Goal: Task Accomplishment & Management: Use online tool/utility

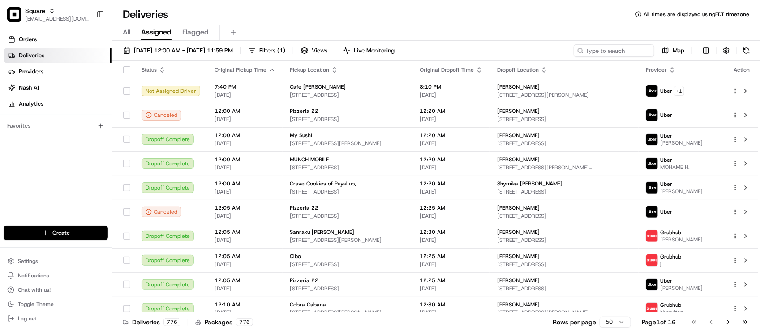
click at [65, 240] on html "Square lseguiran@nashhelp.com Toggle Sidebar Orders Deliveries Providers Nash A…" at bounding box center [380, 166] width 760 height 332
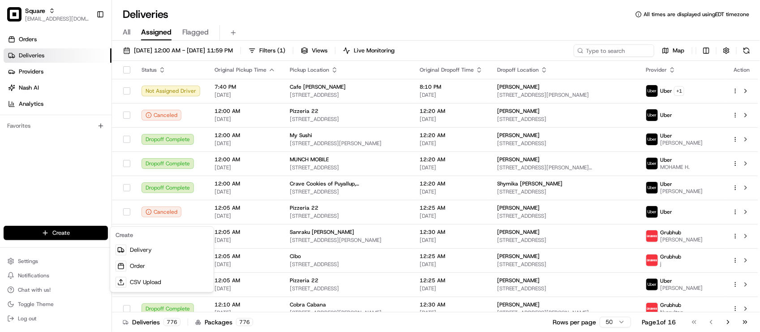
click at [60, 192] on html "Square lseguiran@nashhelp.com Toggle Sidebar Orders Deliveries Providers Nash A…" at bounding box center [380, 166] width 760 height 332
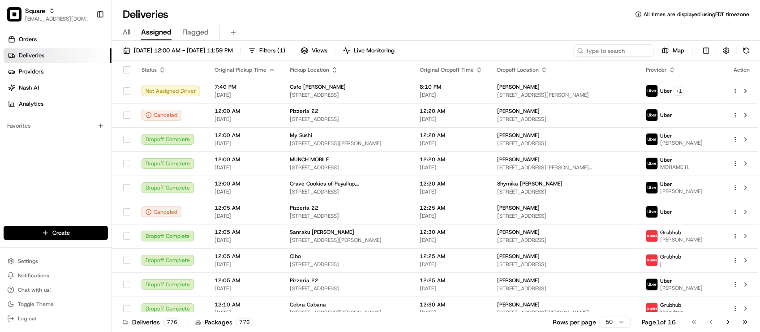
click at [232, 13] on div "Deliveries All times are displayed using EDT timezone" at bounding box center [436, 14] width 648 height 14
click at [280, 12] on div "Deliveries All times are displayed using EDT timezone" at bounding box center [436, 14] width 648 height 14
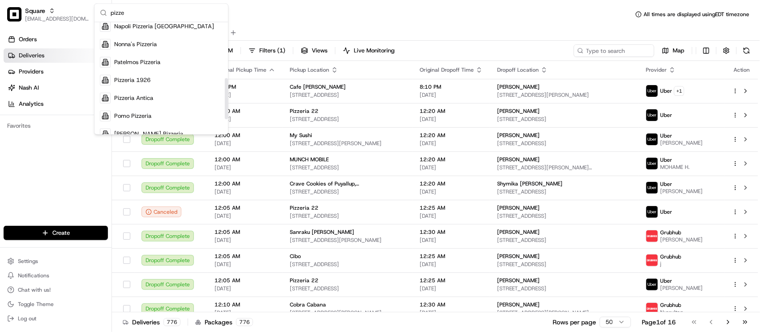
scroll to position [168, 0]
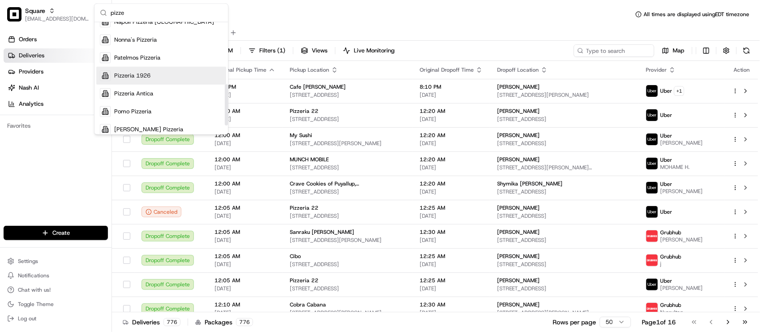
type input "pizze"
click at [160, 81] on div "Pizzeria 1926" at bounding box center [161, 76] width 130 height 18
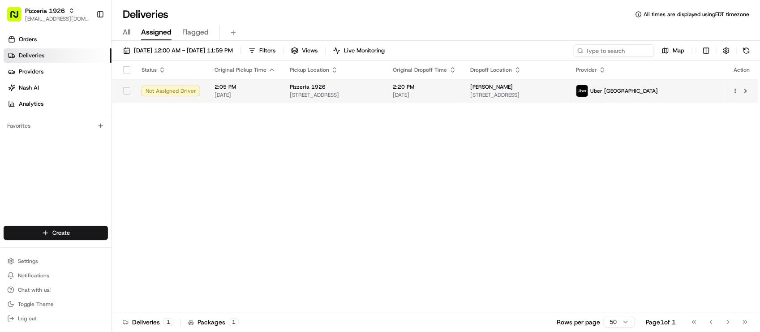
click at [414, 87] on td "2:20 PM 08/16/2025" at bounding box center [424, 91] width 77 height 24
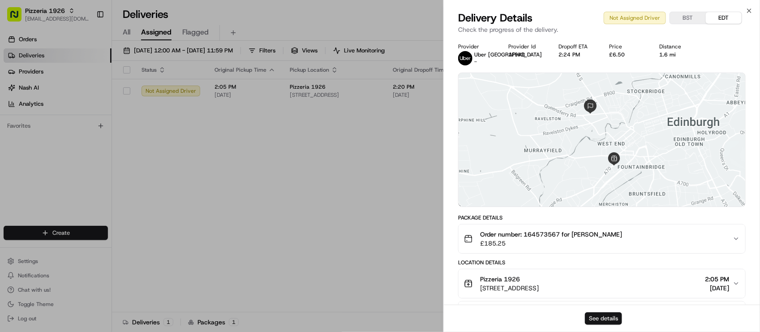
click at [603, 317] on button "See details" at bounding box center [603, 318] width 37 height 13
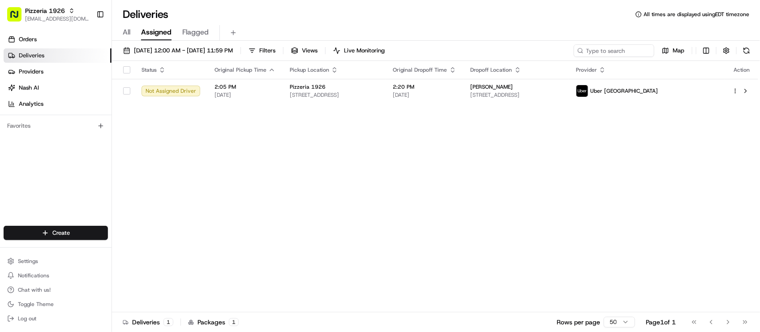
click at [92, 57] on link "Deliveries" at bounding box center [58, 55] width 108 height 14
click at [433, 14] on div "Deliveries All times are displayed using EDT timezone" at bounding box center [436, 14] width 648 height 14
click at [227, 163] on div "Status Original Pickup Time Pickup Location Original Dropoff Time Dropoff Locat…" at bounding box center [435, 186] width 646 height 251
click at [483, 7] on div "Deliveries All times are displayed using EDT timezone" at bounding box center [436, 14] width 648 height 14
click at [294, 18] on div "Deliveries All times are displayed using EDT timezone" at bounding box center [436, 14] width 648 height 14
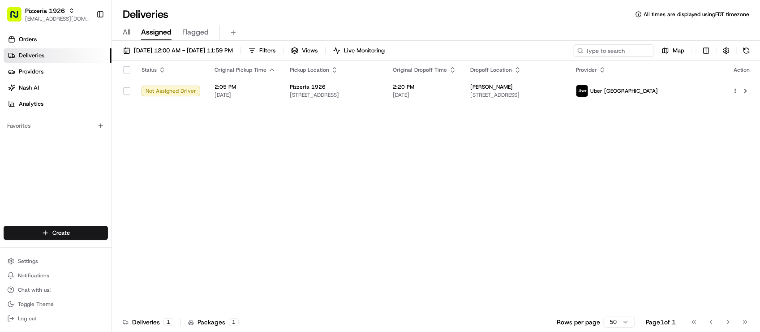
click at [249, 16] on div "Deliveries All times are displayed using EDT timezone" at bounding box center [436, 14] width 648 height 14
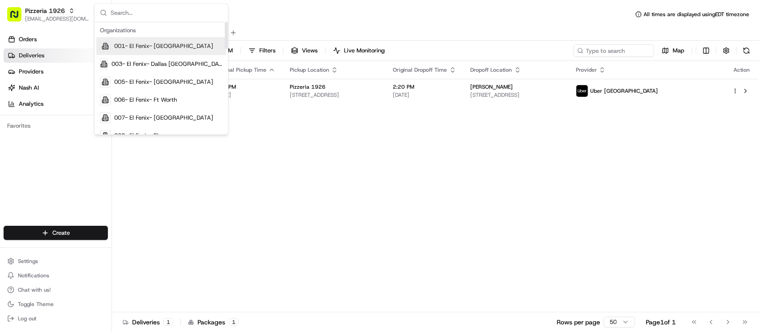
click at [140, 13] on input "text" at bounding box center [167, 13] width 112 height 18
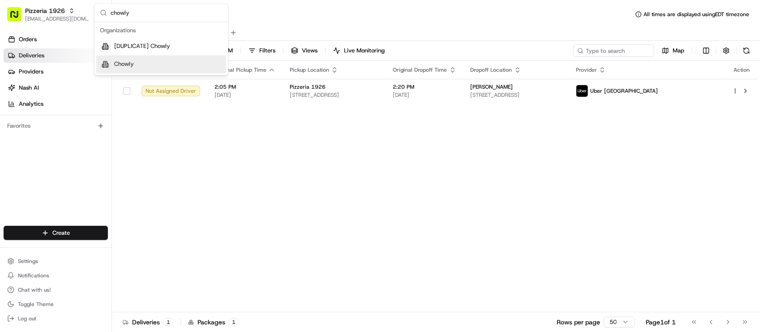
type input "chowly"
click at [140, 61] on div "Chowly" at bounding box center [161, 65] width 130 height 18
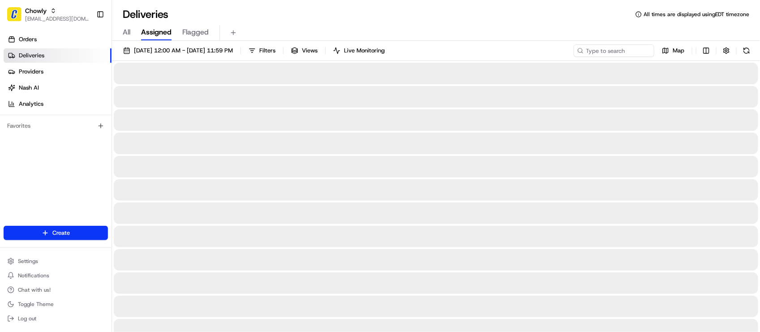
click at [506, 28] on div "All Assigned Flagged" at bounding box center [436, 33] width 648 height 16
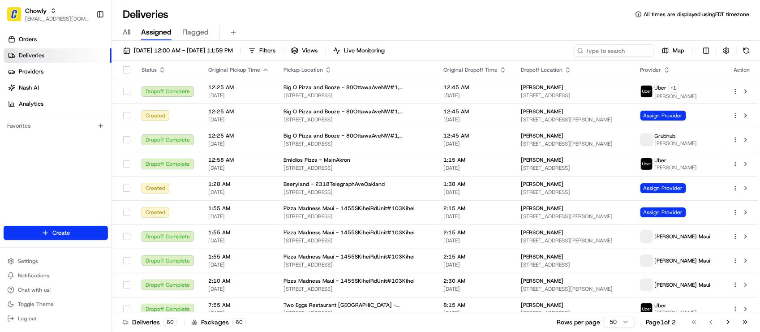
click at [503, 27] on div "All Assigned Flagged" at bounding box center [436, 33] width 648 height 16
click at [627, 50] on input at bounding box center [600, 50] width 107 height 13
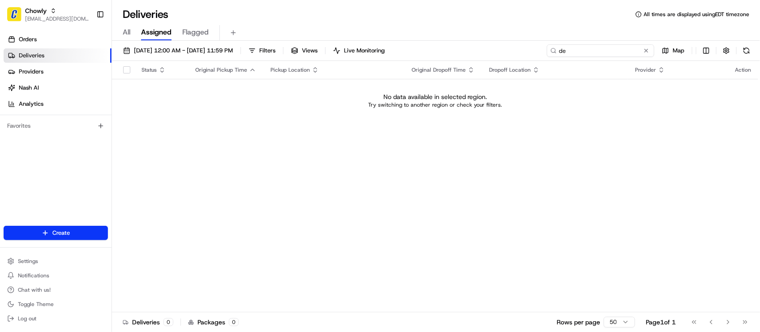
type input "d"
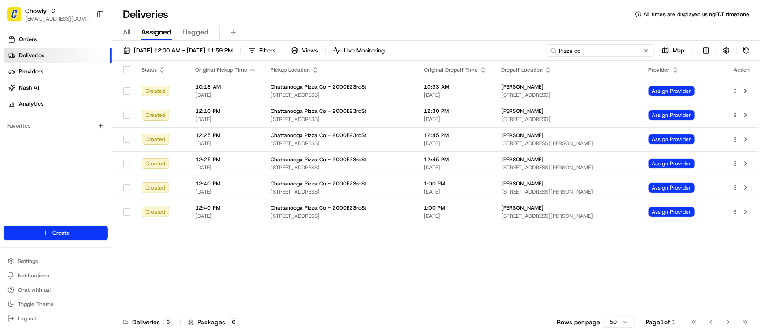
type input "Pizza co"
click at [386, 283] on div "Status Original Pickup Time Pickup Location Original Dropoff Time Dropoff Locat…" at bounding box center [435, 186] width 646 height 251
click at [422, 265] on div "Status Original Pickup Time Pickup Location Original Dropoff Time Dropoff Locat…" at bounding box center [435, 186] width 646 height 251
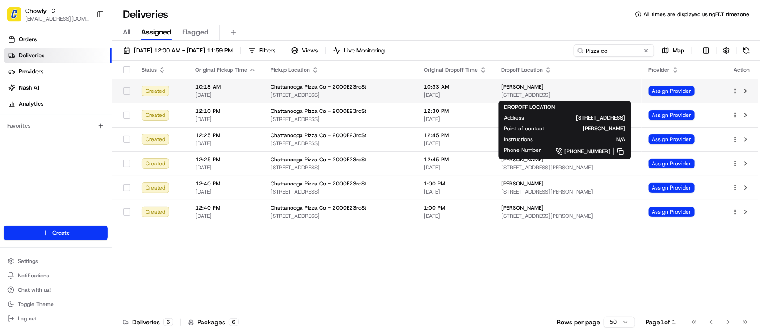
click at [509, 90] on span "Tamiyah Maben" at bounding box center [522, 86] width 43 height 7
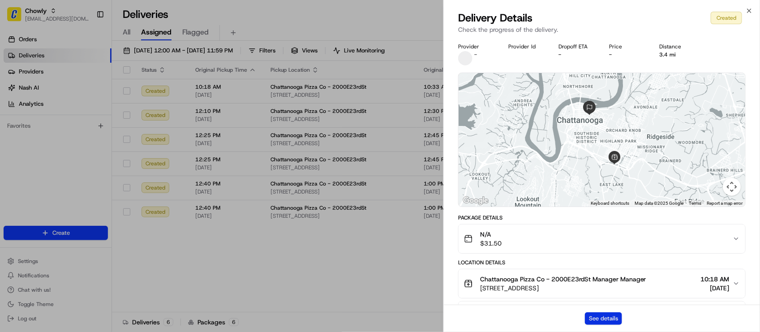
click at [608, 319] on button "See details" at bounding box center [603, 318] width 37 height 13
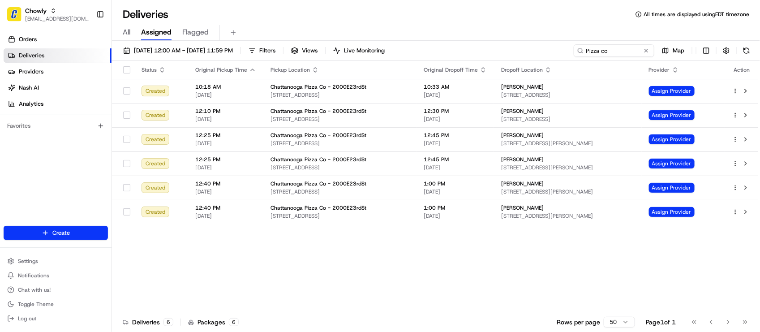
click at [456, 10] on div "Deliveries All times are displayed using EDT timezone" at bounding box center [436, 14] width 648 height 14
click at [456, 9] on div "Deliveries All times are displayed using EDT timezone" at bounding box center [436, 14] width 648 height 14
click at [647, 48] on button at bounding box center [646, 50] width 9 height 9
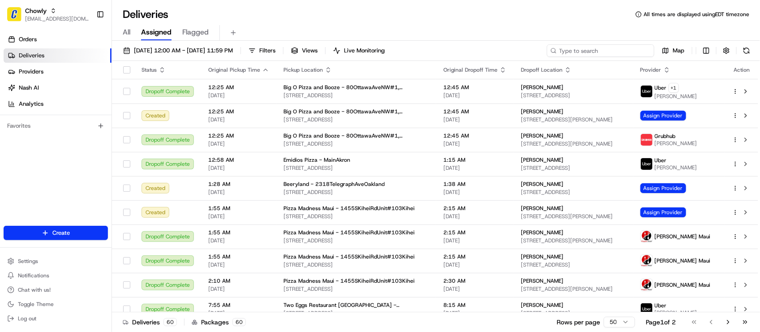
click at [586, 50] on input at bounding box center [600, 50] width 107 height 13
click at [574, 47] on input at bounding box center [600, 50] width 107 height 13
type input "c"
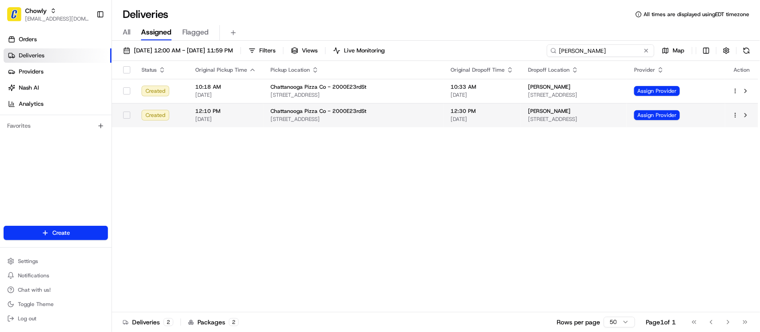
type input "tami"
click at [479, 118] on span "[DATE]" at bounding box center [481, 119] width 63 height 7
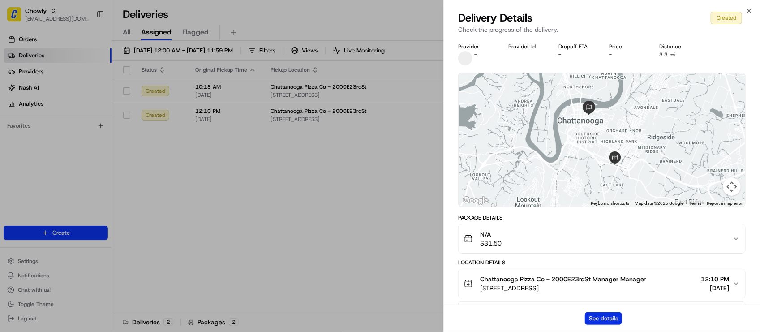
click at [608, 321] on button "See details" at bounding box center [603, 318] width 37 height 13
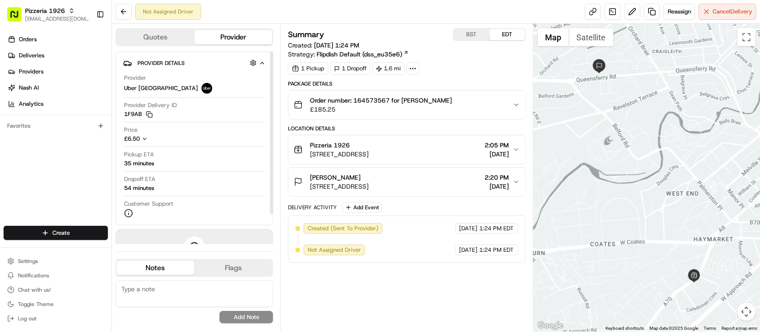
click at [154, 39] on button "Quotes" at bounding box center [155, 37] width 78 height 14
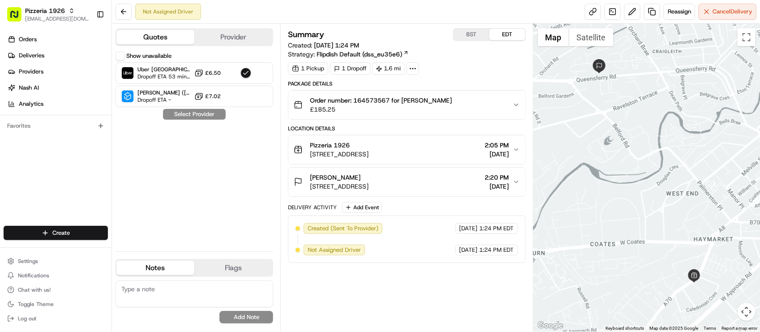
click at [119, 56] on button "Show unavailable" at bounding box center [120, 55] width 9 height 9
drag, startPoint x: 148, startPoint y: 184, endPoint x: 163, endPoint y: 142, distance: 44.5
click at [151, 184] on div "Show unavailable Uber UK Dropoff ETA 53 minutes £6.50 Stuart (UK) Dropoff ETA -…" at bounding box center [195, 147] width 158 height 193
click at [131, 50] on div "Quotes Provider Show unavailable Uber UK Dropoff ETA 53 minutes £6.50 Stuart (U…" at bounding box center [196, 178] width 168 height 308
click at [124, 54] on div "Show unavailable" at bounding box center [144, 55] width 56 height 9
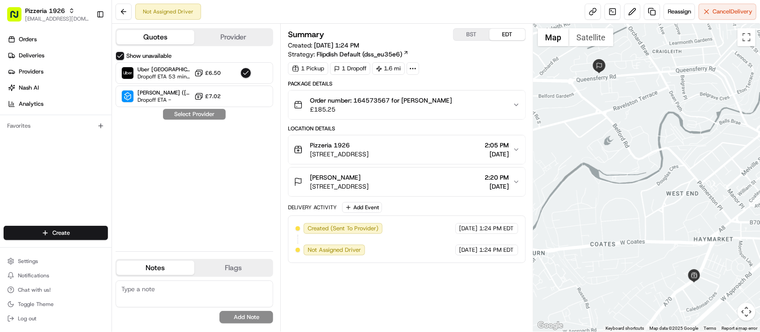
click at [127, 54] on label "Show unavailable" at bounding box center [148, 56] width 45 height 8
click at [124, 54] on button "Show unavailable" at bounding box center [120, 55] width 9 height 9
click at [256, 210] on div "Show unavailable Uber UK Dropoff ETA 53 minutes £6.50 Stuart (UK) Dropoff ETA -…" at bounding box center [195, 147] width 158 height 193
click at [163, 162] on div "Show unavailable Uber UK Dropoff ETA 53 minutes £6.50 Stuart (UK) Dropoff ETA -…" at bounding box center [195, 147] width 158 height 193
click at [437, 274] on div "Summary BST EDT Created: 08/16/2025 1:24 PM Strategy: Flipdish Default (dss_eu3…" at bounding box center [406, 177] width 237 height 299
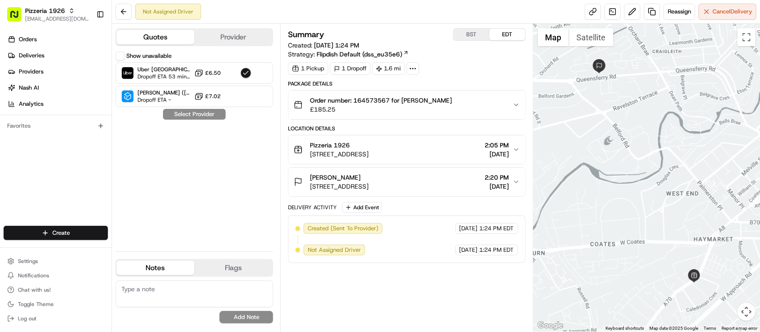
click at [368, 156] on span "[STREET_ADDRESS]" at bounding box center [339, 154] width 59 height 9
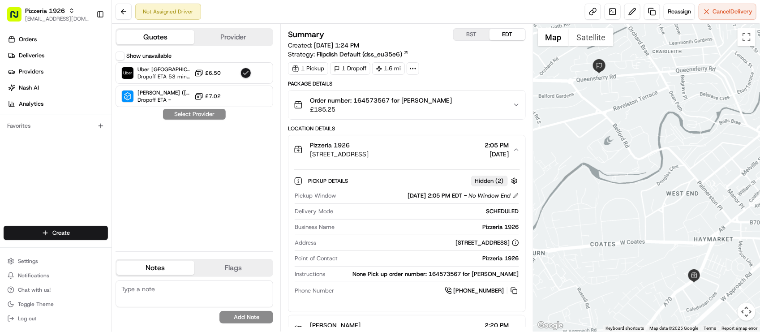
click at [368, 156] on span "[STREET_ADDRESS]" at bounding box center [339, 154] width 59 height 9
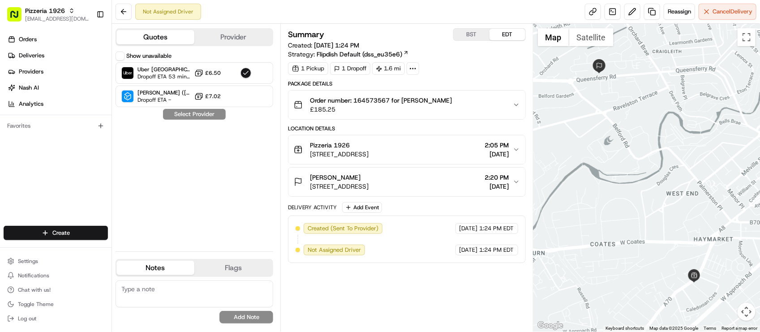
click at [439, 89] on div "Package Details Order number: 164573567 for Jamie £185.25" at bounding box center [406, 99] width 237 height 39
click at [442, 107] on div "Order number: 164573567 for Jamie £185.25" at bounding box center [403, 105] width 218 height 18
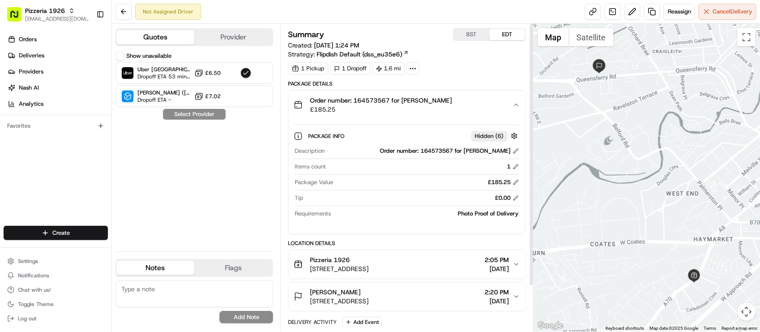
click at [415, 117] on button "Order number: 164573567 for Jamie £185.25" at bounding box center [406, 104] width 236 height 29
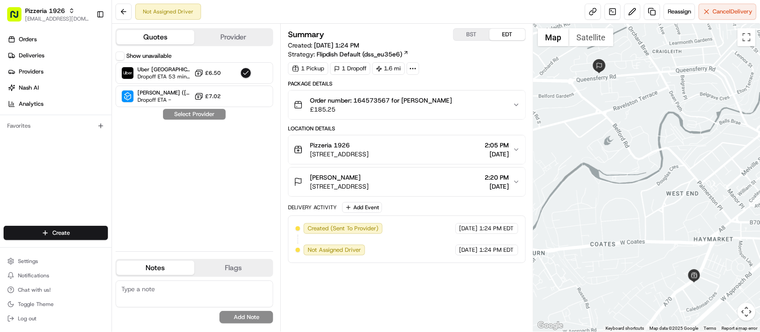
click at [478, 77] on div "Summary BST EDT Created: 08/16/2025 1:24 PM Strategy: Flipdish Default (dss_eu3…" at bounding box center [406, 145] width 237 height 235
click at [462, 106] on div "Order number: 164573567 for Jamie £185.25" at bounding box center [403, 105] width 218 height 18
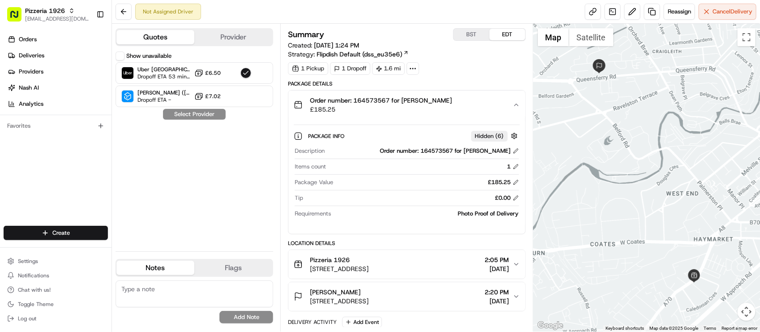
click at [462, 106] on div "Order number: 164573567 for Jamie £185.25" at bounding box center [403, 105] width 218 height 18
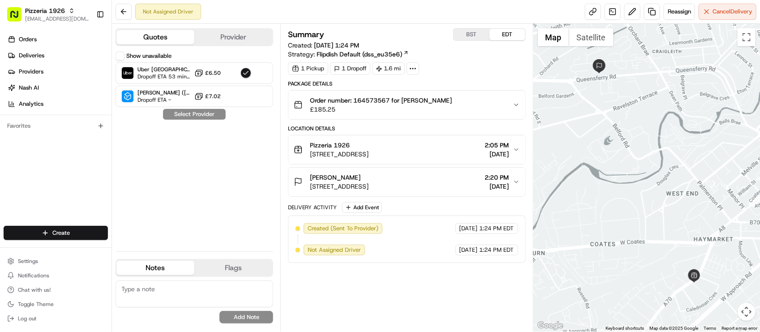
click at [486, 68] on div "1 Pickup 1 Dropoff 1.6 mi" at bounding box center [406, 68] width 237 height 13
click at [217, 41] on button "Provider" at bounding box center [233, 37] width 78 height 14
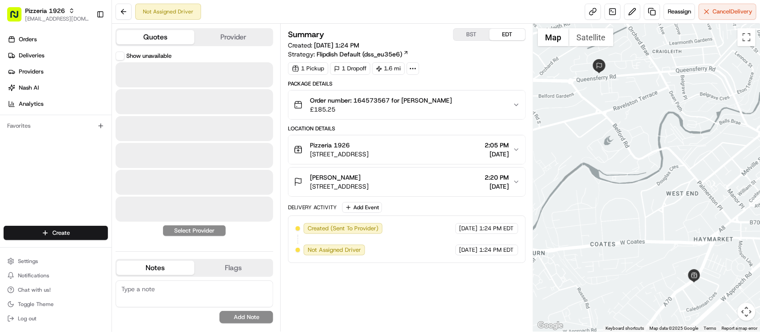
click at [149, 43] on button "Quotes" at bounding box center [155, 37] width 78 height 14
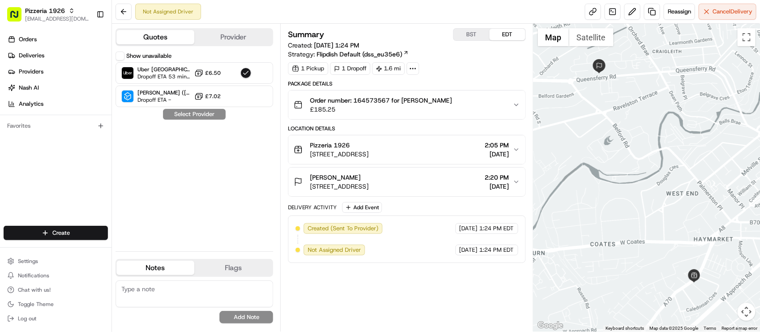
click at [368, 187] on span "[STREET_ADDRESS]" at bounding box center [339, 186] width 59 height 9
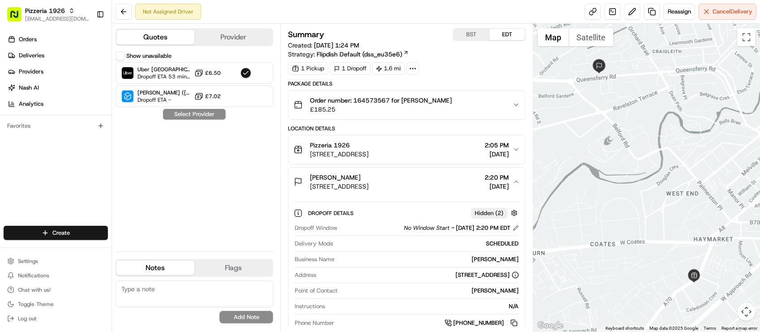
click at [404, 111] on span "£185.25" at bounding box center [381, 109] width 142 height 9
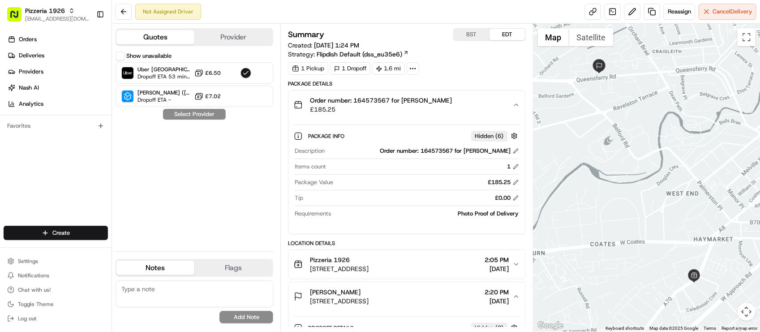
click at [404, 111] on span "£185.25" at bounding box center [381, 109] width 142 height 9
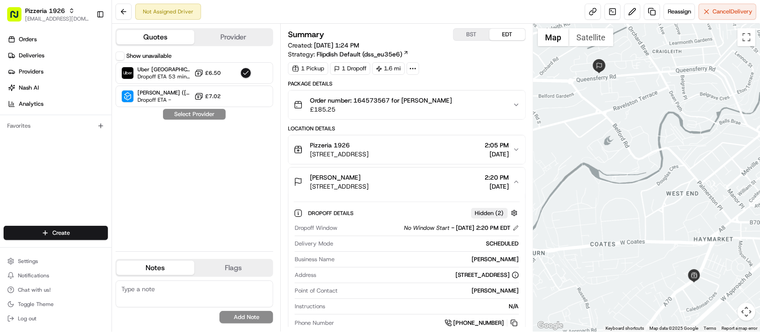
click at [404, 111] on span "£185.25" at bounding box center [381, 109] width 142 height 9
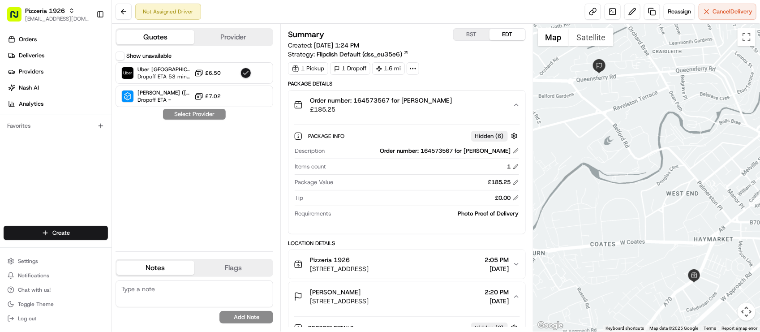
click at [455, 77] on div "Summary BST EDT Created: 08/16/2025 1:24 PM Strategy: Flipdish Default (dss_eu3…" at bounding box center [406, 276] width 237 height 497
click at [182, 195] on div "Show unavailable Uber UK Dropoff ETA 53 minutes £6.50 Stuart (UK) Dropoff ETA -…" at bounding box center [195, 147] width 158 height 193
click at [454, 240] on div "Package Details Order number: 164573567 for Jamie £185.25 Package Info Hidden (…" at bounding box center [406, 302] width 237 height 445
click at [396, 169] on div "1" at bounding box center [424, 167] width 189 height 8
click at [432, 100] on div "Order number: 164573567 for Jamie £185.25" at bounding box center [403, 105] width 218 height 18
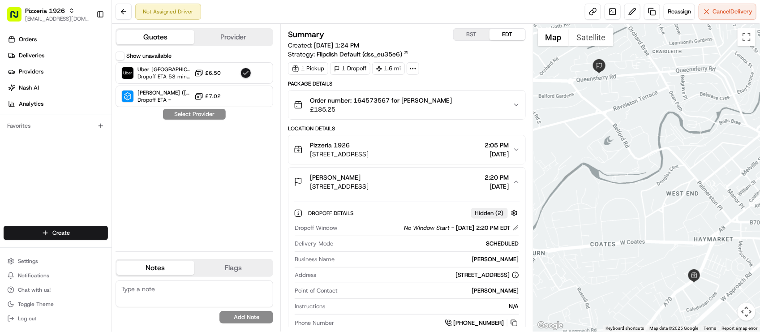
click at [432, 100] on div "Order number: 164573567 for Jamie £185.25" at bounding box center [403, 105] width 218 height 18
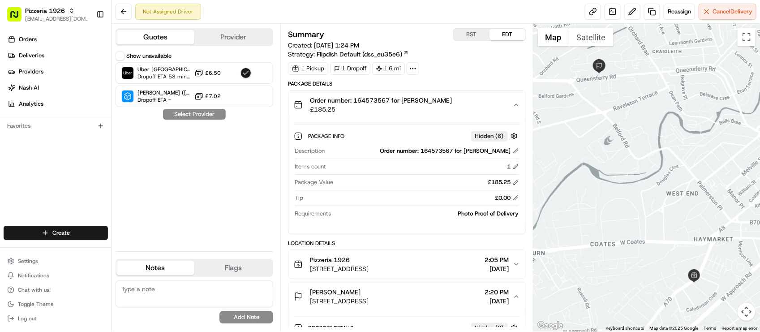
click at [484, 57] on div "Summary BST EDT Created: 08/16/2025 1:24 PM Strategy: Flipdish Default (dss_eu3…" at bounding box center [406, 43] width 237 height 30
click at [473, 41] on div "BST EDT" at bounding box center [489, 34] width 73 height 13
click at [475, 36] on button "BST" at bounding box center [472, 35] width 36 height 12
click at [509, 28] on div "BST EDT" at bounding box center [489, 34] width 73 height 13
click at [507, 36] on button "EDT" at bounding box center [507, 35] width 36 height 12
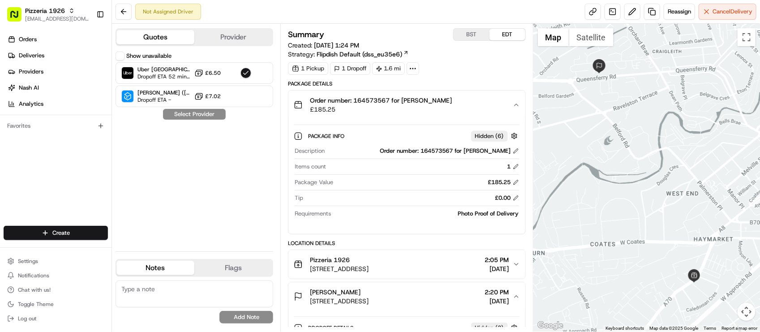
click at [453, 75] on div "1 Pickup 1 Dropoff 1.6 mi" at bounding box center [406, 68] width 237 height 13
click at [473, 43] on div "Summary BST EDT Created: 08/16/2025 1:24 PM Strategy: Flipdish Default (dss_eu3…" at bounding box center [406, 43] width 237 height 30
click at [473, 38] on button "BST" at bounding box center [472, 35] width 36 height 12
click at [413, 221] on div "Description Order number: 164573567 for Jamie Items count 1 Package Value £185.…" at bounding box center [407, 182] width 226 height 78
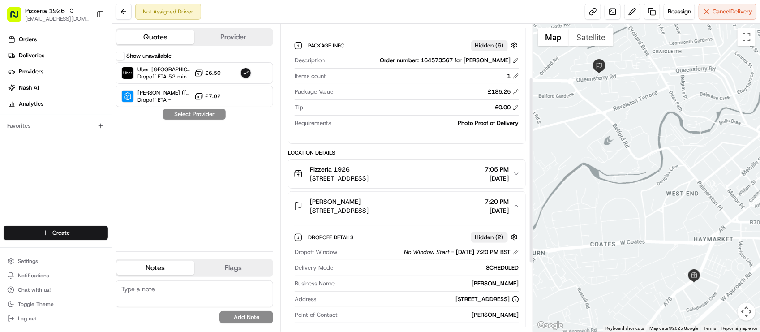
scroll to position [88, 0]
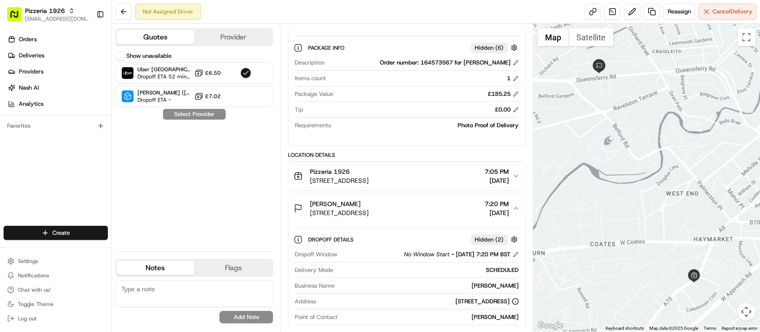
click at [368, 216] on span "91, 93/8 Orchard Brae Ave, Edinburgh EH4 2UT, UK" at bounding box center [339, 212] width 59 height 9
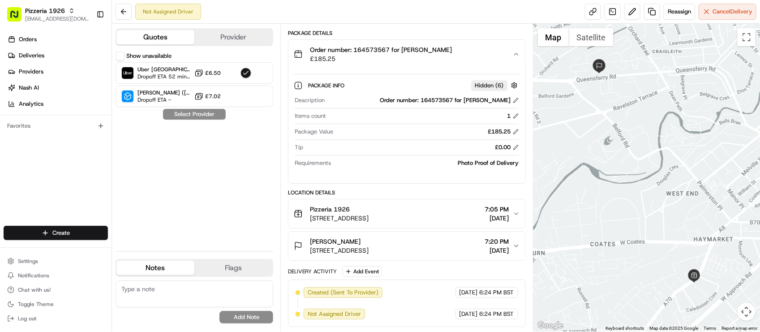
click at [368, 238] on div "Jamie" at bounding box center [339, 241] width 59 height 9
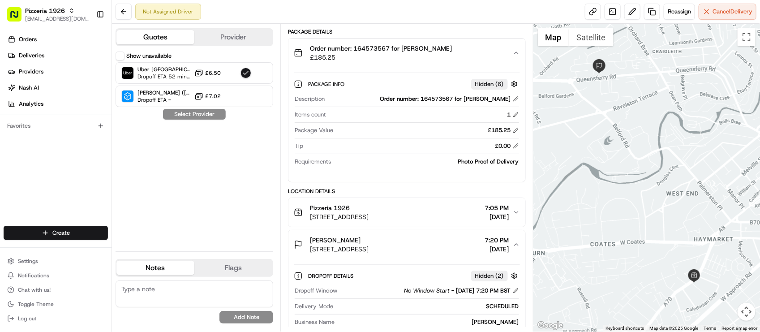
scroll to position [88, 0]
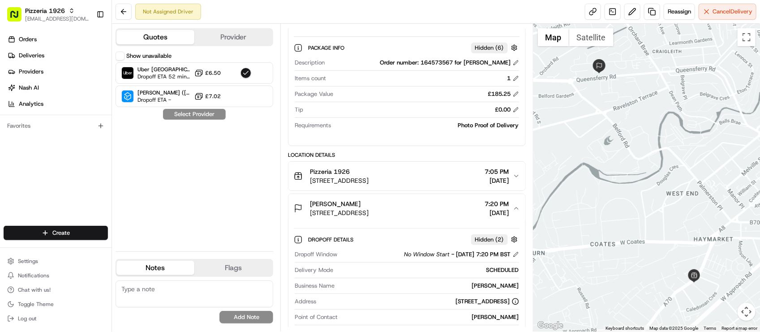
click at [368, 209] on span "91, 93/8 Orchard Brae Ave, Edinburgh EH4 2UT, UK" at bounding box center [339, 212] width 59 height 9
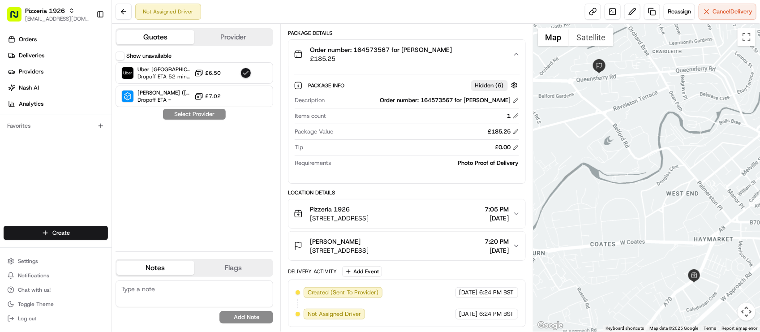
click at [412, 180] on div "Package Info Hidden ( 6 ) Description Order number: 164573567 for Jamie Items c…" at bounding box center [406, 125] width 236 height 115
click at [183, 178] on div "Show unavailable Uber UK Dropoff ETA 52 minutes £6.50 Stuart (UK) Dropoff ETA -…" at bounding box center [195, 147] width 158 height 193
click at [183, 180] on div "Show unavailable Uber UK Dropoff ETA 52 minutes £6.50 Stuart (UK) Dropoff ETA -…" at bounding box center [195, 147] width 158 height 193
click at [194, 158] on div "Show unavailable Uber UK Dropoff ETA 52 minutes £6.50 Stuart (UK) Dropoff ETA -…" at bounding box center [195, 147] width 158 height 193
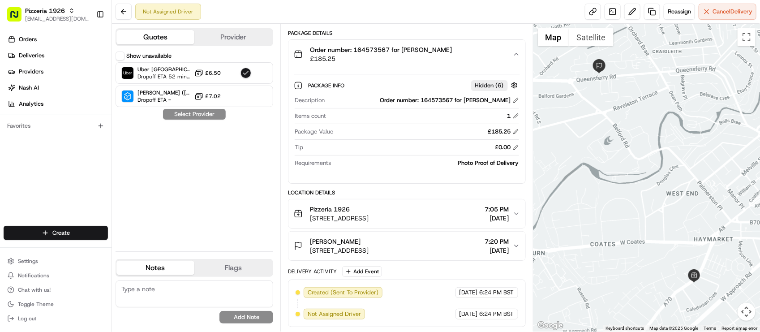
click at [206, 182] on div "Show unavailable Uber UK Dropoff ETA 52 minutes £6.50 Stuart (UK) Dropoff ETA -…" at bounding box center [195, 147] width 158 height 193
click at [196, 292] on textarea at bounding box center [195, 293] width 158 height 27
click at [415, 189] on div "Location Details" at bounding box center [406, 192] width 237 height 7
click at [428, 212] on div "Pizzeria 1926 85 Dalry Rd, Edinburgh EH11 2AA, UK 7:05 PM 08/16/2025" at bounding box center [403, 214] width 218 height 18
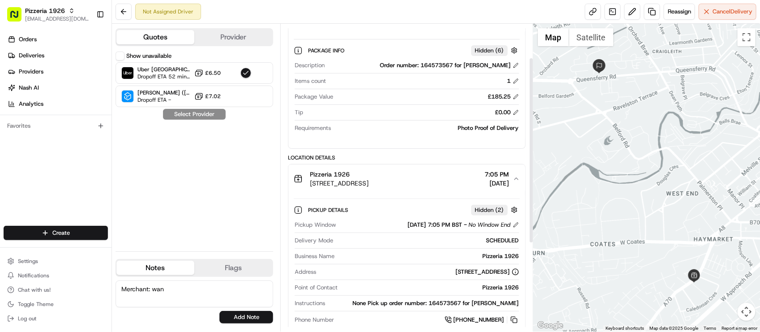
scroll to position [164, 0]
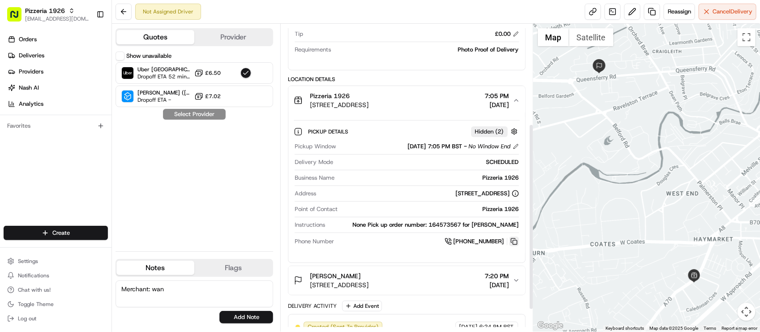
click at [511, 238] on button at bounding box center [514, 241] width 10 height 10
click at [433, 201] on div "Address 85 Dalry Rd, Edinburgh EH11 2AA, UK" at bounding box center [407, 195] width 224 height 12
click at [345, 21] on div "Not Assigned Driver Reassign Cancel Delivery" at bounding box center [436, 12] width 648 height 24
click at [199, 151] on div "Show unavailable Uber UK Dropoff ETA 52 minutes £6.50 Stuart (UK) Dropoff ETA -…" at bounding box center [195, 147] width 158 height 193
click at [346, 21] on div "Not Assigned Driver Reassign Cancel Delivery" at bounding box center [436, 12] width 648 height 24
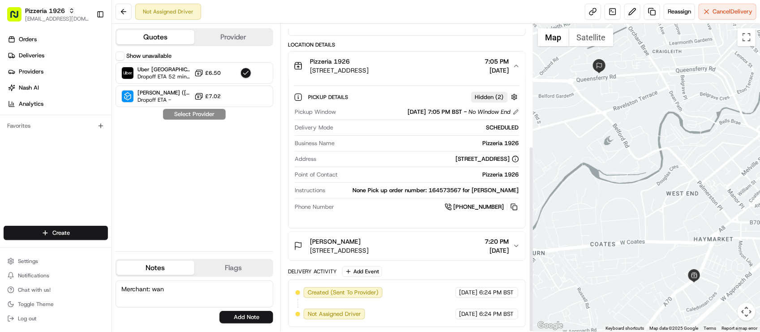
click at [177, 204] on div "Show unavailable Uber UK Dropoff ETA 52 minutes £6.50 Stuart (UK) Dropoff ETA -…" at bounding box center [195, 147] width 158 height 193
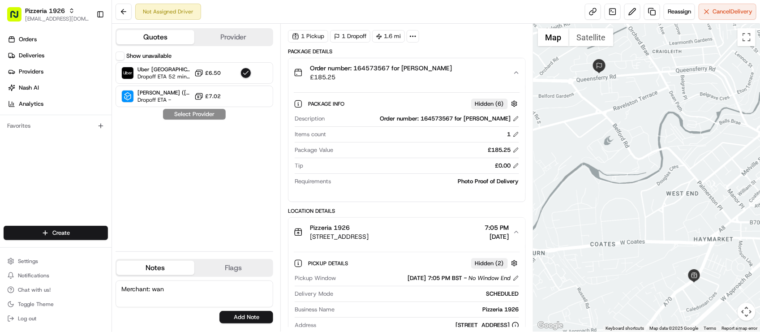
click at [361, 10] on div "Not Assigned Driver Reassign Cancel Delivery" at bounding box center [436, 12] width 648 height 24
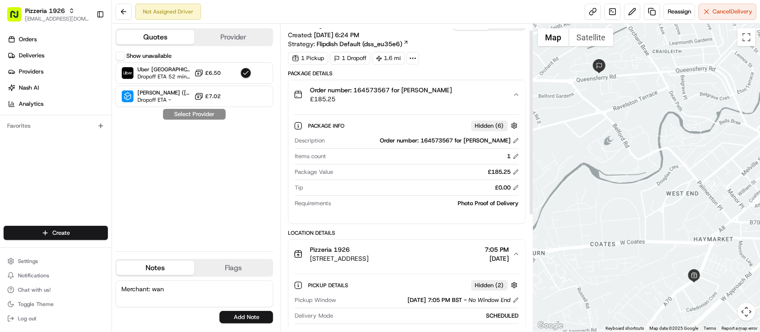
scroll to position [0, 0]
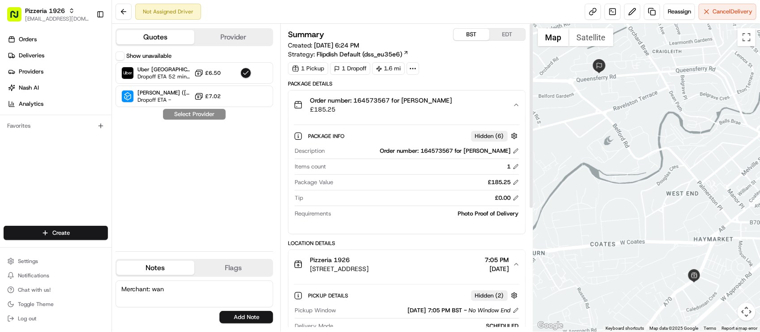
click at [450, 81] on div "Package Details" at bounding box center [406, 83] width 237 height 7
click at [196, 171] on div "Show unavailable Uber UK Dropoff ETA 52 minutes £6.50 Stuart (UK) Dropoff ETA -…" at bounding box center [195, 147] width 158 height 193
click at [479, 61] on div "Summary BST EDT Created: 08/16/2025 6:24 PM Strategy: Flipdish Default (dss_eu3…" at bounding box center [406, 51] width 237 height 47
click at [506, 34] on button "EDT" at bounding box center [507, 35] width 36 height 12
click at [466, 36] on button "BST" at bounding box center [472, 35] width 36 height 12
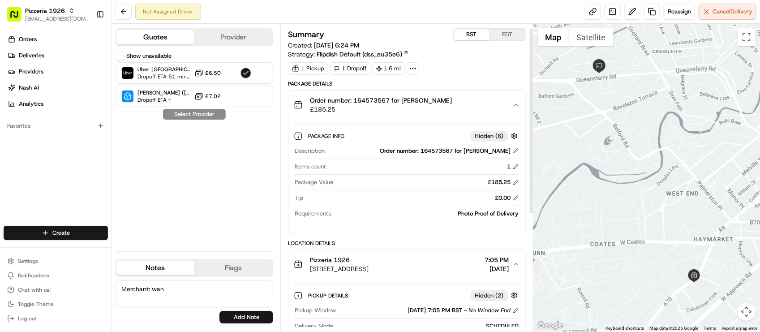
scroll to position [112, 0]
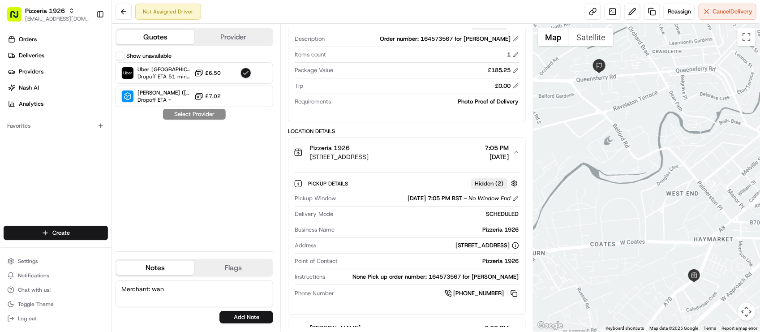
click at [190, 287] on textarea "Merchant: wan" at bounding box center [195, 293] width 158 height 27
type textarea "Merchant: Driver status inquiry. Advised that we're still waiting for a driver …"
click at [240, 316] on button "Add Note" at bounding box center [246, 317] width 54 height 13
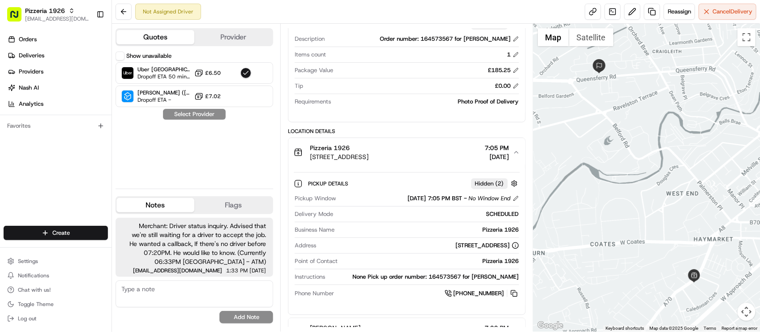
click at [232, 250] on span "Merchant: Driver status inquiry. Advised that we're still waiting for a driver …" at bounding box center [194, 243] width 143 height 45
click at [438, 137] on div "Location Details Pizzeria 1926 85 Dalry Rd, Edinburgh EH11 2AA, UK 7:05 PM 08/1…" at bounding box center [406, 237] width 237 height 219
click at [421, 12] on div "Not Assigned Driver Reassign Cancel Delivery" at bounding box center [436, 12] width 648 height 24
click at [164, 169] on div "Show unavailable Uber UK Dropoff ETA 50 minutes £6.50 Stuart (UK) Dropoff ETA -…" at bounding box center [195, 116] width 158 height 130
click at [290, 19] on div "Not Assigned Driver Reassign Cancel Delivery" at bounding box center [436, 12] width 648 height 24
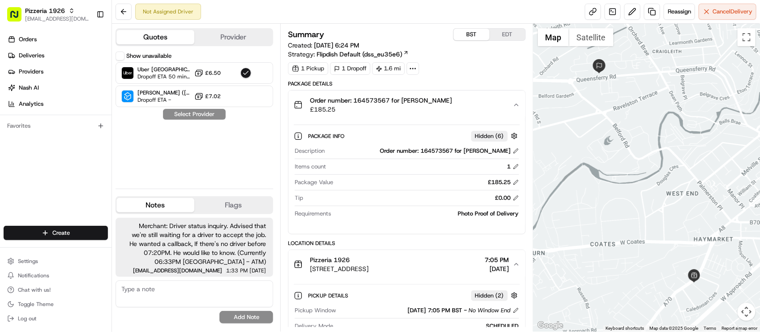
drag, startPoint x: 505, startPoint y: 32, endPoint x: 487, endPoint y: 27, distance: 18.6
click at [505, 32] on button "EDT" at bounding box center [507, 35] width 36 height 12
click at [465, 36] on button "BST" at bounding box center [472, 35] width 36 height 12
click at [337, 25] on div "Summary BST EDT Created: 08/16/2025 6:24 PM Strategy: Flipdish Default (dss_eu3…" at bounding box center [406, 178] width 252 height 308
click at [158, 146] on div "Show unavailable Uber UK Dropoff ETA 49 minutes £6.50 Stuart (UK) Dropoff ETA -…" at bounding box center [195, 116] width 158 height 130
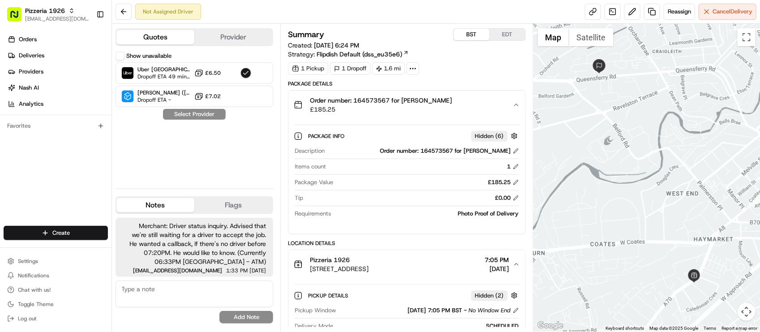
click at [224, 30] on button "Provider" at bounding box center [233, 37] width 78 height 14
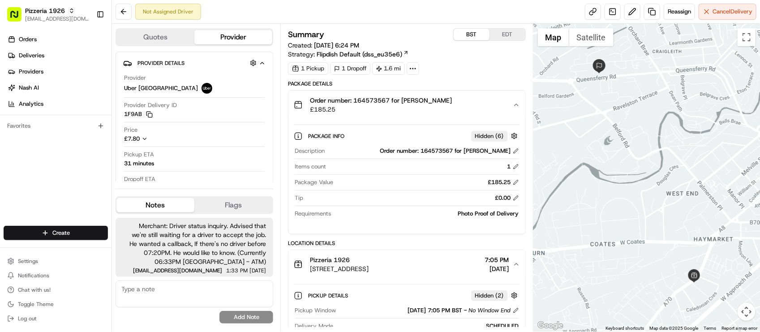
click at [167, 41] on button "Quotes" at bounding box center [155, 37] width 78 height 14
click at [251, 34] on button "Provider" at bounding box center [233, 37] width 78 height 14
click at [411, 31] on div "Summary BST EDT" at bounding box center [406, 34] width 237 height 13
click at [185, 141] on button "£7.80" at bounding box center [163, 139] width 79 height 8
click at [472, 67] on div "1 Pickup 1 Dropoff 1.6 mi" at bounding box center [406, 68] width 237 height 13
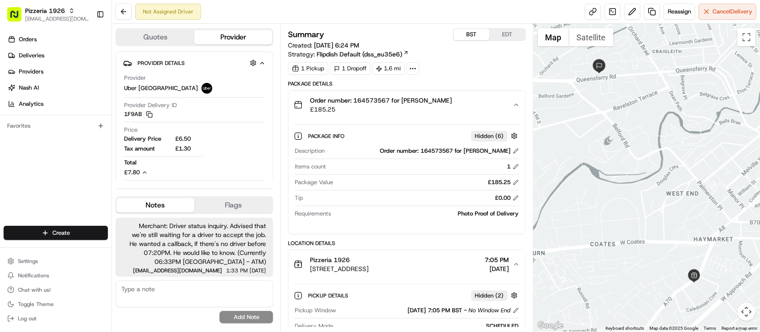
click at [32, 253] on div "Settings Notifications Chat with us! Toggle Theme Log out" at bounding box center [55, 289] width 111 height 77
click at [26, 256] on button "Settings" at bounding box center [56, 261] width 104 height 13
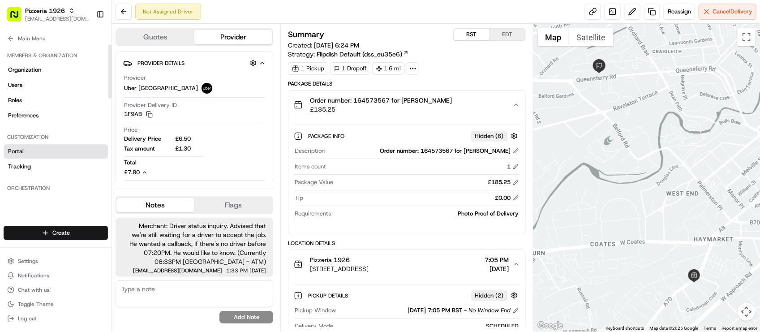
click at [64, 153] on link "Portal" at bounding box center [56, 151] width 104 height 14
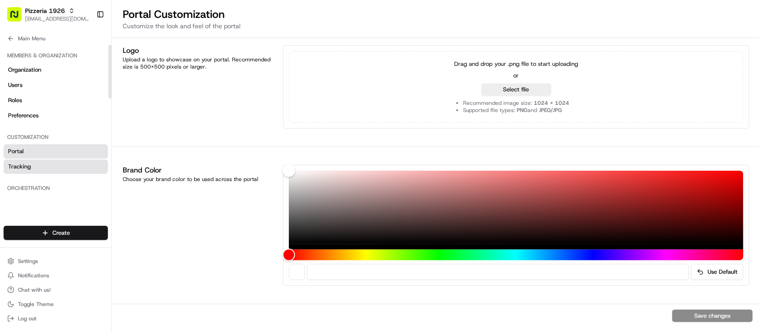
click at [56, 169] on link "Tracking" at bounding box center [56, 166] width 104 height 14
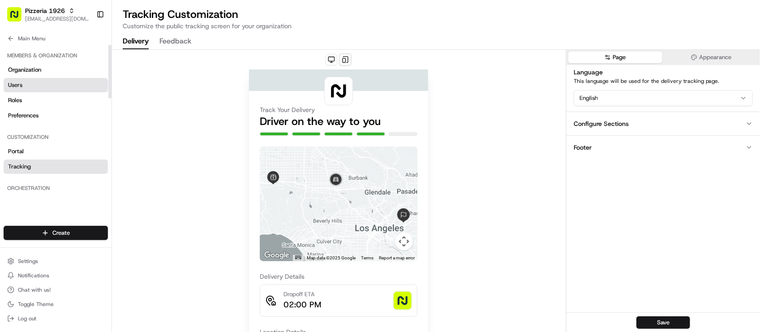
click at [41, 89] on link "Users" at bounding box center [56, 85] width 104 height 14
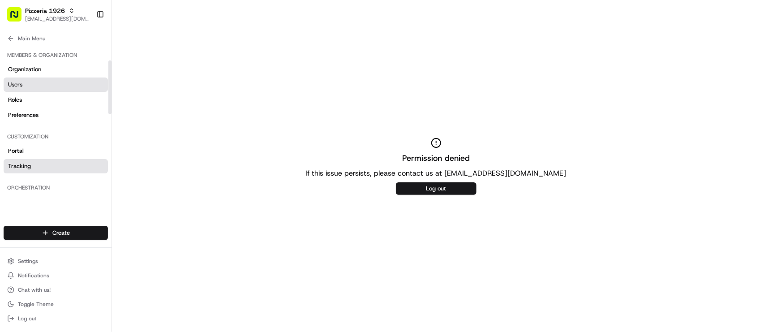
scroll to position [112, 0]
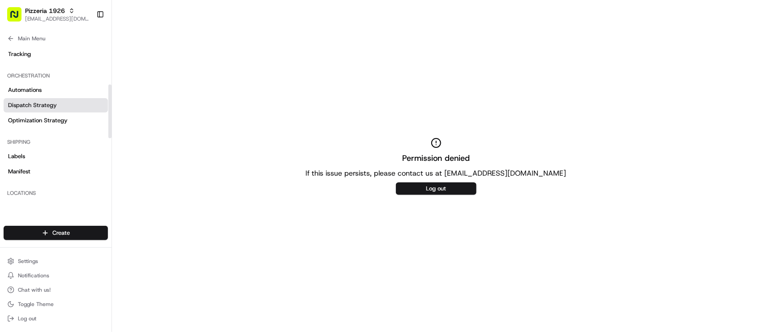
click at [44, 110] on link "Dispatch Strategy" at bounding box center [56, 105] width 104 height 14
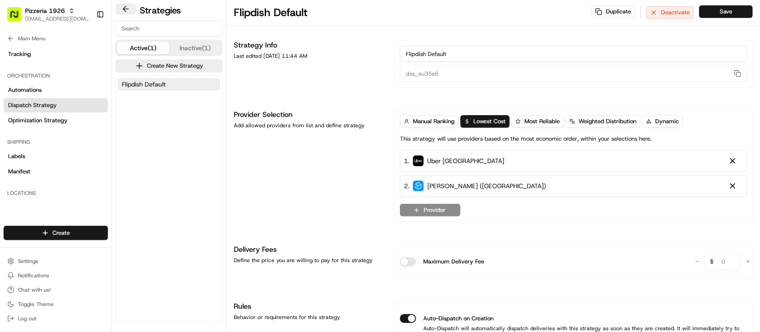
click at [130, 6] on button at bounding box center [126, 9] width 21 height 11
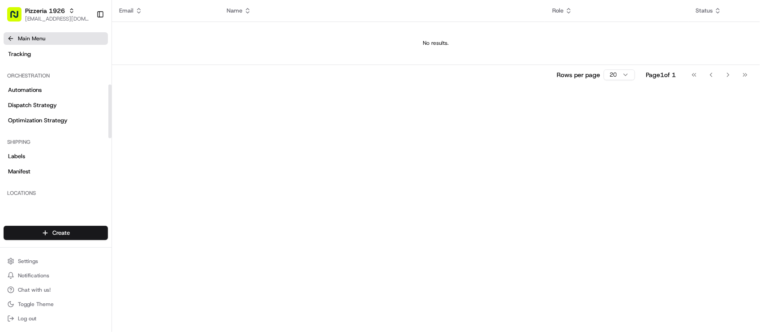
click at [39, 39] on span "Main Menu" at bounding box center [31, 38] width 27 height 7
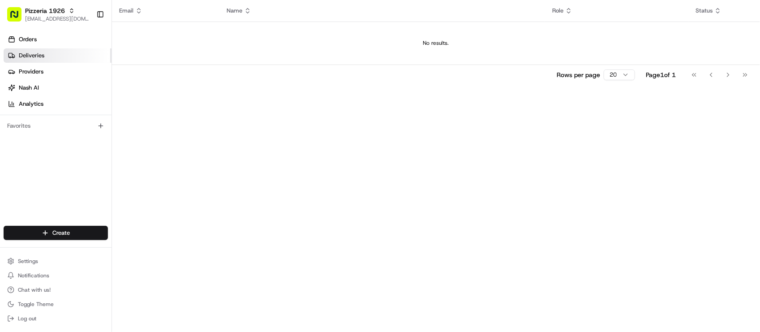
click at [45, 55] on link "Deliveries" at bounding box center [58, 55] width 108 height 14
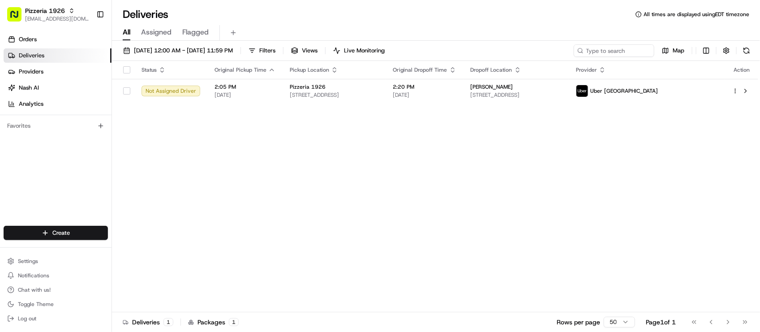
click at [346, 18] on div "Deliveries All times are displayed using EDT timezone" at bounding box center [436, 14] width 648 height 14
click at [262, 86] on span "2:05 PM" at bounding box center [244, 86] width 61 height 7
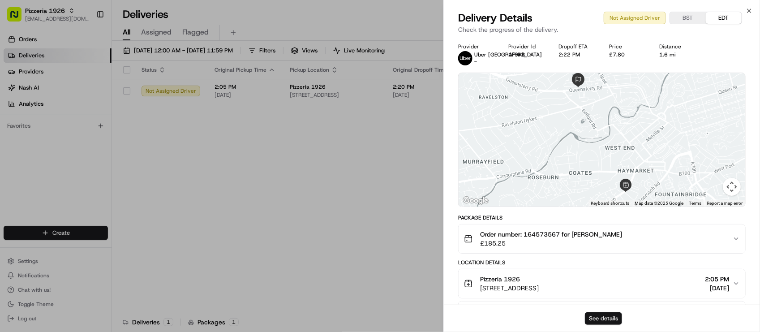
click at [610, 314] on button "See details" at bounding box center [603, 318] width 37 height 13
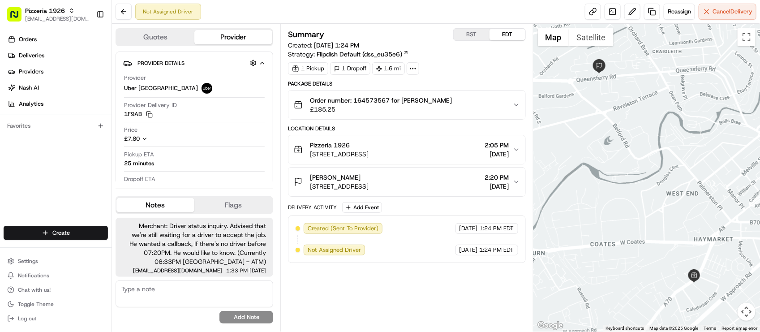
click at [415, 296] on div "Summary BST EDT Created: [DATE] 1:24 PM Strategy: Flipdish Default (dss_eu35e6)…" at bounding box center [406, 177] width 237 height 299
click at [65, 177] on div "Orders Deliveries Providers Nash AI Analytics Favorites" at bounding box center [55, 130] width 111 height 202
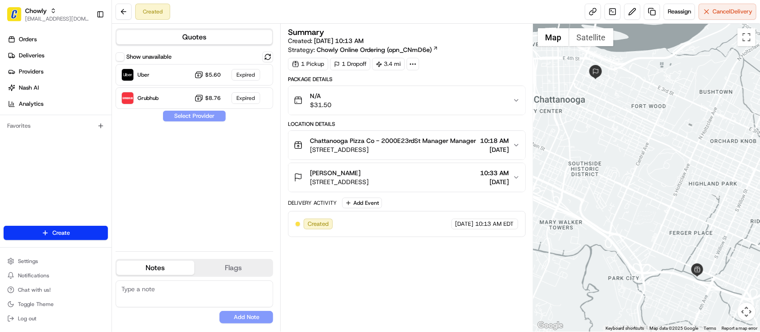
click at [265, 63] on div "Show unavailable Uber $5.60 Expired Grubhub $8.76 Expired" at bounding box center [195, 79] width 158 height 57
click at [269, 61] on button at bounding box center [267, 56] width 11 height 11
click at [477, 45] on div "Summary Created: [DATE] 10:13 AM Strategy: Chowly Online Ordering (opn_CNmD6e)" at bounding box center [406, 41] width 237 height 26
click at [274, 24] on div "Quotes Show unavailable Uber Dropoff ETA 26 minutes $5.60 Grubhub Dropoff ETA 2…" at bounding box center [196, 178] width 168 height 308
click at [235, 189] on div "Show unavailable Uber Dropoff ETA 26 minutes $5.60 Grubhub Dropoff ETA 26 minut…" at bounding box center [195, 147] width 158 height 193
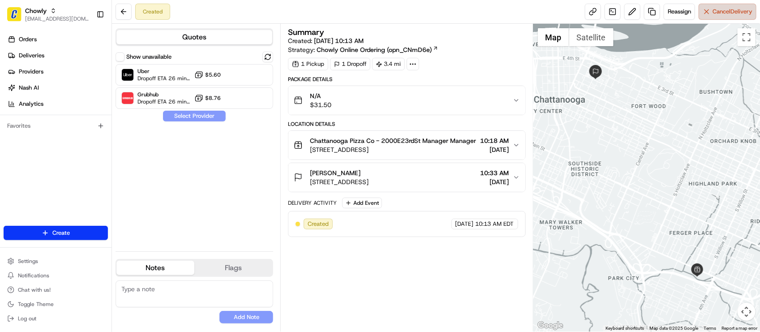
click at [737, 11] on span "Cancel Delivery" at bounding box center [732, 12] width 40 height 8
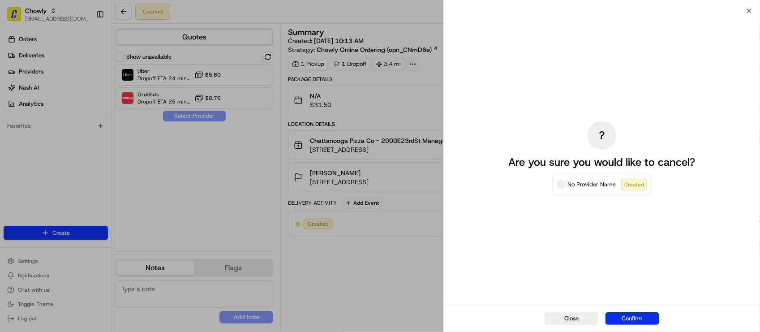
click at [630, 317] on button "Confirm" at bounding box center [632, 318] width 54 height 13
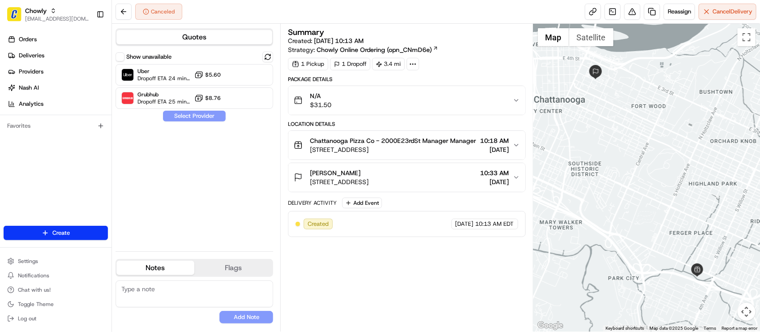
click at [340, 12] on div "Canceled Reassign Cancel Delivery" at bounding box center [436, 12] width 648 height 24
click at [134, 8] on div "Canceled" at bounding box center [149, 12] width 67 height 16
click at [131, 8] on button at bounding box center [124, 12] width 16 height 16
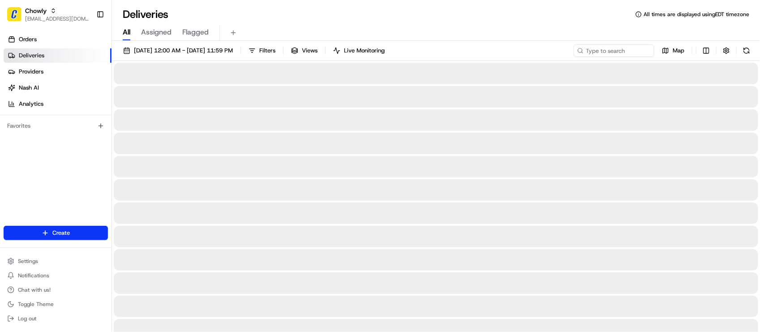
click at [193, 4] on div "Deliveries All times are displayed using EDT timezone All Assigned Flagged [DAT…" at bounding box center [436, 166] width 648 height 332
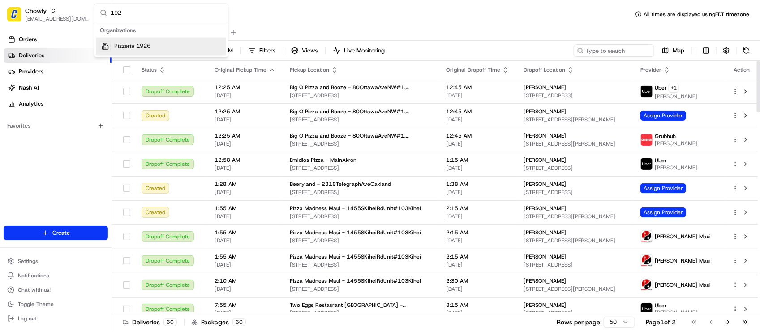
type input "192"
click at [158, 45] on div "Pizzeria 1926" at bounding box center [161, 47] width 130 height 18
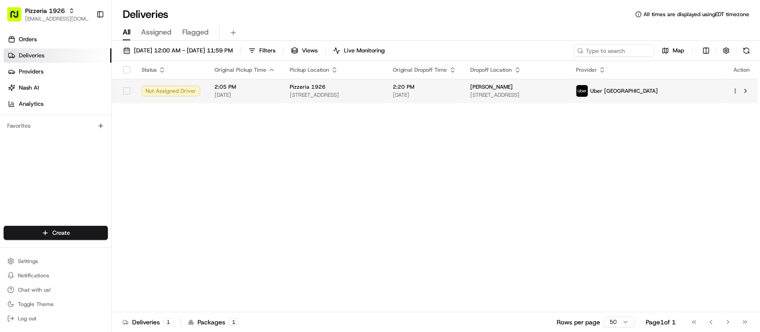
click at [386, 95] on td "Pizzeria 1926 85 Dalry Rd, Edinburgh EH11 2AA, UK" at bounding box center [333, 91] width 103 height 24
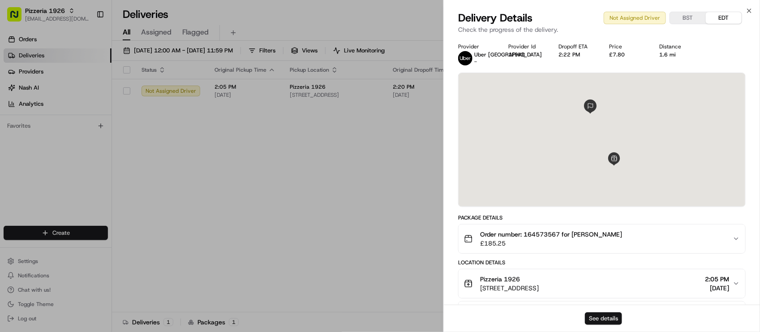
click at [595, 313] on button "See details" at bounding box center [603, 318] width 37 height 13
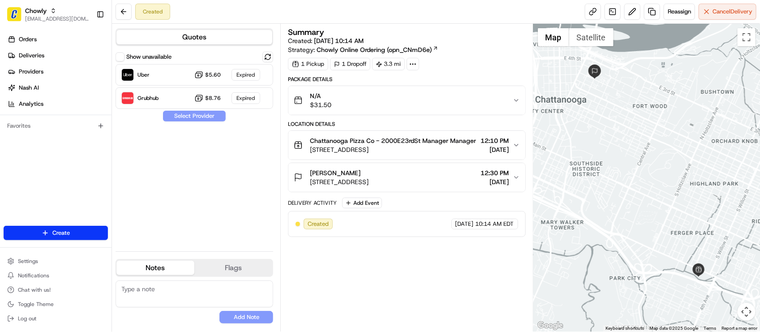
drag, startPoint x: 389, startPoint y: 278, endPoint x: 388, endPoint y: 268, distance: 9.9
click at [389, 278] on div "Summary Created: 08/16/2025 10:14 AM Strategy: Chowly Online Ordering (opn_CNmD…" at bounding box center [406, 177] width 237 height 299
click at [273, 54] on div "Quotes Show unavailable Uber $5.60 Expired Grubhub $8.76 Expired Select Provide…" at bounding box center [196, 178] width 168 height 308
click at [270, 54] on button at bounding box center [267, 56] width 11 height 11
click at [265, 55] on button at bounding box center [267, 56] width 11 height 11
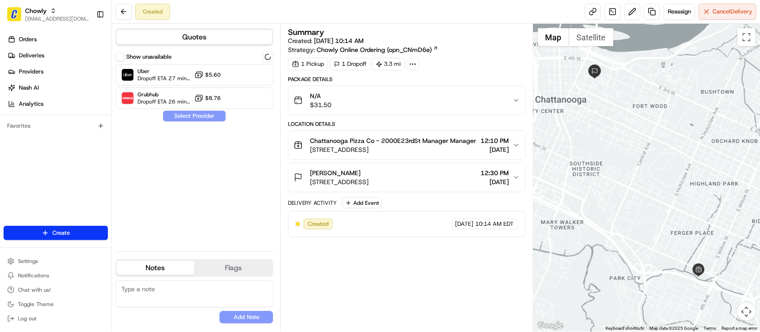
click at [501, 52] on div "Summary Created: 08/16/2025 10:14 AM Strategy: Chowly Online Ordering (opn_CNmD…" at bounding box center [406, 41] width 237 height 26
click at [490, 49] on div "Summary Created: 08/16/2025 10:14 AM Strategy: Chowly Online Ordering (opn_CNmD…" at bounding box center [406, 41] width 237 height 26
click at [355, 14] on div "Created Reassign Cancel Delivery" at bounding box center [436, 12] width 648 height 24
click at [441, 32] on div "Summary" at bounding box center [406, 32] width 237 height 8
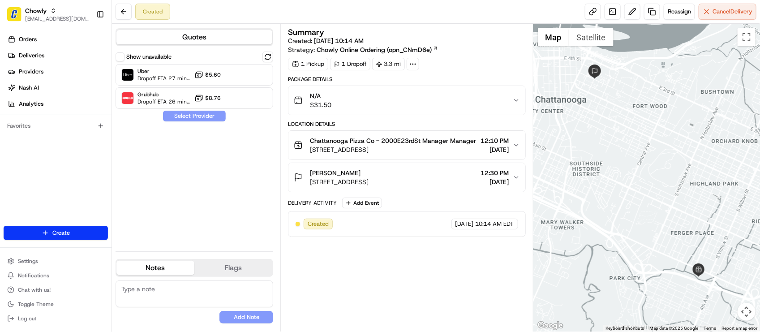
click at [444, 34] on div "Summary" at bounding box center [406, 32] width 237 height 8
click at [234, 79] on div "Uber Dropoff ETA 27 minutes $5.60" at bounding box center [195, 74] width 158 height 21
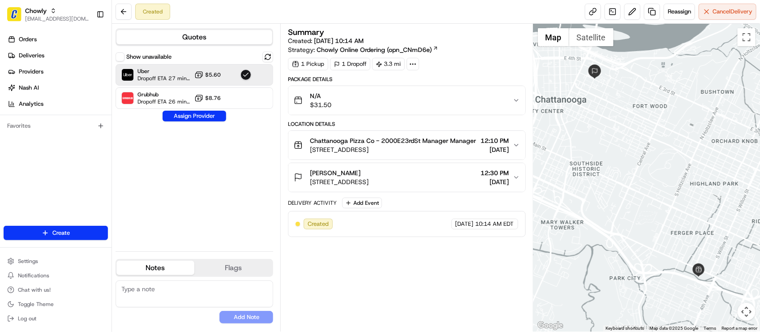
click at [245, 187] on div "Show unavailable Uber Dropoff ETA 27 minutes $5.60 Grubhub Dropoff ETA 26 minut…" at bounding box center [195, 147] width 158 height 193
click at [191, 157] on div "Show unavailable Uber Dropoff ETA 27 minutes $5.60 Grubhub Dropoff ETA 26 minut…" at bounding box center [195, 147] width 158 height 193
click at [491, 61] on div "1 Pickup 1 Dropoff 3.3 mi" at bounding box center [406, 64] width 237 height 13
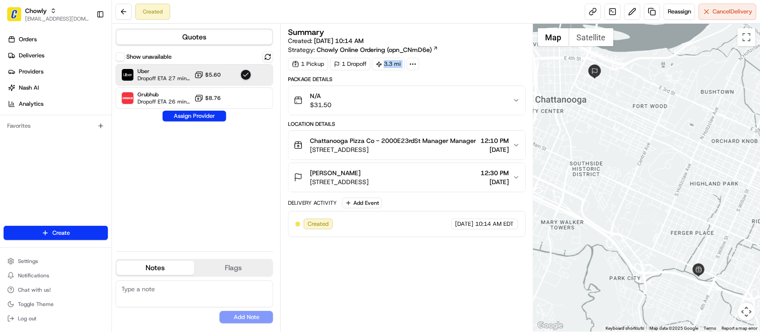
click at [491, 61] on div "1 Pickup 1 Dropoff 3.3 mi" at bounding box center [406, 64] width 237 height 13
click at [484, 55] on div "Summary Created: 08/16/2025 10:14 AM Strategy: Chowly Online Ordering (opn_CNmD…" at bounding box center [406, 49] width 237 height 42
click at [492, 64] on div "1 Pickup 1 Dropoff 3.3 mi" at bounding box center [406, 64] width 237 height 13
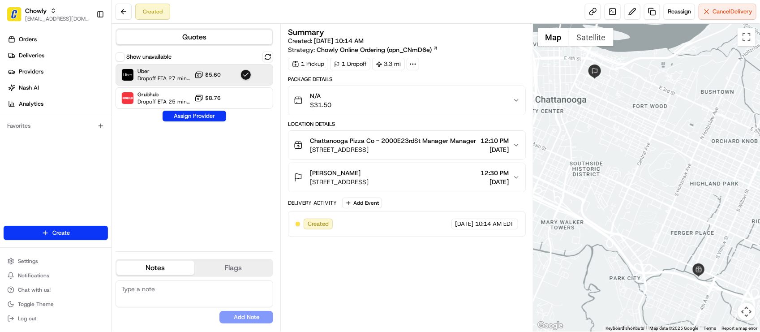
click at [492, 64] on div "1 Pickup 1 Dropoff 3.3 mi" at bounding box center [406, 64] width 237 height 13
click at [181, 144] on div "Show unavailable Uber Dropoff ETA 27 minutes $5.60 Grubhub Dropoff ETA 25 minut…" at bounding box center [195, 147] width 158 height 193
click at [191, 117] on button "Assign Provider" at bounding box center [195, 116] width 64 height 11
click at [459, 44] on div "Summary Created: 08/16/2025 10:14 AM Strategy: Chowly Online Ordering (opn_CNmD…" at bounding box center [406, 41] width 237 height 26
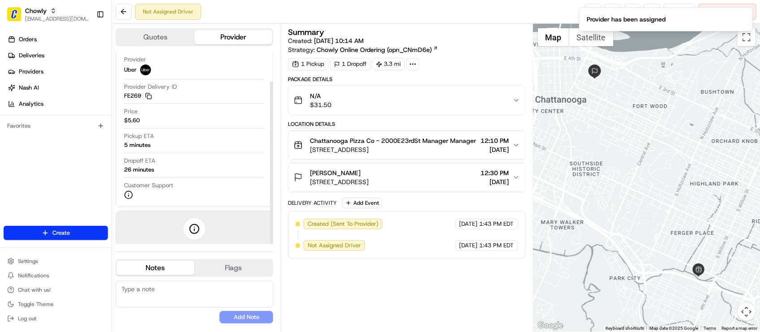
scroll to position [35, 0]
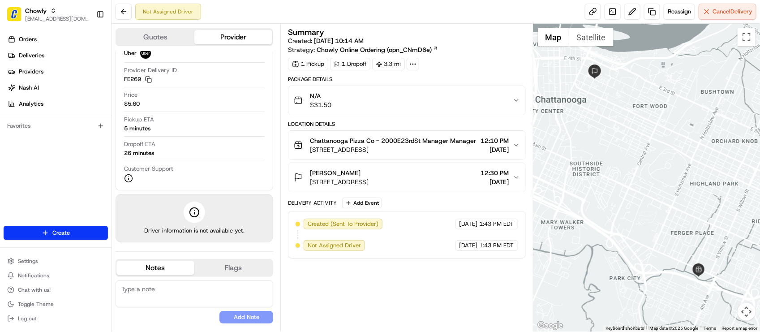
drag, startPoint x: 672, startPoint y: 214, endPoint x: 668, endPoint y: 231, distance: 17.7
click at [668, 231] on div at bounding box center [646, 178] width 227 height 308
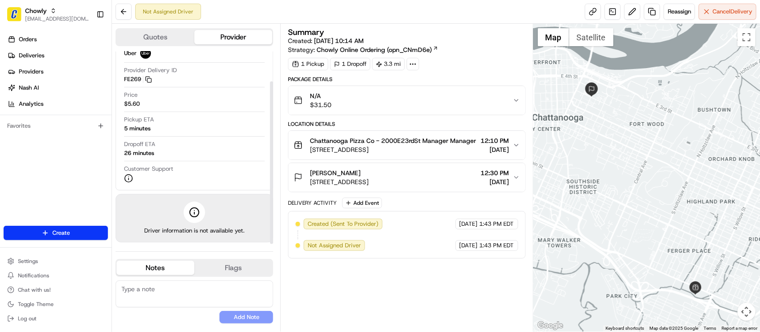
click at [466, 43] on div "Summary Created: 08/16/2025 10:14 AM Strategy: Chowly Online Ordering (opn_CNmD…" at bounding box center [406, 41] width 237 height 26
click at [256, 14] on div "Not Assigned Driver Reassign Cancel Delivery" at bounding box center [436, 12] width 648 height 24
click at [400, 22] on div "Not Assigned Driver Reassign Cancel Delivery" at bounding box center [436, 12] width 648 height 24
click at [492, 48] on div "Summary Created: 08/16/2025 10:14 AM Strategy: Chowly Online Ordering (opn_CNmD…" at bounding box center [406, 41] width 237 height 26
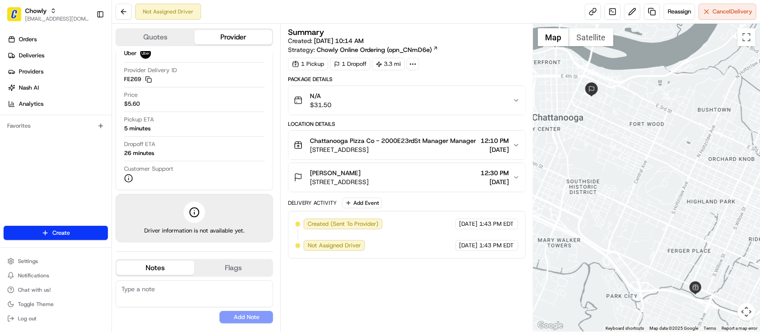
click at [492, 48] on div "Summary Created: 08/16/2025 10:14 AM Strategy: Chowly Online Ordering (opn_CNmD…" at bounding box center [406, 41] width 237 height 26
click at [225, 175] on div "Customer Support" at bounding box center [194, 174] width 141 height 18
click at [300, 18] on div "Not Assigned Driver Reassign Cancel Delivery" at bounding box center [436, 12] width 648 height 24
click at [197, 291] on textarea at bounding box center [195, 293] width 158 height 27
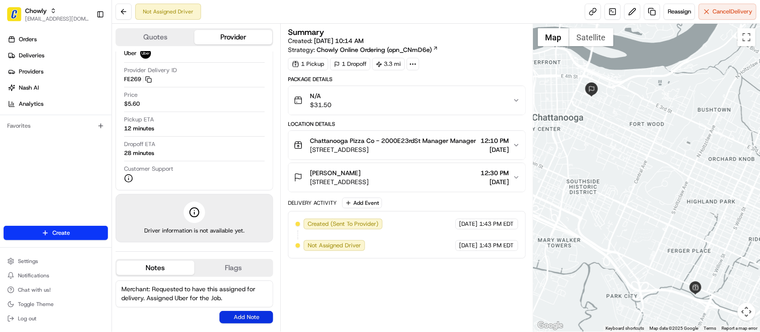
type textarea "Merchant: Requested to have this assigned for delivery. Assigned Uber for the J…"
click at [252, 318] on button "Add Note" at bounding box center [246, 317] width 54 height 13
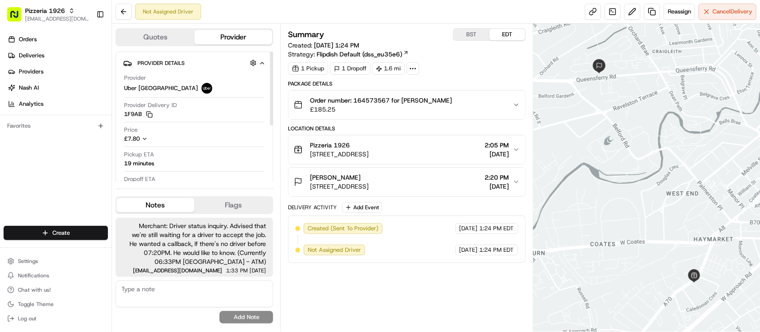
click at [227, 146] on div at bounding box center [194, 146] width 141 height 0
click at [506, 79] on div "Summary BST EDT Created: [DATE] 1:24 PM Strategy: Flipdish Default (dss_eu35e6)…" at bounding box center [406, 145] width 237 height 235
drag, startPoint x: 311, startPoint y: 148, endPoint x: 351, endPoint y: 149, distance: 39.4
click at [351, 149] on div "Pizzeria 1926" at bounding box center [339, 145] width 59 height 9
copy span "Pizzeria 1926"
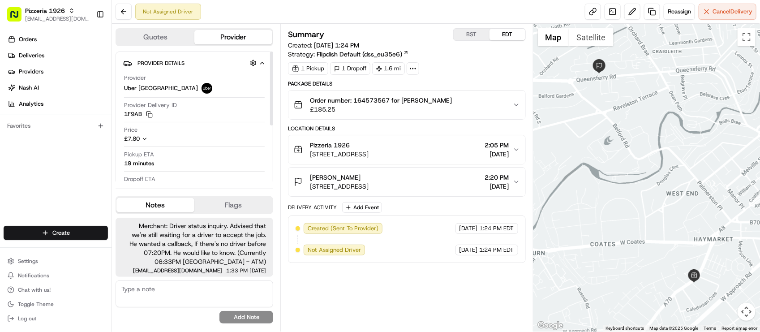
click at [203, 78] on div "Provider Uber [GEOGRAPHIC_DATA]" at bounding box center [194, 84] width 141 height 20
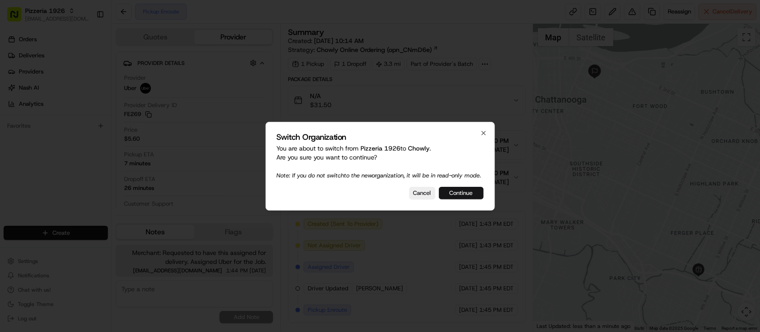
click at [466, 196] on button "Continue" at bounding box center [461, 193] width 45 height 13
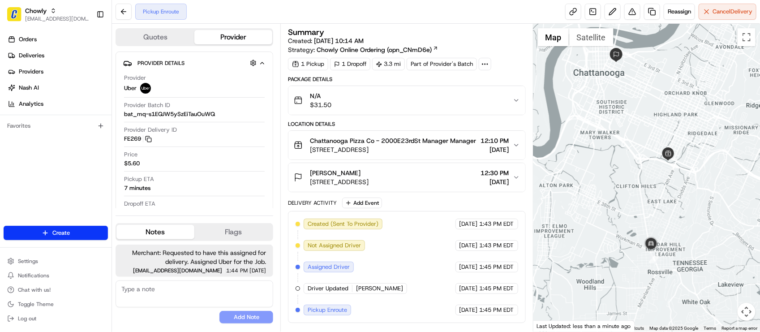
drag, startPoint x: 690, startPoint y: 211, endPoint x: 684, endPoint y: 187, distance: 24.9
click at [684, 187] on div at bounding box center [646, 178] width 227 height 308
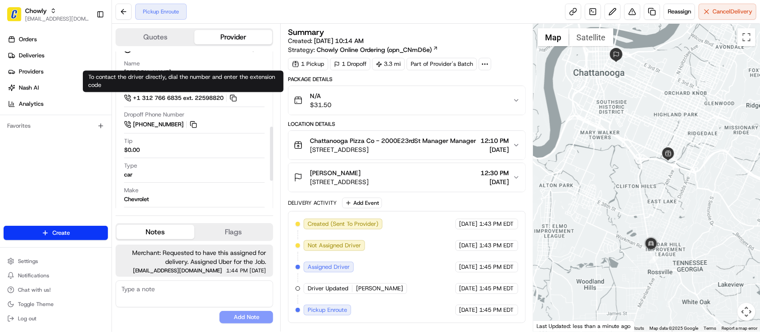
scroll to position [295, 0]
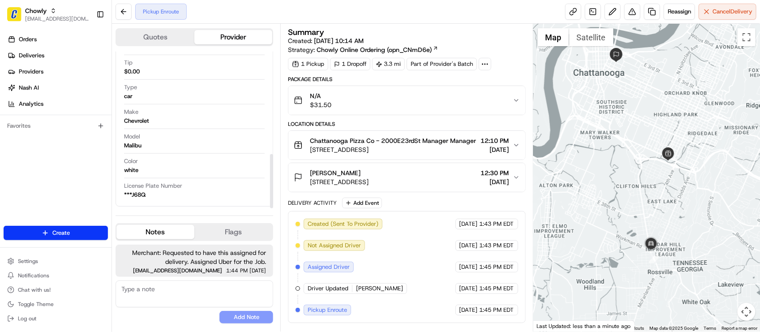
click at [165, 285] on textarea at bounding box center [195, 293] width 158 height 27
type textarea "Provided driver ETA."
click at [235, 320] on button "Add Note" at bounding box center [246, 317] width 54 height 13
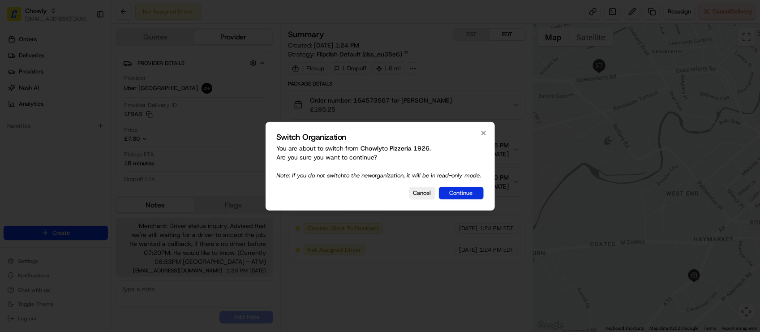
click at [461, 195] on button "Continue" at bounding box center [461, 193] width 45 height 13
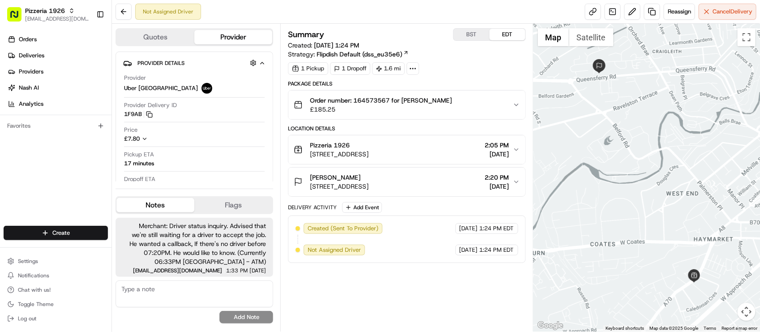
click at [244, 14] on div "Not Assigned Driver Reassign Cancel Delivery" at bounding box center [436, 12] width 648 height 24
click at [304, 12] on div "Not Assigned Driver Reassign Cancel Delivery" at bounding box center [436, 12] width 648 height 24
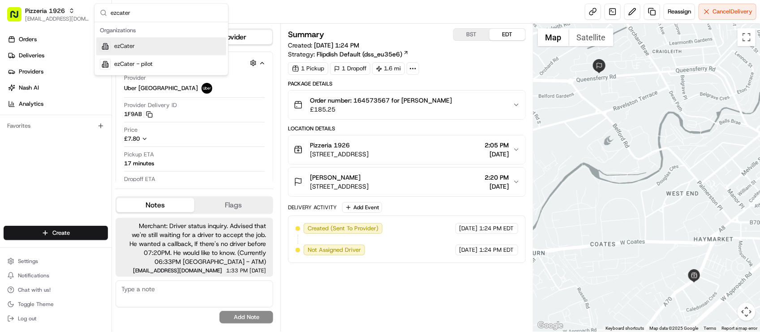
type input "ezcater"
click at [224, 39] on div "ezCater" at bounding box center [161, 47] width 130 height 18
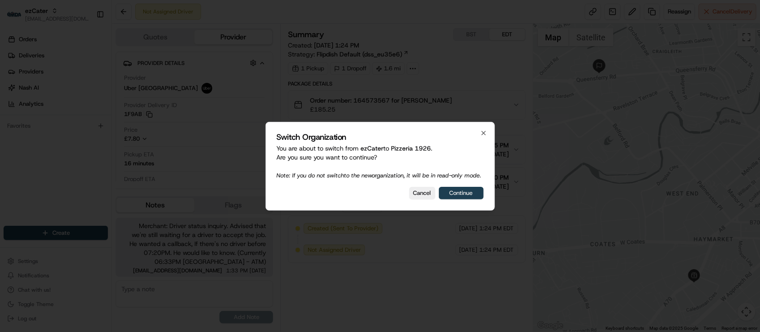
click at [459, 196] on button "Continue" at bounding box center [461, 193] width 45 height 13
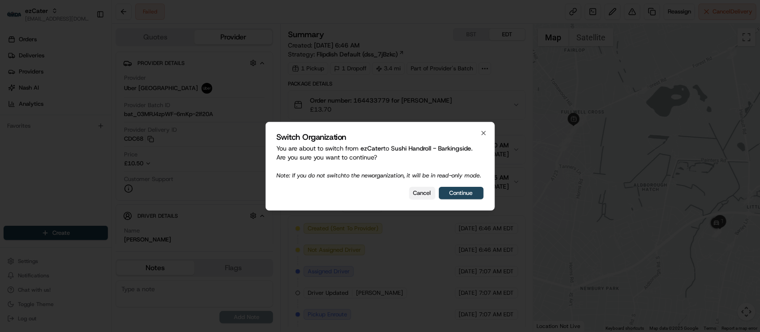
click at [415, 197] on button "Cancel" at bounding box center [422, 193] width 26 height 13
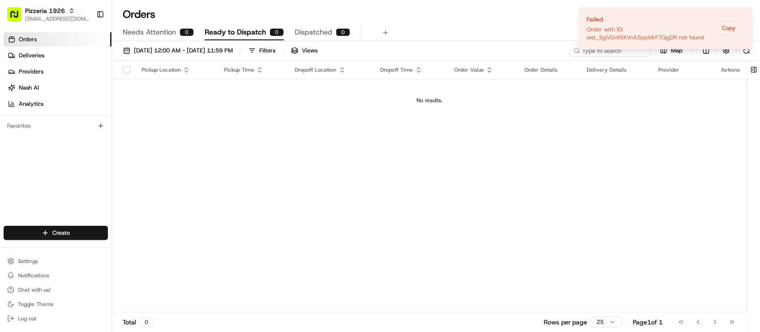
click at [269, 7] on div "Orders All times are displayed using EDT timezone" at bounding box center [436, 14] width 648 height 14
click at [276, 4] on div "Orders All times are displayed using EDT timezone Needs Attention 0 Ready to Di…" at bounding box center [436, 166] width 648 height 332
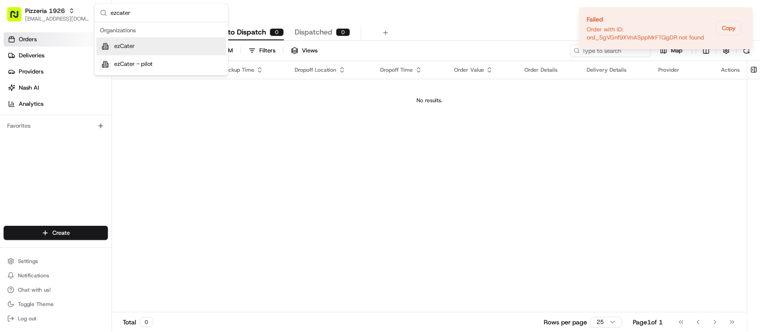
type input "ezcater"
click at [205, 50] on div "ezCater" at bounding box center [161, 47] width 130 height 18
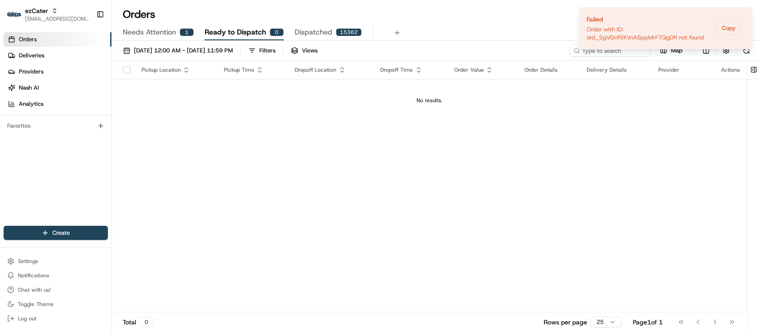
click at [451, 6] on div "Orders All times are displayed using EDT timezone Needs Attention 1 Ready to Di…" at bounding box center [436, 166] width 648 height 332
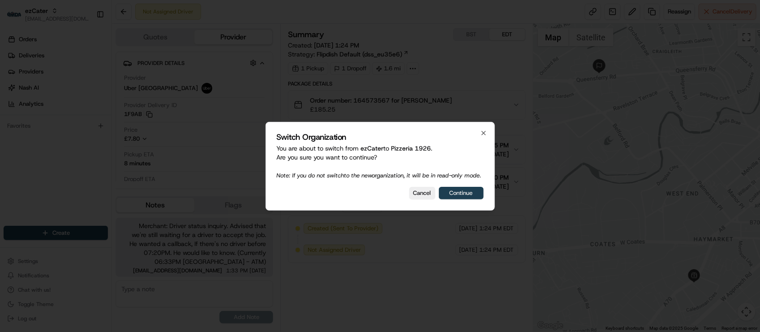
click at [462, 194] on button "Continue" at bounding box center [461, 193] width 45 height 13
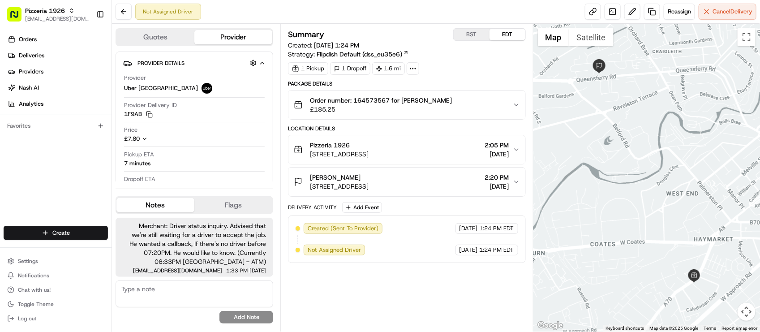
click at [410, 251] on div "Created (Sent To Provider) Uber UK 08/16/2025 1:24 PM EDT Not Assigned Driver U…" at bounding box center [406, 239] width 222 height 32
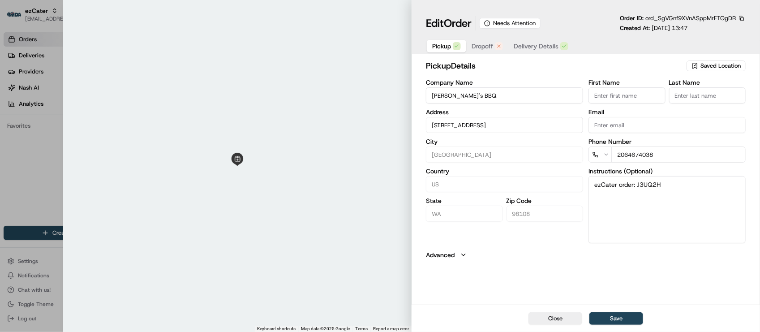
click at [502, 287] on div "pickup Details Saved Location Company Name [PERSON_NAME]'s BBQ Address [STREET_…" at bounding box center [585, 181] width 348 height 247
click at [492, 46] on span "Dropoff" at bounding box center [481, 46] width 21 height 9
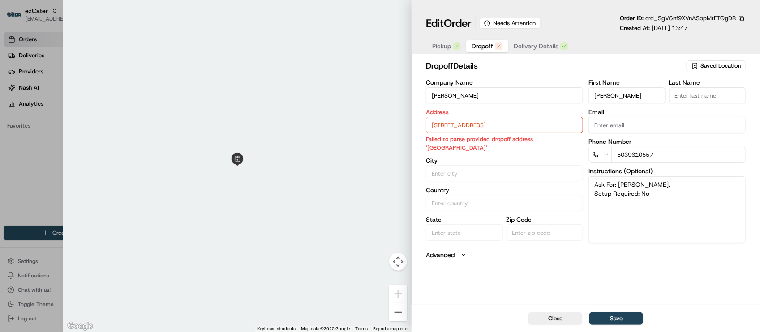
click at [560, 122] on input "SW Seahurst Park Rd, Burien, WA, 97220" at bounding box center [504, 125] width 157 height 16
click at [621, 258] on button "Advanced" at bounding box center [586, 254] width 320 height 9
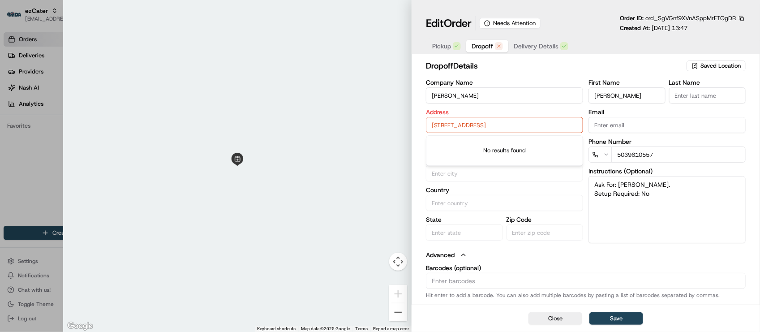
drag, startPoint x: 556, startPoint y: 121, endPoint x: 350, endPoint y: 121, distance: 206.4
click at [350, 121] on div "Close ← Move left → Move right ↑ Move up ↓ Move down + Zoom in - Zoom out Home …" at bounding box center [411, 166] width 697 height 332
click at [612, 267] on label "Barcodes (optional)" at bounding box center [586, 268] width 320 height 6
click at [612, 273] on input "Barcodes (optional)" at bounding box center [586, 281] width 320 height 16
click at [582, 257] on button "Advanced" at bounding box center [586, 254] width 320 height 9
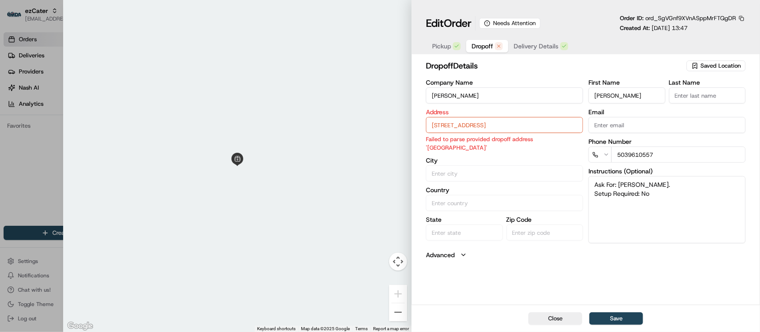
click at [553, 285] on div "dropoff Details Saved Location Company Name Nielsen Address SW Seahurst Park Rd…" at bounding box center [585, 181] width 348 height 247
click at [543, 125] on input "SW Seahurst Park Rd, Burien, WA, 97220" at bounding box center [504, 125] width 157 height 16
click at [551, 123] on input "SW Seahurst Park Rd, Burien, WA, 97220" at bounding box center [504, 125] width 157 height 16
drag, startPoint x: 551, startPoint y: 123, endPoint x: 301, endPoint y: 167, distance: 253.2
click at [300, 168] on div "Close ← Move left → Move right ↑ Move up ↓ Move down + Zoom in - Zoom out Home …" at bounding box center [411, 166] width 697 height 332
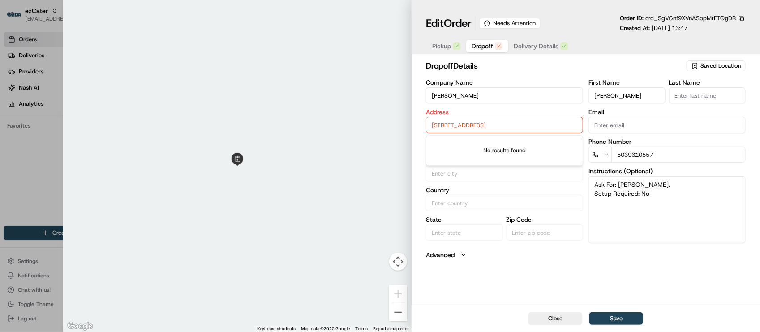
click at [552, 130] on input "SW Seahurst Park Rd, Burien, WA, 97220" at bounding box center [504, 125] width 157 height 16
click at [620, 276] on div "dropoff Details Saved Location Company Name Nielsen Address SW Seahurst Park Rd…" at bounding box center [585, 181] width 348 height 247
click at [621, 269] on div "dropoff Details Saved Location Company Name Nielsen Address SW Seahurst Park Rd…" at bounding box center [585, 181] width 348 height 247
click at [666, 248] on div "dropoff Details Saved Location Company Name Nielsen Address SW Seahurst Park Rd…" at bounding box center [586, 160] width 320 height 200
click at [665, 256] on button "Advanced" at bounding box center [586, 254] width 320 height 9
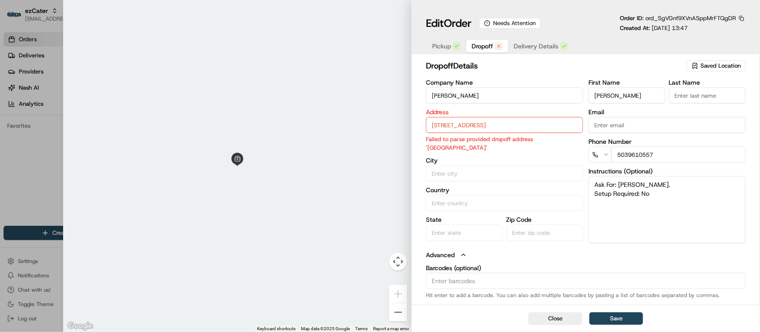
click at [436, 48] on span "Pickup" at bounding box center [441, 46] width 19 height 9
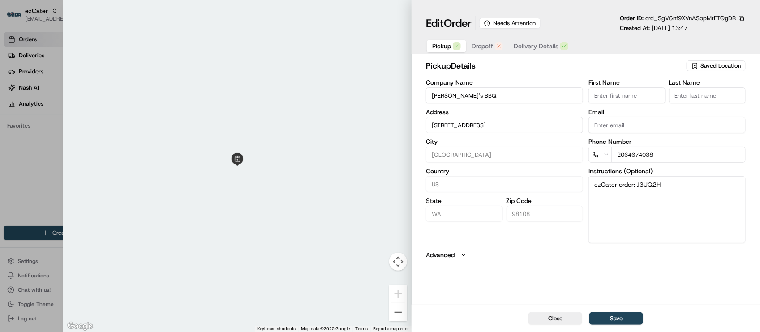
click at [484, 51] on button "Dropoff" at bounding box center [487, 46] width 42 height 13
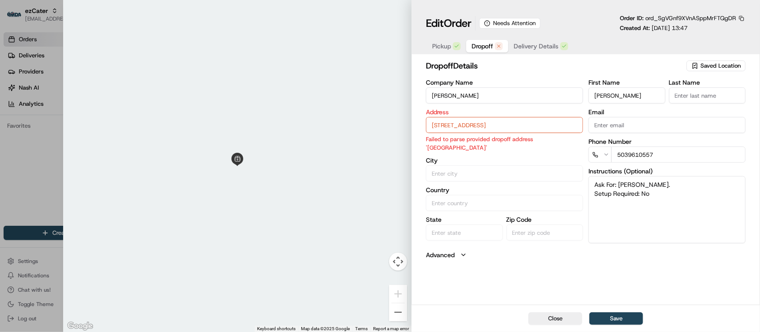
click at [561, 49] on button "Delivery Details" at bounding box center [540, 46] width 65 height 13
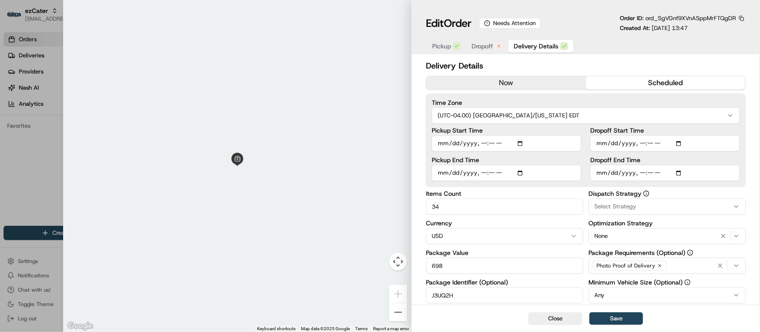
click at [498, 43] on div "button" at bounding box center [499, 46] width 8 height 8
click at [528, 47] on span "Delivery Details" at bounding box center [536, 46] width 45 height 9
click at [477, 39] on div "Pickup Dropoff Delivery Details" at bounding box center [500, 46] width 149 height 16
click at [485, 43] on span "Dropoff" at bounding box center [481, 46] width 21 height 9
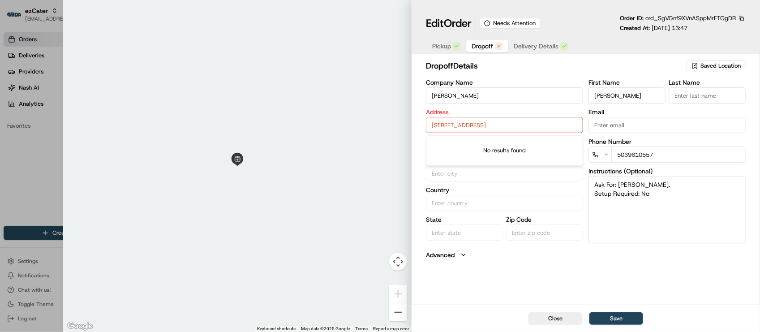
click at [561, 119] on input "SW Seahurst Park Rd, Burien, WA, 97220" at bounding box center [504, 125] width 157 height 16
drag, startPoint x: 560, startPoint y: 124, endPoint x: 254, endPoint y: 124, distance: 306.2
click at [254, 124] on div "Close ← Move left → Move right ↑ Move up ↓ Move down + Zoom in - Zoom out Home …" at bounding box center [411, 166] width 697 height 332
paste input "1860 SW Seahurst Park Rd, Burien, WA 98166, United States"
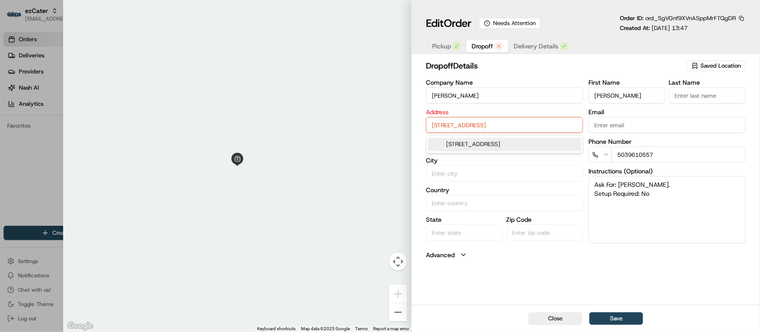
click at [509, 151] on div "1860 SW Seahurst Park Rd, Burien, WA 98166, United States" at bounding box center [504, 144] width 153 height 13
type input "1860 SW Seahurst Park Rd, Burien, WA 98166, USA"
type input "Burien"
type input "United States"
type input "WA"
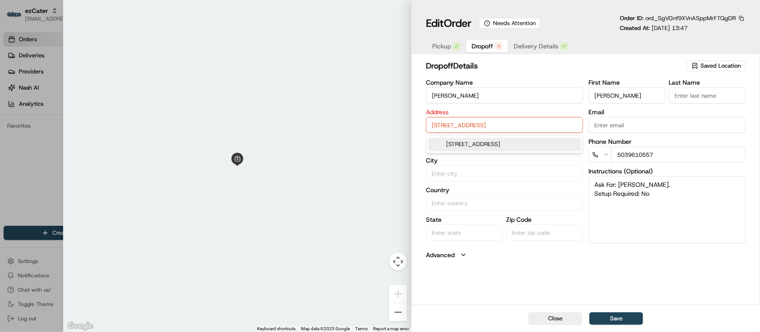
type input "98166"
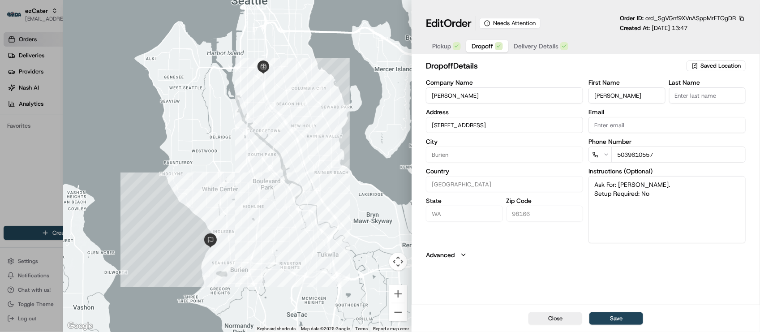
type input "1860 SW Seahurst Park Rd, Burien, WA 98166, USA"
click at [554, 267] on div "dropoff Details Saved Location Company Name Nielsen Address 1860 SW Seahurst Pa…" at bounding box center [585, 181] width 348 height 247
click at [516, 301] on div "dropoff Details Saved Location Company Name Nielsen Address 1860 SW Seahurst Pa…" at bounding box center [585, 181] width 348 height 247
click at [612, 153] on input "5039610557" at bounding box center [678, 154] width 134 height 16
click at [598, 271] on div "dropoff Details Saved Location Company Name Nielsen Address 1860 SW Seahurst Pa…" at bounding box center [585, 181] width 348 height 247
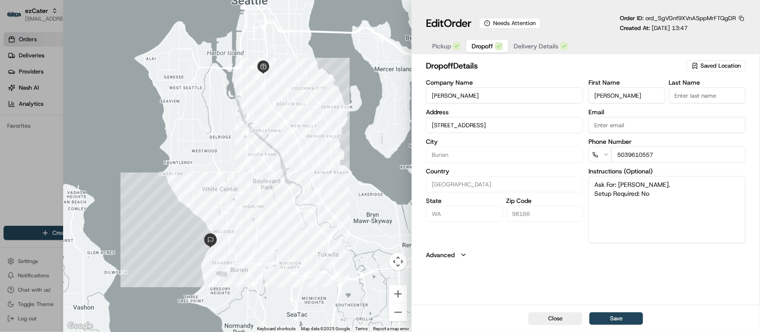
click at [605, 52] on div "Pickup Dropoff Delivery Details" at bounding box center [586, 46] width 320 height 17
click at [599, 66] on h2 "dropoff Details" at bounding box center [555, 66] width 259 height 13
click at [585, 50] on div "Pickup Dropoff Delivery Details" at bounding box center [586, 46] width 320 height 17
click at [537, 120] on input "1860 SW Seahurst Park Rd, Burien, WA 98166, USA" at bounding box center [504, 125] width 157 height 16
click at [525, 151] on div "1860 SW Seahurst Park Rd, Burien, WA 98166, USA" at bounding box center [504, 144] width 153 height 13
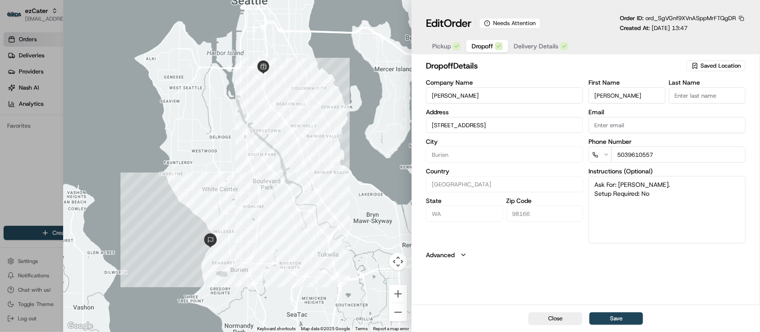
click at [586, 64] on h2 "dropoff Details" at bounding box center [555, 66] width 259 height 13
click at [541, 43] on span "Delivery Details" at bounding box center [536, 46] width 45 height 9
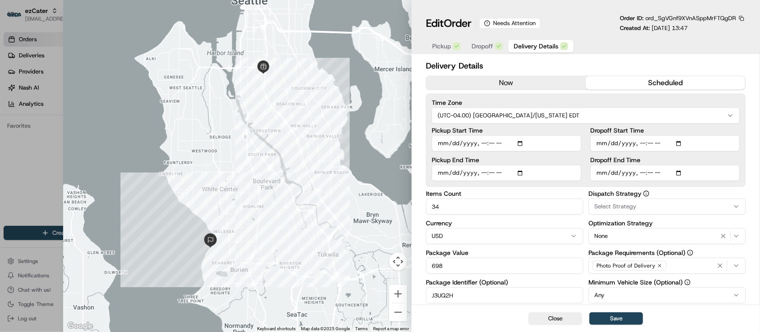
click at [502, 50] on div "button" at bounding box center [499, 46] width 8 height 8
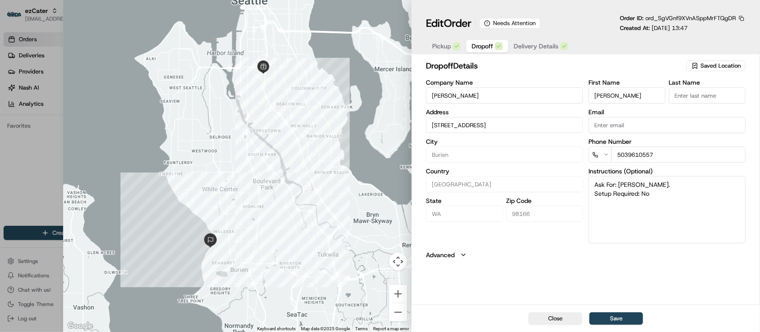
click at [449, 45] on span "Pickup" at bounding box center [441, 46] width 19 height 9
click at [479, 45] on span "Dropoff" at bounding box center [481, 46] width 21 height 9
click at [637, 202] on textarea "Ask For: Deborah Chiao. Setup Required: No" at bounding box center [666, 209] width 157 height 67
click at [659, 199] on textarea "Ask For: Deborah Chiao. Setup Required: No" at bounding box center [666, 209] width 157 height 67
drag, startPoint x: 598, startPoint y: 254, endPoint x: 550, endPoint y: 222, distance: 57.7
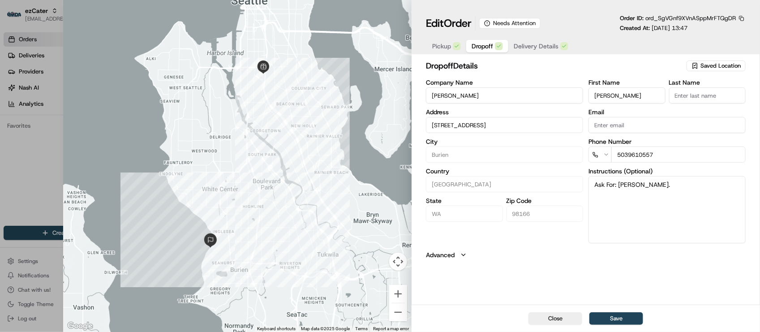
click at [596, 255] on button "Advanced" at bounding box center [586, 254] width 320 height 9
click at [518, 122] on input "1860 SW Seahurst Park Rd, Burien, WA 98166, USA" at bounding box center [504, 125] width 157 height 16
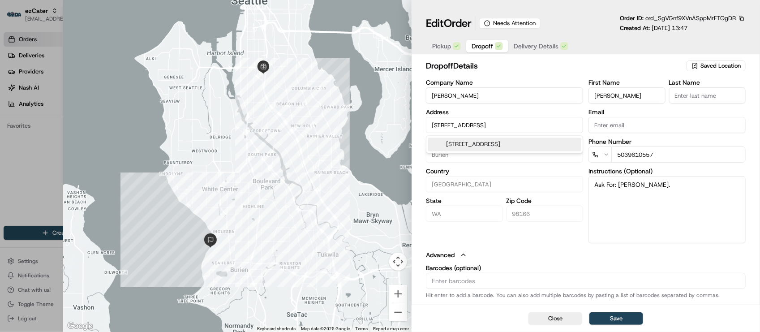
click at [652, 197] on textarea "Ask For: Deborah Chiao." at bounding box center [666, 209] width 157 height 67
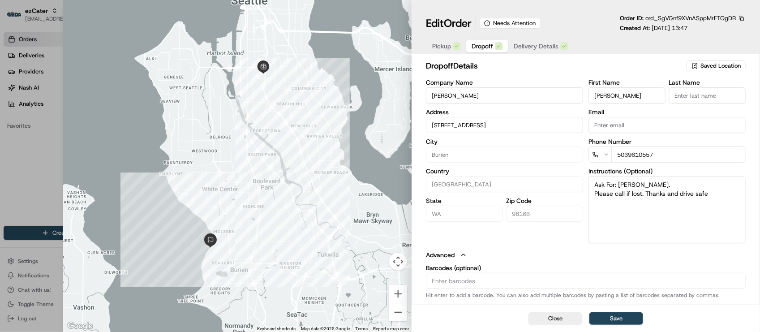
type textarea "Ask For: Deborah Chiao. Please call if lost. Thanks and drive safe."
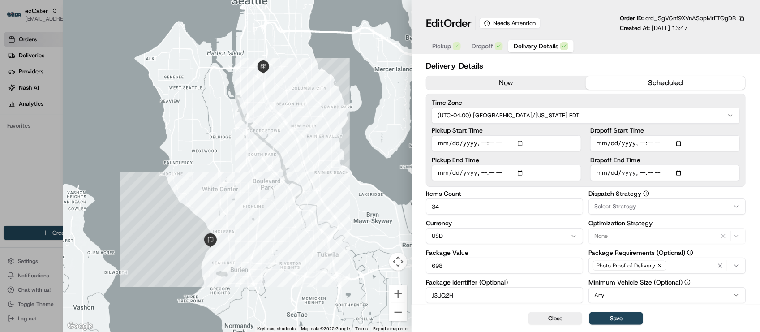
click at [521, 45] on span "Delivery Details" at bounding box center [536, 46] width 45 height 9
click at [620, 318] on button "Save" at bounding box center [616, 318] width 54 height 13
type input "1"
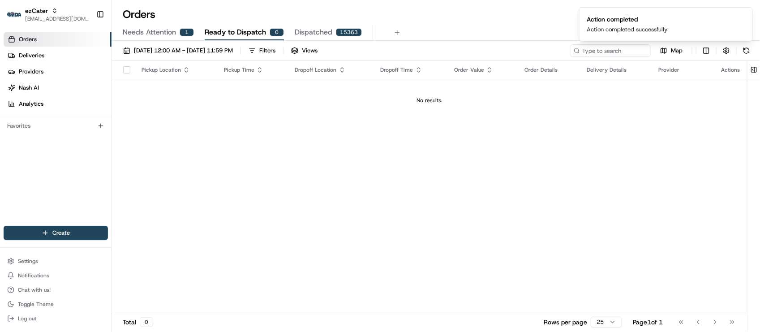
click at [497, 178] on div "Pickup Location Pickup Time Dropoff Location Dropoff Time Order Value Order Det…" at bounding box center [429, 186] width 635 height 251
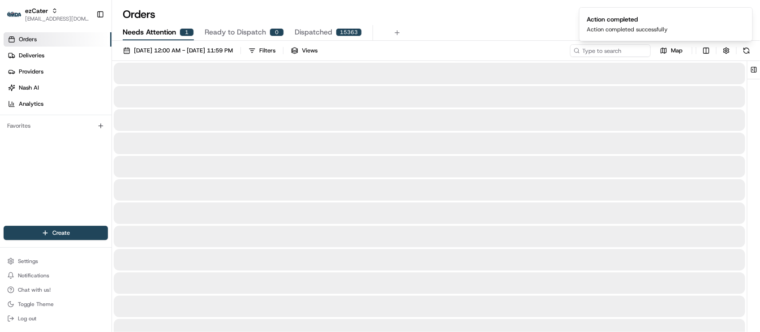
click at [171, 26] on button "Needs Attention 1" at bounding box center [158, 32] width 71 height 15
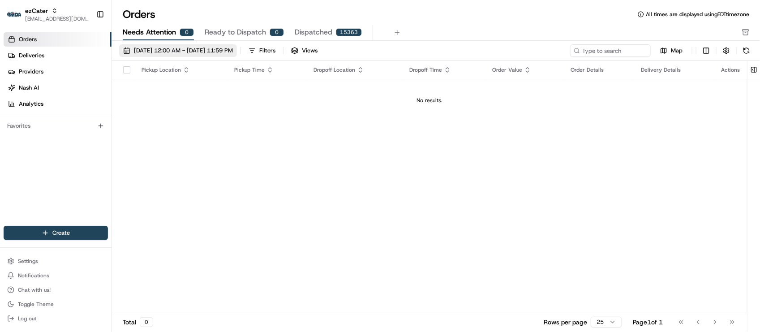
click at [207, 48] on span "08/01/2025 12:00 AM - 08/31/2025 11:59 PM" at bounding box center [183, 51] width 99 height 8
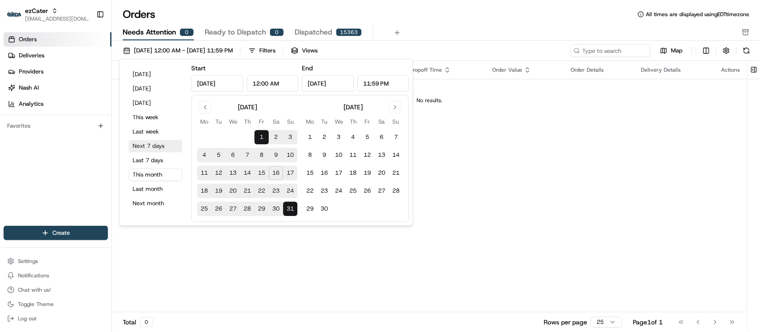
click at [158, 145] on button "Next 7 days" at bounding box center [155, 146] width 54 height 13
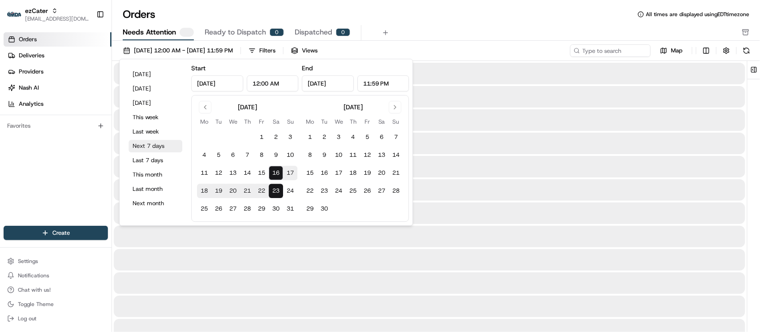
type input "Aug 16, 2025"
type input "Aug 23, 2025"
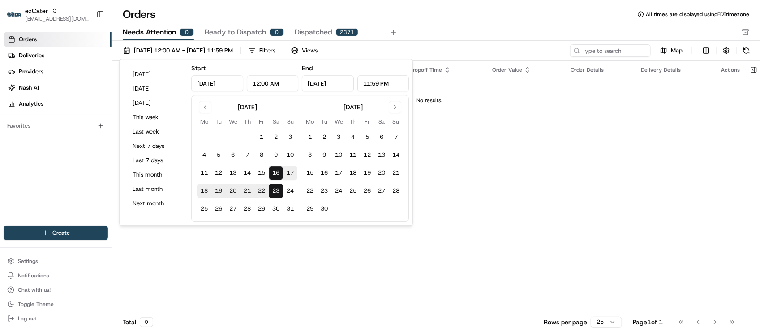
click at [520, 30] on div "Needs Attention 0 Ready to Dispatch 0 Dispatched 2371" at bounding box center [430, 32] width 614 height 15
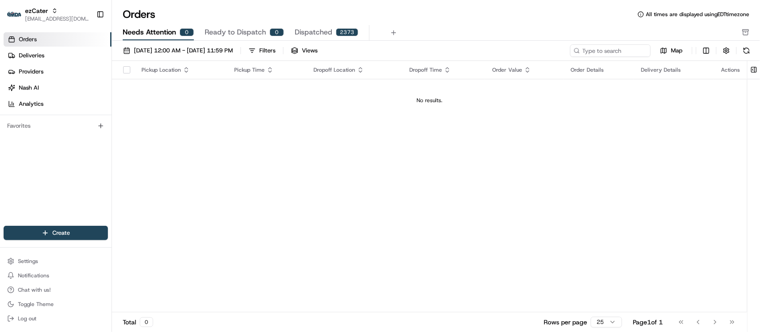
click at [263, 148] on div "Pickup Location Pickup Time Dropoff Location Dropoff Time Order Value Order Det…" at bounding box center [429, 186] width 635 height 251
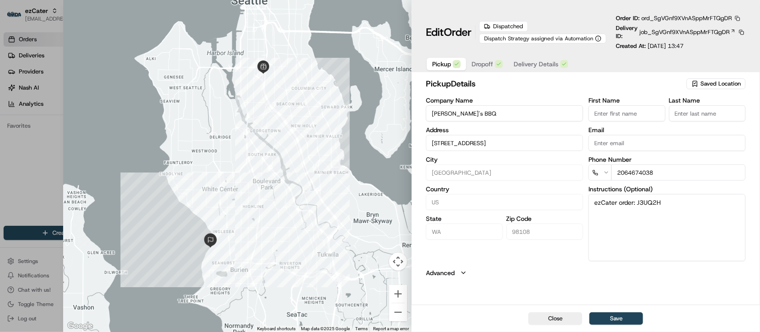
click at [738, 18] on button "button" at bounding box center [737, 18] width 8 height 8
click at [735, 46] on button "Copy URL" at bounding box center [716, 44] width 81 height 11
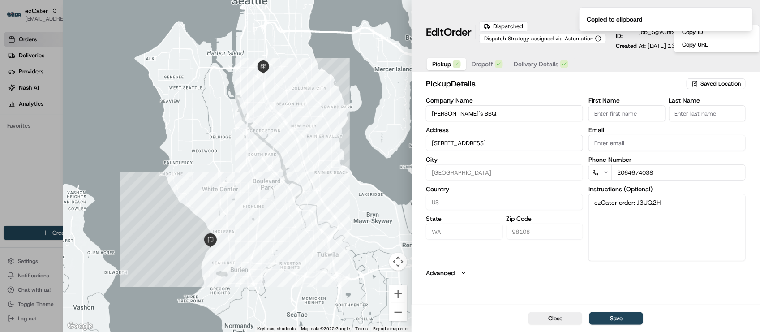
click at [555, 278] on div "pickup Details Saved Location Company Name Jack's BBQ Address 3924 Airport Wy S…" at bounding box center [585, 190] width 348 height 229
click at [506, 69] on button "Dropoff" at bounding box center [487, 64] width 42 height 13
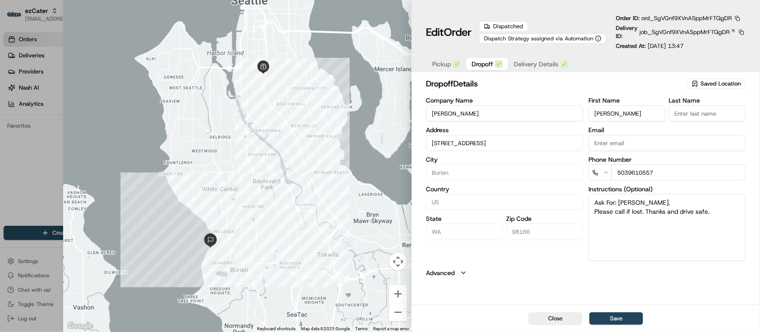
click at [89, 161] on div at bounding box center [237, 166] width 348 height 332
click at [576, 311] on div "Close Save" at bounding box center [585, 317] width 348 height 27
click at [563, 321] on button "Close" at bounding box center [555, 318] width 54 height 13
type input "+1"
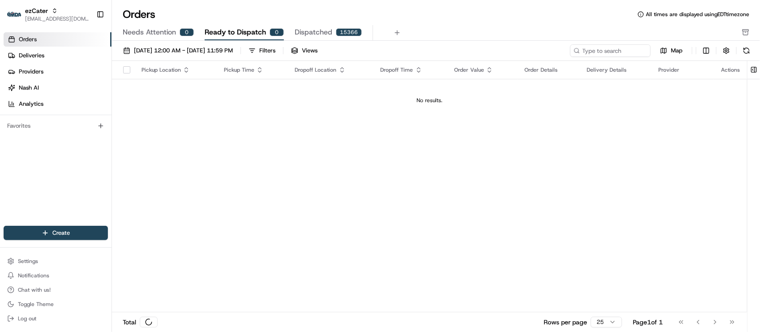
click at [68, 187] on div "Orders Deliveries Providers [PERSON_NAME] Analytics Favorites" at bounding box center [55, 130] width 111 height 202
click at [55, 57] on link "Deliveries" at bounding box center [58, 55] width 108 height 14
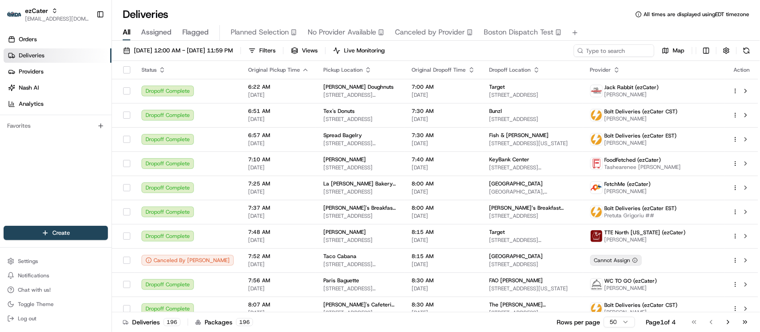
click at [27, 180] on div "Orders Deliveries Providers [PERSON_NAME] Analytics Favorites" at bounding box center [55, 130] width 111 height 202
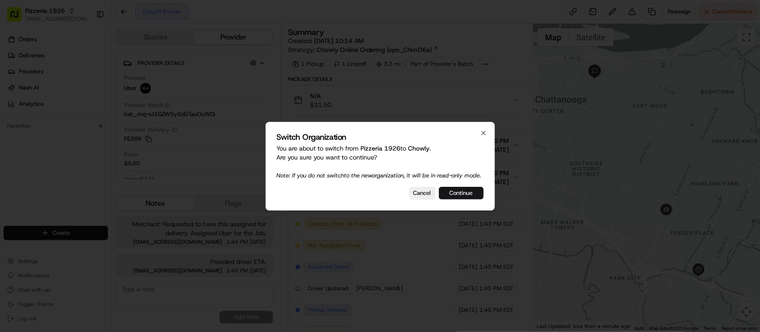
click at [449, 199] on button "Continue" at bounding box center [461, 193] width 45 height 13
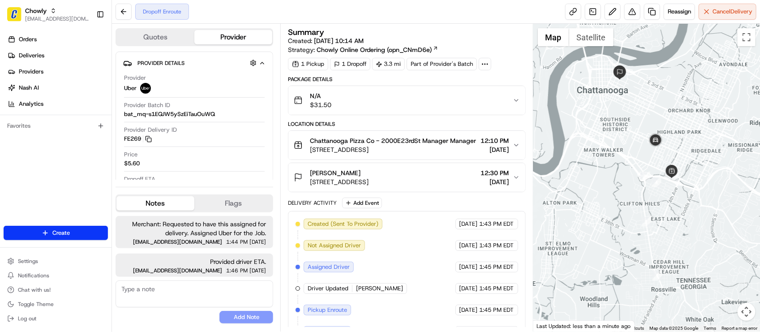
drag, startPoint x: 605, startPoint y: 213, endPoint x: 603, endPoint y: 242, distance: 29.1
click at [603, 242] on div at bounding box center [646, 178] width 227 height 308
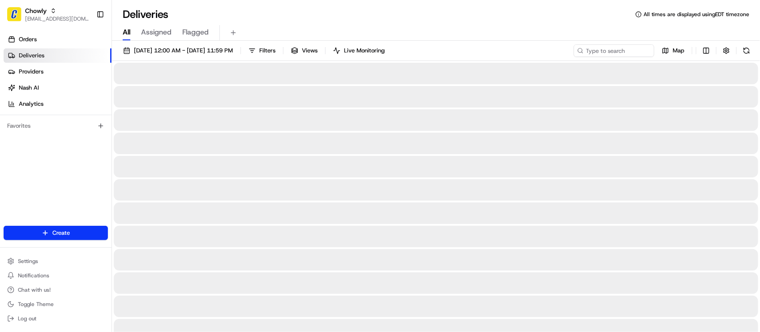
click at [331, 30] on div "All Assigned Flagged" at bounding box center [436, 33] width 648 height 16
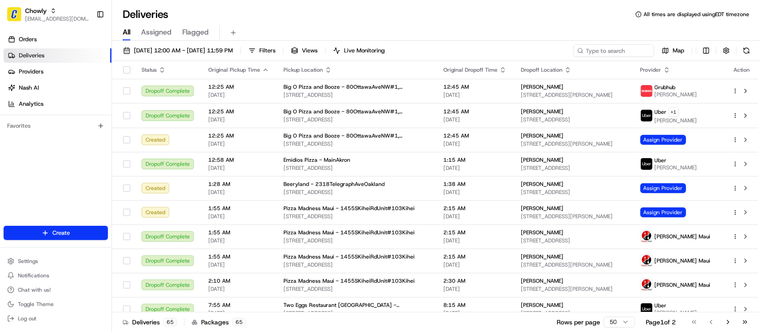
click at [274, 20] on div "Deliveries All times are displayed using EDT timezone" at bounding box center [436, 14] width 648 height 14
click at [266, 23] on div "All Assigned Flagged" at bounding box center [436, 30] width 648 height 19
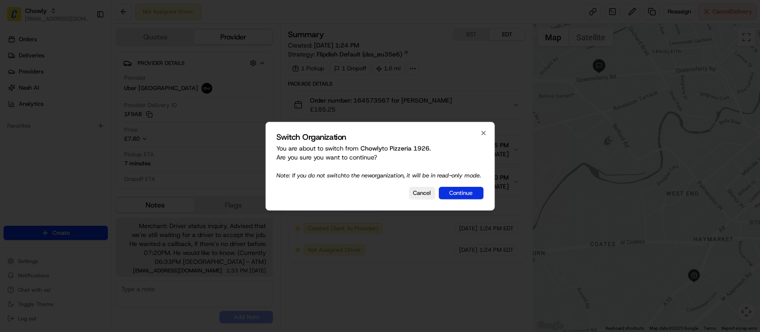
click at [464, 196] on button "Continue" at bounding box center [461, 193] width 45 height 13
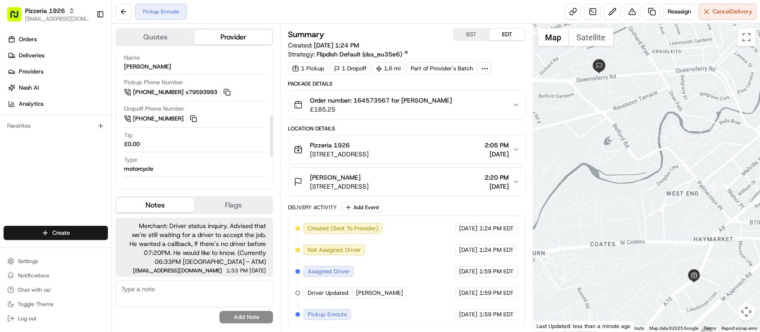
scroll to position [224, 0]
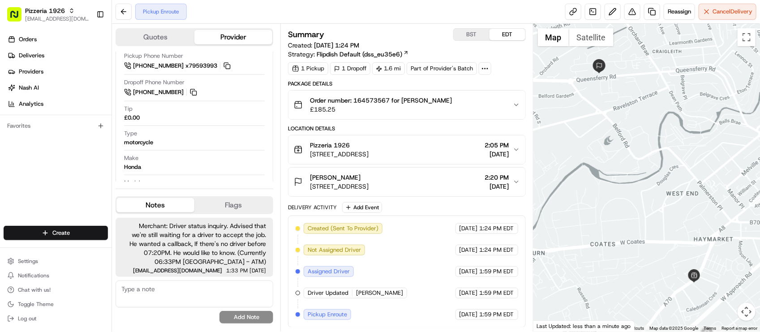
click at [472, 212] on div "Delivery Activity Add Event" at bounding box center [406, 207] width 237 height 11
click at [469, 222] on div "Created (Sent To Provider) Uber UK 08/16/2025 1:24 PM EDT Not Assigned Driver U…" at bounding box center [406, 271] width 237 height 112
click at [443, 144] on div "Pizzeria 1926 85 Dalry Rd, Edinburgh EH11 2AA, UK 2:05 PM 08/16/2025" at bounding box center [403, 150] width 218 height 18
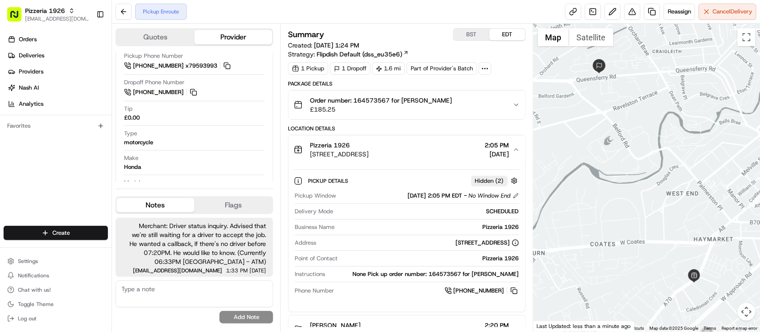
click at [443, 144] on div "Pizzeria 1926 85 Dalry Rd, Edinburgh EH11 2AA, UK 2:05 PM 08/16/2025" at bounding box center [403, 150] width 218 height 18
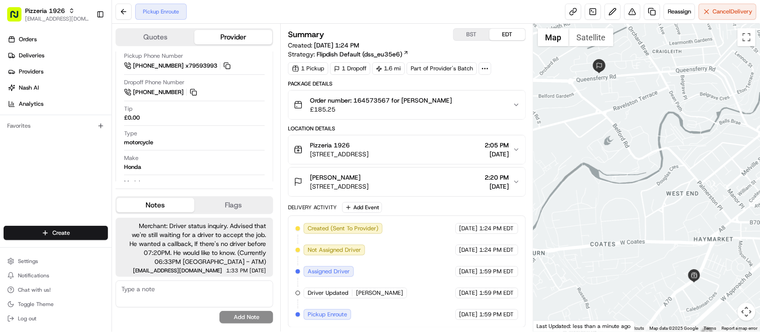
click at [446, 130] on div "Location Details" at bounding box center [406, 128] width 237 height 7
click at [451, 139] on button "Pizzeria 1926 85 Dalry Rd, Edinburgh EH11 2AA, UK 2:05 PM 08/16/2025" at bounding box center [406, 149] width 236 height 29
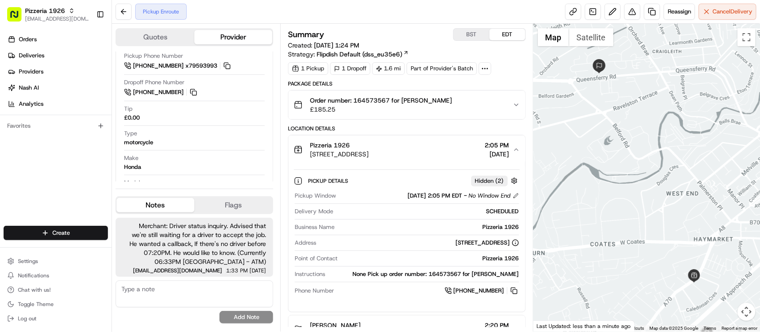
click at [457, 147] on div "Pizzeria 1926 85 Dalry Rd, Edinburgh EH11 2AA, UK 2:05 PM 08/16/2025" at bounding box center [403, 150] width 218 height 18
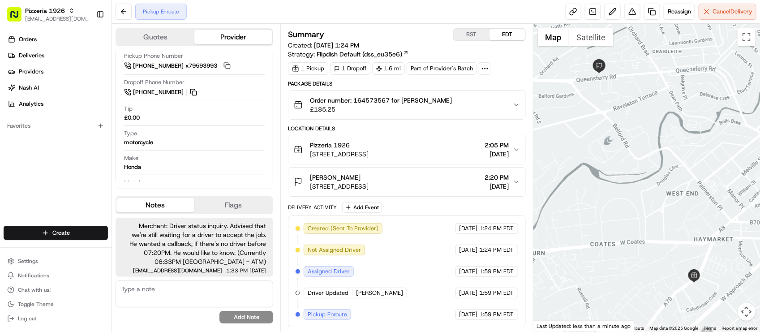
click at [457, 147] on div "Pizzeria 1926 85 Dalry Rd, Edinburgh EH11 2AA, UK 2:05 PM 08/16/2025" at bounding box center [403, 150] width 218 height 18
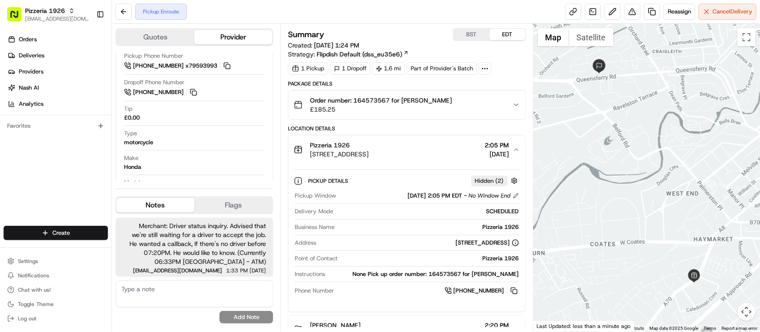
click at [485, 150] on span "[DATE]" at bounding box center [497, 154] width 24 height 9
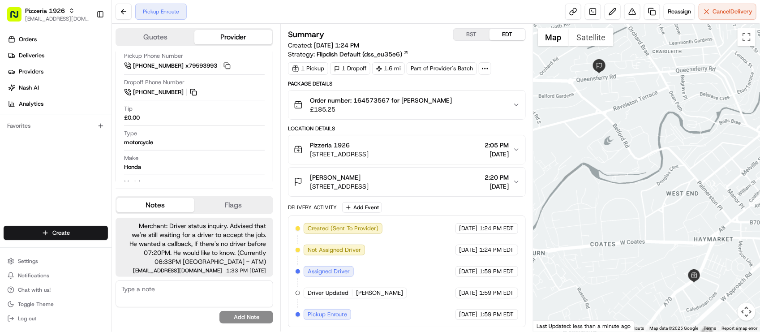
click at [462, 184] on div "Jamie 91, 93/8 Orchard Brae Ave, Edinburgh EH4 2UT, UK 2:20 PM 08/16/2025" at bounding box center [403, 182] width 218 height 18
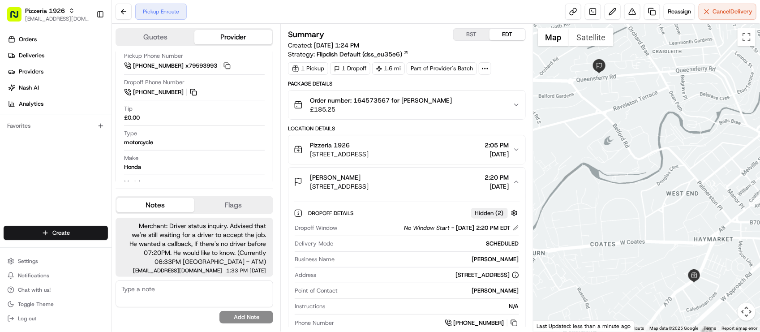
click at [450, 137] on button "Pizzeria 1926 85 Dalry Rd, Edinburgh EH11 2AA, UK 2:05 PM 08/16/2025" at bounding box center [406, 149] width 236 height 29
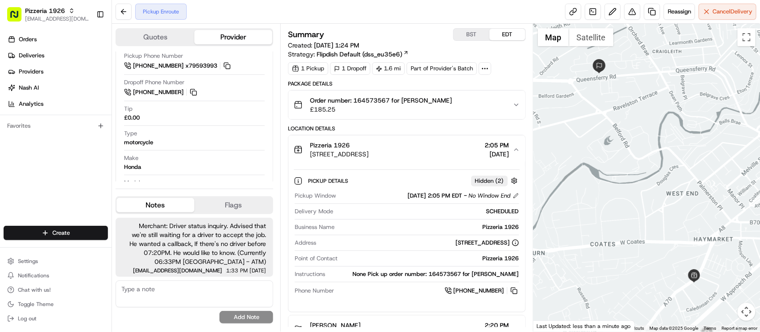
drag, startPoint x: 742, startPoint y: 119, endPoint x: 253, endPoint y: 135, distance: 489.1
click at [211, 129] on div "Name HICHEM R. Pickup Phone Number +44 1388 436844 x79593993 Dropoff Phone Numb…" at bounding box center [194, 124] width 142 height 200
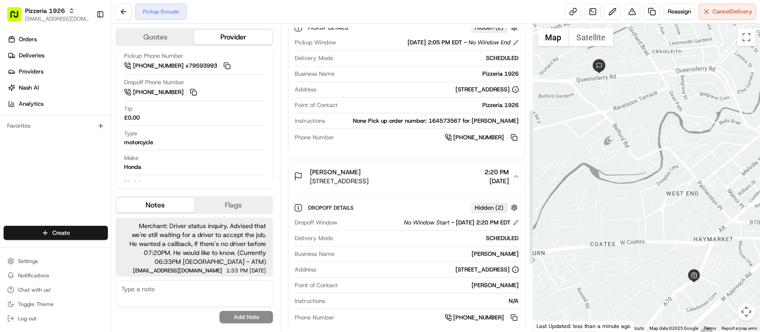
scroll to position [168, 0]
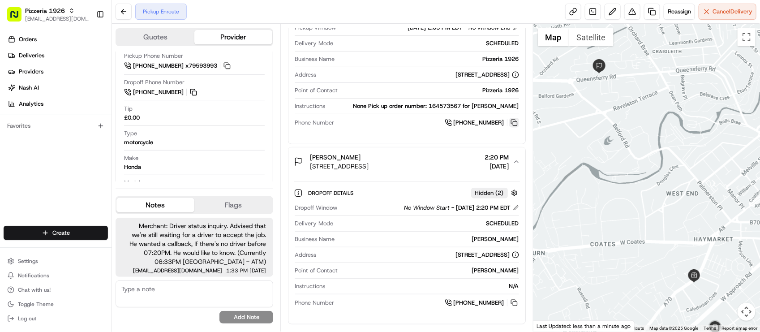
click at [513, 123] on button at bounding box center [514, 123] width 10 height 10
click at [82, 191] on div "Orders Deliveries Providers [PERSON_NAME] Analytics Favorites" at bounding box center [55, 130] width 111 height 202
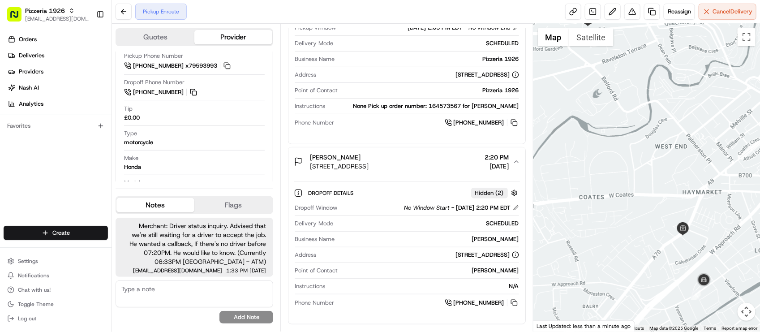
drag, startPoint x: 641, startPoint y: 215, endPoint x: 624, endPoint y: 163, distance: 55.2
click at [624, 163] on div at bounding box center [646, 178] width 227 height 308
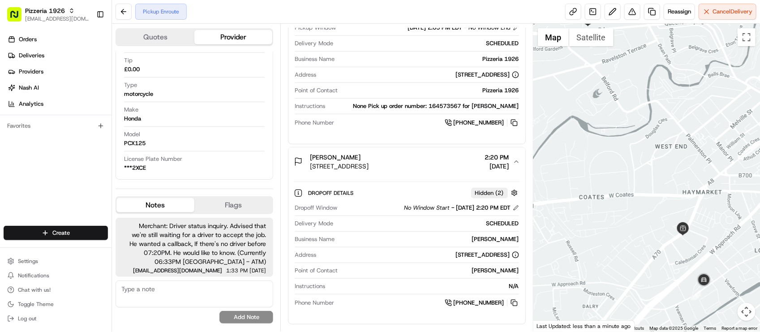
click at [393, 277] on div "Point of Contact Jamie" at bounding box center [407, 272] width 224 height 12
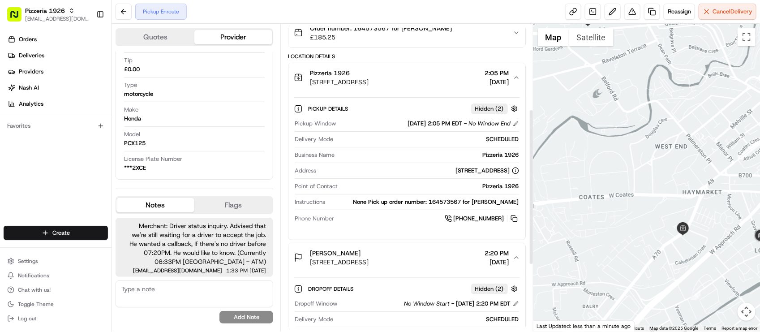
scroll to position [168, 0]
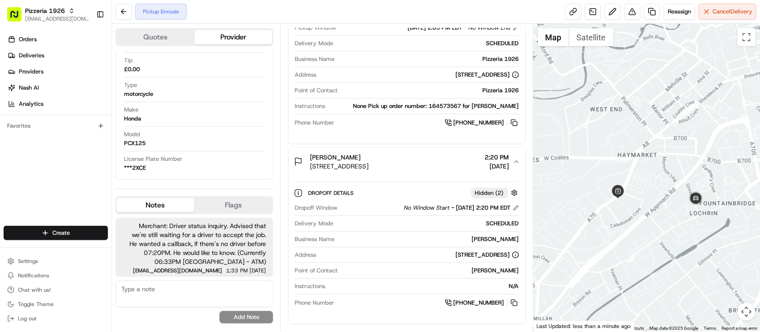
drag, startPoint x: 661, startPoint y: 194, endPoint x: 603, endPoint y: 155, distance: 69.7
click at [601, 156] on div at bounding box center [646, 178] width 227 height 308
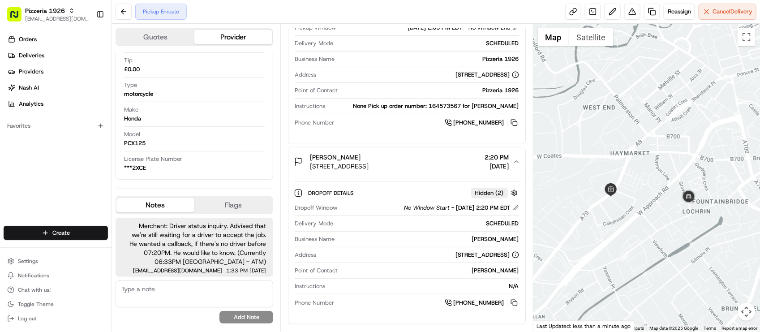
drag, startPoint x: 620, startPoint y: 186, endPoint x: 612, endPoint y: 189, distance: 8.5
click at [612, 189] on div at bounding box center [646, 178] width 227 height 308
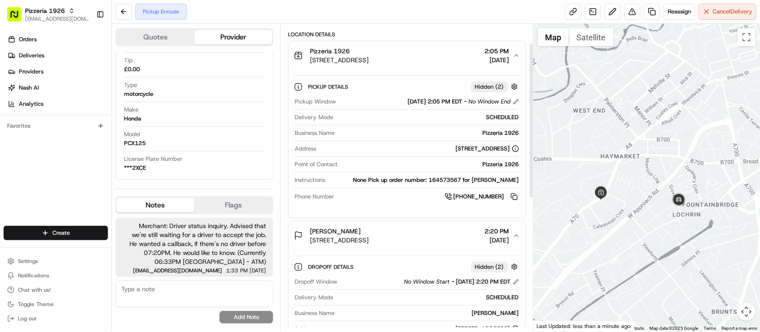
scroll to position [0, 0]
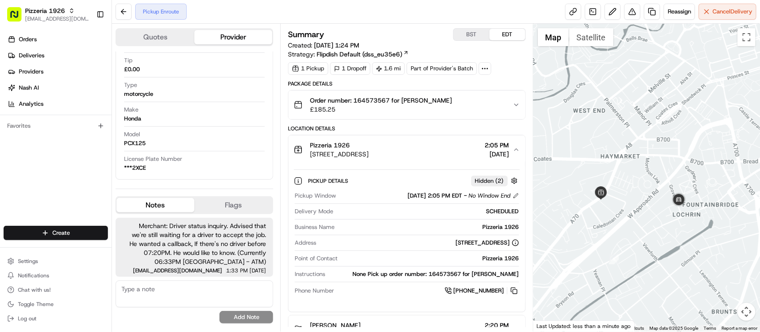
click at [411, 37] on div "Summary BST EDT" at bounding box center [406, 34] width 237 height 13
click at [262, 7] on div "Pickup Enroute Reassign Cancel Delivery" at bounding box center [436, 12] width 648 height 24
click at [211, 117] on div "Make Honda" at bounding box center [194, 114] width 141 height 17
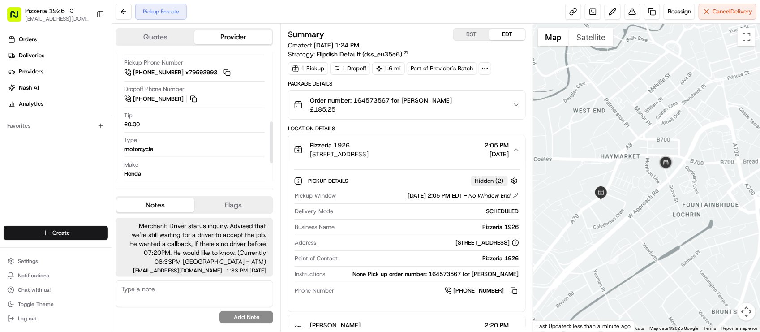
scroll to position [161, 0]
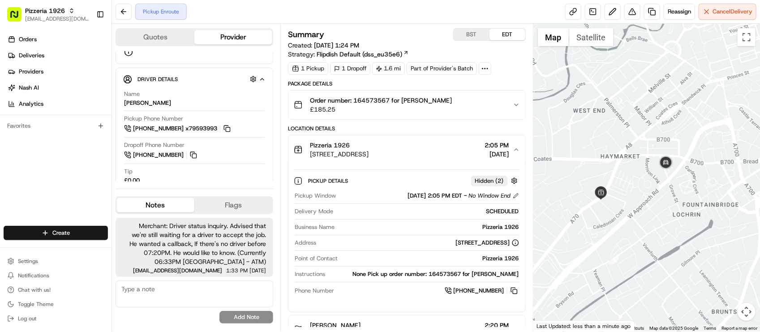
click at [412, 21] on div "Pickup Enroute Reassign Cancel Delivery" at bounding box center [436, 12] width 648 height 24
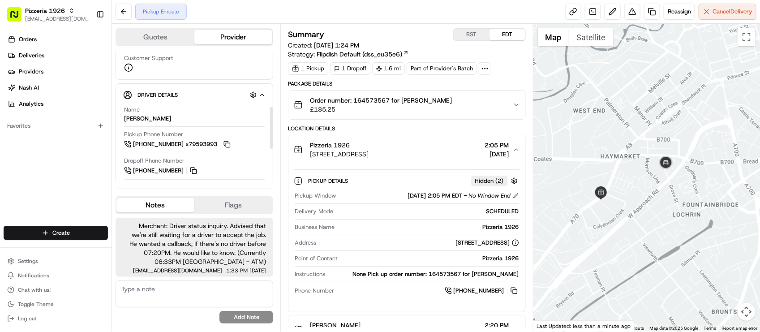
scroll to position [105, 0]
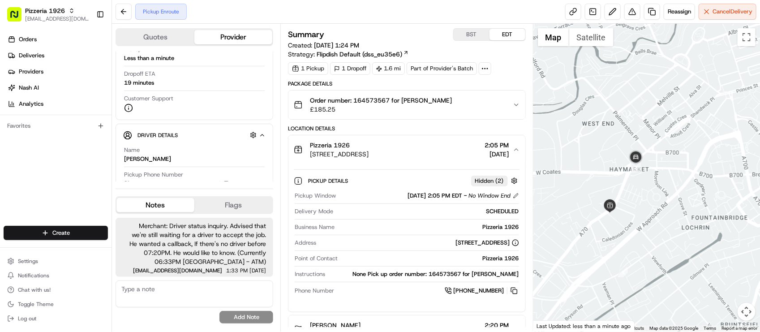
drag, startPoint x: 602, startPoint y: 176, endPoint x: 612, endPoint y: 189, distance: 16.3
click at [612, 189] on div at bounding box center [646, 178] width 227 height 308
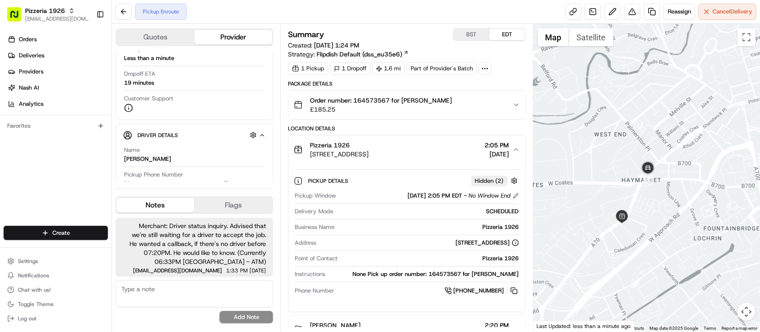
drag, startPoint x: 605, startPoint y: 180, endPoint x: 618, endPoint y: 190, distance: 16.9
click at [618, 190] on div at bounding box center [646, 178] width 227 height 308
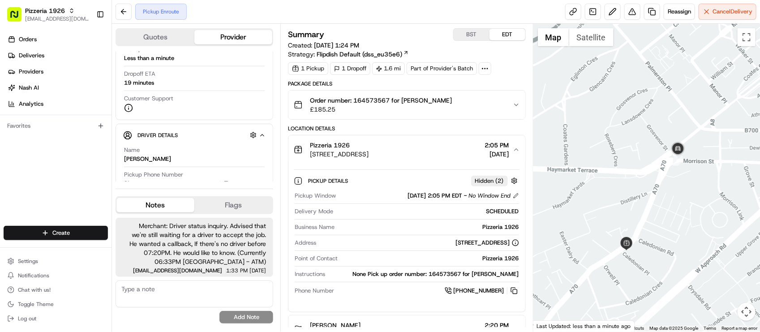
drag, startPoint x: 619, startPoint y: 193, endPoint x: 612, endPoint y: 179, distance: 15.4
click at [612, 179] on div at bounding box center [646, 178] width 227 height 308
click at [217, 147] on div "Name HICHEM R." at bounding box center [194, 154] width 141 height 17
click at [214, 140] on div "Driver Details Hidden ( 6 )" at bounding box center [197, 134] width 121 height 11
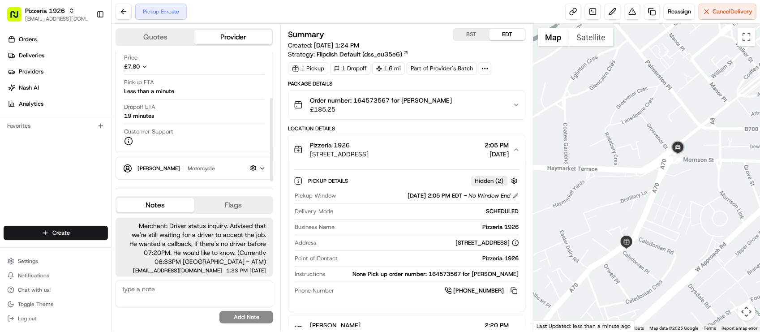
click at [214, 163] on div "HICHEM R. motorcycle Hidden ( 6 )" at bounding box center [197, 168] width 121 height 11
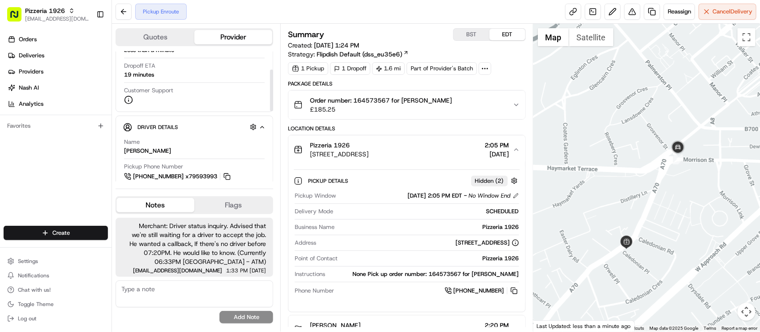
scroll to position [168, 0]
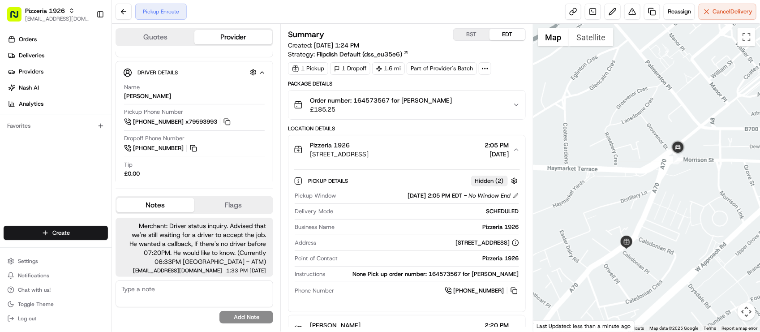
click at [392, 250] on div "Address 85 Dalry Rd, Edinburgh EH11 2AA, UK" at bounding box center [407, 245] width 224 height 12
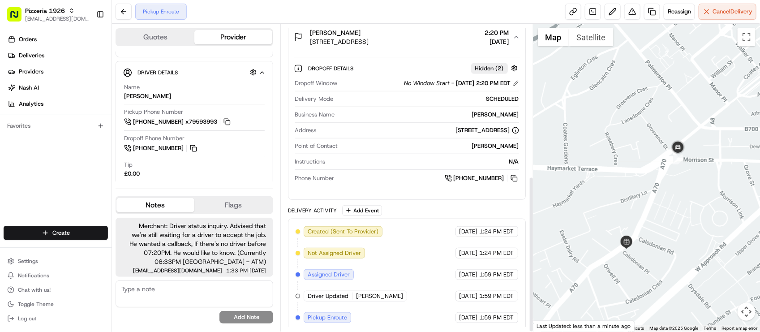
scroll to position [299, 0]
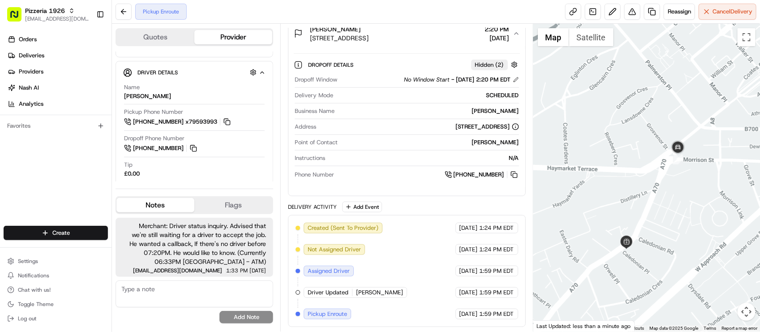
click at [386, 154] on div "N/A" at bounding box center [424, 158] width 190 height 8
drag, startPoint x: 366, startPoint y: 128, endPoint x: 505, endPoint y: 130, distance: 138.8
click at [505, 130] on div "Address 91, 93/8 Orchard Brae Ave, Edinburgh EH4 2UT, UK" at bounding box center [407, 129] width 224 height 12
click at [452, 142] on div "Jamie" at bounding box center [429, 142] width 177 height 8
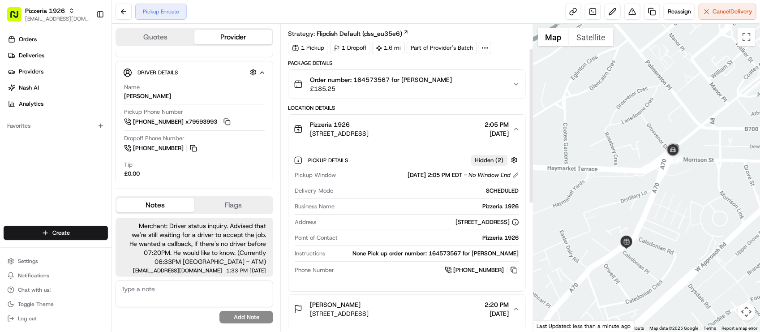
scroll to position [19, 0]
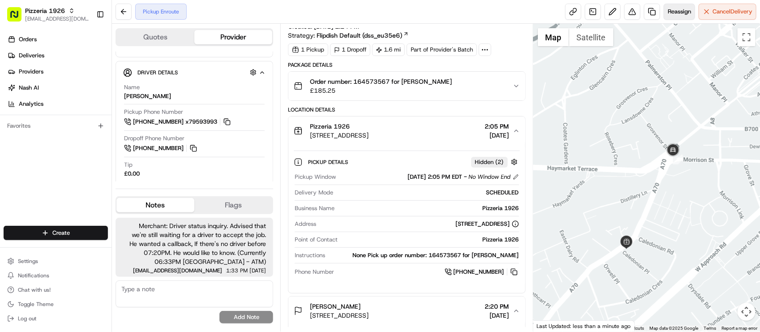
click at [672, 16] on button "Reassign" at bounding box center [678, 12] width 31 height 16
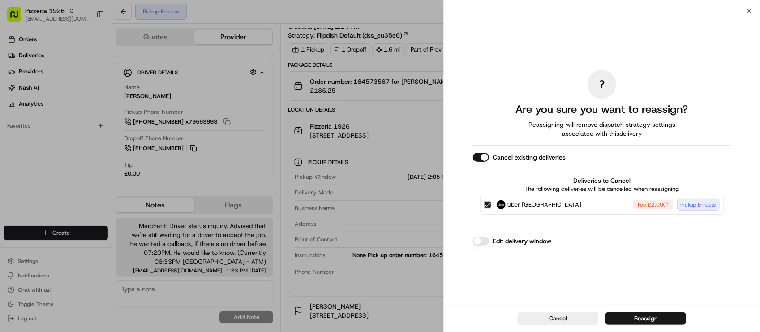
click at [485, 209] on div "Uber UK Fee: £2.00 Pickup Enroute" at bounding box center [602, 205] width 244 height 20
click at [487, 209] on div "Uber UK Fee: £2.00 Pickup Enroute" at bounding box center [602, 205] width 244 height 20
click at [484, 205] on button "Uber UK Fee: £2.00 Pickup Enroute" at bounding box center [487, 204] width 7 height 7
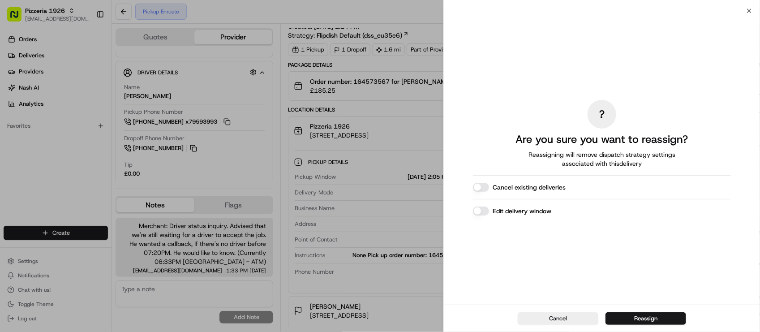
click at [486, 209] on button "Edit delivery window" at bounding box center [481, 210] width 16 height 9
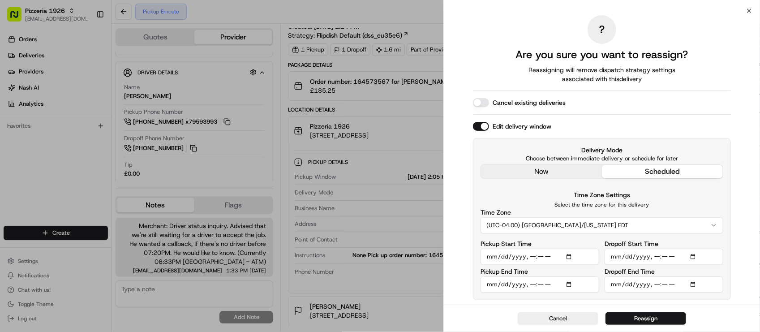
click at [554, 175] on div "? Are you sure you want to reassign? Reassigning will remove dispatch strategy …" at bounding box center [602, 158] width 258 height 290
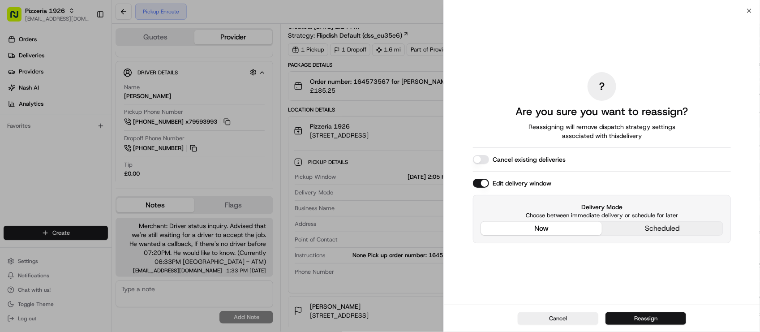
click at [637, 316] on button "Reassign" at bounding box center [645, 318] width 81 height 13
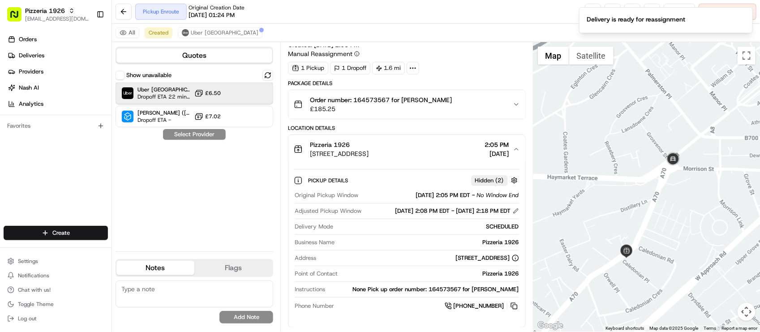
click at [128, 93] on img at bounding box center [128, 93] width 12 height 12
click at [175, 136] on button "Assign Provider" at bounding box center [195, 134] width 64 height 11
click at [180, 191] on div "Show unavailable Uber UK Dropoff ETA 22 minutes £6.50 Stuart (UK) Dropoff ETA -…" at bounding box center [195, 157] width 158 height 174
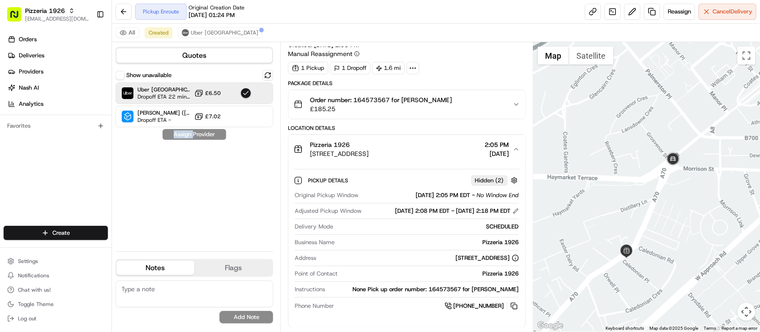
click at [180, 191] on div "Show unavailable Uber UK Dropoff ETA 22 minutes £6.50 Stuart (UK) Dropoff ETA -…" at bounding box center [195, 157] width 158 height 174
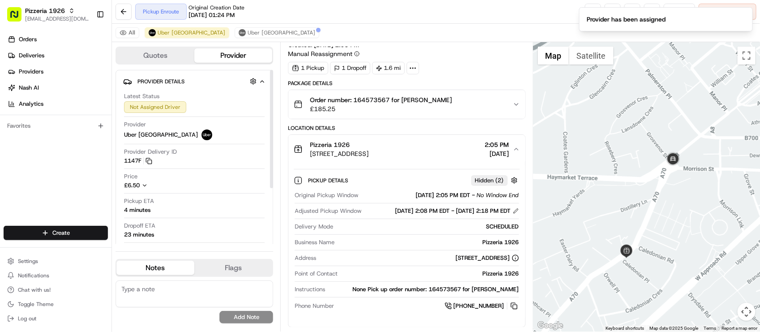
click at [426, 12] on div "Pickup Enroute Original Creation Date 08/16/2025 01:24 PM Reassign Cancel Deliv…" at bounding box center [436, 12] width 648 height 24
click at [480, 51] on div "Summary BST EDT Created: 08/16/2025 2:03 PM Manual Reassignment" at bounding box center [406, 43] width 237 height 30
click at [368, 148] on div "Pizzeria 1926" at bounding box center [339, 144] width 59 height 9
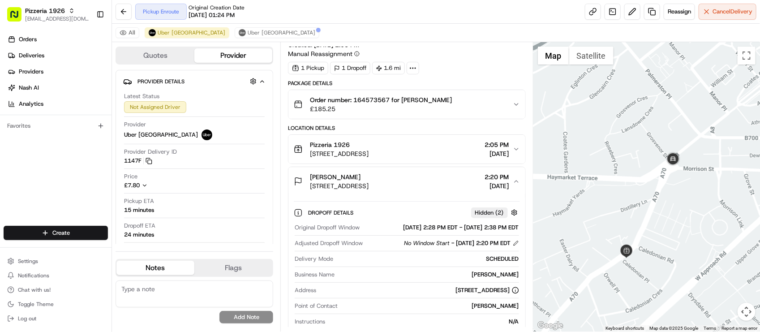
click at [368, 148] on div "Pizzeria 1926" at bounding box center [339, 144] width 59 height 9
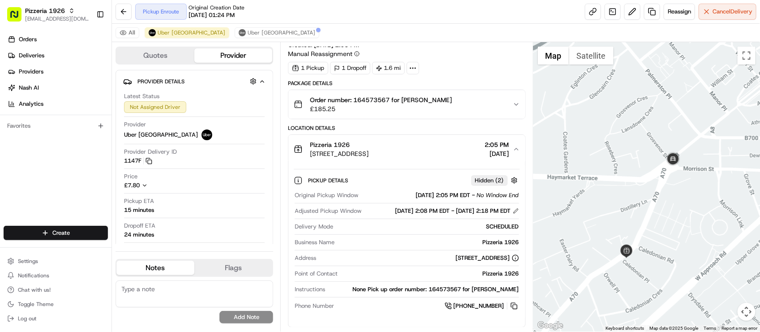
click at [368, 148] on div "Pizzeria 1926" at bounding box center [339, 144] width 59 height 9
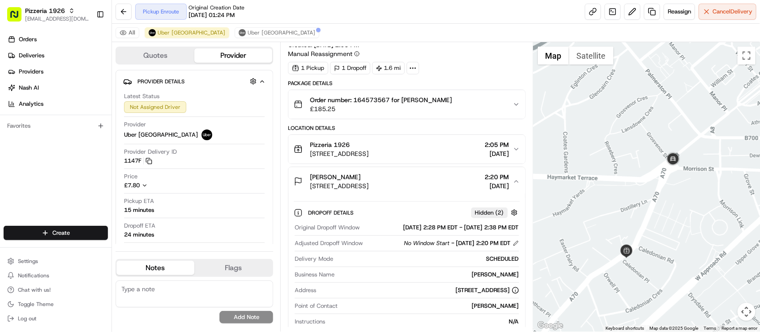
click at [368, 148] on div "Pizzeria 1926" at bounding box center [339, 144] width 59 height 9
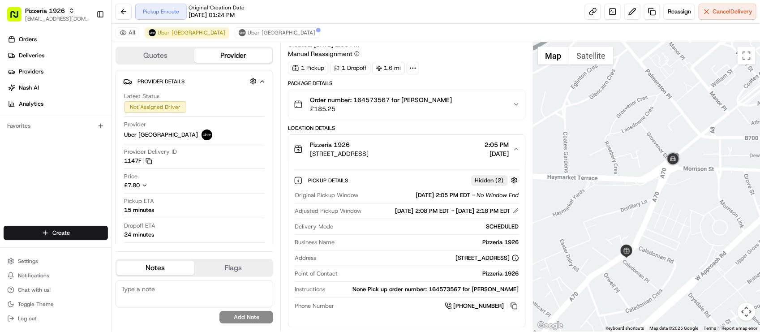
click at [368, 148] on div "Pizzeria 1926" at bounding box center [339, 144] width 59 height 9
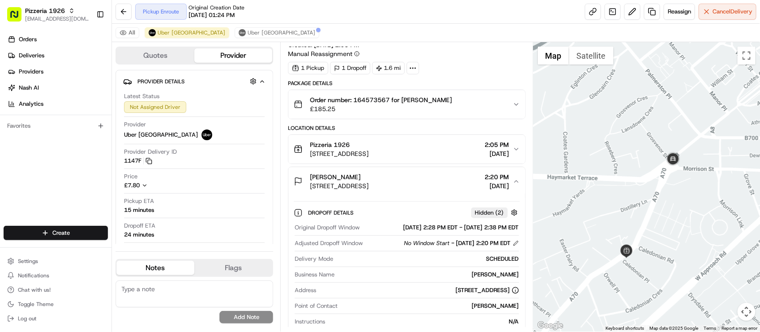
click at [368, 148] on div "Pizzeria 1926" at bounding box center [339, 144] width 59 height 9
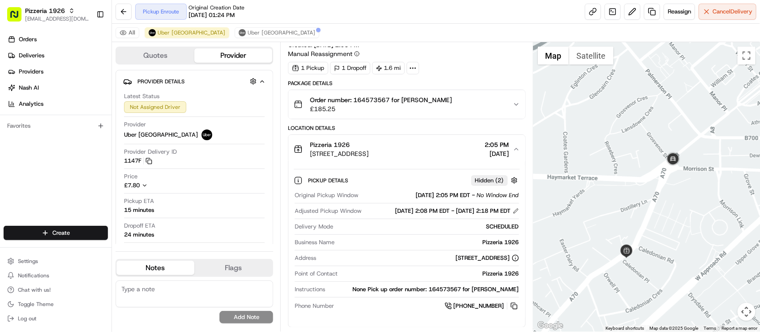
click at [368, 148] on div "Pizzeria 1926" at bounding box center [339, 144] width 59 height 9
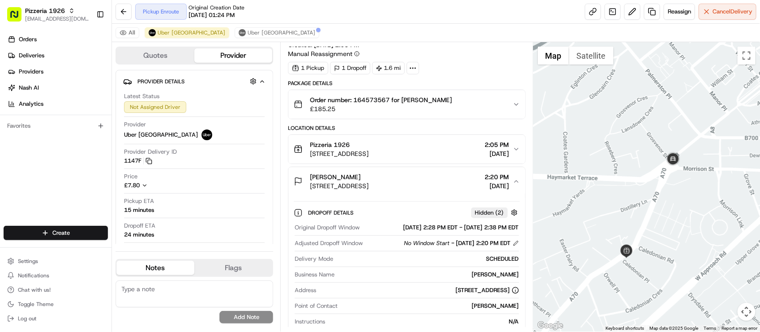
click at [368, 149] on span "85 Dalry Rd, Edinburgh EH11 2AA, UK" at bounding box center [339, 153] width 59 height 9
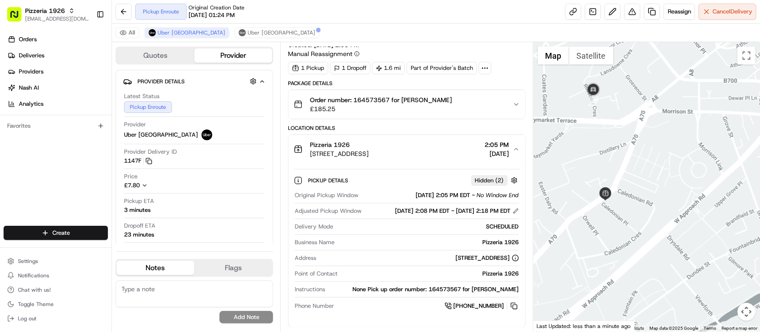
drag, startPoint x: 699, startPoint y: 242, endPoint x: 679, endPoint y: 183, distance: 62.3
click at [679, 183] on div at bounding box center [646, 186] width 227 height 289
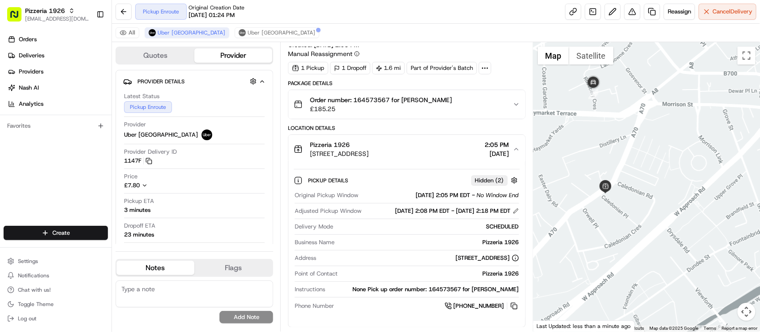
click at [206, 26] on div "All Uber UK Uber UK" at bounding box center [436, 33] width 648 height 18
click at [248, 36] on span "Uber UK" at bounding box center [282, 32] width 68 height 7
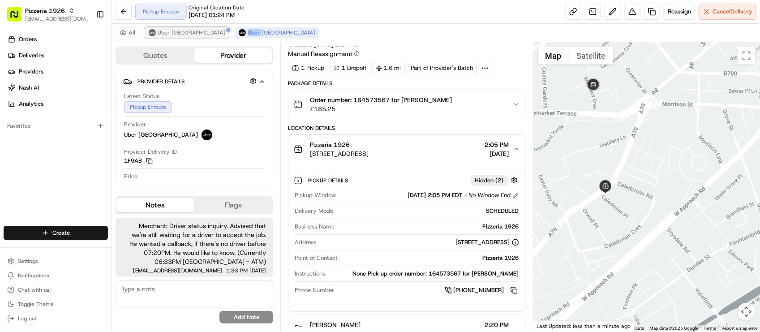
click at [180, 34] on button "Uber UK" at bounding box center [187, 32] width 85 height 11
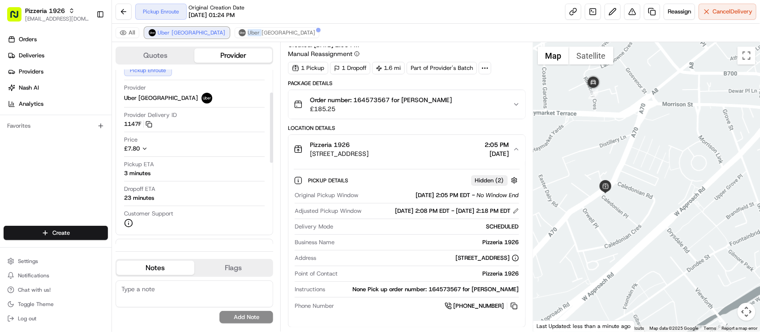
scroll to position [56, 0]
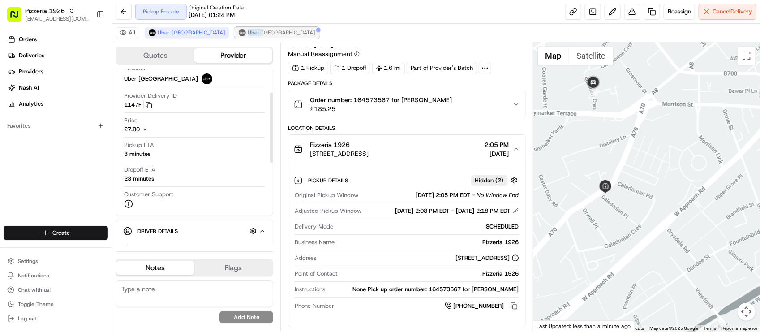
click at [248, 35] on span "Uber UK" at bounding box center [282, 32] width 68 height 7
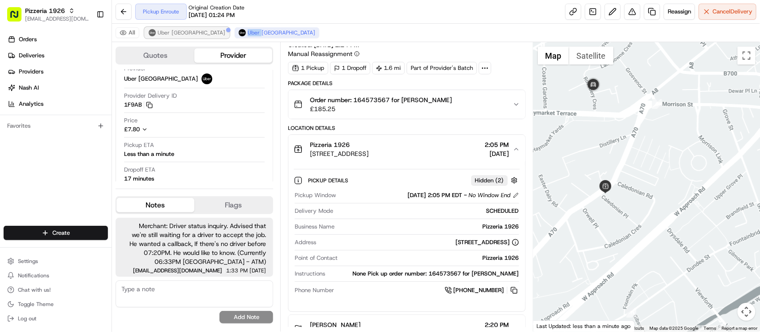
click at [158, 34] on span "Uber UK" at bounding box center [192, 32] width 68 height 7
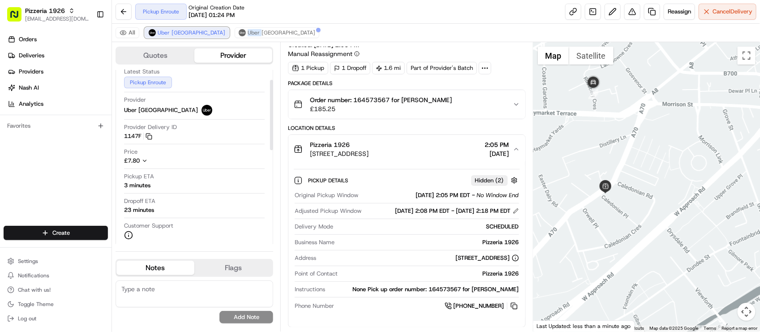
scroll to position [0, 0]
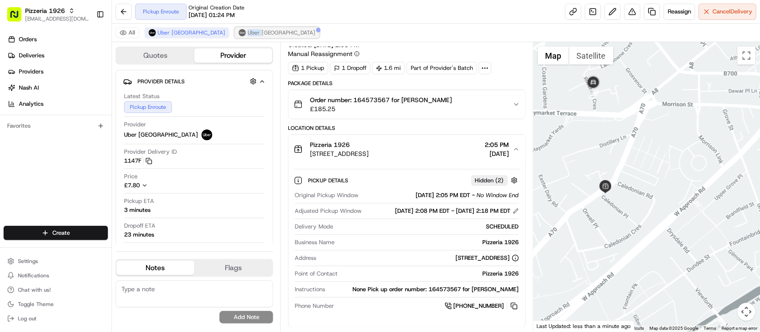
click at [235, 28] on button "Uber UK" at bounding box center [277, 32] width 85 height 11
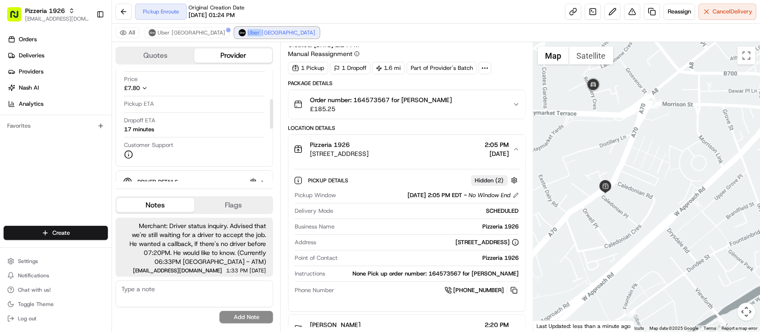
scroll to position [56, 0]
click at [160, 31] on span "Uber UK" at bounding box center [192, 32] width 68 height 7
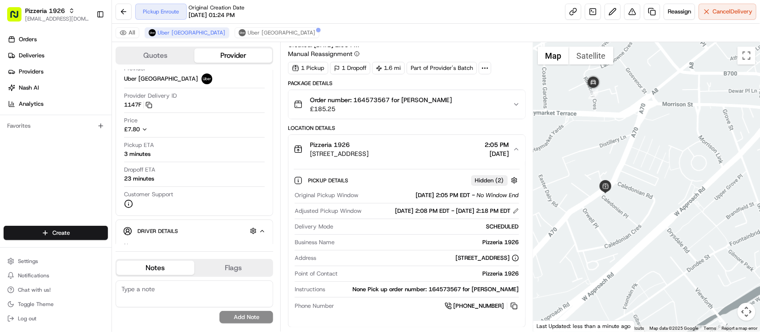
click at [294, 17] on div "Pickup Enroute Original Creation Date 08/16/2025 01:24 PM Reassign Cancel Deliv…" at bounding box center [436, 12] width 648 height 24
click at [314, 25] on div "All Uber UK Uber UK" at bounding box center [436, 33] width 648 height 18
click at [460, 53] on div "Summary BST EDT Created: 08/16/2025 2:03 PM Manual Reassignment" at bounding box center [406, 43] width 237 height 30
click at [281, 27] on div "All Uber UK Uber UK" at bounding box center [436, 33] width 648 height 18
click at [191, 301] on textarea at bounding box center [195, 293] width 158 height 27
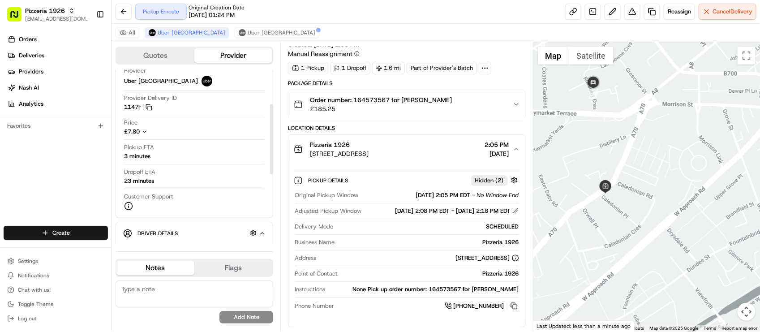
scroll to position [34, 0]
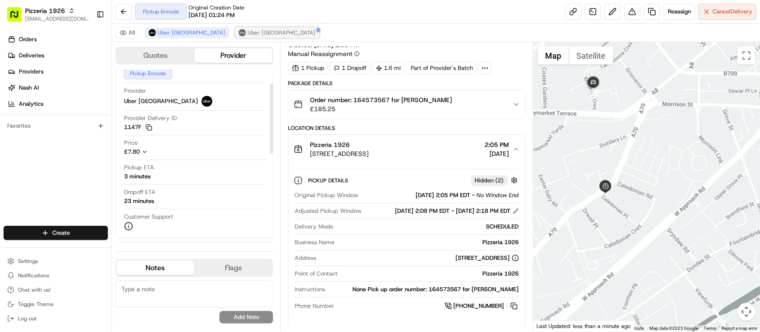
click at [248, 32] on span "Uber UK" at bounding box center [282, 32] width 68 height 7
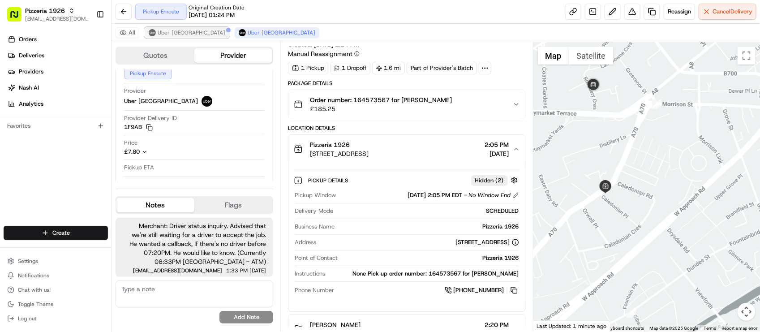
click at [163, 34] on span "Uber UK" at bounding box center [192, 32] width 68 height 7
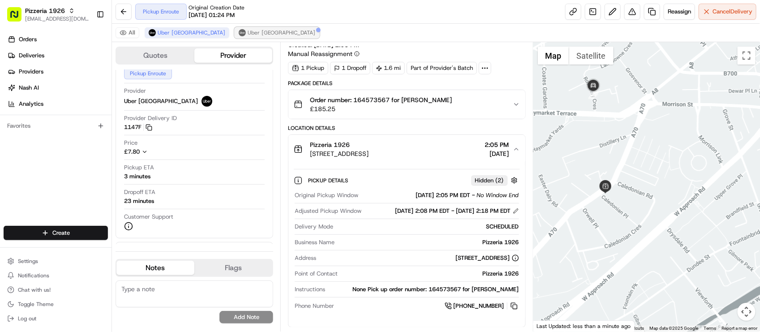
click at [248, 32] on span "Uber UK" at bounding box center [282, 32] width 68 height 7
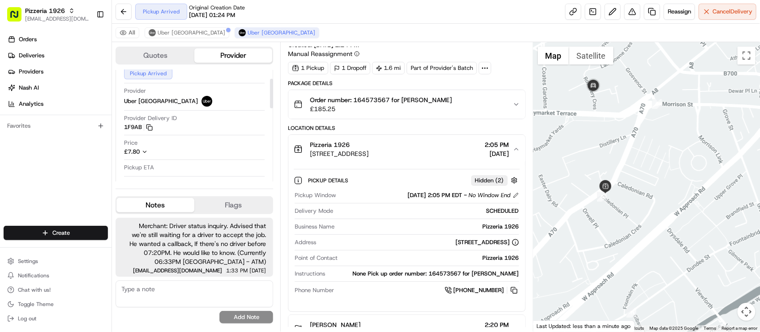
click at [146, 287] on textarea at bounding box center [195, 293] width 158 height 27
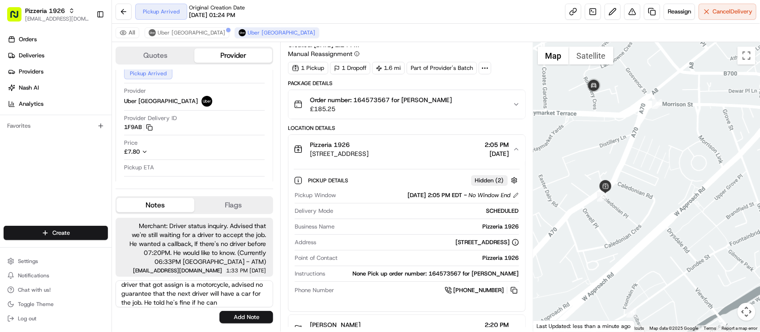
scroll to position [22, 0]
click at [204, 295] on textarea "I've called the merchant to inform them that the driver that got assign is a mo…" at bounding box center [195, 293] width 158 height 27
click at [206, 295] on textarea "I've called the merchant to inform them that the driver that got assign is a mo…" at bounding box center [195, 293] width 158 height 27
click at [254, 299] on textarea "I've called the merchant to inform them that the driver that got assign is a mo…" at bounding box center [195, 293] width 158 height 27
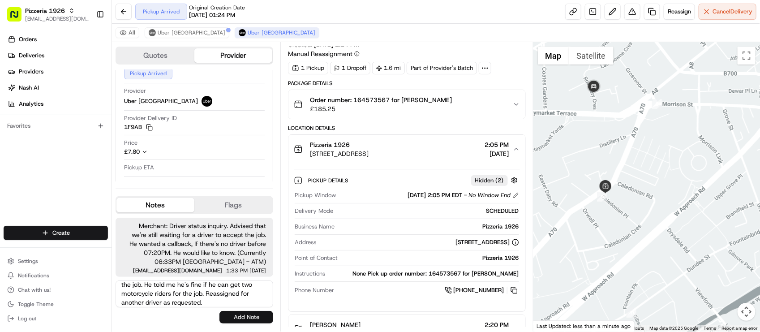
type textarea "I've called the merchant to inform them that the driver that got assign is a mo…"
click at [258, 323] on button "Add Note" at bounding box center [246, 317] width 54 height 13
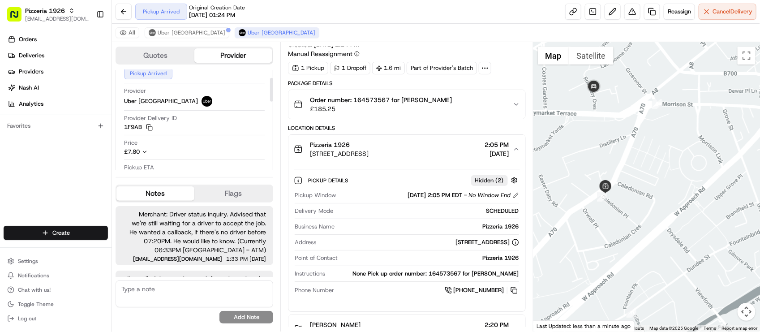
scroll to position [62, 0]
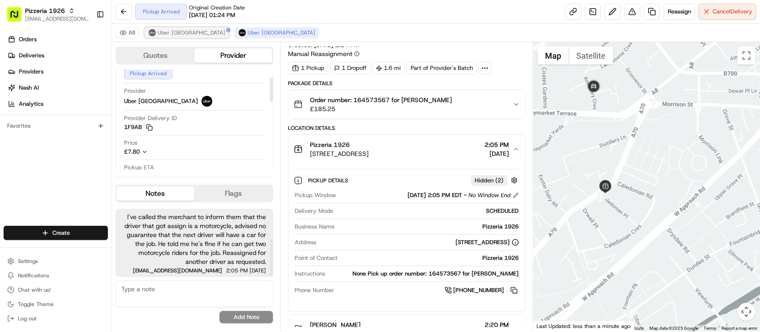
click at [169, 36] on span "Uber UK" at bounding box center [192, 32] width 68 height 7
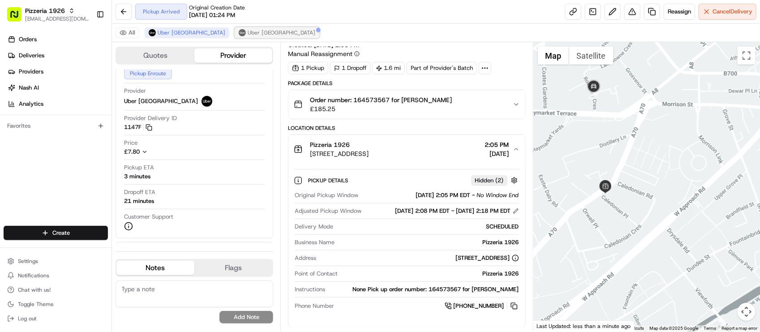
click at [248, 35] on span "Uber UK" at bounding box center [282, 32] width 68 height 7
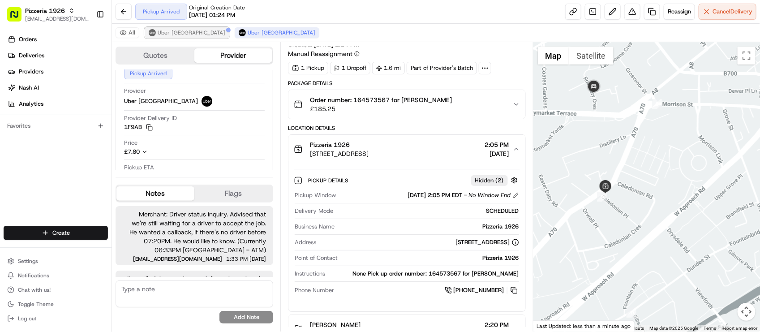
click at [175, 35] on span "Uber UK" at bounding box center [192, 32] width 68 height 7
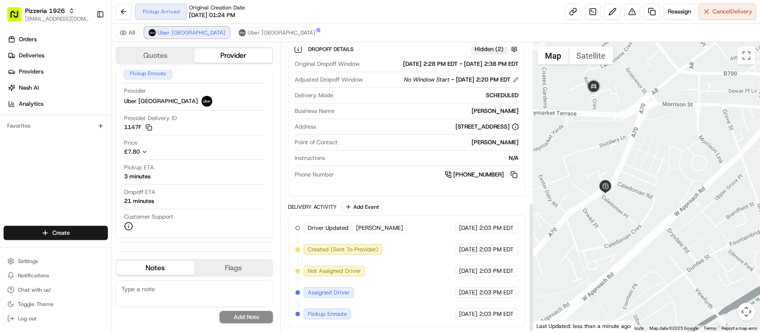
scroll to position [356, 0]
click at [393, 285] on div "Driver Updated FAISAL K. Uber UK 08/16/2025 2:03 PM EDT Created (Sent To Provid…" at bounding box center [406, 271] width 222 height 97
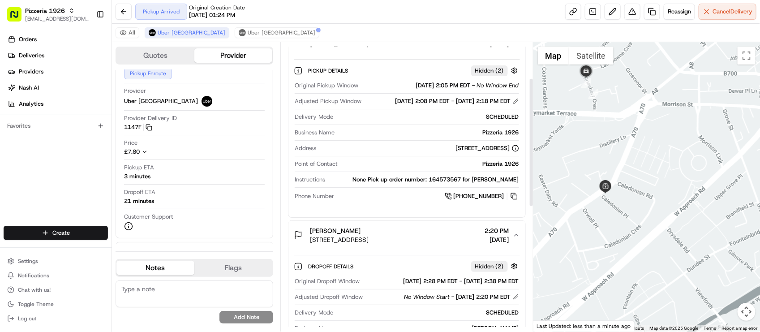
scroll to position [77, 0]
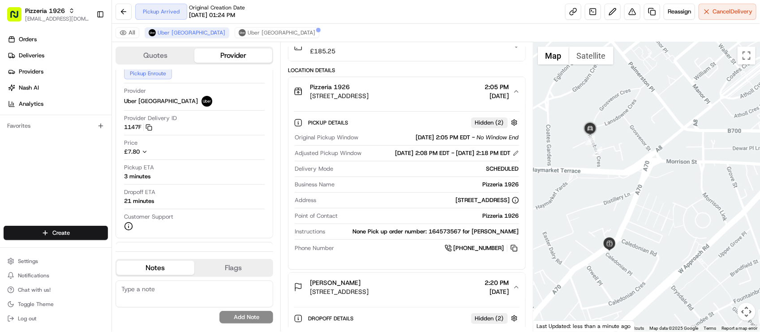
drag, startPoint x: 604, startPoint y: 173, endPoint x: 609, endPoint y: 231, distance: 58.0
click at [609, 231] on div at bounding box center [646, 186] width 227 height 289
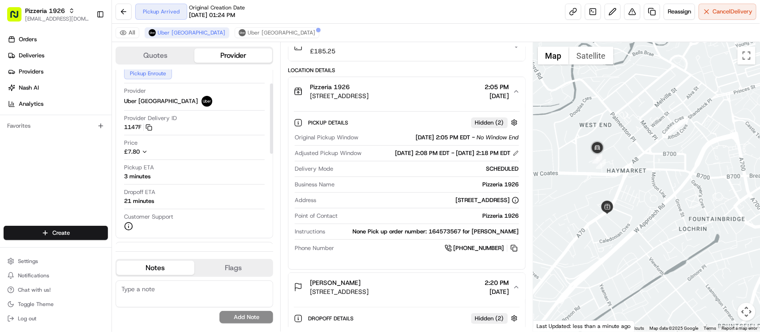
click at [213, 25] on div "All Uber UK Uber UK" at bounding box center [436, 33] width 648 height 18
click at [235, 27] on button "Uber UK" at bounding box center [277, 32] width 85 height 11
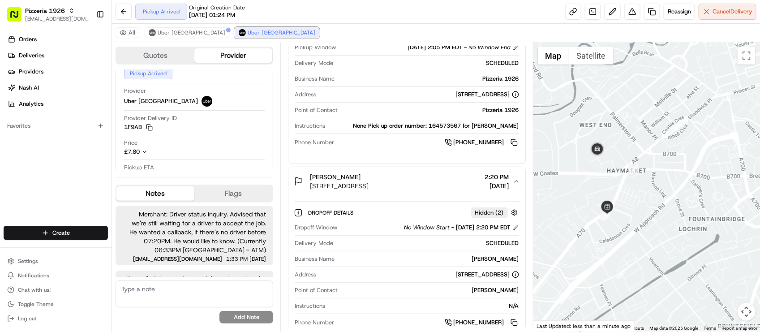
scroll to position [339, 0]
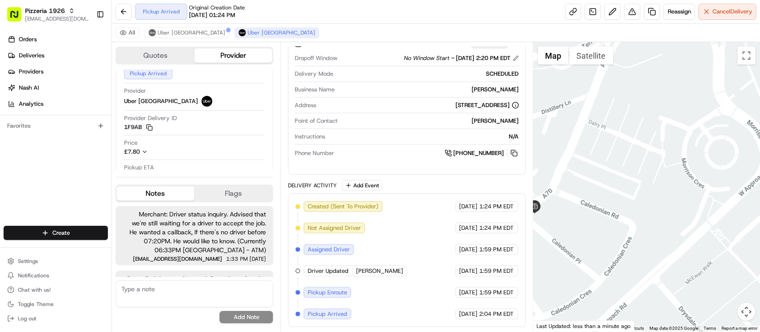
drag, startPoint x: 571, startPoint y: 235, endPoint x: 612, endPoint y: 235, distance: 40.7
click at [614, 235] on div at bounding box center [646, 186] width 227 height 289
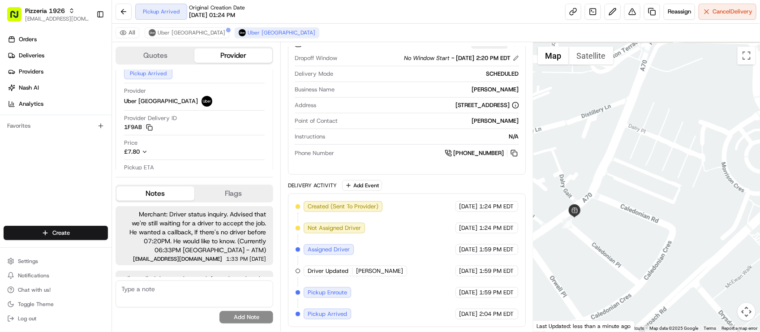
click at [603, 222] on div at bounding box center [646, 186] width 227 height 289
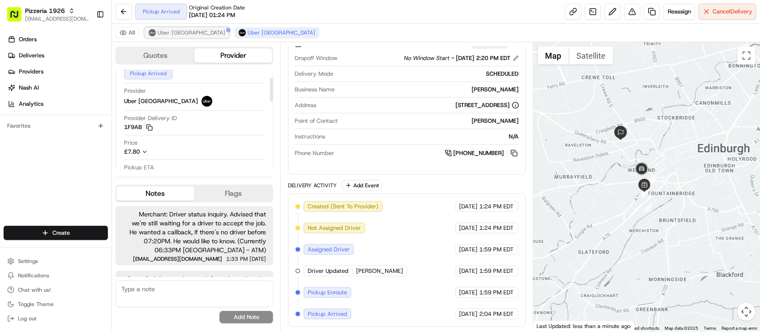
click at [165, 30] on span "Uber UK" at bounding box center [192, 32] width 68 height 7
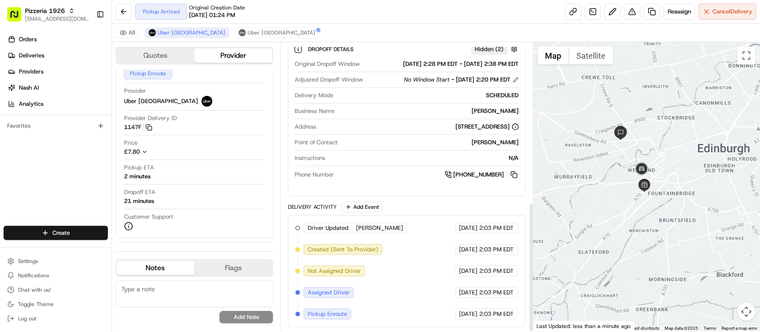
click at [663, 182] on div at bounding box center [646, 186] width 227 height 289
click at [194, 304] on textarea at bounding box center [195, 293] width 158 height 27
type textarea "2"
type textarea "T"
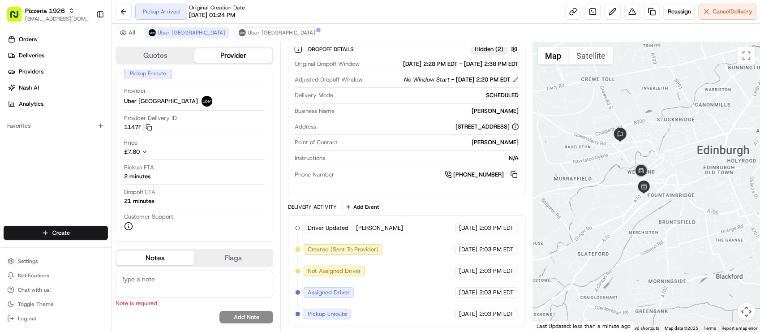
type textarea "A"
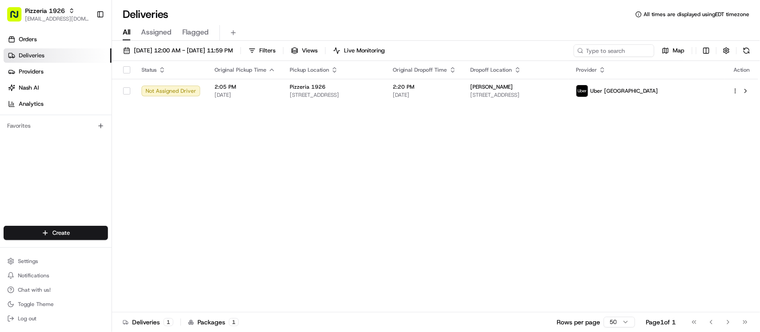
click at [284, 17] on div "Deliveries All times are displayed using EDT timezone" at bounding box center [436, 14] width 648 height 14
click at [233, 195] on div "Status Original Pickup Time Pickup Location Original Dropoff Time Dropoff Locat…" at bounding box center [435, 186] width 646 height 251
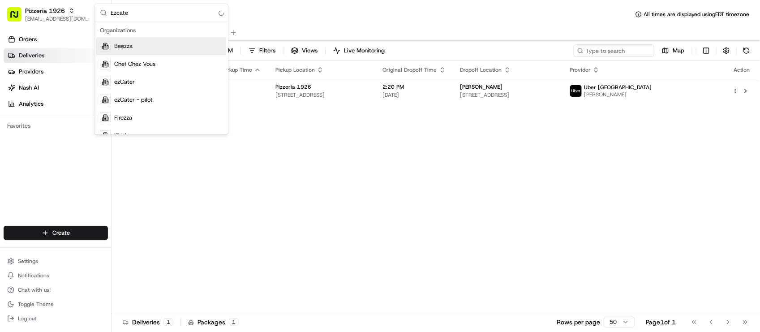
type input "Ezcater"
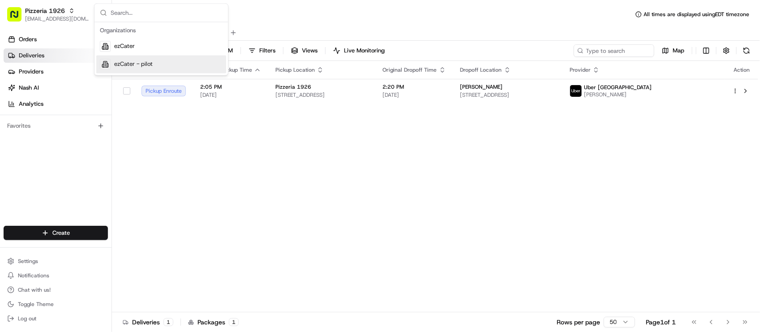
click at [374, 240] on div "Status Original Pickup Time Pickup Location Original Dropoff Time Dropoff Locat…" at bounding box center [435, 186] width 646 height 251
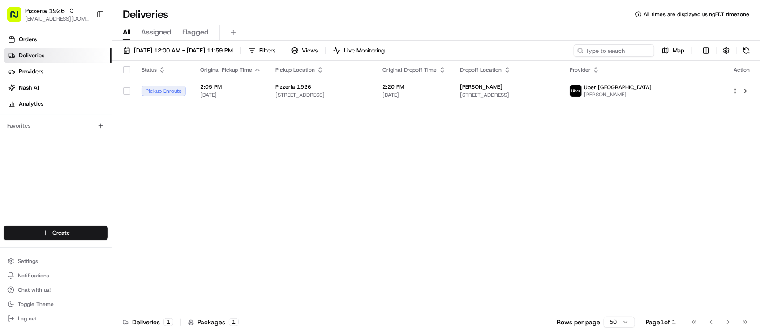
click at [419, 115] on div "Status Original Pickup Time Pickup Location Original Dropoff Time Dropoff Locat…" at bounding box center [435, 186] width 646 height 251
click at [411, 102] on td "2:20 PM [DATE]" at bounding box center [414, 91] width 77 height 24
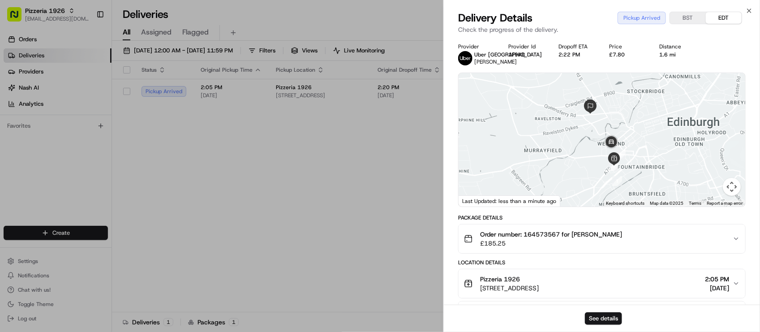
drag, startPoint x: 298, startPoint y: 176, endPoint x: 356, endPoint y: 124, distance: 77.7
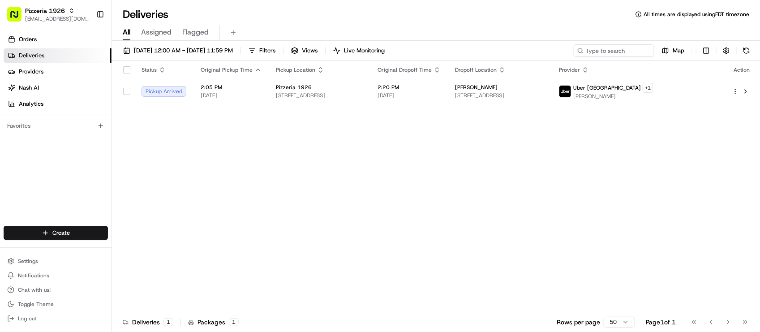
click at [467, 20] on div "Deliveries All times are displayed using EDT timezone" at bounding box center [436, 14] width 648 height 14
click at [471, 21] on div "All Assigned Flagged" at bounding box center [436, 30] width 648 height 19
click at [336, 28] on div "All Assigned Flagged" at bounding box center [436, 33] width 648 height 16
click at [337, 28] on div "All Assigned Flagged" at bounding box center [436, 33] width 648 height 16
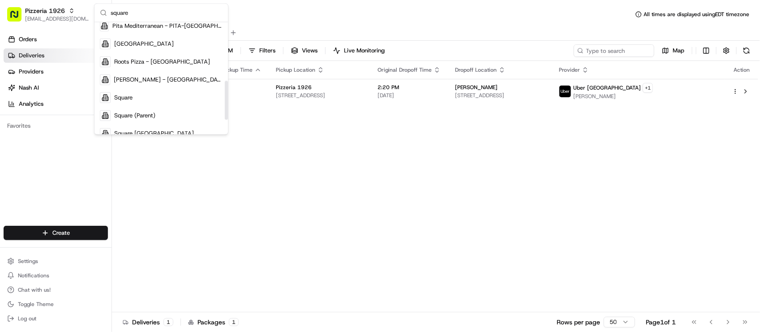
scroll to position [168, 0]
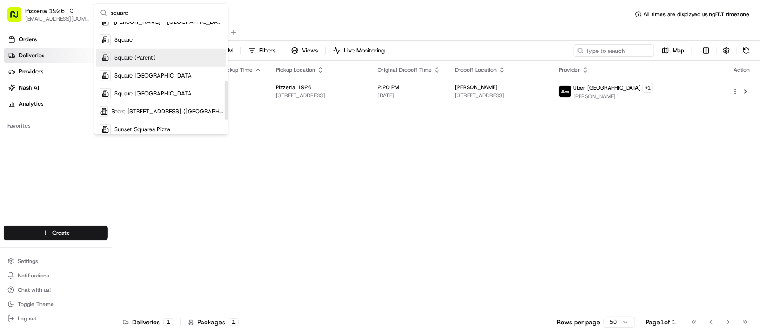
type input "square"
click at [151, 43] on div "Square" at bounding box center [161, 40] width 130 height 18
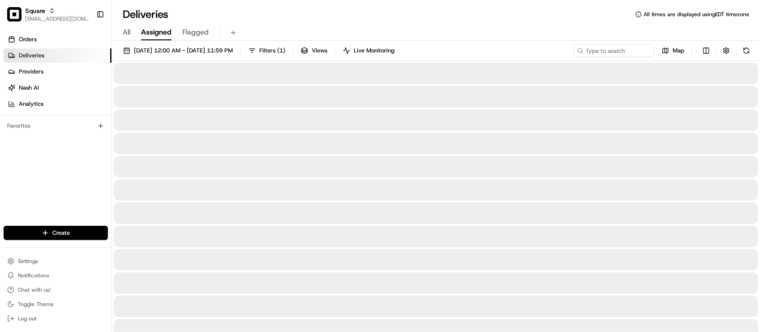
click at [342, 1] on div "Deliveries All times are displayed using EDT timezone All Assigned Flagged [DAT…" at bounding box center [436, 166] width 648 height 332
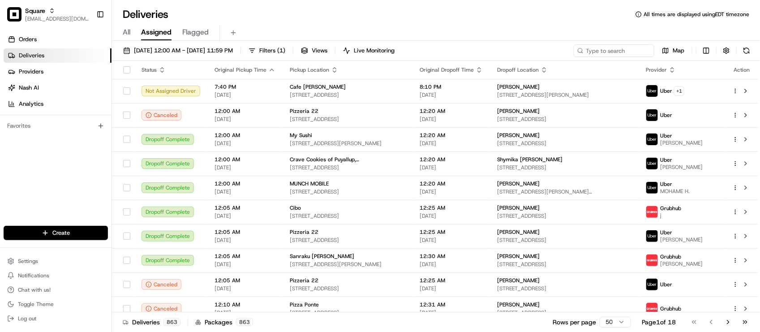
drag, startPoint x: 212, startPoint y: 13, endPoint x: 254, endPoint y: 65, distance: 66.8
click at [213, 13] on div "Deliveries All times are displayed using EDT timezone" at bounding box center [436, 14] width 648 height 14
click at [463, 27] on div "All Assigned Flagged" at bounding box center [436, 33] width 648 height 16
click at [442, 16] on div "Deliveries All times are displayed using EDT timezone" at bounding box center [436, 14] width 648 height 14
click at [83, 192] on div "Orders Deliveries Providers [PERSON_NAME] Analytics Favorites" at bounding box center [55, 130] width 111 height 202
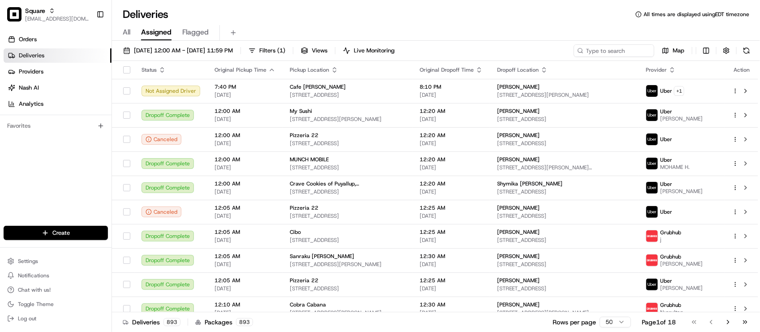
click at [77, 182] on div "Orders Deliveries Providers [PERSON_NAME] Analytics Favorites" at bounding box center [55, 130] width 111 height 202
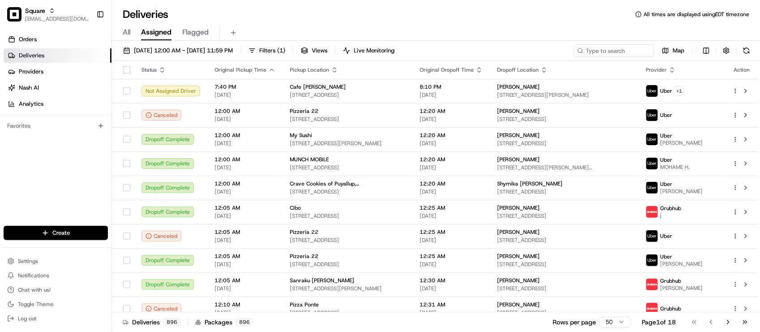
click at [342, 15] on div "Deliveries All times are displayed using EDT timezone" at bounding box center [436, 14] width 648 height 14
drag, startPoint x: 388, startPoint y: 7, endPoint x: 406, endPoint y: 2, distance: 18.5
click at [389, 7] on div "Deliveries All times are displayed using EDT timezone" at bounding box center [436, 14] width 648 height 14
click at [527, 12] on div "Deliveries All times are displayed using EDT timezone" at bounding box center [436, 14] width 648 height 14
click at [620, 53] on input at bounding box center [600, 50] width 107 height 13
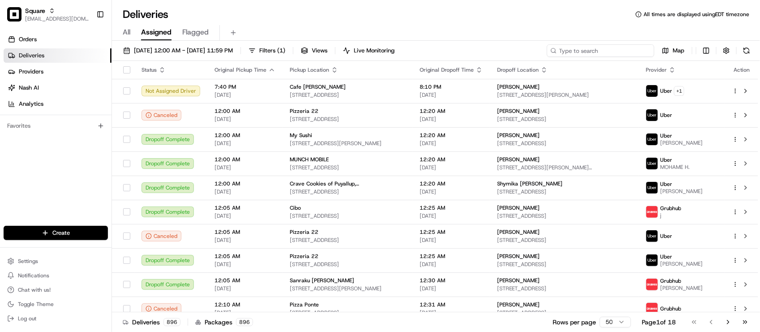
paste input "5198088"
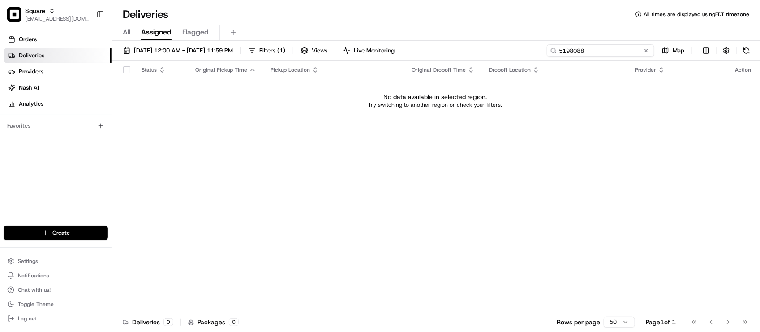
drag, startPoint x: 593, startPoint y: 46, endPoint x: 478, endPoint y: 21, distance: 118.2
click at [478, 21] on div "Deliveries All times are displayed using EDT timezone All Assigned Flagged [DAT…" at bounding box center [436, 166] width 648 height 332
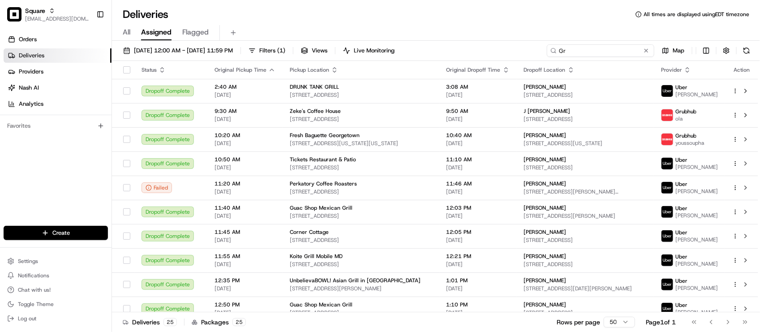
type input "G"
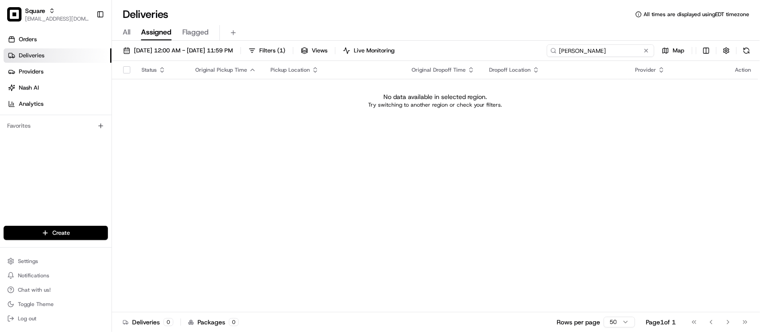
drag, startPoint x: 565, startPoint y: 56, endPoint x: 460, endPoint y: 68, distance: 106.0
click at [460, 68] on div "[DATE] 12:00 AM - [DATE] 11:59 PM Filters ( 1 ) Views Live Monitoring [PERSON_N…" at bounding box center [436, 187] width 648 height 293
drag, startPoint x: 593, startPoint y: 51, endPoint x: 502, endPoint y: 41, distance: 91.5
click at [506, 41] on div "[DATE] 12:00 AM - [DATE] 11:59 PM Filters ( 1 ) Views Live Monitoring Griseda M…" at bounding box center [436, 187] width 648 height 293
type input "[PERSON_NAME]"
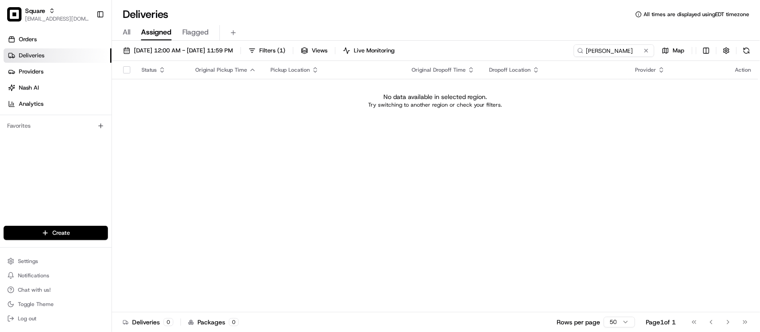
click at [416, 11] on div "Deliveries All times are displayed using EDT timezone" at bounding box center [436, 14] width 648 height 14
click at [193, 125] on div "Status Original Pickup Time Pickup Location Original Dropoff Time Dropoff Locat…" at bounding box center [435, 186] width 646 height 251
drag, startPoint x: 531, startPoint y: 143, endPoint x: 567, endPoint y: 113, distance: 47.0
click at [533, 143] on div "Status Original Pickup Time Pickup Location Original Dropoff Time Dropoff Locat…" at bounding box center [435, 186] width 646 height 251
click at [646, 46] on button at bounding box center [646, 50] width 9 height 9
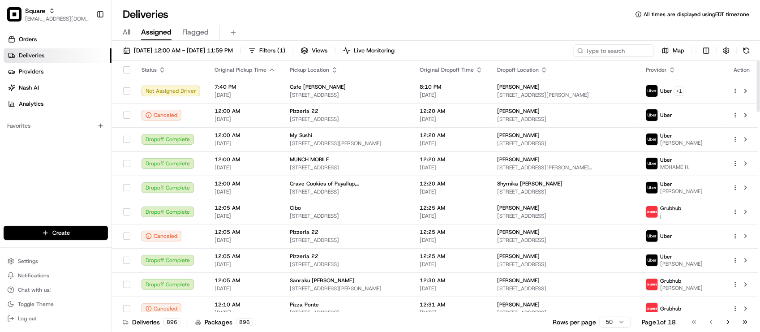
click at [7, 166] on div "Orders Deliveries Providers [PERSON_NAME] Analytics Favorites" at bounding box center [55, 130] width 111 height 202
click at [368, 17] on div "Deliveries All times are displayed using EDT timezone" at bounding box center [436, 14] width 648 height 14
click at [502, 19] on div "Deliveries All times are displayed using EDT timezone" at bounding box center [436, 14] width 648 height 14
click at [506, 19] on div "Deliveries All times are displayed using EDT timezone" at bounding box center [436, 14] width 648 height 14
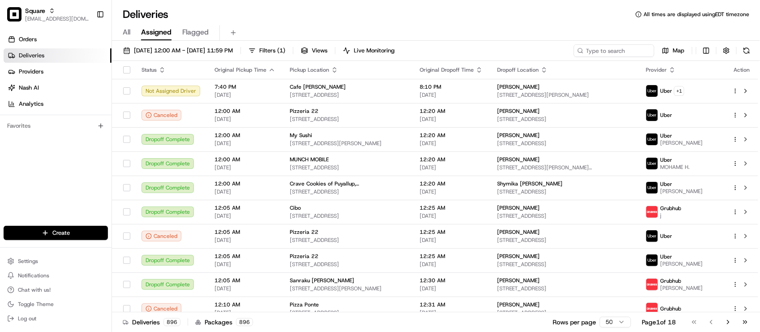
click at [234, 13] on div "Deliveries All times are displayed using EDT timezone" at bounding box center [436, 14] width 648 height 14
click at [607, 49] on input at bounding box center [600, 50] width 107 height 13
paste input "5198088"
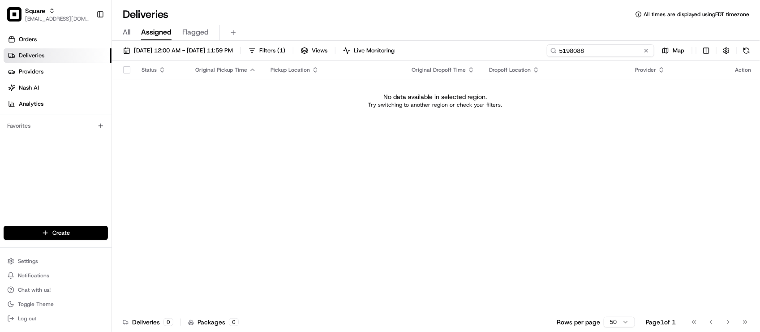
type input "5198088"
click at [395, 122] on div "Status Original Pickup Time Pickup Location Original Dropoff Time Dropoff Locat…" at bounding box center [435, 186] width 646 height 251
click at [647, 48] on button at bounding box center [646, 50] width 9 height 9
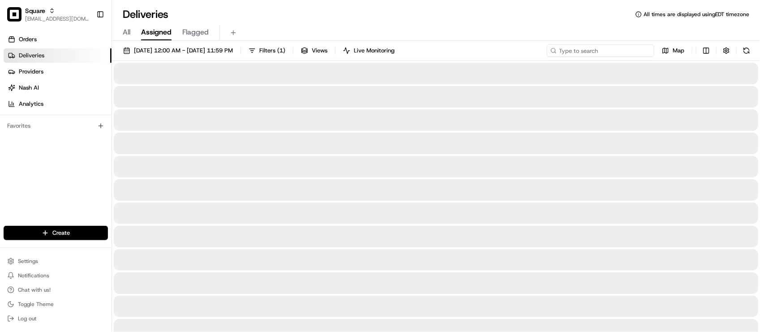
click at [594, 45] on input at bounding box center [600, 50] width 107 height 13
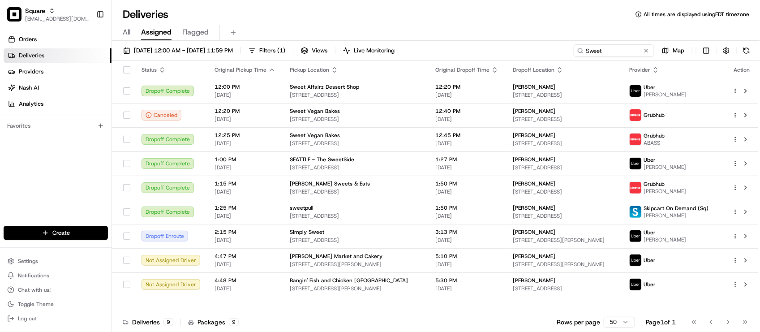
click at [531, 48] on div "08/16/2025 12:00 AM - 08/16/2025 11:59 PM Filters ( 1 ) Views Live Monitoring S…" at bounding box center [436, 52] width 648 height 17
drag, startPoint x: 612, startPoint y: 48, endPoint x: 491, endPoint y: 27, distance: 123.2
click at [491, 27] on div "Deliveries All times are displayed using EDT timezone All Assigned Flagged 08/1…" at bounding box center [436, 166] width 648 height 332
paste input "956 627 2420"
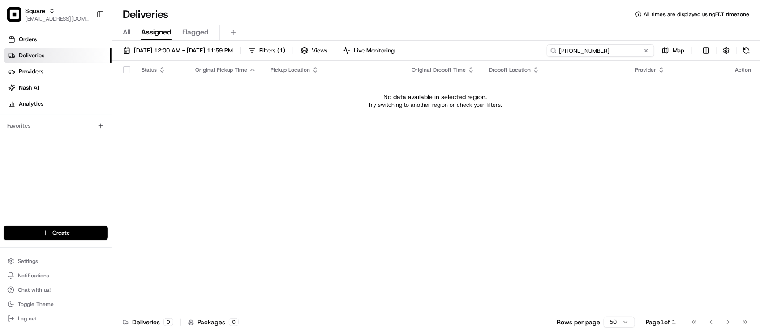
type input "956 627 2420"
click at [445, 147] on div "Status Original Pickup Time Pickup Location Original Dropoff Time Dropoff Locat…" at bounding box center [435, 186] width 646 height 251
click at [644, 49] on button at bounding box center [646, 50] width 9 height 9
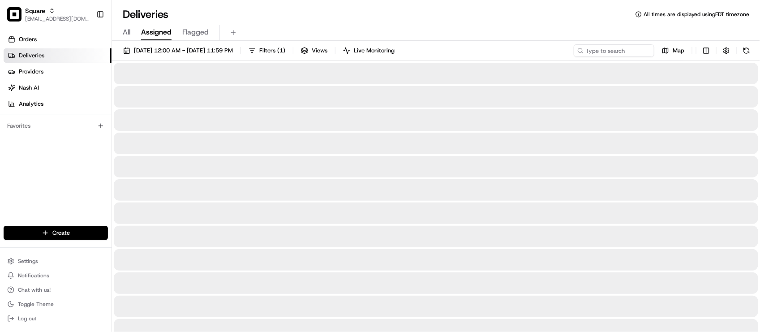
click at [522, 12] on div "Deliveries All times are displayed using EDT timezone" at bounding box center [436, 14] width 648 height 14
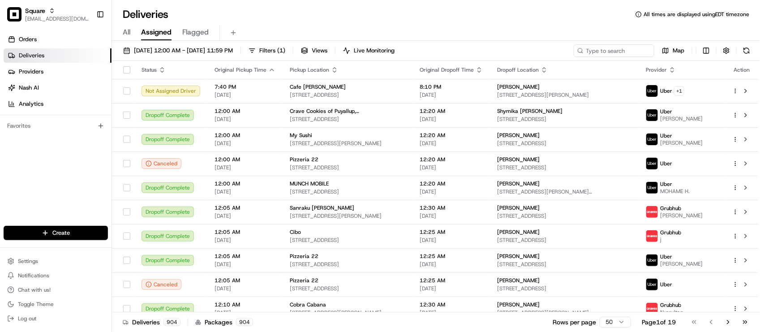
click at [515, 53] on div "08/16/2025 12:00 AM - 08/16/2025 11:59 PM Filters ( 1 ) Views Live Monitoring M…" at bounding box center [436, 52] width 648 height 17
click at [609, 52] on input at bounding box center [600, 50] width 107 height 13
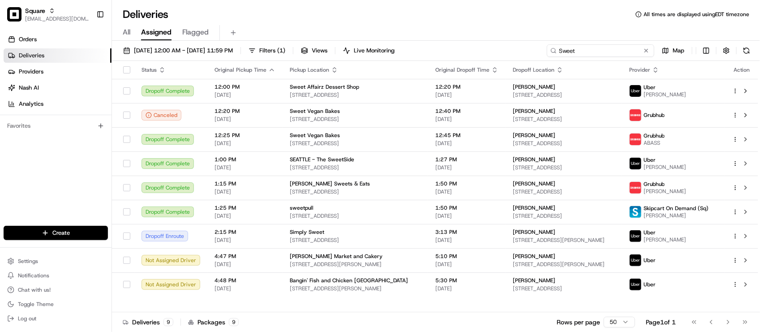
drag, startPoint x: 602, startPoint y: 47, endPoint x: 530, endPoint y: 42, distance: 72.8
click at [530, 42] on div "08/16/2025 12:00 AM - 08/16/2025 11:59 PM Filters ( 1 ) Views Live Monitoring S…" at bounding box center [436, 187] width 648 height 293
type input "Sweet"
click at [124, 28] on span "All" at bounding box center [127, 32] width 8 height 11
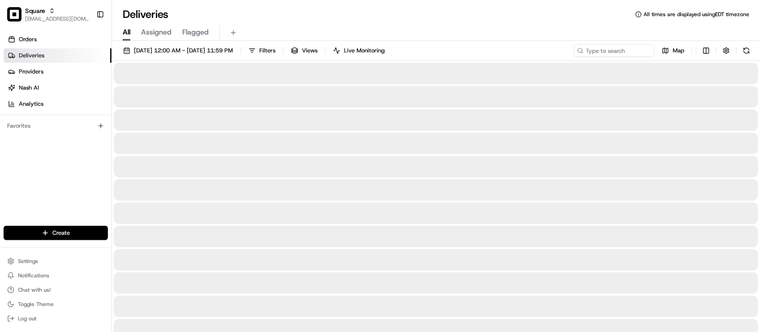
click at [610, 63] on div at bounding box center [436, 73] width 644 height 21
click at [609, 54] on input at bounding box center [600, 50] width 107 height 13
type input "G"
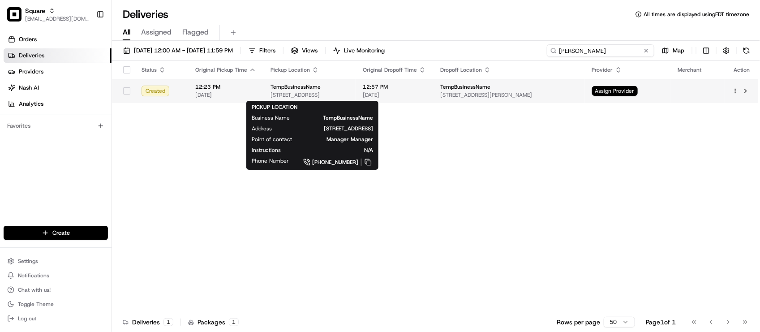
type input "Ortega"
click at [348, 94] on span "1120 Edgewood Ave S, Jacksonville, FL 32205, USA" at bounding box center [309, 94] width 78 height 7
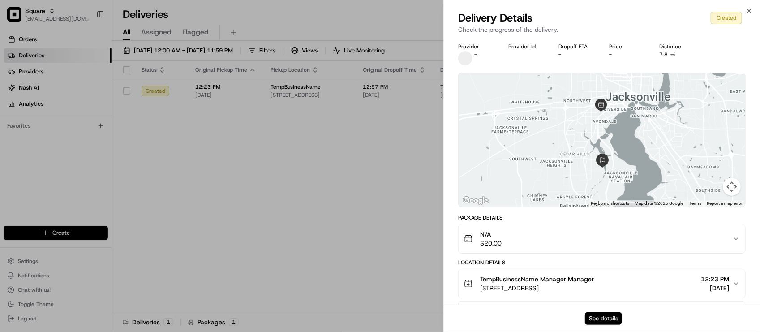
click at [602, 316] on button "See details" at bounding box center [603, 318] width 37 height 13
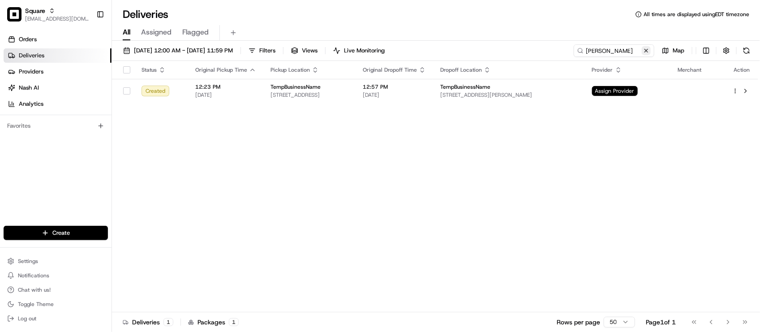
click at [646, 51] on button at bounding box center [646, 50] width 9 height 9
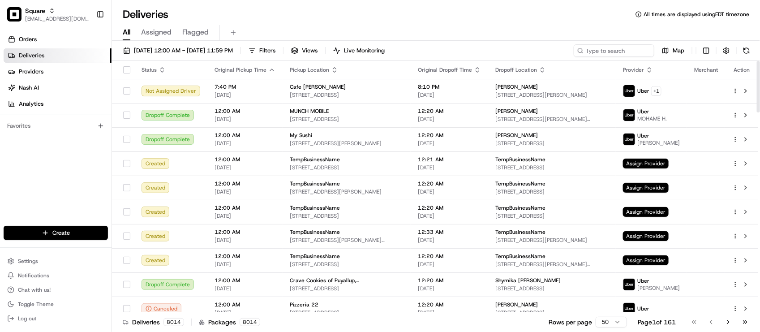
click at [77, 162] on div "Orders Deliveries Providers Nash AI Analytics Favorites" at bounding box center [55, 130] width 111 height 202
click at [158, 36] on span "Assigned" at bounding box center [156, 32] width 30 height 11
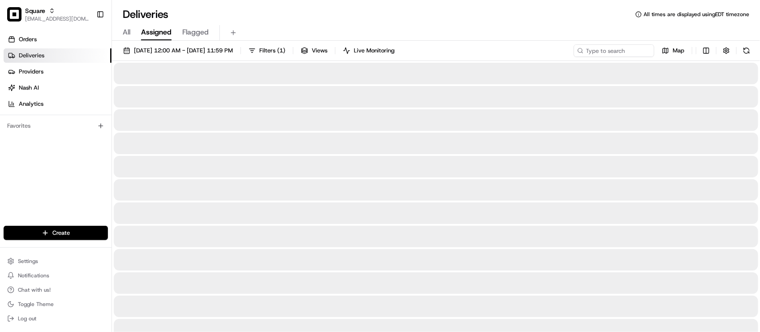
click at [364, 8] on div "Deliveries All times are displayed using EDT timezone" at bounding box center [436, 14] width 648 height 14
drag, startPoint x: 364, startPoint y: 8, endPoint x: 368, endPoint y: 3, distance: 6.7
click at [368, 8] on div "Deliveries All times are displayed using EDT timezone" at bounding box center [436, 14] width 648 height 14
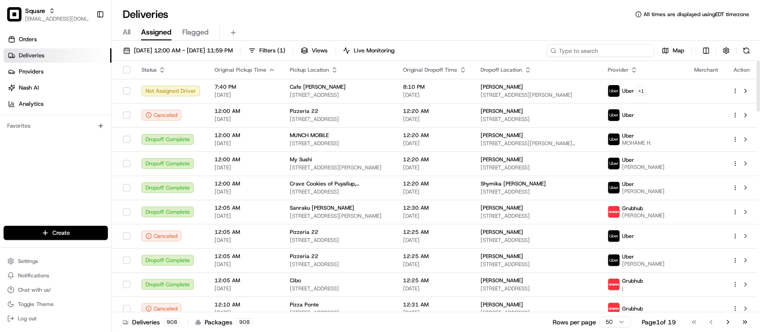
click at [607, 54] on input at bounding box center [600, 50] width 107 height 13
paste input "5190888"
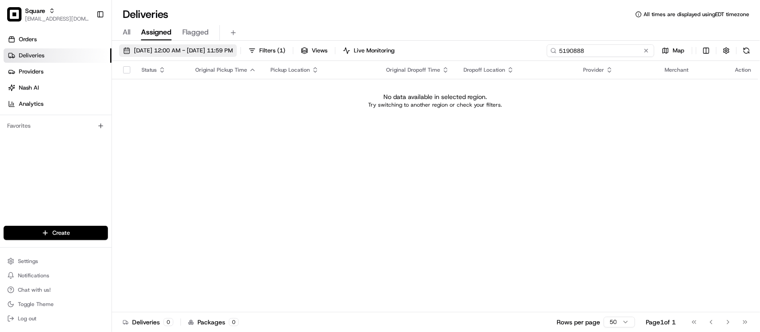
type input "5190888"
click at [200, 54] on span "08/16/2025 12:00 AM - 08/16/2025 11:59 PM" at bounding box center [183, 51] width 99 height 8
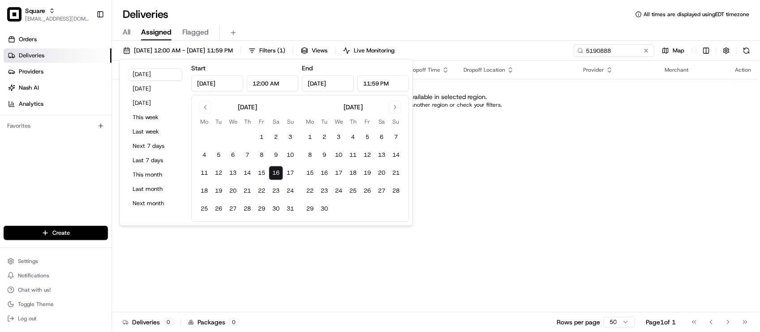
click at [516, 32] on div "All Assigned Flagged" at bounding box center [436, 33] width 648 height 16
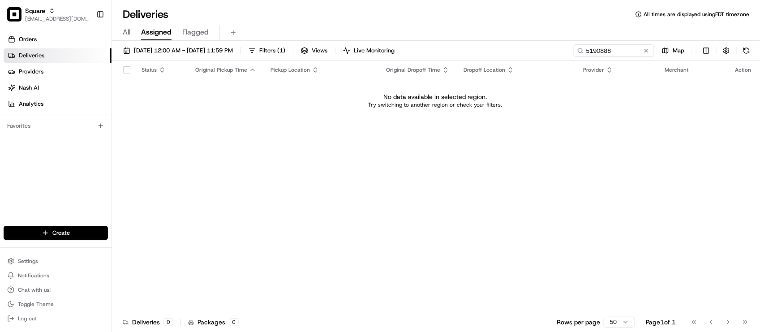
click at [404, 111] on td "No data available in selected region. Try switching to another region or check …" at bounding box center [435, 100] width 646 height 43
click at [237, 56] on button "08/16/2025 12:00 AM - 08/16/2025 11:59 PM" at bounding box center [178, 50] width 118 height 13
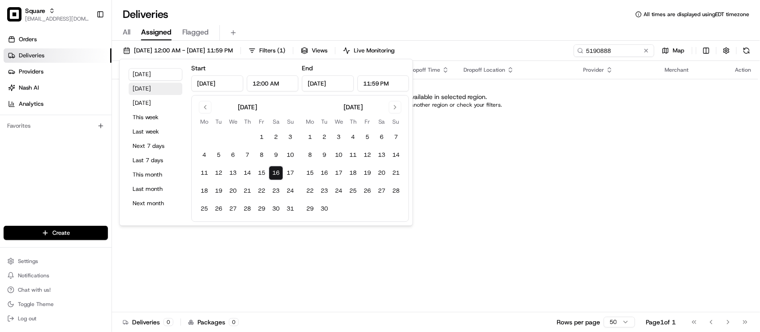
click at [163, 93] on button "Yesterday" at bounding box center [155, 88] width 54 height 13
type input "Aug 15, 2025"
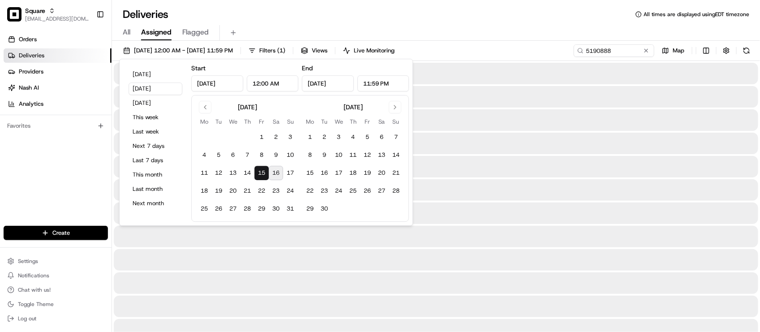
click at [385, 16] on div "Deliveries All times are displayed using EDT timezone" at bounding box center [436, 14] width 648 height 14
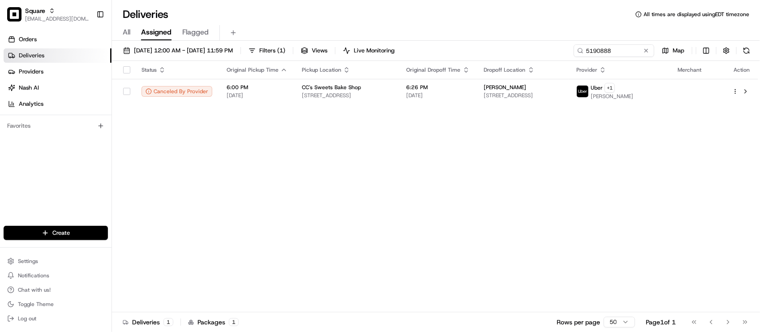
click at [416, 144] on div "Status Original Pickup Time Pickup Location Original Dropoff Time Dropoff Locat…" at bounding box center [435, 186] width 646 height 251
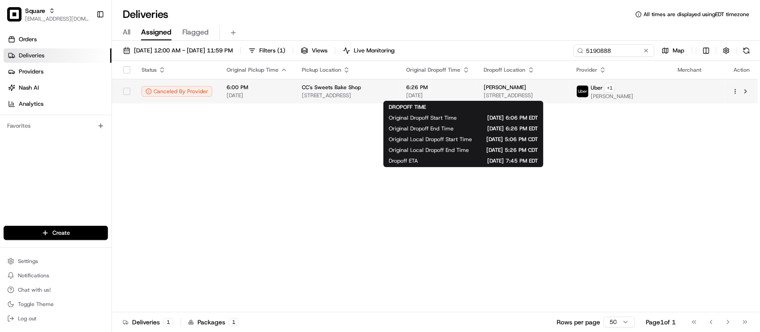
click at [439, 93] on span "[DATE]" at bounding box center [438, 95] width 63 height 7
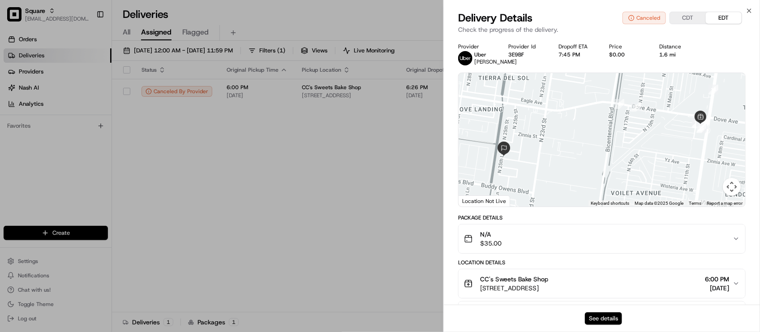
click at [598, 314] on button "See details" at bounding box center [603, 318] width 37 height 13
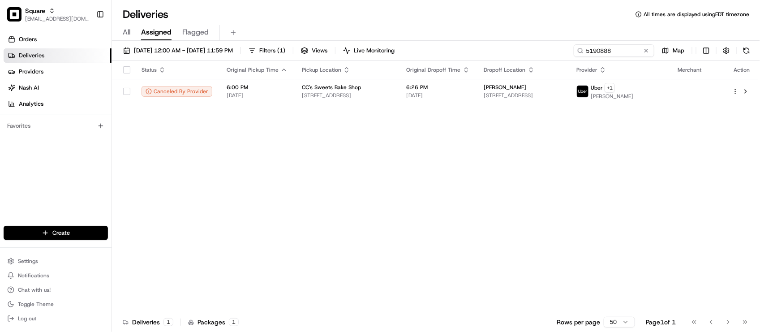
click at [648, 50] on button at bounding box center [646, 50] width 9 height 9
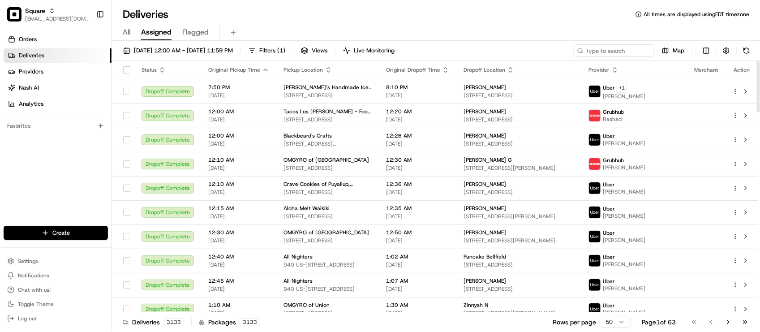
click at [520, 47] on div "08/15/2025 12:00 AM - 08/15/2025 11:59 PM Filters ( 1 ) Views Live Monitoring M…" at bounding box center [436, 52] width 648 height 17
click at [630, 49] on input at bounding box center [600, 50] width 107 height 13
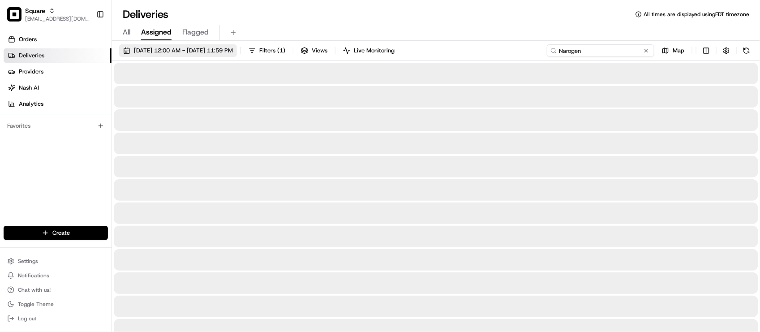
type input "Narogen"
drag, startPoint x: 223, startPoint y: 44, endPoint x: 222, endPoint y: 48, distance: 4.6
click at [222, 45] on button "08/15/2025 12:00 AM - 08/15/2025 11:59 PM" at bounding box center [178, 50] width 118 height 13
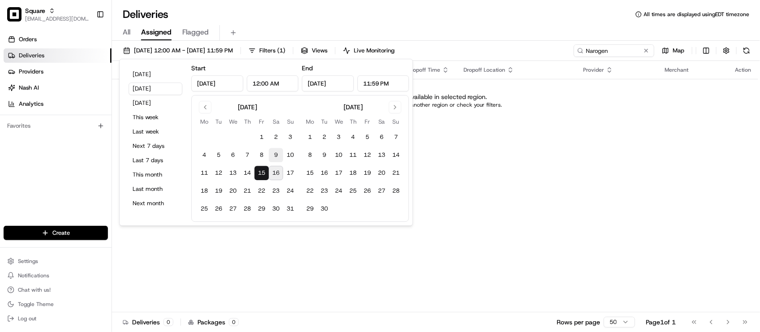
click at [278, 155] on button "9" at bounding box center [276, 155] width 14 height 14
type input "Aug 9, 2025"
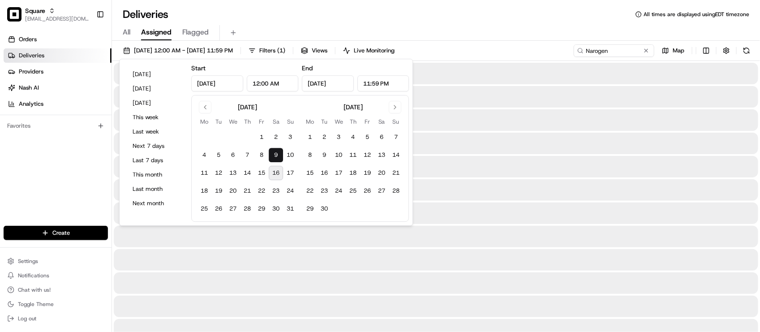
click at [578, 19] on div "Deliveries All times are displayed using EDT timezone" at bounding box center [436, 14] width 648 height 14
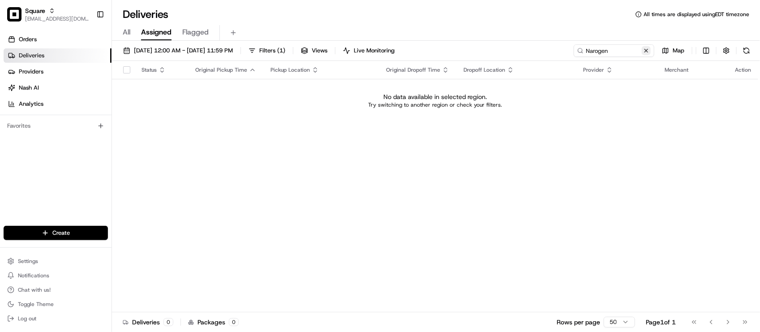
click at [645, 46] on button at bounding box center [646, 50] width 9 height 9
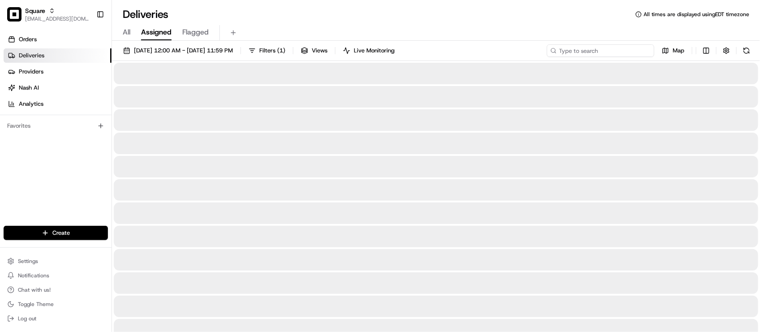
click at [634, 52] on input at bounding box center [600, 50] width 107 height 13
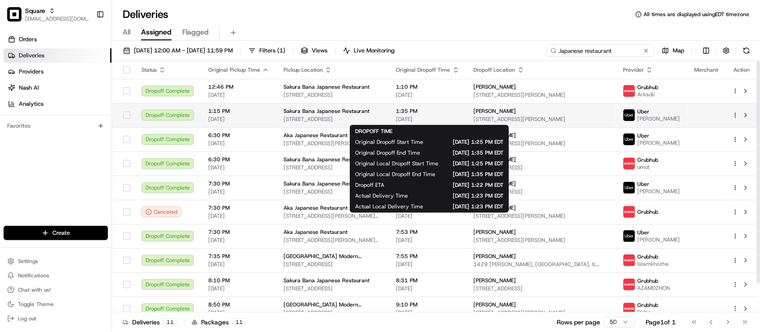
type input "Japanese restaurant"
click at [459, 112] on span "1:35 PM" at bounding box center [427, 110] width 63 height 7
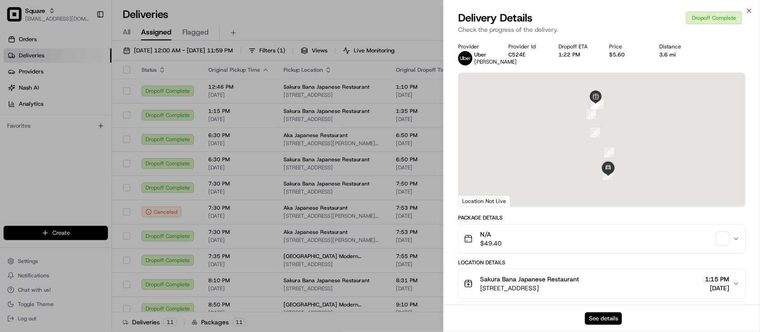
click at [598, 318] on button "See details" at bounding box center [603, 318] width 37 height 13
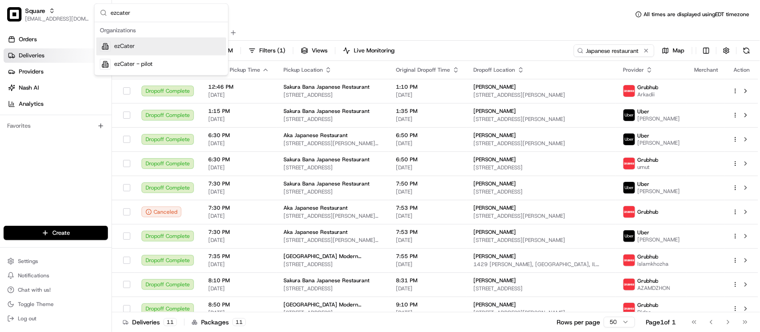
type input "ezcater"
click at [133, 51] on div "ezCater" at bounding box center [161, 47] width 130 height 18
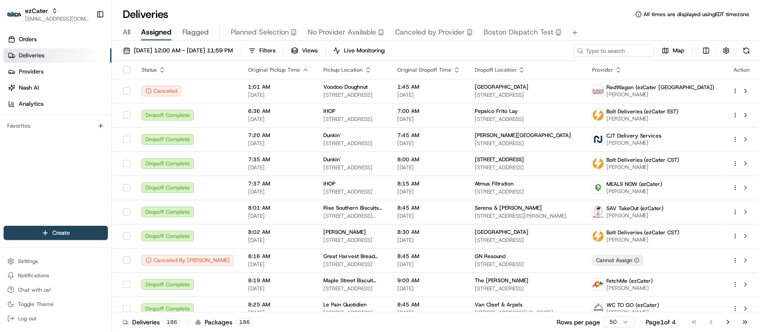
drag, startPoint x: 290, startPoint y: 19, endPoint x: 281, endPoint y: 1, distance: 20.4
click at [290, 19] on div "Deliveries All times are displayed using EDT timezone" at bounding box center [436, 14] width 648 height 14
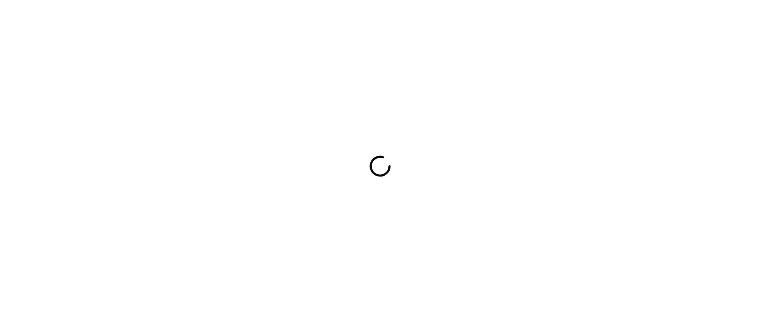
click at [256, 43] on div at bounding box center [380, 166] width 760 height 332
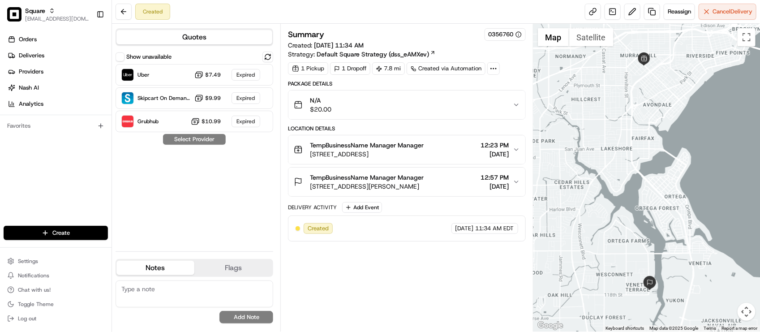
click at [449, 201] on div "Package Details N/A $20.00 Location Details TempBusinessName Manager Manager 11…" at bounding box center [406, 160] width 237 height 161
click at [424, 191] on span "6319 Ortega Farms Blvd, Jacksonville, FL 32244, USA" at bounding box center [367, 186] width 114 height 9
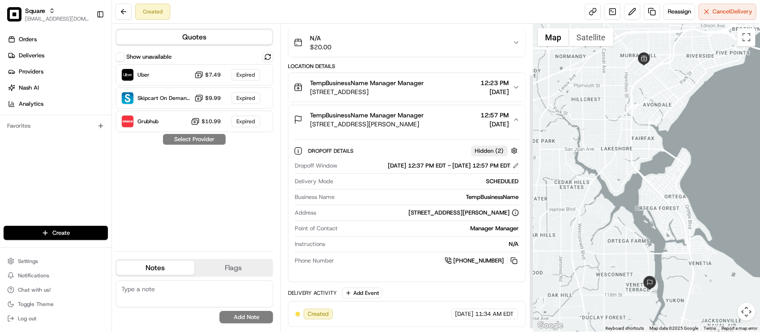
scroll to position [64, 0]
click at [337, 17] on div "Created Reassign Cancel Delivery" at bounding box center [436, 12] width 648 height 24
click at [346, 187] on div "Delivery Mode SCHEDULED" at bounding box center [407, 183] width 224 height 12
click at [352, 26] on div "Summary 0356760 Created: 08/16/2025 11:34 AM Strategy: Default Square Strategy …" at bounding box center [406, 178] width 252 height 308
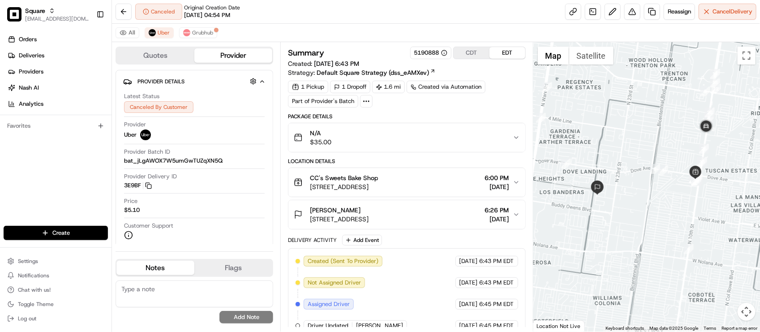
click at [446, 216] on div "[PERSON_NAME] [STREET_ADDRESS] 6:26 PM [DATE]" at bounding box center [403, 214] width 218 height 18
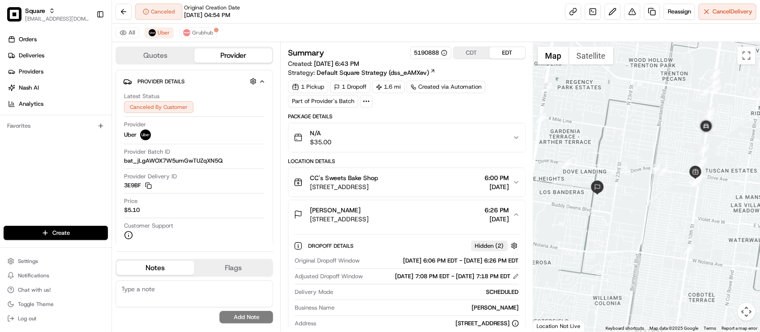
click at [447, 216] on div "[PERSON_NAME] [STREET_ADDRESS] 6:26 PM [DATE]" at bounding box center [403, 214] width 218 height 18
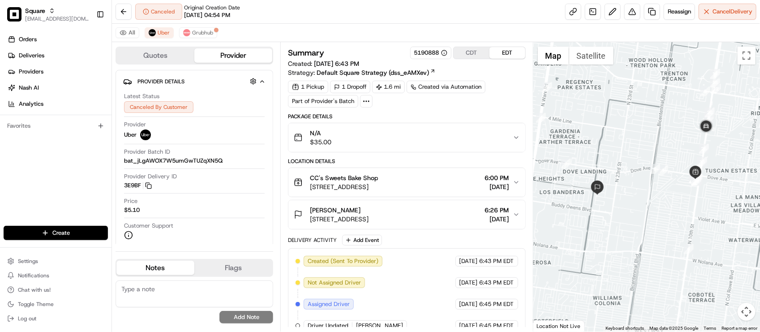
click at [435, 236] on div "Delivery Activity Add Event" at bounding box center [406, 240] width 237 height 11
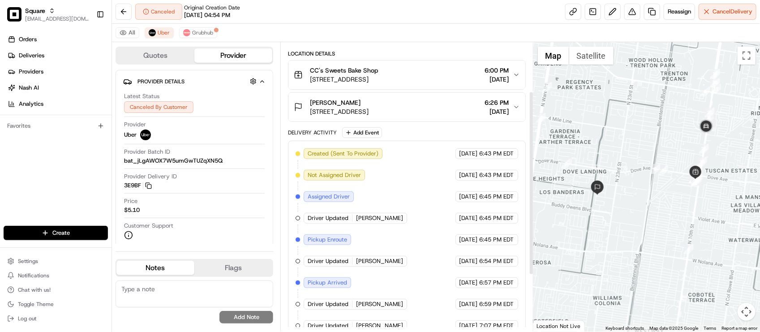
scroll to position [166, 0]
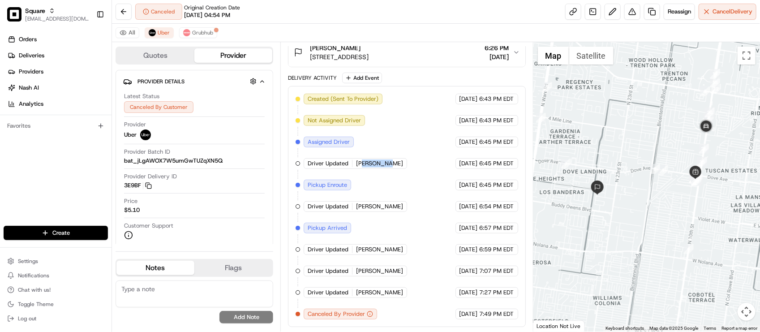
drag, startPoint x: 363, startPoint y: 160, endPoint x: 388, endPoint y: 166, distance: 25.8
click at [388, 166] on div "Created (Sent To Provider) Uber [DATE] 6:43 PM EDT Not Assigned Driver Uber [DA…" at bounding box center [406, 207] width 222 height 226
click at [396, 183] on div "Created (Sent To Provider) Uber [DATE] 6:43 PM EDT Not Assigned Driver Uber [DA…" at bounding box center [406, 207] width 222 height 226
click at [205, 24] on div "All [PERSON_NAME]" at bounding box center [436, 33] width 648 height 18
click at [205, 31] on span "Grubhub" at bounding box center [202, 32] width 21 height 7
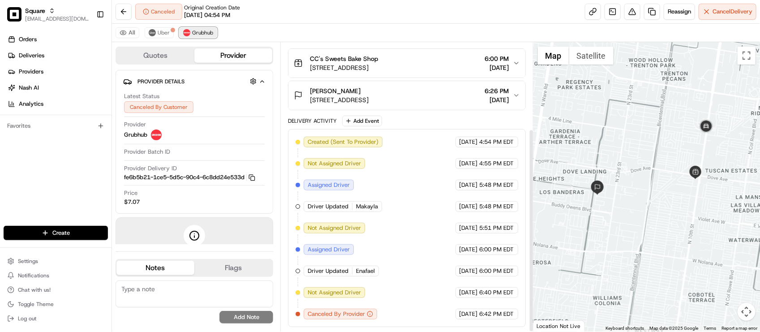
scroll to position [122, 0]
drag, startPoint x: 356, startPoint y: 265, endPoint x: 377, endPoint y: 261, distance: 21.3
click at [377, 261] on div "Created (Sent To Provider) Grubhub [DATE] 4:54 PM EDT Not Assigned Driver Grubh…" at bounding box center [406, 228] width 222 height 183
click at [398, 273] on div "Created (Sent To Provider) Grubhub [DATE] 4:54 PM EDT Not Assigned Driver Grubh…" at bounding box center [406, 228] width 222 height 183
click at [404, 242] on div "Created (Sent To Provider) Grubhub [DATE] 4:54 PM EDT Not Assigned Driver Grubh…" at bounding box center [406, 228] width 222 height 183
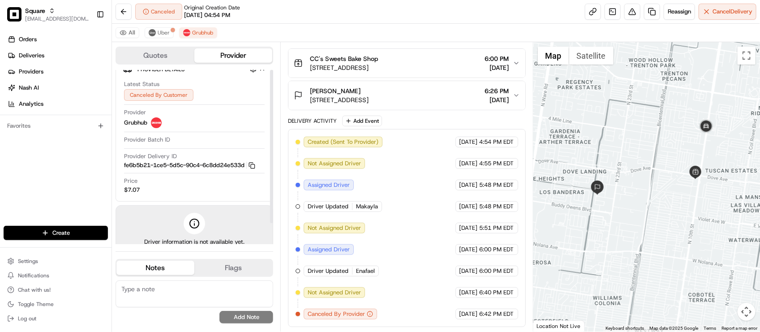
scroll to position [23, 0]
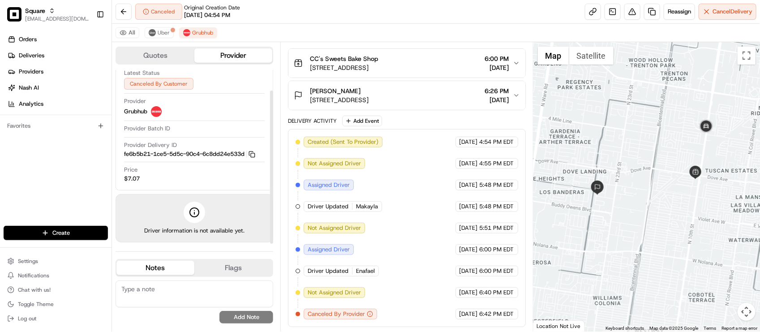
click at [419, 226] on div "Created (Sent To Provider) Grubhub [DATE] 4:54 PM EDT Not Assigned Driver Grubh…" at bounding box center [406, 228] width 222 height 183
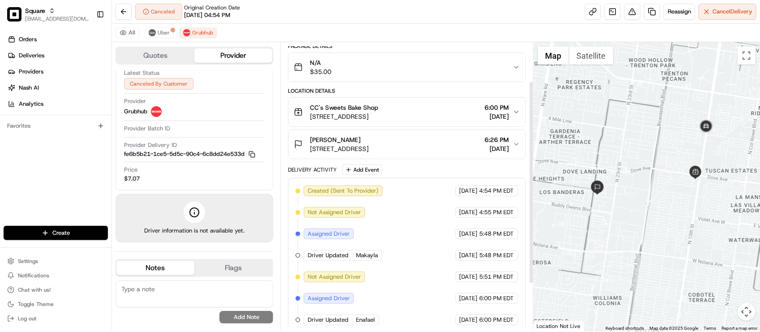
scroll to position [0, 0]
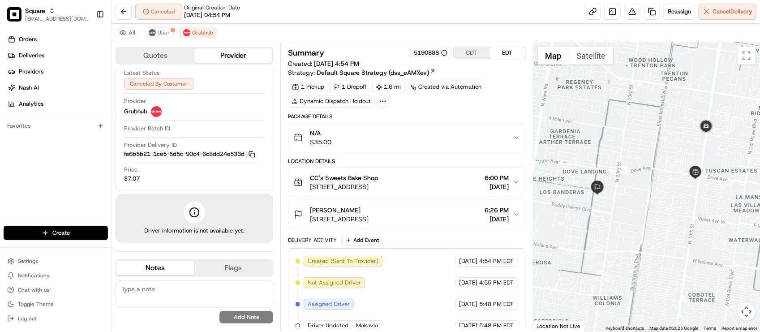
click at [417, 166] on div "Location Details CC's Sweets Bake Shop [STREET_ADDRESS] 6:00 PM [DATE] [PERSON_…" at bounding box center [406, 194] width 237 height 72
click at [447, 117] on div "Package Details" at bounding box center [406, 116] width 237 height 7
drag, startPoint x: 243, startPoint y: 24, endPoint x: 227, endPoint y: 29, distance: 17.0
click at [243, 24] on div "All [PERSON_NAME]" at bounding box center [436, 33] width 648 height 18
click at [420, 150] on button "N/A $35.00" at bounding box center [406, 137] width 236 height 29
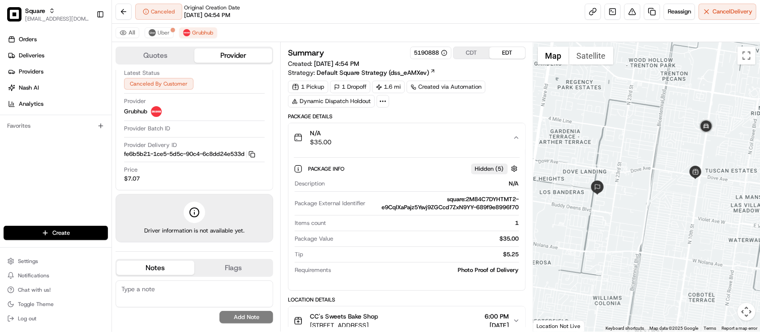
click at [449, 139] on div "N/A $35.00" at bounding box center [403, 137] width 218 height 18
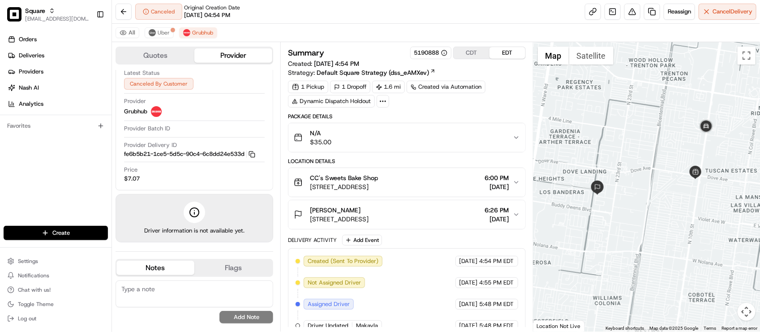
click at [469, 245] on div "Delivery Activity Add Event" at bounding box center [406, 240] width 237 height 11
click at [428, 104] on div "1 Pickup 1 Dropoff 1.6 mi Created via Automation Dynamic Dispatch Holdout" at bounding box center [406, 94] width 237 height 27
click at [381, 8] on div "Canceled Original Creation Date [DATE] 04:54 PM Reassign Cancel Delivery" at bounding box center [436, 12] width 648 height 24
click at [377, 17] on div "Canceled Original Creation Date [DATE] 04:54 PM Reassign Cancel Delivery" at bounding box center [436, 12] width 648 height 24
click at [368, 223] on span "[STREET_ADDRESS]" at bounding box center [339, 218] width 59 height 9
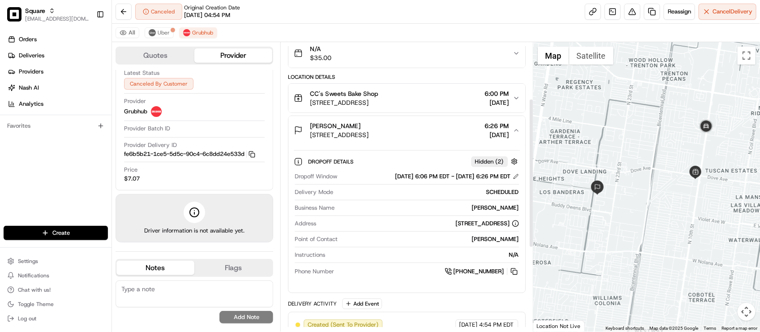
scroll to position [112, 0]
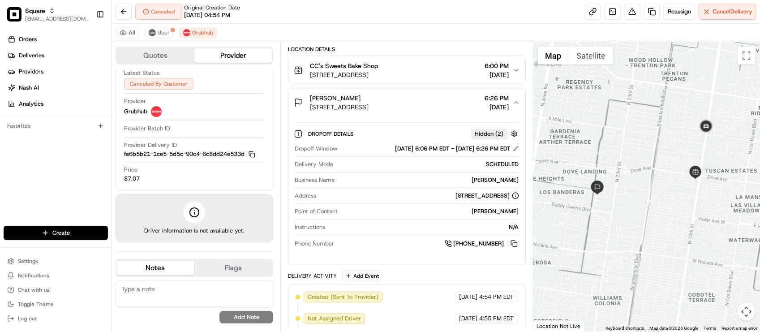
click at [382, 219] on div "Point of Contact [PERSON_NAME]" at bounding box center [407, 213] width 224 height 12
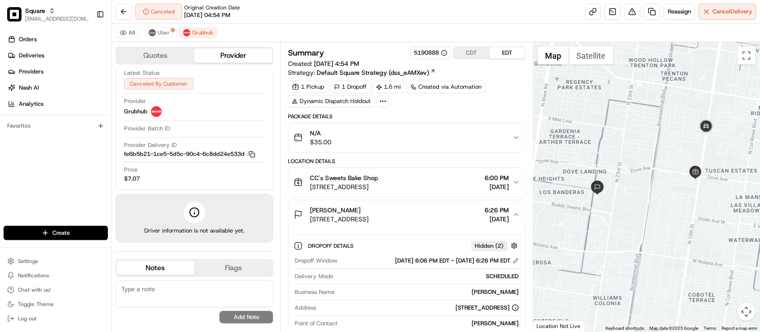
click at [368, 218] on span "[STREET_ADDRESS]" at bounding box center [339, 218] width 59 height 9
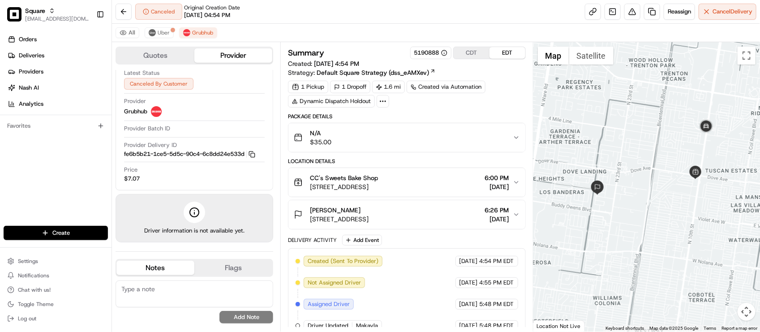
click at [368, 214] on div "[PERSON_NAME]" at bounding box center [339, 209] width 59 height 9
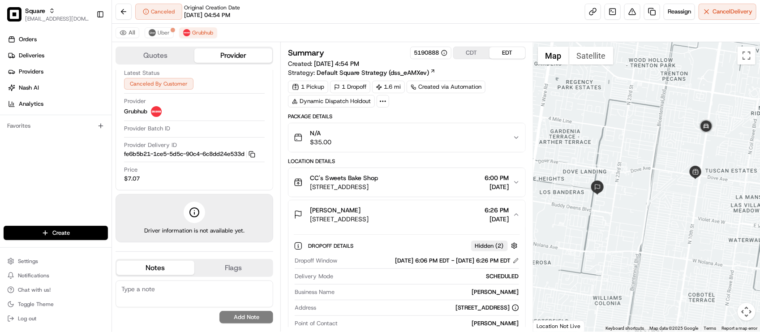
click at [368, 214] on div "[PERSON_NAME]" at bounding box center [339, 209] width 59 height 9
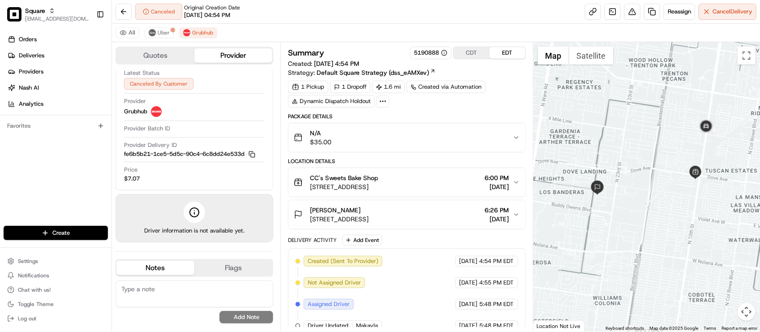
click at [378, 187] on span "[STREET_ADDRESS]" at bounding box center [344, 186] width 68 height 9
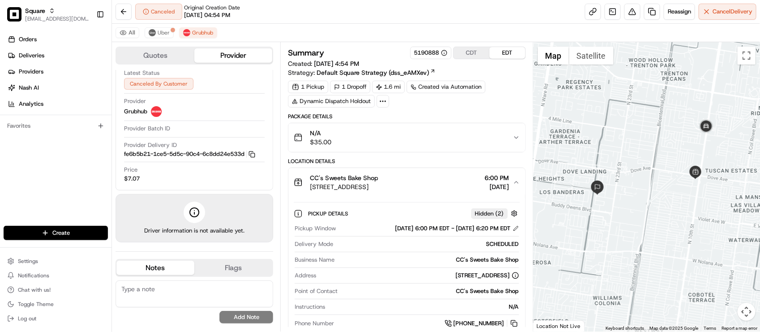
click at [378, 187] on span "[STREET_ADDRESS]" at bounding box center [344, 186] width 68 height 9
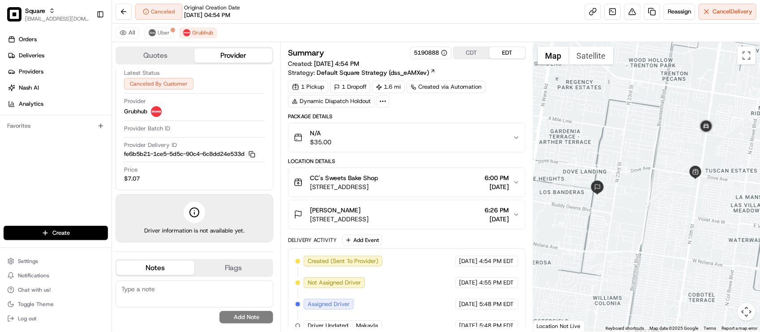
click at [265, 14] on div "Canceled Original Creation Date [DATE] 04:54 PM Reassign Cancel Delivery" at bounding box center [436, 12] width 648 height 24
click at [280, 17] on div "Canceled Original Creation Date [DATE] 04:54 PM Reassign Cancel Delivery" at bounding box center [436, 12] width 648 height 24
click at [428, 242] on div "Delivery Activity Add Event" at bounding box center [406, 240] width 237 height 11
click at [368, 223] on span "[STREET_ADDRESS]" at bounding box center [339, 218] width 59 height 9
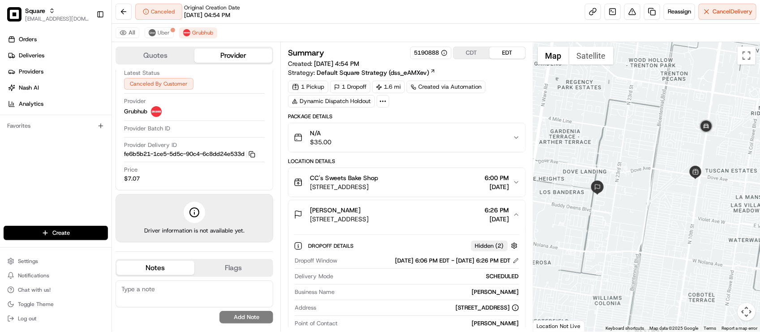
click at [368, 223] on span "[STREET_ADDRESS]" at bounding box center [339, 218] width 59 height 9
click at [448, 220] on div "[PERSON_NAME] [STREET_ADDRESS] 6:26 PM [DATE]" at bounding box center [403, 214] width 218 height 18
click at [368, 212] on div "[PERSON_NAME]" at bounding box center [339, 209] width 59 height 9
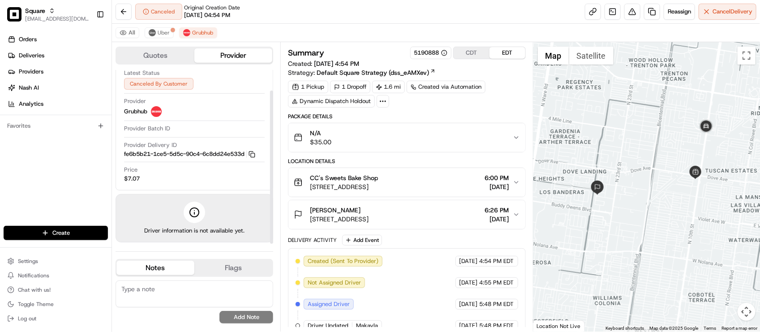
click at [211, 184] on div "Latest Status Canceled By Customer Provider Grubhub Provider Batch ID Provider …" at bounding box center [194, 125] width 142 height 121
click at [450, 102] on div "1 Pickup 1 Dropoff 1.6 mi Created via Automation Dynamic Dispatch Holdout" at bounding box center [406, 94] width 237 height 27
click at [368, 219] on span "[STREET_ADDRESS]" at bounding box center [339, 218] width 59 height 9
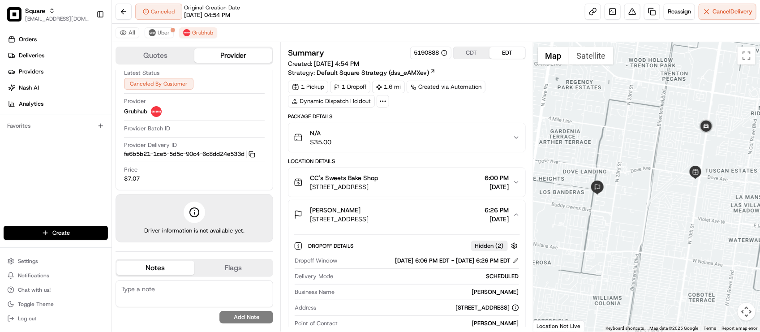
click at [368, 219] on span "[STREET_ADDRESS]" at bounding box center [339, 218] width 59 height 9
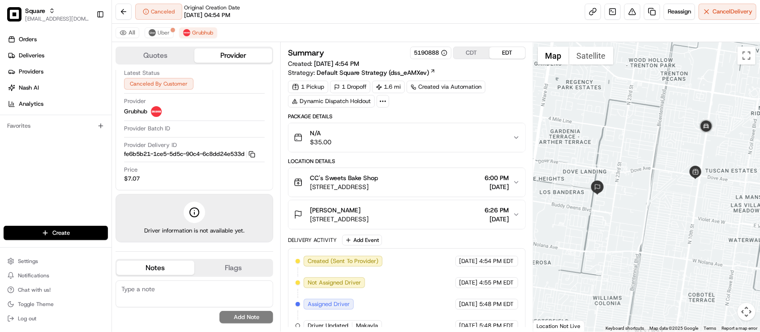
click at [368, 219] on span "[STREET_ADDRESS]" at bounding box center [339, 218] width 59 height 9
click at [506, 212] on span "6:26 PM" at bounding box center [497, 209] width 24 height 9
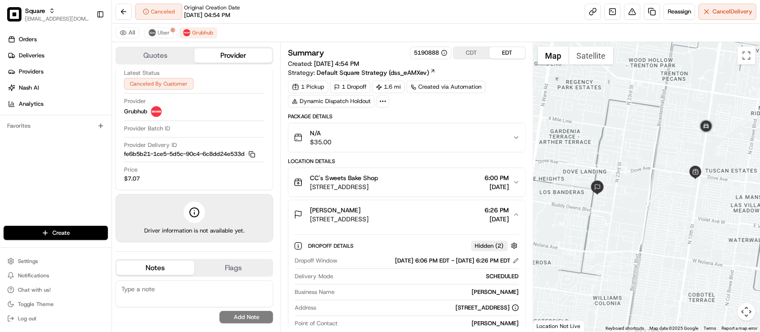
click at [506, 212] on span "6:26 PM" at bounding box center [497, 209] width 24 height 9
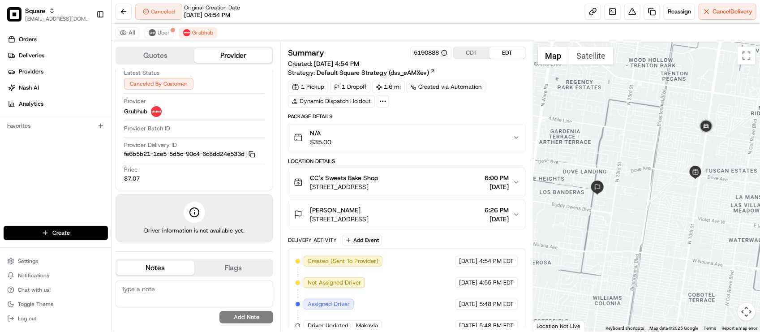
click at [506, 212] on span "6:26 PM" at bounding box center [497, 209] width 24 height 9
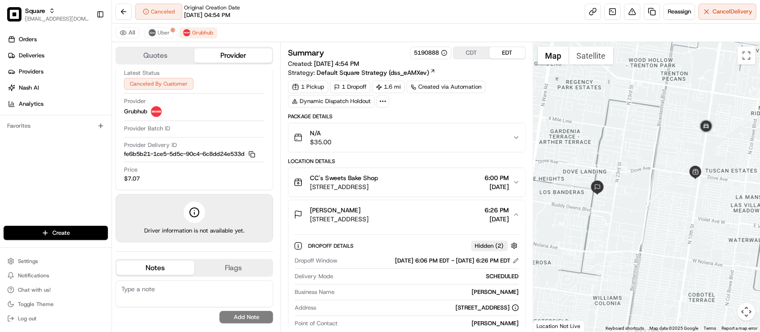
click at [507, 212] on span "6:26 PM" at bounding box center [497, 209] width 24 height 9
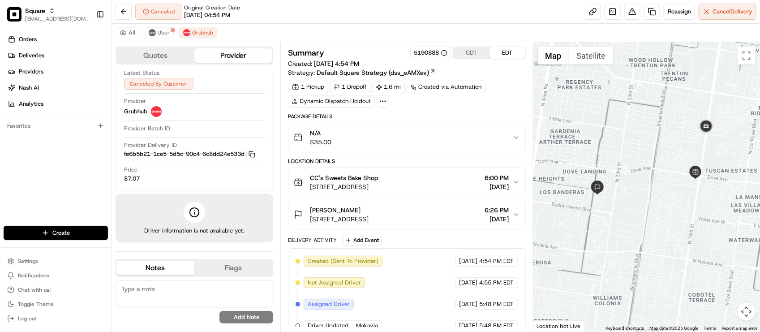
click at [511, 210] on div "[PERSON_NAME] [STREET_ADDRESS] 6:26 PM [DATE]" at bounding box center [403, 214] width 218 height 18
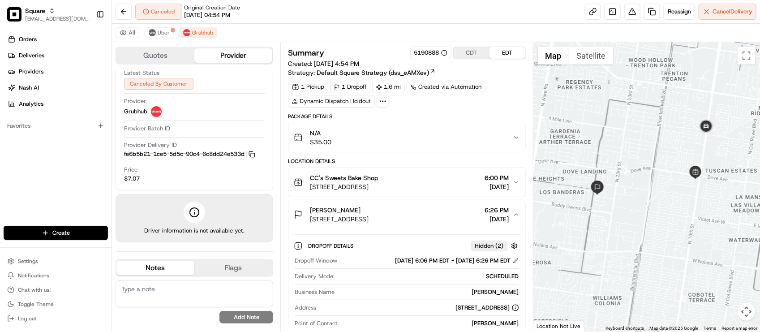
click at [511, 210] on div "[PERSON_NAME] [STREET_ADDRESS] 6:26 PM [DATE]" at bounding box center [403, 214] width 218 height 18
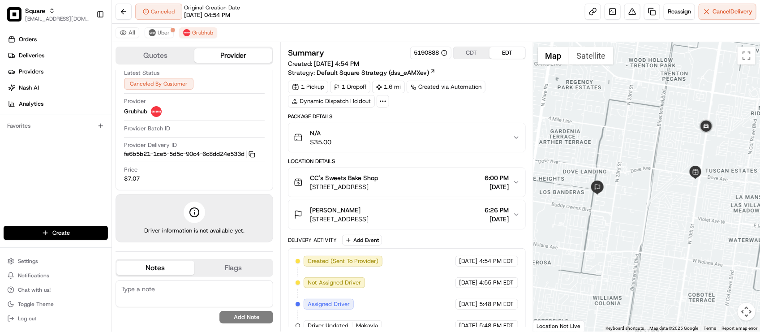
click at [508, 184] on span "[DATE]" at bounding box center [497, 186] width 24 height 9
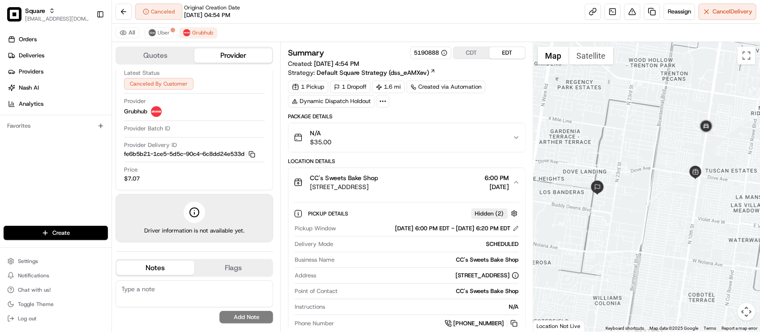
click at [508, 184] on span "[DATE]" at bounding box center [497, 186] width 24 height 9
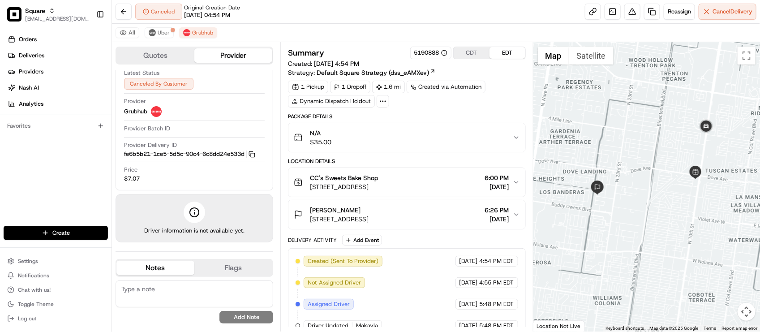
click at [508, 184] on span "[DATE]" at bounding box center [497, 186] width 24 height 9
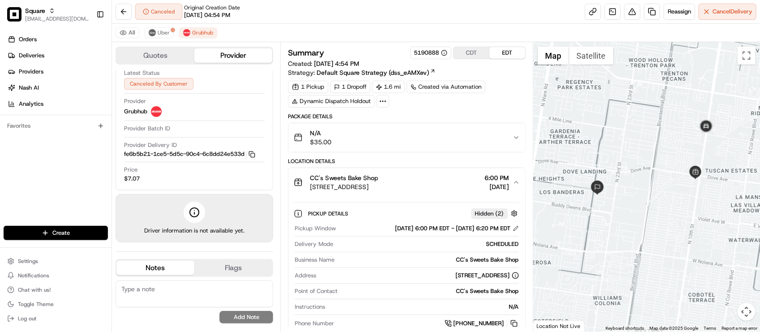
click at [508, 184] on span "[DATE]" at bounding box center [497, 186] width 24 height 9
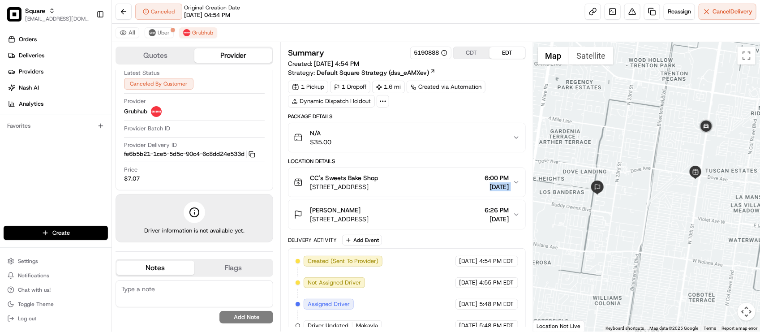
click at [508, 184] on span "[DATE]" at bounding box center [497, 186] width 24 height 9
click at [510, 190] on div "CC's Sweets Bake Shop [STREET_ADDRESS] 6:00 PM [DATE]" at bounding box center [403, 182] width 218 height 18
click at [516, 182] on icon "button" at bounding box center [516, 182] width 7 height 7
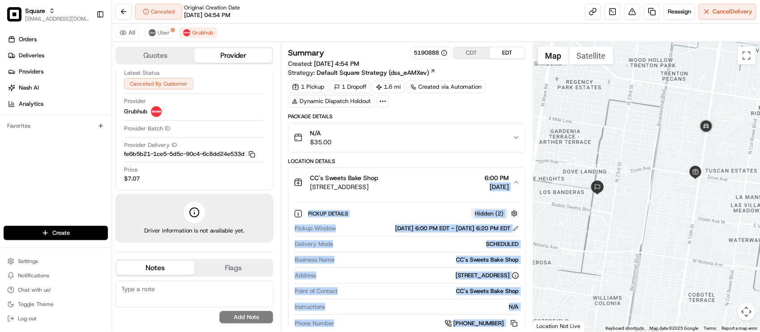
click at [517, 182] on icon "button" at bounding box center [516, 182] width 7 height 7
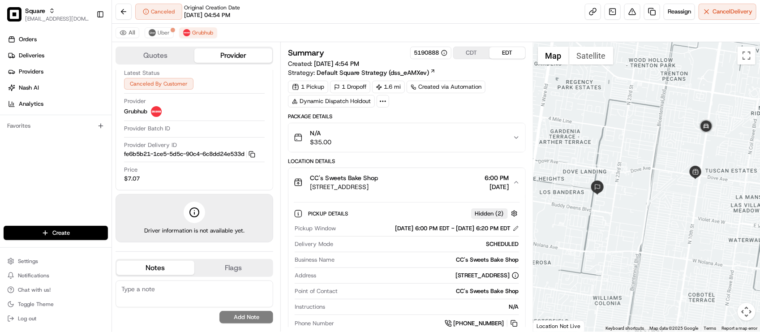
click at [513, 113] on div "Package Details" at bounding box center [406, 116] width 237 height 7
click at [254, 107] on div "Provider [PERSON_NAME]" at bounding box center [194, 107] width 141 height 20
click at [293, 22] on div "Canceled Original Creation Date [DATE] 04:54 PM Reassign Cancel Delivery" at bounding box center [436, 12] width 648 height 24
click at [217, 291] on textarea at bounding box center [195, 293] width 158 height 27
click at [166, 34] on span "Uber" at bounding box center [164, 32] width 12 height 7
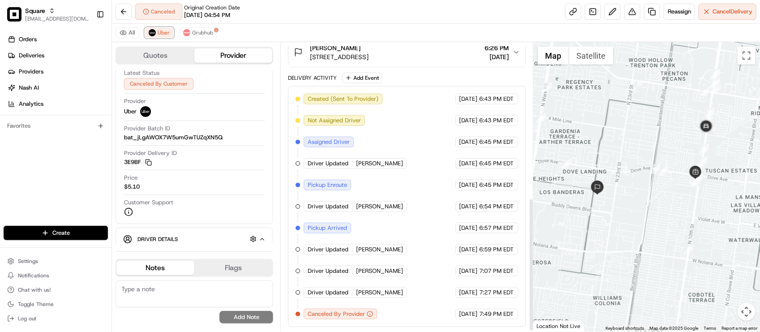
scroll to position [337, 0]
click at [199, 32] on span "Grubhub" at bounding box center [202, 32] width 21 height 7
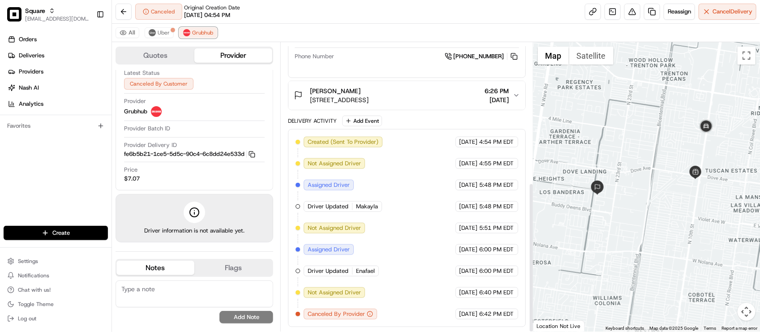
scroll to position [270, 0]
click at [631, 10] on button at bounding box center [632, 12] width 16 height 16
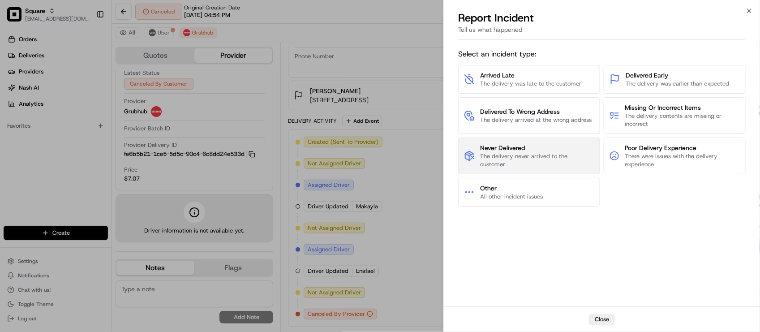
click at [547, 161] on span "The delivery never arrived to the customer" at bounding box center [537, 160] width 114 height 16
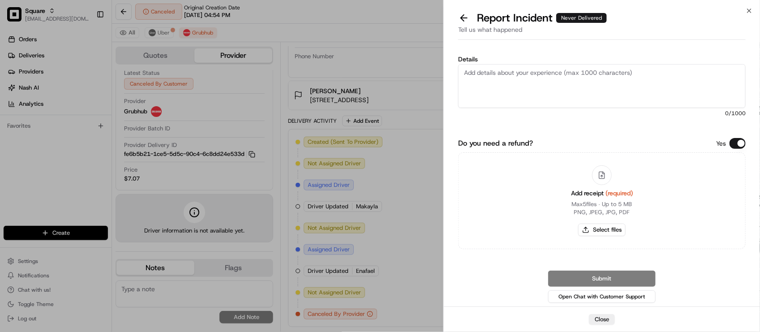
click at [737, 139] on button "Do you need a refund?" at bounding box center [737, 143] width 16 height 11
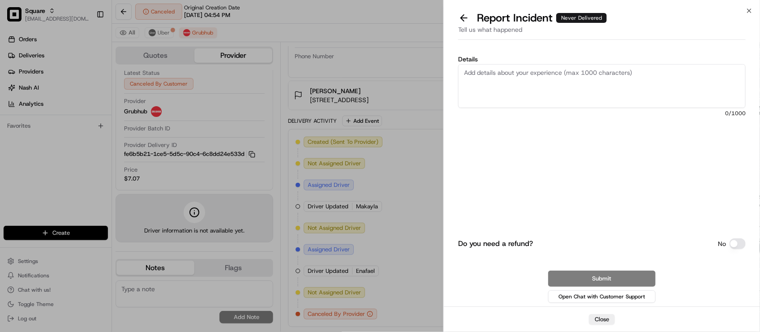
drag, startPoint x: 534, startPoint y: 39, endPoint x: 534, endPoint y: 88, distance: 48.8
click at [533, 39] on div at bounding box center [601, 39] width 287 height 0
click at [593, 316] on button "Close" at bounding box center [602, 319] width 26 height 11
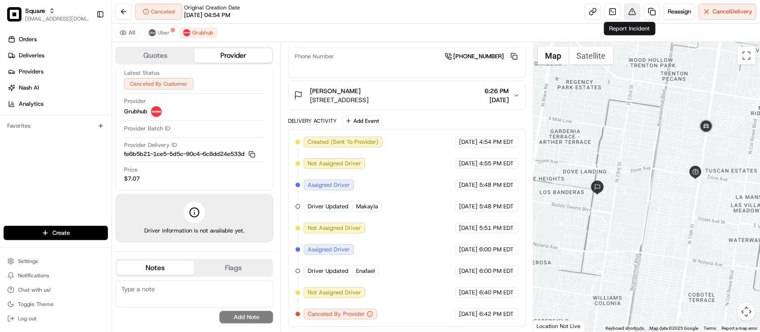
click at [635, 5] on button at bounding box center [632, 12] width 16 height 16
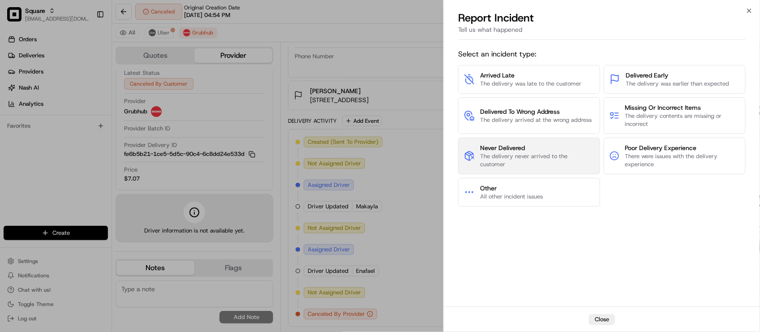
click at [567, 158] on span "The delivery never arrived to the customer" at bounding box center [537, 160] width 114 height 16
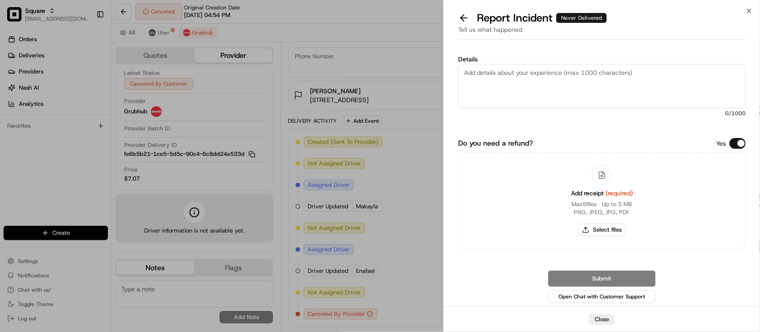
click at [729, 144] on div "Yes" at bounding box center [731, 143] width 30 height 11
click at [734, 144] on button "Do you need a refund?" at bounding box center [737, 143] width 16 height 11
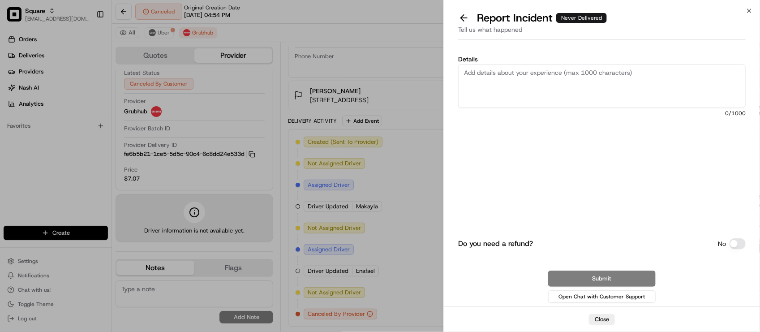
click at [650, 89] on textarea "Details" at bounding box center [601, 86] width 287 height 44
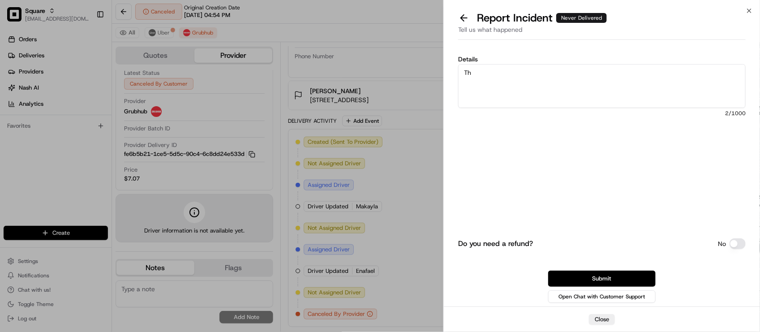
type textarea "T"
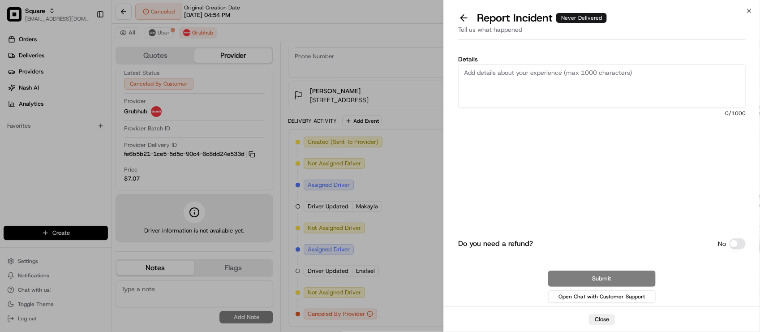
type textarea "T"
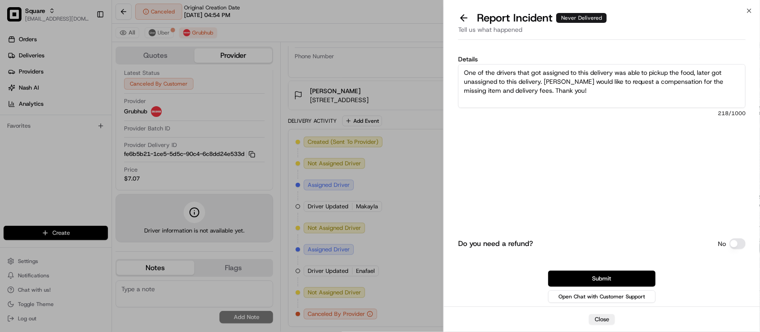
click at [684, 68] on textarea "One of the drivers that got assigned to this delivery was able to pickup the fo…" at bounding box center [601, 86] width 287 height 44
click at [622, 88] on textarea "One of the drivers that got assigned to this delivery was able to pickup the or…" at bounding box center [601, 86] width 287 height 44
click at [538, 80] on textarea "One of the drivers that got assigned to this delivery was able to pickup the or…" at bounding box center [601, 86] width 287 height 44
click at [539, 79] on textarea "One of the drivers that got assigned to this delivery was able to pickup the or…" at bounding box center [601, 86] width 287 height 44
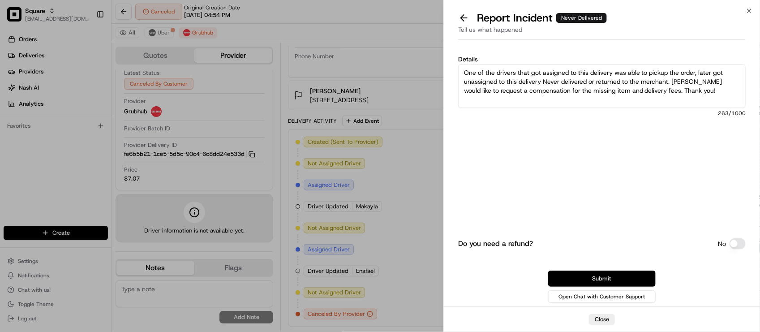
type textarea "One of the drivers that got assigned to this delivery was able to pickup the or…"
click at [646, 278] on button "Submit" at bounding box center [601, 278] width 107 height 16
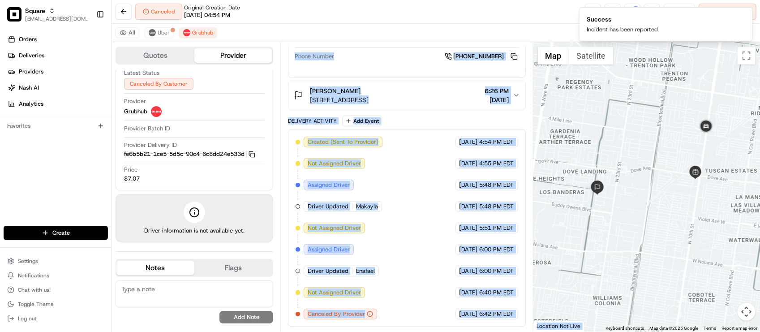
drag, startPoint x: 717, startPoint y: 95, endPoint x: 338, endPoint y: 43, distance: 382.4
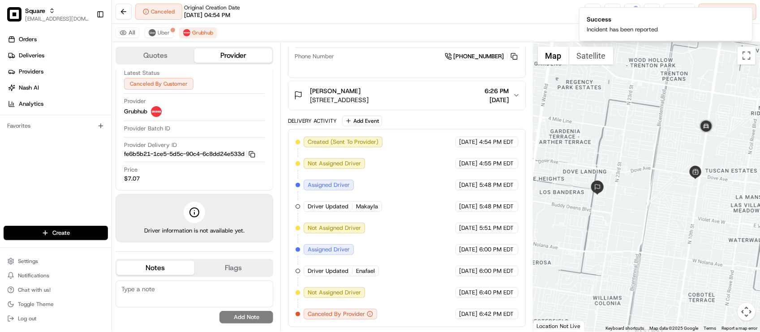
drag, startPoint x: 455, startPoint y: 34, endPoint x: 531, endPoint y: 19, distance: 77.2
click at [454, 35] on div "All [PERSON_NAME]" at bounding box center [436, 33] width 648 height 18
drag, startPoint x: 145, startPoint y: 36, endPoint x: 151, endPoint y: 36, distance: 5.4
click at [147, 36] on button "Uber" at bounding box center [159, 32] width 29 height 11
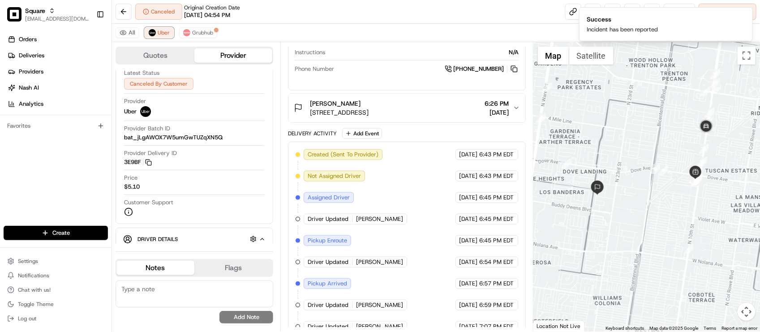
scroll to position [337, 0]
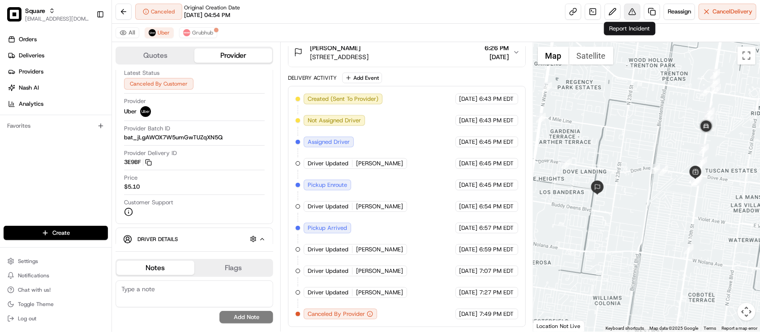
click at [629, 14] on button at bounding box center [632, 12] width 16 height 16
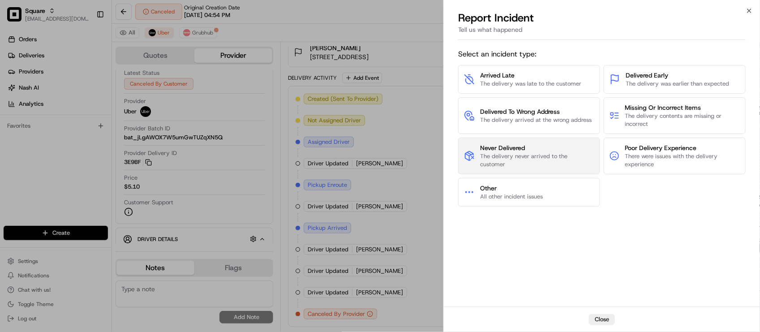
click at [556, 154] on span "The delivery never arrived to the customer" at bounding box center [537, 160] width 114 height 16
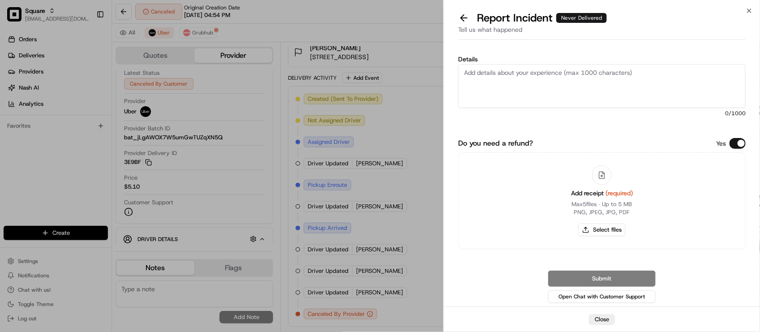
click at [602, 86] on textarea "Details" at bounding box center [601, 86] width 287 height 44
paste textarea "Phone Number [PHONE_NUMBER] [PERSON_NAME] [STREET_ADDRESS] 6:26 PM [DATE] Deliv…"
type textarea "Phone Number [PHONE_NUMBER] [PERSON_NAME] [STREET_ADDRESS] 6:26 PM [DATE] Deliv…"
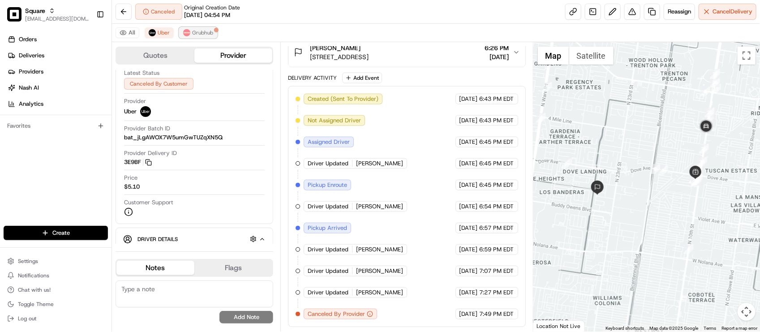
drag, startPoint x: 195, startPoint y: 37, endPoint x: 195, endPoint y: 33, distance: 4.5
click at [195, 36] on button "Grubhub" at bounding box center [198, 32] width 38 height 11
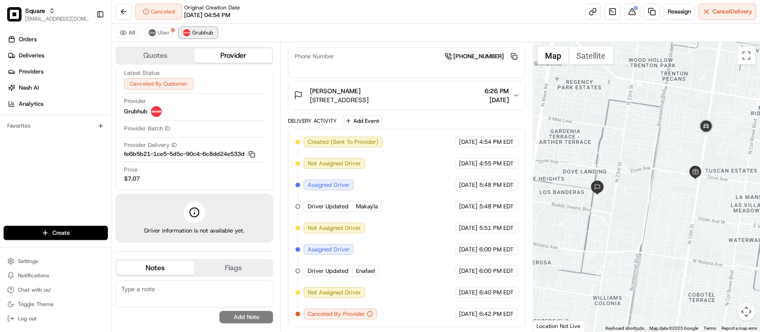
scroll to position [270, 0]
click at [196, 32] on span "Grubhub" at bounding box center [202, 32] width 21 height 7
click at [631, 12] on button at bounding box center [632, 12] width 16 height 16
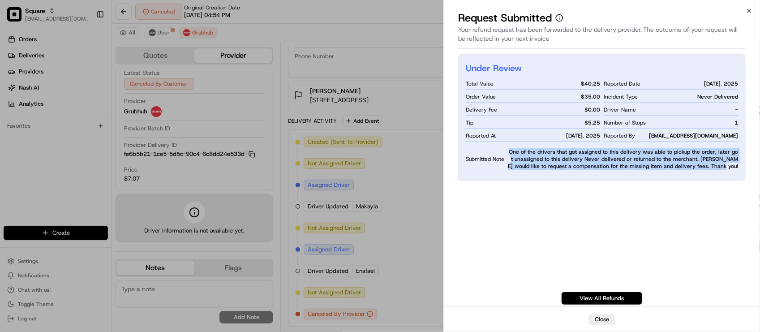
drag, startPoint x: 512, startPoint y: 149, endPoint x: 741, endPoint y: 167, distance: 230.0
click at [741, 167] on div "Under Review Total Value $ 40.25 Order Value $ 35.00 Delivery Fee $ 0.00 Tip $ …" at bounding box center [601, 117] width 287 height 127
copy span "One of the drivers that got assigned to this delivery was able to pickup the or…"
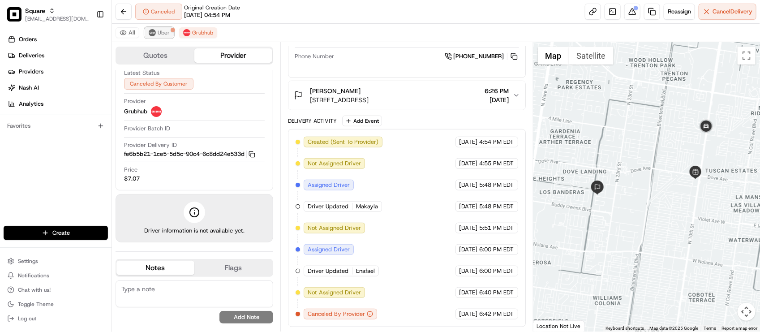
click at [158, 28] on button "Uber" at bounding box center [159, 32] width 29 height 11
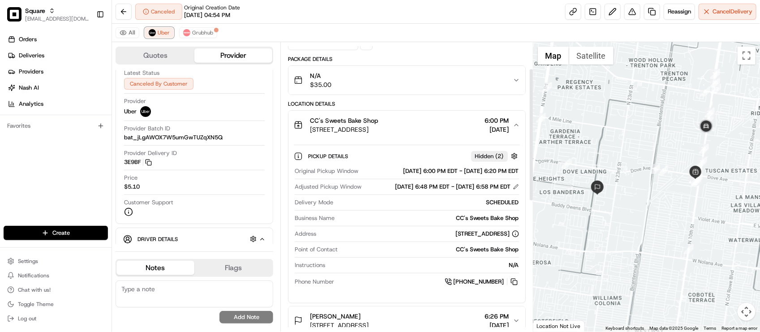
scroll to position [0, 0]
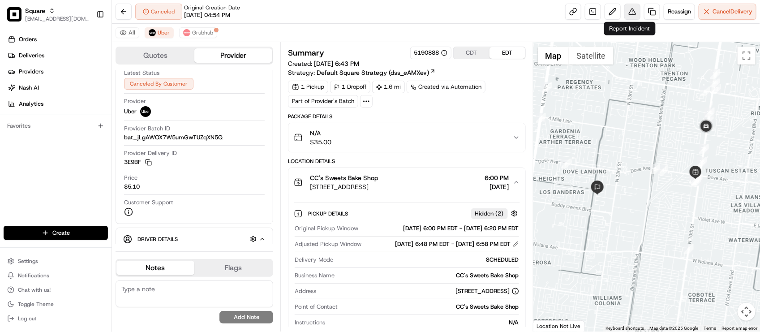
click at [633, 8] on button at bounding box center [632, 12] width 16 height 16
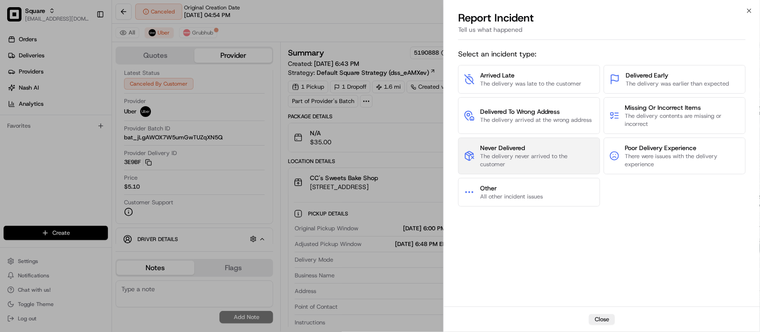
click at [567, 157] on span "The delivery never arrived to the customer" at bounding box center [537, 160] width 114 height 16
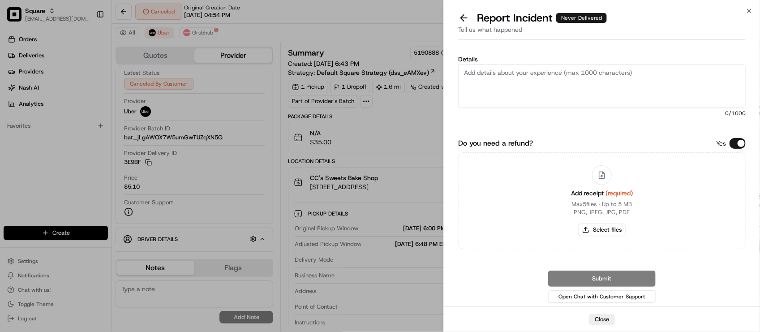
click at [579, 85] on textarea "Details" at bounding box center [601, 86] width 287 height 44
paste textarea "One of the drivers that got assigned to this delivery was able to pickup the or…"
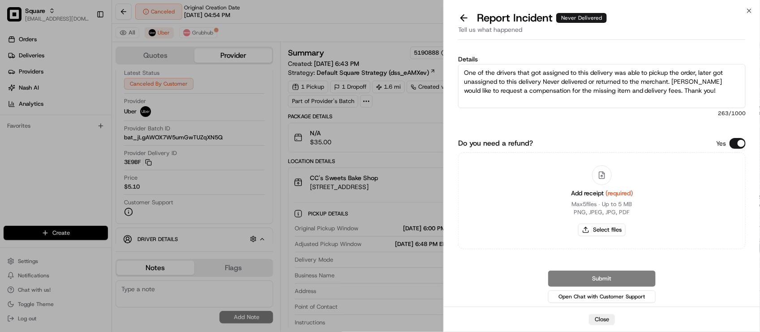
type textarea "One of the drivers that got assigned to this delivery was able to pickup the or…"
click at [734, 138] on button "Do you need a refund?" at bounding box center [737, 143] width 16 height 11
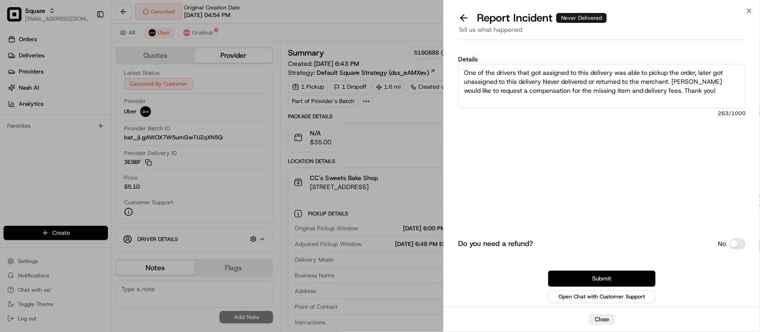
click at [625, 274] on button "Submit" at bounding box center [601, 278] width 107 height 16
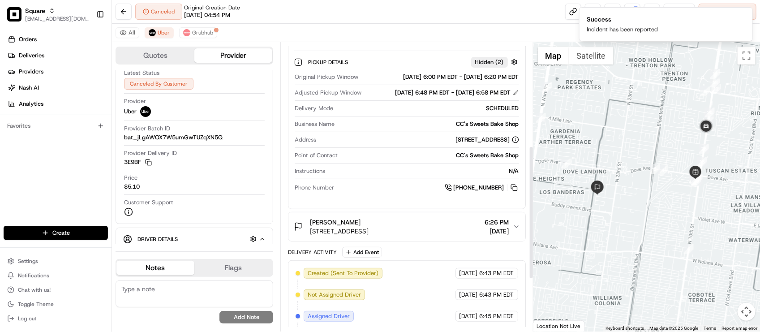
scroll to position [224, 0]
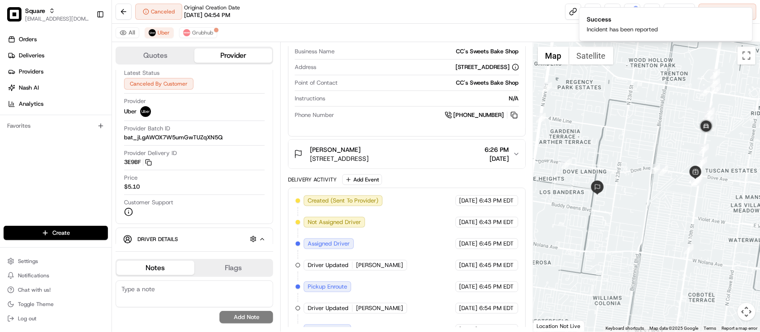
click at [368, 154] on div "Samantha Ortega" at bounding box center [339, 149] width 59 height 9
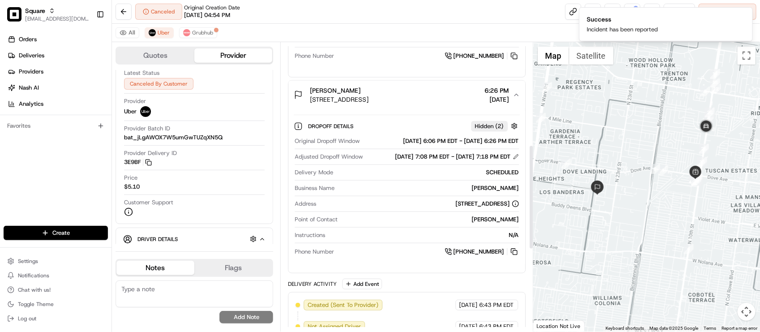
scroll to position [336, 0]
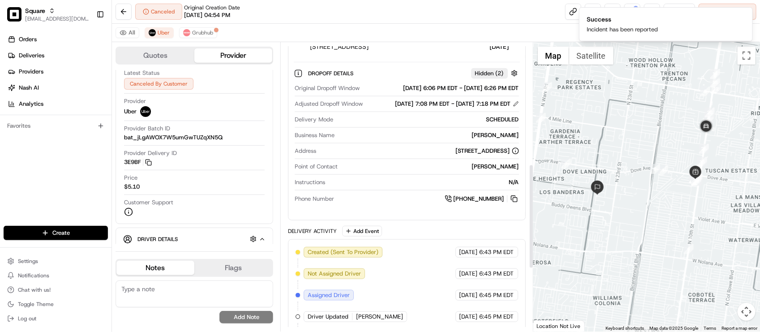
click at [370, 139] on div "Samantha Ortega" at bounding box center [428, 135] width 180 height 8
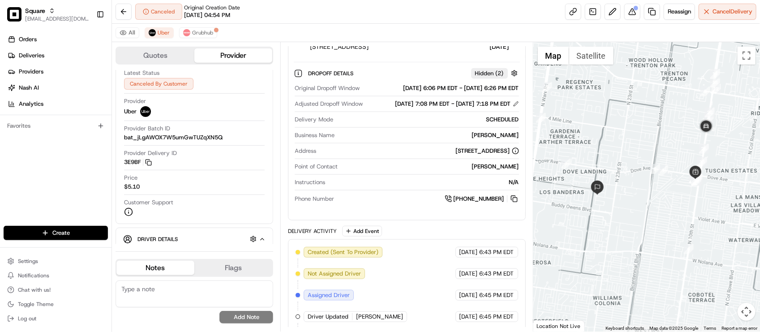
click at [342, 178] on div "Original Dropoff Window 08/15/2025 6:06 PM EDT - 08/15/2025 6:26 PM EDT Adjuste…" at bounding box center [407, 144] width 226 height 127
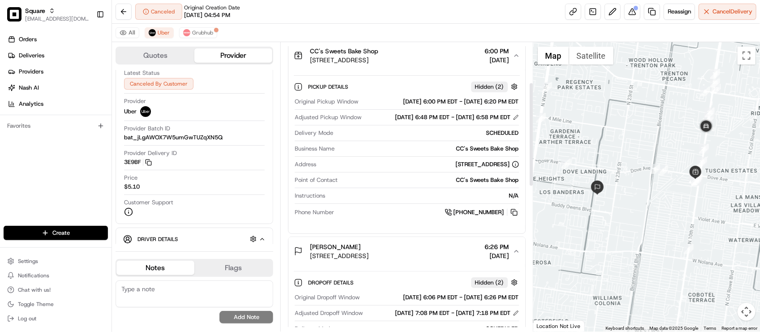
scroll to position [112, 0]
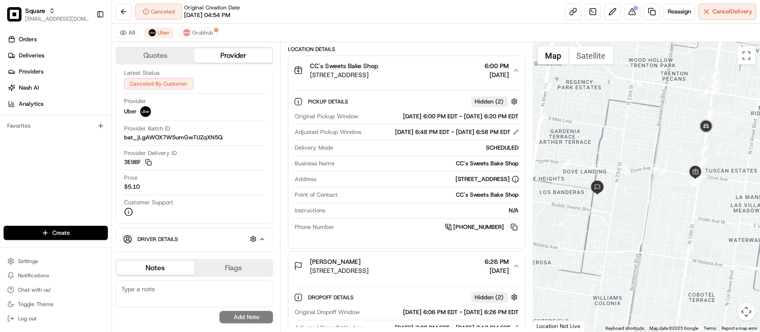
click at [378, 74] on span "5401 N 10th St Ste 117, McAllen, TX 78504, USA" at bounding box center [344, 74] width 68 height 9
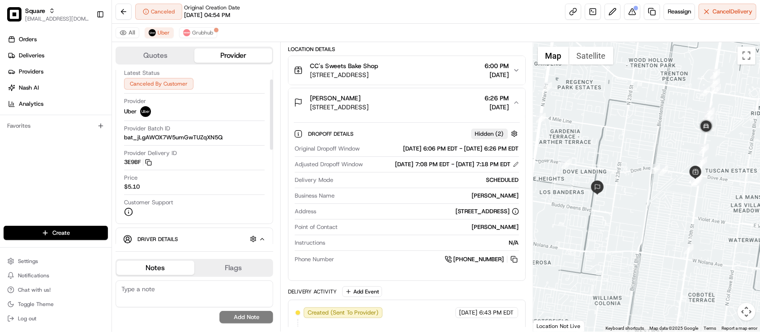
click at [171, 294] on textarea at bounding box center [195, 293] width 158 height 27
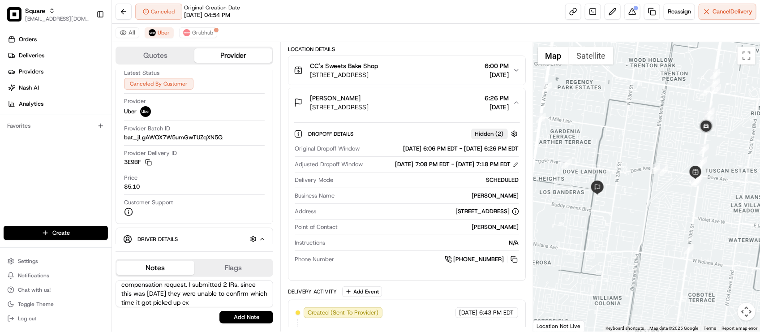
scroll to position [67, 0]
type textarea "End customer: Caller name: Griselda Ortega - relative of the customer. Looking …"
click at [235, 317] on button "Add Note" at bounding box center [246, 317] width 54 height 13
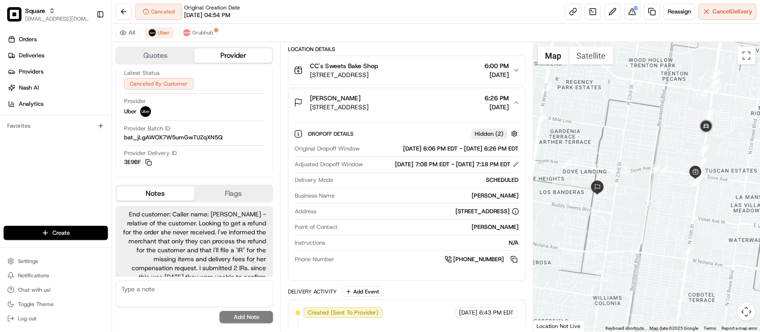
scroll to position [25, 0]
click at [201, 291] on textarea at bounding box center [195, 293] width 158 height 27
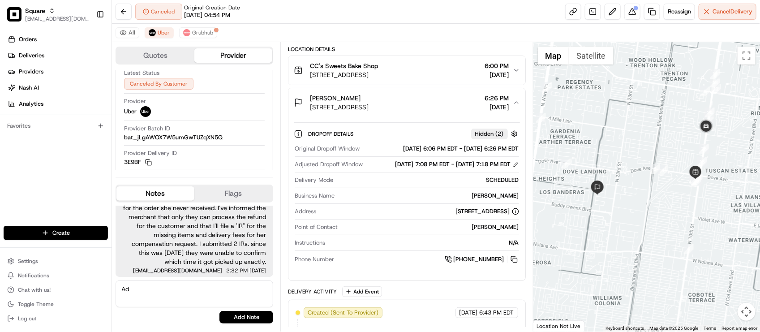
type textarea "A"
type textarea "Additional context: One of the drivers picked up the food but never delivered t…"
click at [248, 316] on button "Add Note" at bounding box center [246, 317] width 54 height 13
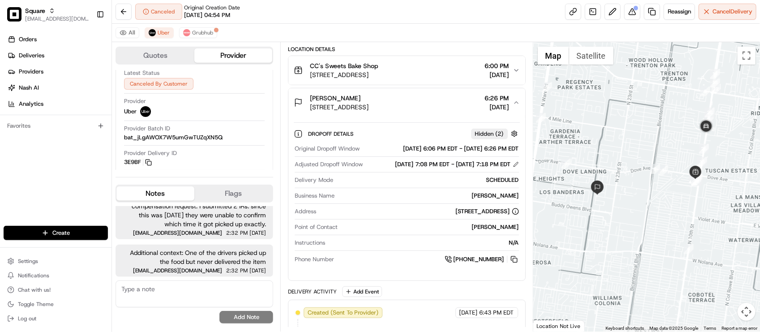
click at [399, 231] on div "Original Dropoff Window 08/15/2025 6:06 PM EDT - 08/15/2025 6:26 PM EDT Adjuste…" at bounding box center [407, 204] width 226 height 127
click at [368, 186] on div "Original Dropoff Window 08/15/2025 6:06 PM EDT - 08/15/2025 6:26 PM EDT Adjuste…" at bounding box center [407, 204] width 226 height 127
click at [366, 26] on div "All Uber Grubhub" at bounding box center [436, 33] width 648 height 18
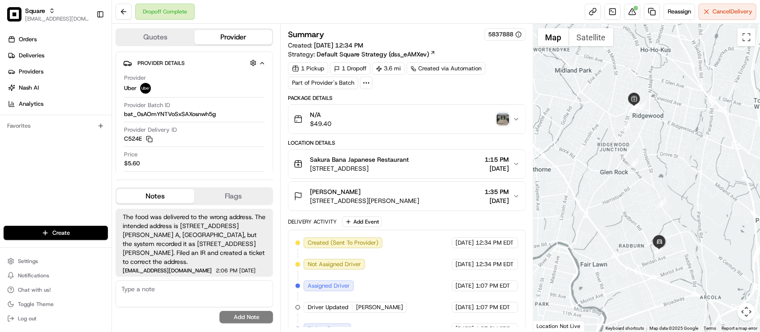
click at [390, 210] on button "[PERSON_NAME] [STREET_ADDRESS][PERSON_NAME] 1:35 PM [DATE]" at bounding box center [406, 196] width 236 height 29
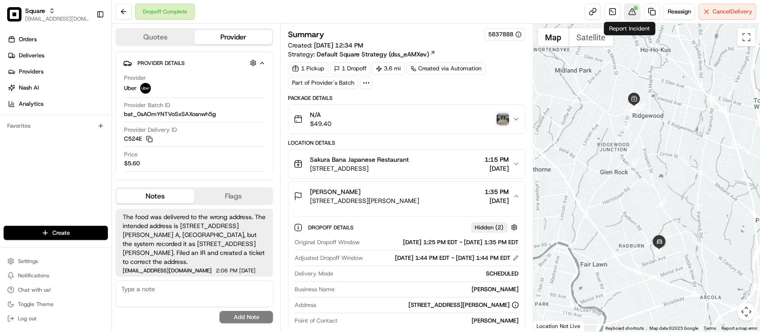
click at [625, 10] on button at bounding box center [632, 12] width 16 height 16
click at [627, 13] on button at bounding box center [632, 12] width 16 height 16
click at [469, 203] on div "Elina Naroden 13- 13 Sperber Rd Apartment A, Fair Lawn, NJ 07410, USA 1:35 PM 0…" at bounding box center [403, 196] width 218 height 18
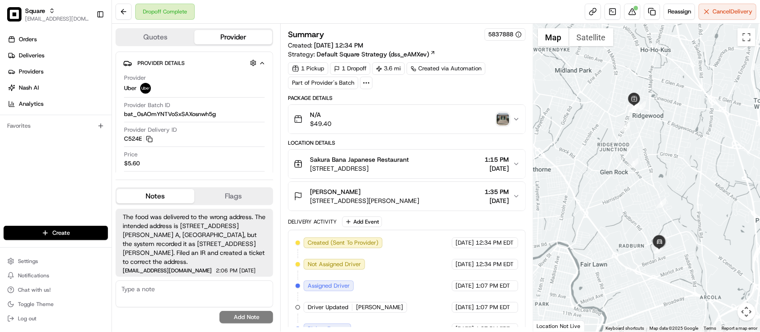
click at [450, 219] on div "Delivery Activity Add Event" at bounding box center [406, 221] width 237 height 11
click at [419, 199] on span "13- 13 Sperber Rd Apartment A, Fair Lawn, NJ 07410, USA" at bounding box center [364, 200] width 109 height 9
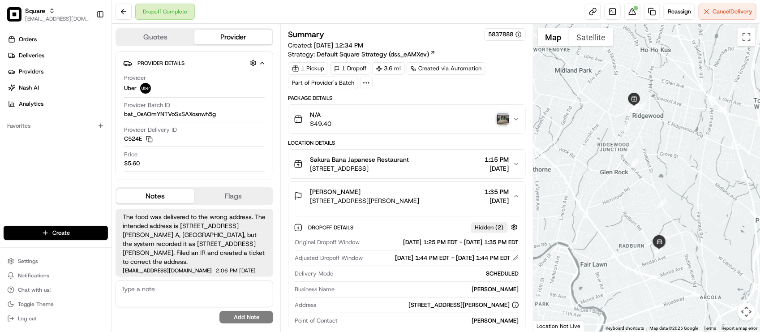
click at [419, 199] on span "13- 13 Sperber Rd Apartment A, Fair Lawn, NJ 07410, USA" at bounding box center [364, 200] width 109 height 9
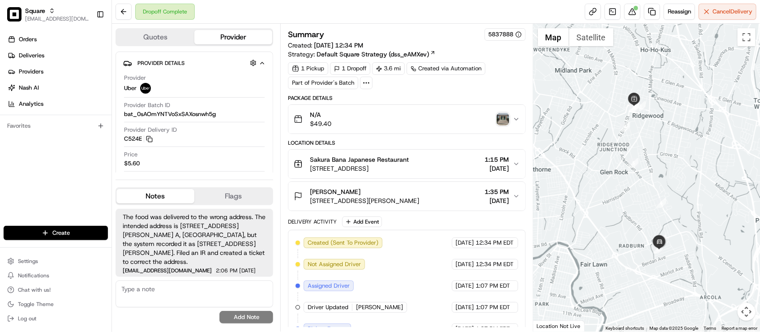
click at [419, 204] on span "13- 13 Sperber Rd Apartment A, Fair Lawn, NJ 07410, USA" at bounding box center [364, 200] width 109 height 9
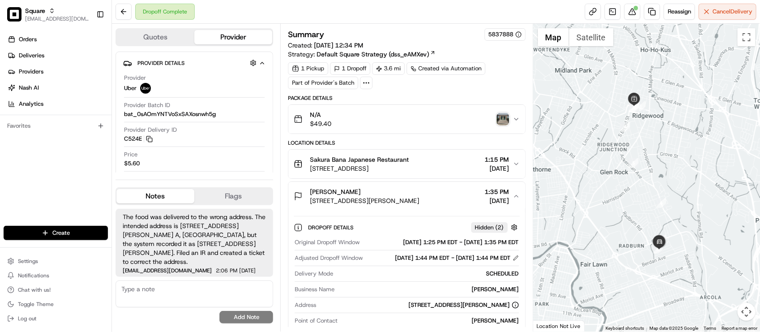
click at [419, 204] on span "13- 13 Sperber Rd Apartment A, Fair Lawn, NJ 07410, USA" at bounding box center [364, 200] width 109 height 9
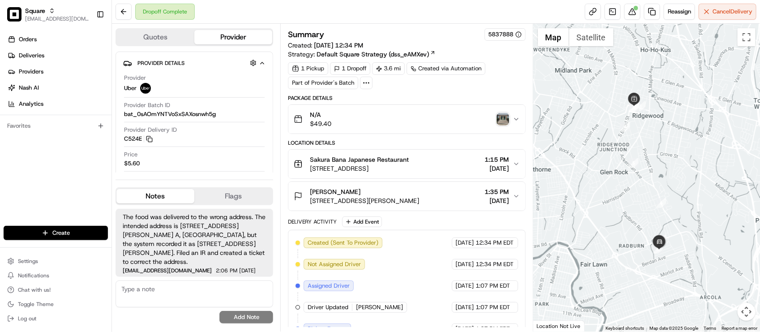
click at [409, 166] on span "43 Franklin Ave, Ridgewood, NJ 07450, USA" at bounding box center [359, 168] width 99 height 9
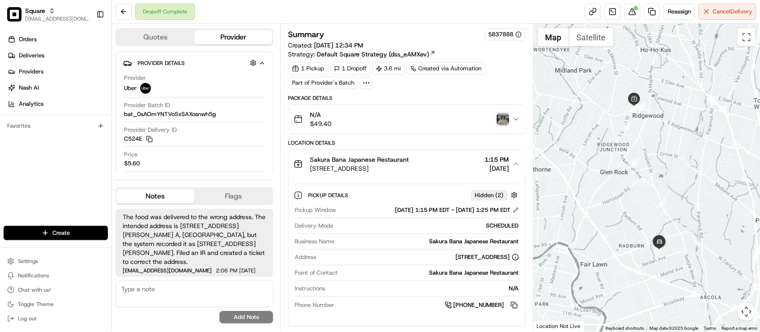
click at [268, 18] on div "Dropoff Complete Reassign Cancel Delivery" at bounding box center [436, 12] width 648 height 24
click at [284, 7] on div "Dropoff Complete Reassign Cancel Delivery" at bounding box center [436, 12] width 648 height 24
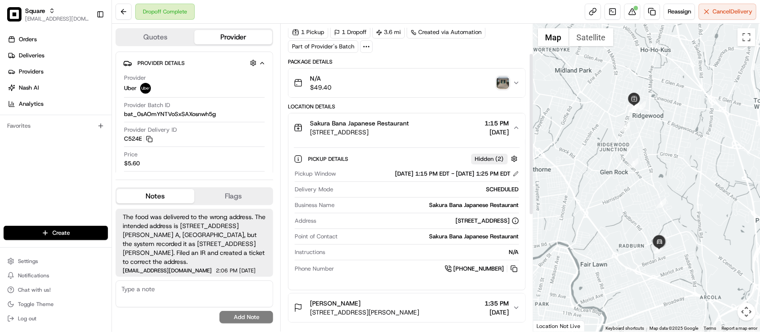
scroll to position [56, 0]
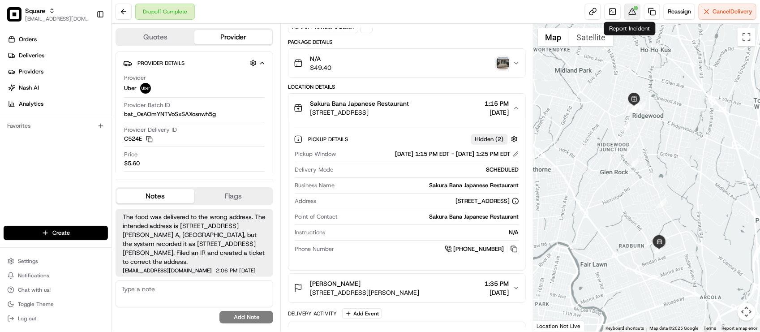
click at [635, 10] on button at bounding box center [632, 12] width 16 height 16
click at [462, 45] on div "Package Details" at bounding box center [406, 42] width 237 height 7
click at [478, 33] on div "1 Pickup 1 Dropoff 3.6 mi Created via Automation Part of Provider's Batch" at bounding box center [406, 19] width 237 height 27
click at [516, 252] on button at bounding box center [514, 249] width 10 height 10
click at [230, 12] on div "Dropoff Complete Reassign Cancel Delivery" at bounding box center [436, 12] width 648 height 24
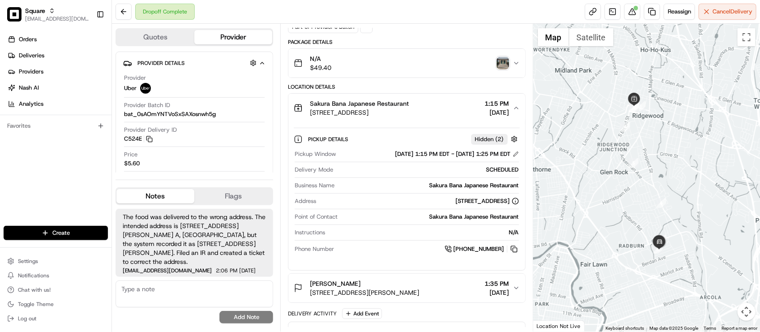
drag, startPoint x: 353, startPoint y: 222, endPoint x: 290, endPoint y: 119, distance: 121.2
click at [354, 221] on div "Sakura Bana Japanese Restaurant" at bounding box center [429, 217] width 177 height 8
click at [366, 26] on div "Summary 5837888 Created: 08/09/2025 12:34 PM Strategy: Default Square Strategy …" at bounding box center [406, 178] width 252 height 308
click at [169, 294] on textarea at bounding box center [195, 293] width 158 height 27
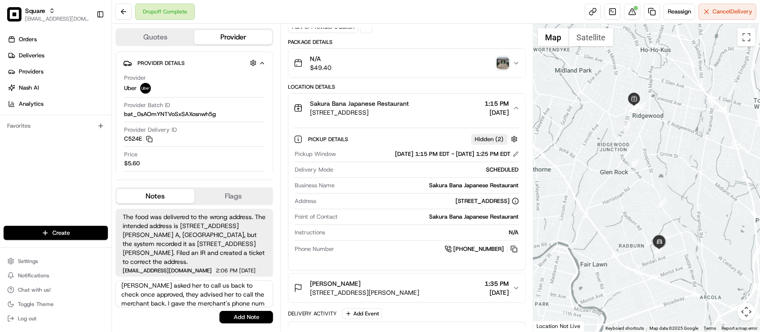
scroll to position [30, 0]
type textarea "End customer: Looking to see if the refund request got approved. Advised that i…"
click at [238, 311] on button "Add Note" at bounding box center [246, 317] width 54 height 13
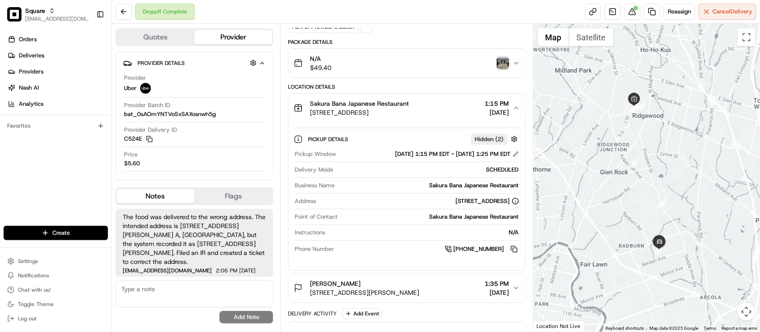
scroll to position [71, 0]
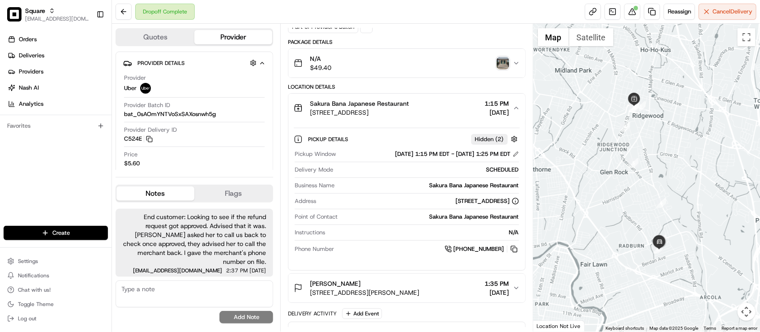
click at [331, 21] on div "Dropoff Complete Reassign Cancel Delivery" at bounding box center [436, 12] width 648 height 24
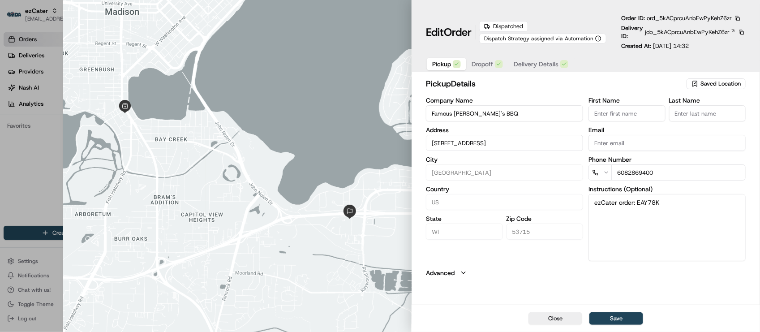
click at [522, 266] on div "pickup Details Saved Location Company Name Famous [PERSON_NAME]'s BBQ Address […" at bounding box center [586, 177] width 320 height 200
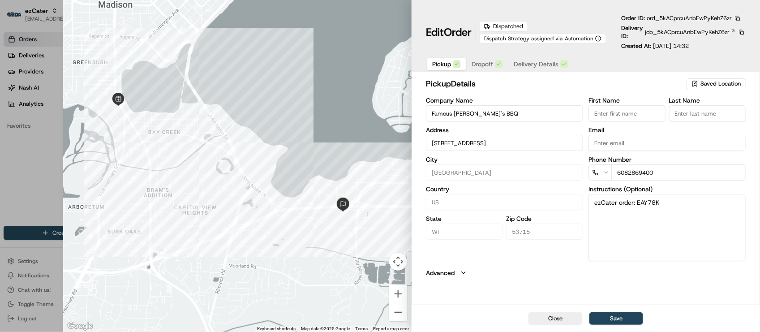
click at [740, 19] on button "button" at bounding box center [737, 18] width 8 height 8
click at [724, 45] on button "Copy URL" at bounding box center [716, 44] width 81 height 11
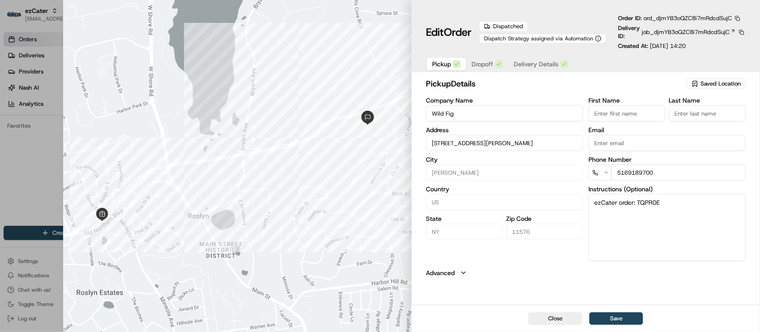
click at [655, 286] on div "pickup Details Saved Location Company Name Wild Fig Address [STREET_ADDRESS][PE…" at bounding box center [585, 190] width 348 height 229
click at [738, 19] on button "button" at bounding box center [737, 18] width 8 height 8
drag, startPoint x: 708, startPoint y: 47, endPoint x: 726, endPoint y: 41, distance: 18.6
click at [710, 47] on button "Copy URL" at bounding box center [716, 44] width 81 height 11
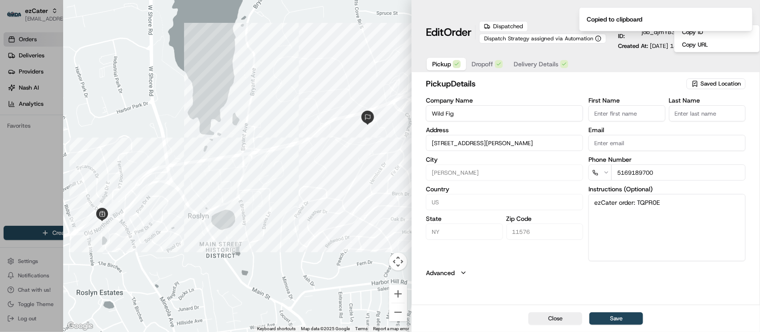
click at [590, 303] on div "pickup Details Saved Location Company Name Wild Fig Address 1085 Northern Blvd,…" at bounding box center [585, 190] width 348 height 229
drag, startPoint x: 563, startPoint y: 326, endPoint x: 556, endPoint y: 322, distance: 7.2
click at [561, 325] on div "Close Save" at bounding box center [585, 317] width 348 height 27
click at [555, 321] on button "Close" at bounding box center [555, 318] width 54 height 13
type input "+1"
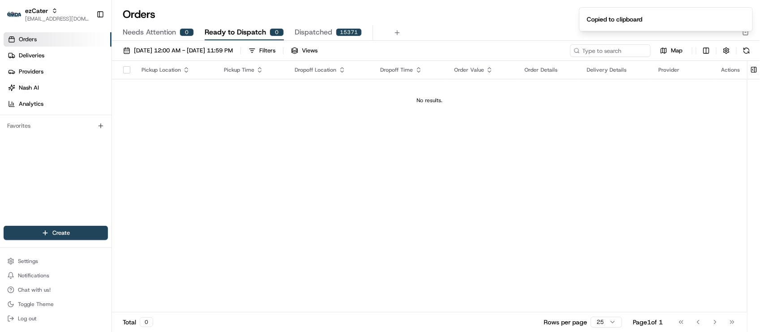
click at [276, 144] on div "Pickup Location Pickup Time Dropoff Location Dropoff Time Order Value Order Det…" at bounding box center [429, 186] width 635 height 251
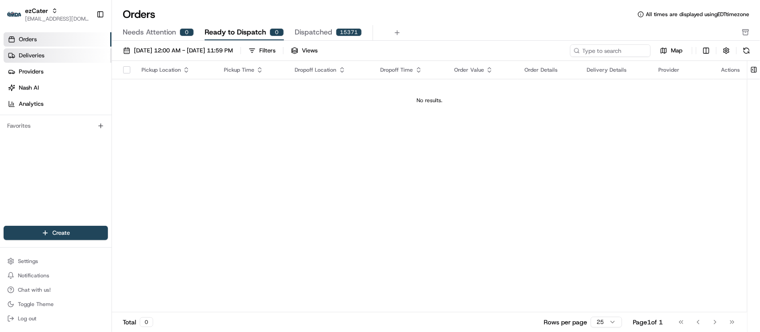
click at [62, 57] on link "Deliveries" at bounding box center [58, 55] width 108 height 14
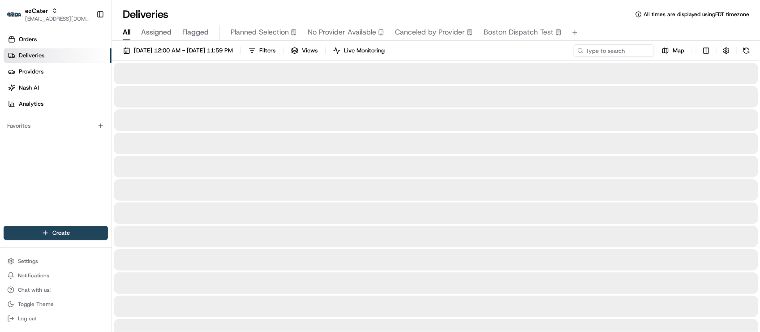
click at [354, 13] on div "Deliveries All times are displayed using EDT timezone" at bounding box center [436, 14] width 648 height 14
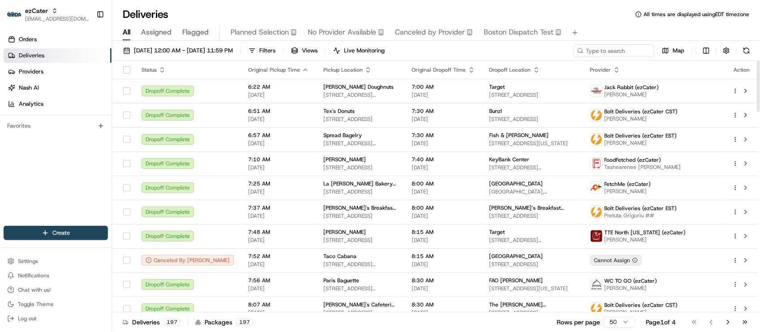
click at [71, 158] on div "Orders Deliveries Providers [PERSON_NAME] Analytics Favorites" at bounding box center [55, 130] width 111 height 202
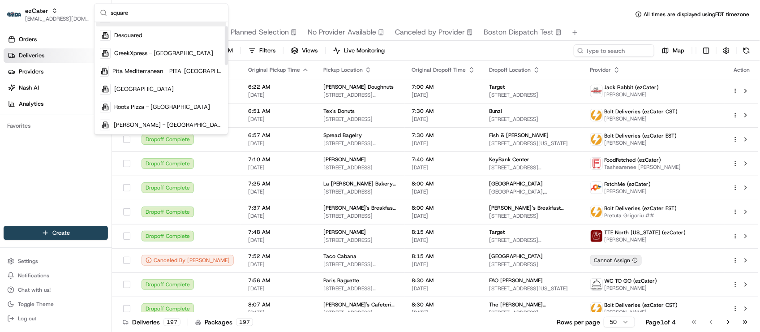
scroll to position [168, 0]
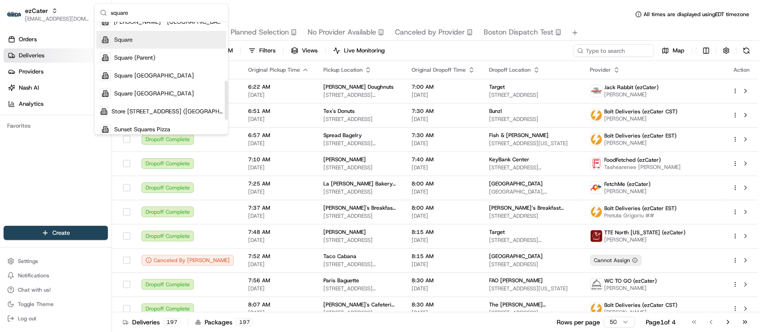
type input "square"
click at [154, 39] on div "Square" at bounding box center [161, 40] width 130 height 18
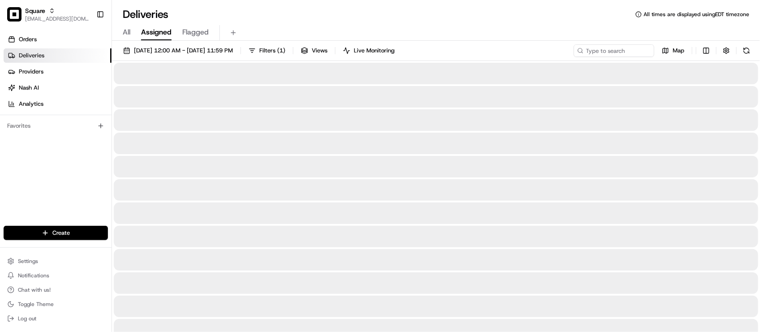
click at [298, 13] on div "Deliveries All times are displayed using EDT timezone" at bounding box center [436, 14] width 648 height 14
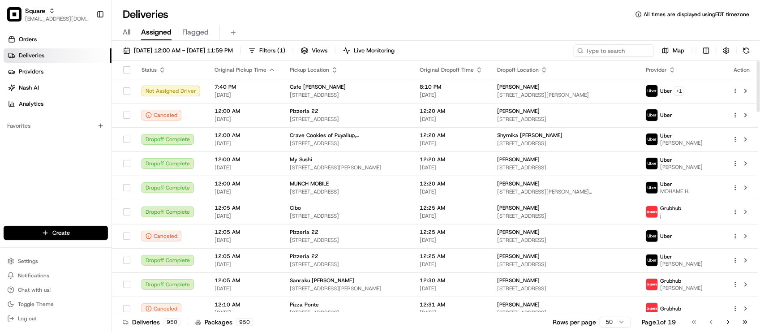
click at [187, 59] on div "08/16/2025 12:00 AM - 08/16/2025 11:59 PM Filters ( 1 ) Views Live Monitoring M…" at bounding box center [436, 52] width 648 height 17
click at [191, 56] on button "08/16/2025 12:00 AM - 08/16/2025 11:59 PM" at bounding box center [178, 50] width 118 height 13
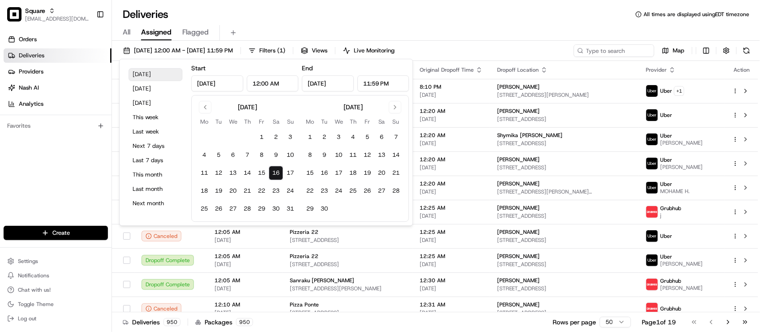
click at [152, 77] on button "Today" at bounding box center [155, 74] width 54 height 13
click at [471, 6] on div "Deliveries All times are displayed using EDT timezone All Assigned Flagged 08/1…" at bounding box center [436, 166] width 648 height 332
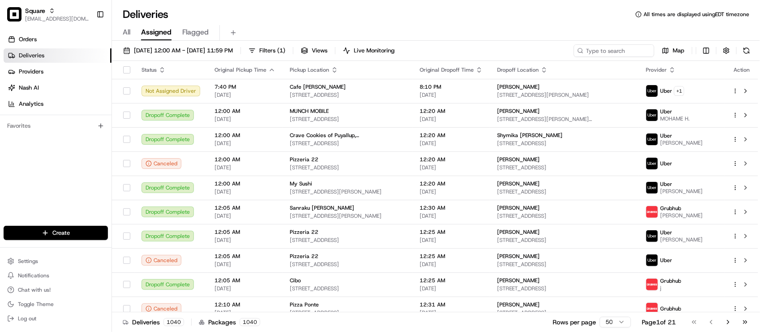
click at [18, 184] on div "Orders Deliveries Providers [PERSON_NAME] Analytics Favorites" at bounding box center [55, 130] width 111 height 202
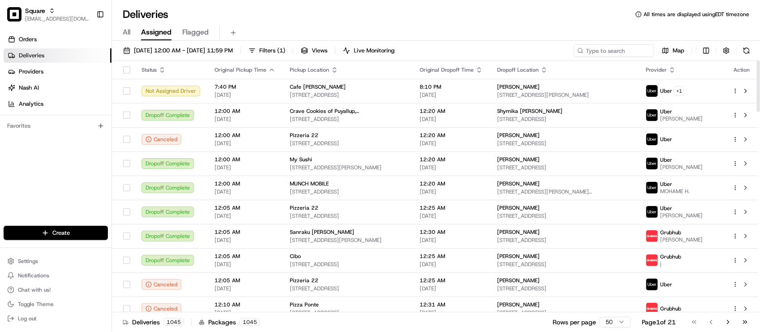
click at [84, 137] on div "Orders Deliveries Providers [PERSON_NAME] Analytics Favorites" at bounding box center [55, 130] width 111 height 202
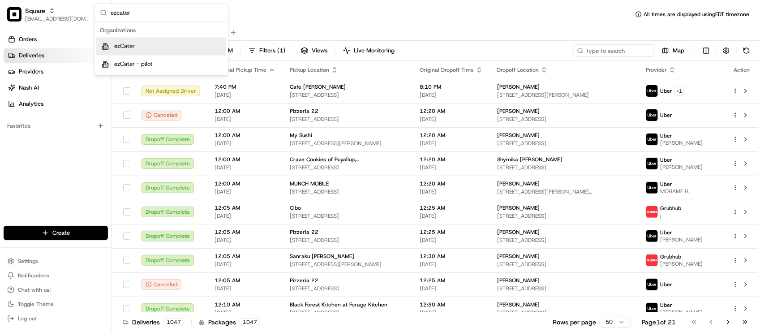
type input "ezcater"
click at [153, 50] on div "ezCater" at bounding box center [161, 47] width 130 height 18
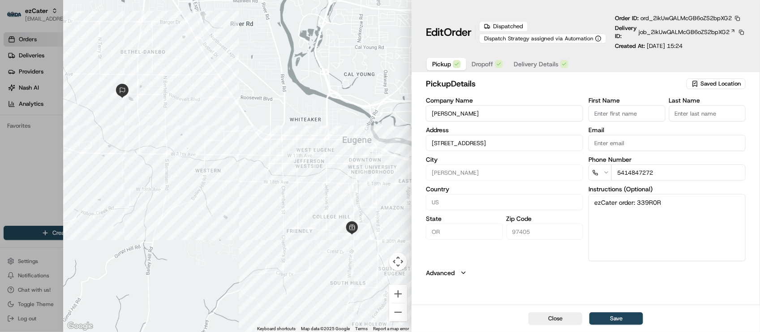
click at [533, 277] on button "Advanced" at bounding box center [586, 272] width 320 height 9
click at [739, 19] on button "button" at bounding box center [737, 18] width 8 height 8
click at [728, 43] on button "Copy URL" at bounding box center [716, 44] width 81 height 11
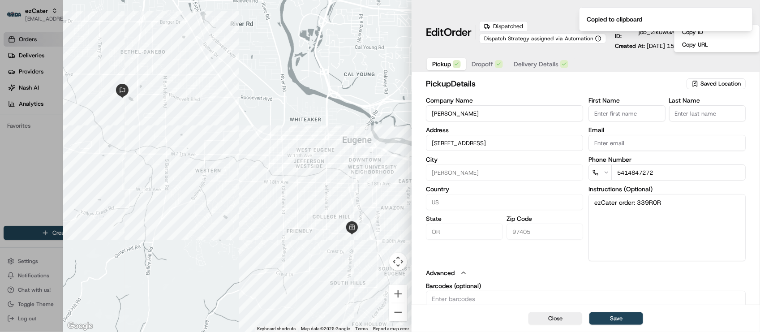
click at [519, 271] on button "Advanced" at bounding box center [586, 272] width 320 height 9
click at [555, 323] on button "Close" at bounding box center [555, 318] width 54 height 13
type input "+1"
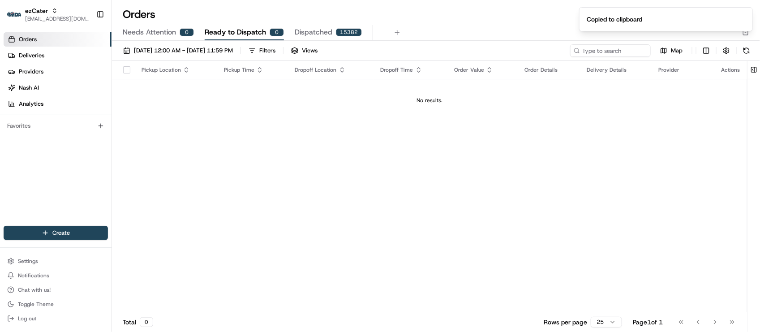
click at [280, 201] on div "Pickup Location Pickup Time Dropoff Location Dropoff Time Order Value Order Det…" at bounding box center [429, 186] width 635 height 251
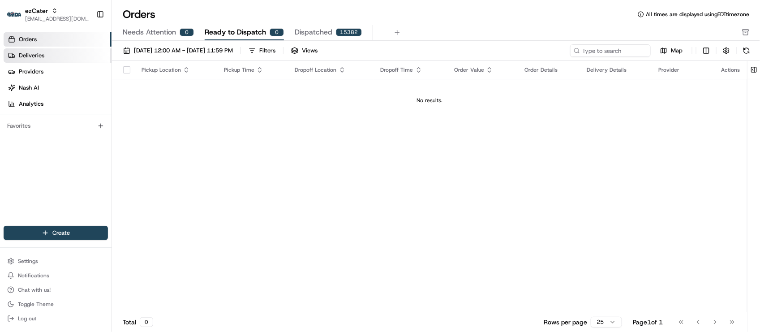
click at [30, 57] on span "Deliveries" at bounding box center [32, 55] width 26 height 8
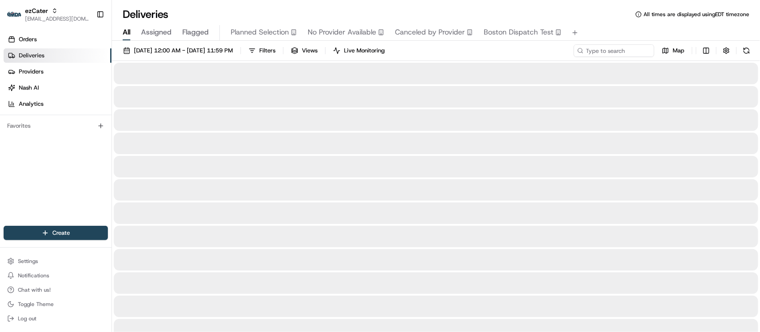
click at [151, 34] on span "Assigned" at bounding box center [156, 32] width 30 height 11
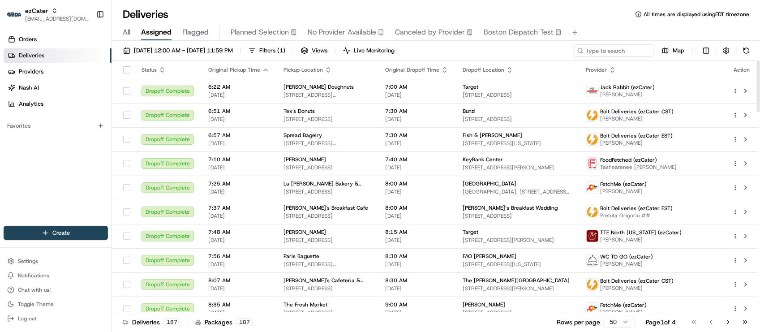
drag, startPoint x: 77, startPoint y: 178, endPoint x: 80, endPoint y: 173, distance: 5.4
click at [77, 178] on div "Orders Deliveries Providers [PERSON_NAME] Analytics Favorites" at bounding box center [55, 130] width 111 height 202
click at [70, 194] on div "Orders Deliveries Providers [PERSON_NAME] Analytics Favorites" at bounding box center [55, 130] width 111 height 202
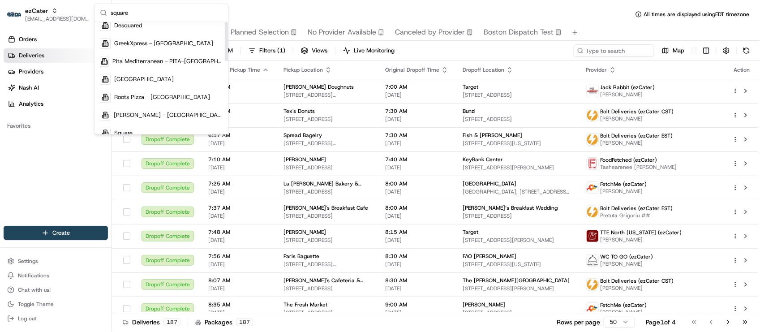
scroll to position [112, 0]
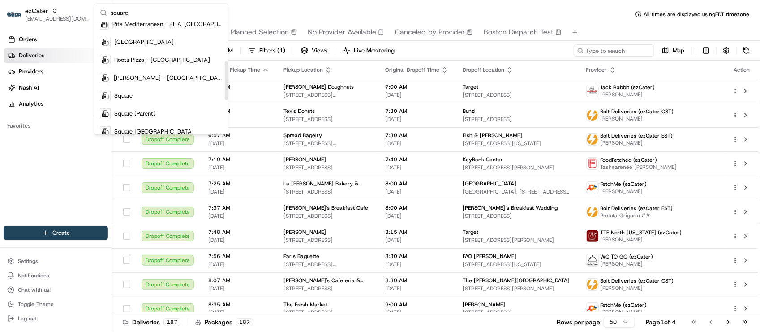
type input "square"
click at [141, 93] on div "Square" at bounding box center [161, 96] width 130 height 18
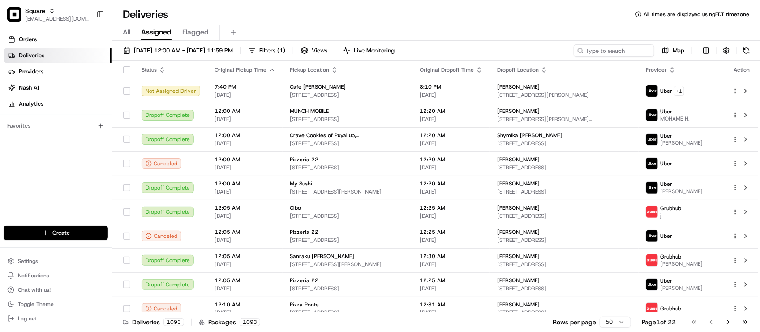
click at [231, 21] on div "All Assigned Flagged" at bounding box center [436, 30] width 648 height 19
click at [617, 45] on input at bounding box center [600, 50] width 107 height 13
paste input "4989132"
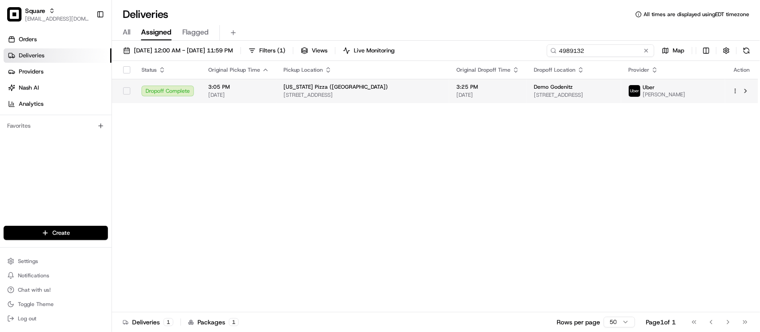
type input "4989132"
click at [417, 84] on div "[US_STATE] Pizza ([GEOGRAPHIC_DATA])" at bounding box center [362, 86] width 158 height 7
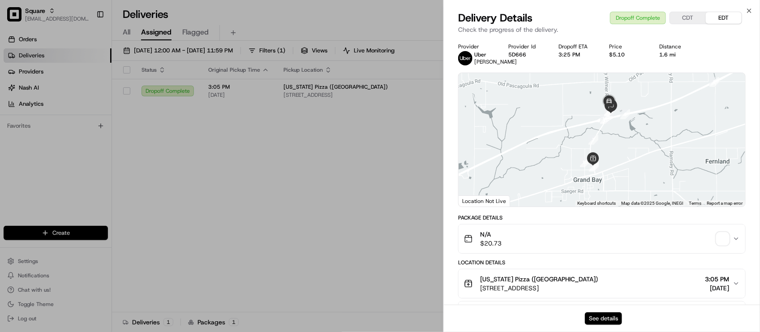
click at [601, 323] on button "See details" at bounding box center [603, 318] width 37 height 13
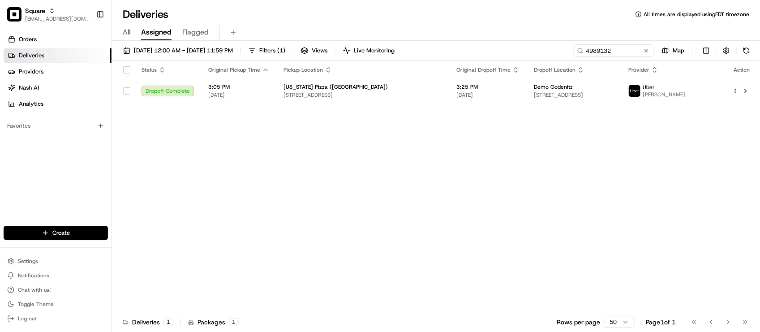
drag, startPoint x: 216, startPoint y: 28, endPoint x: 230, endPoint y: 21, distance: 15.0
click at [274, 5] on div "Deliveries All times are displayed using EDT timezone All Assigned Flagged 08/1…" at bounding box center [436, 166] width 648 height 332
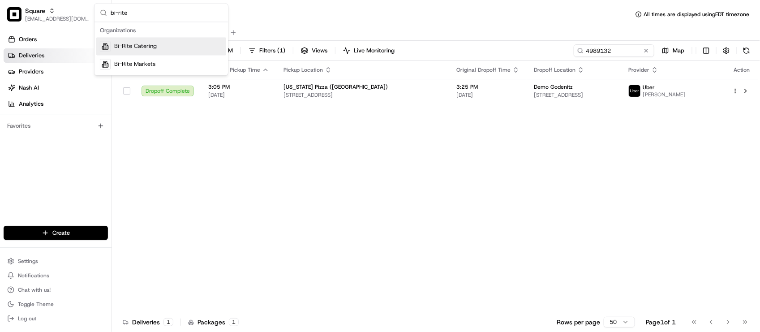
type input "bi-rite"
click at [198, 47] on div "Bi-Rite Catering" at bounding box center [161, 47] width 130 height 18
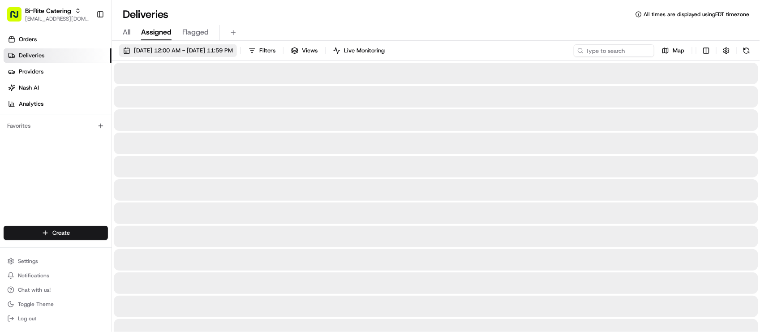
click at [197, 53] on span "[DATE] 12:00 AM - [DATE] 11:59 PM" at bounding box center [183, 51] width 99 height 8
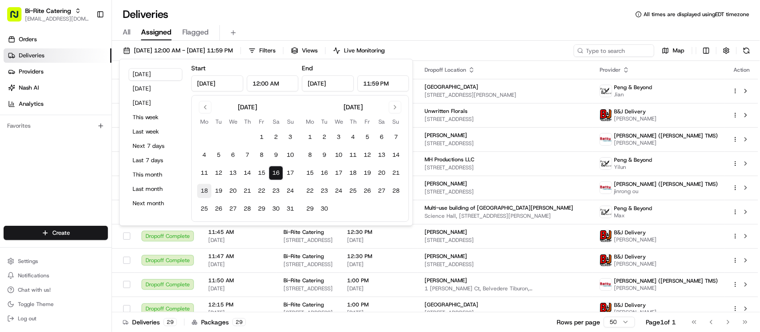
click at [207, 184] on button "18" at bounding box center [204, 191] width 14 height 14
type input "Aug 18, 2025"
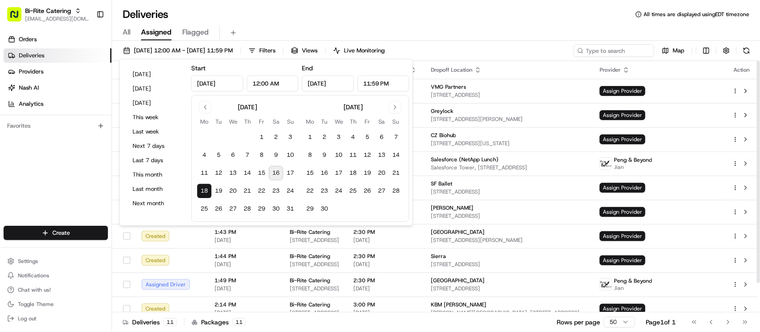
click at [526, 34] on div "All Assigned Flagged" at bounding box center [436, 33] width 648 height 16
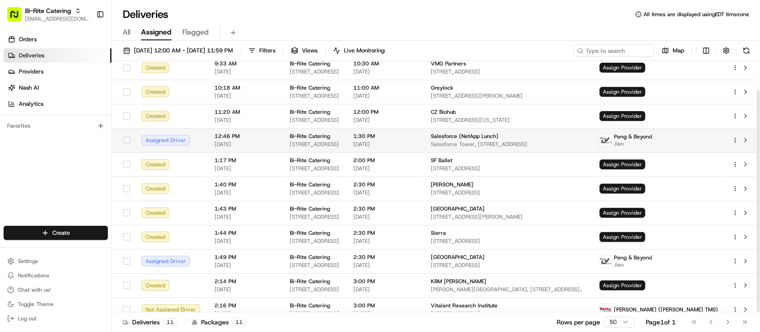
scroll to position [32, 0]
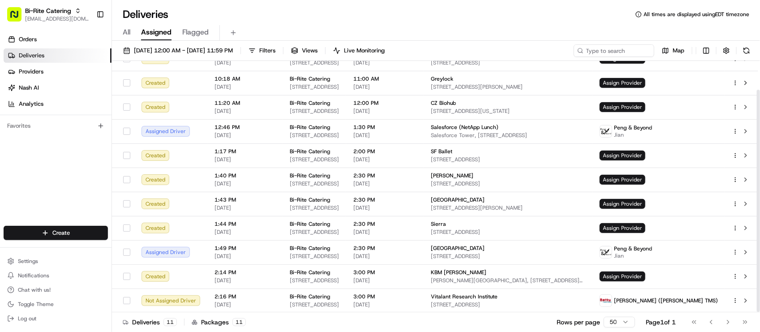
click at [334, 323] on div "Deliveries 11 Packages 11 Rows per page 50 Page 1 of 1 Go to first page Go to p…" at bounding box center [436, 322] width 648 height 20
click at [178, 51] on span "08/18/2025 12:00 AM - 08/18/2025 11:59 PM" at bounding box center [183, 51] width 99 height 8
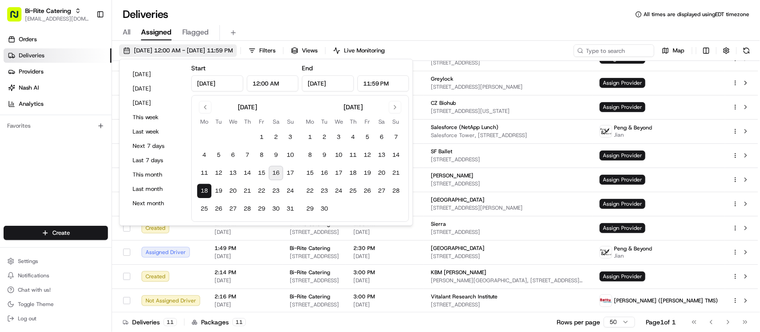
click at [178, 51] on span "08/18/2025 12:00 AM - 08/18/2025 11:59 PM" at bounding box center [183, 51] width 99 height 8
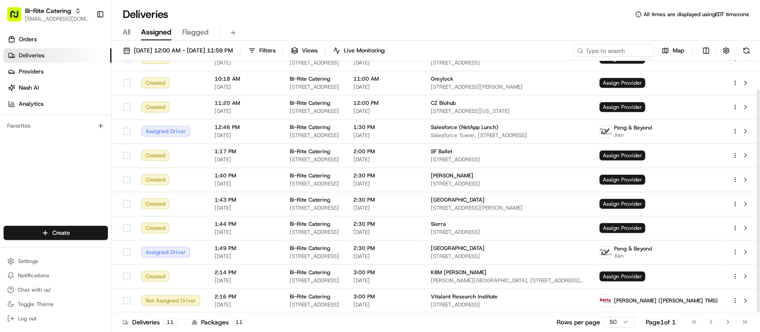
click at [65, 147] on div "Orders Deliveries Providers Nash AI Analytics Favorites" at bounding box center [55, 130] width 111 height 202
click at [471, 21] on div "Deliveries All times are displayed using EDT timezone" at bounding box center [436, 14] width 648 height 14
click at [495, 0] on div "Deliveries All times are displayed using EDT timezone All Assigned Flagged 08/1…" at bounding box center [436, 166] width 648 height 332
click at [489, 8] on div "Deliveries All times are displayed using EDT timezone" at bounding box center [436, 14] width 648 height 14
click at [488, 13] on div "Deliveries All times are displayed using EDT timezone" at bounding box center [436, 14] width 648 height 14
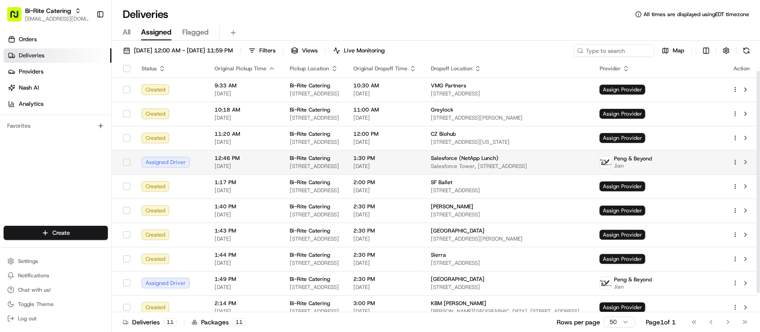
scroll to position [0, 0]
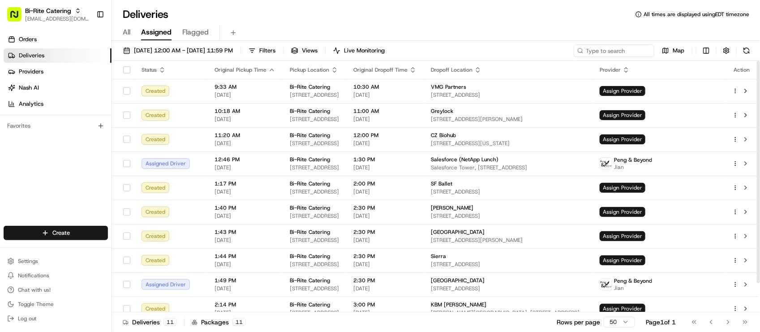
click at [478, 19] on div "Deliveries All times are displayed using EDT timezone" at bounding box center [436, 14] width 648 height 14
click at [51, 190] on div "Orders Deliveries Providers Nash AI Analytics Favorites" at bounding box center [55, 130] width 111 height 202
click at [66, 182] on div "Orders Deliveries Providers Nash AI Analytics Favorites" at bounding box center [55, 130] width 111 height 202
click at [76, 163] on div "Orders Deliveries Providers Nash AI Analytics Favorites" at bounding box center [55, 130] width 111 height 202
click at [72, 148] on div "Orders Deliveries Providers Nash AI Analytics Favorites" at bounding box center [55, 130] width 111 height 202
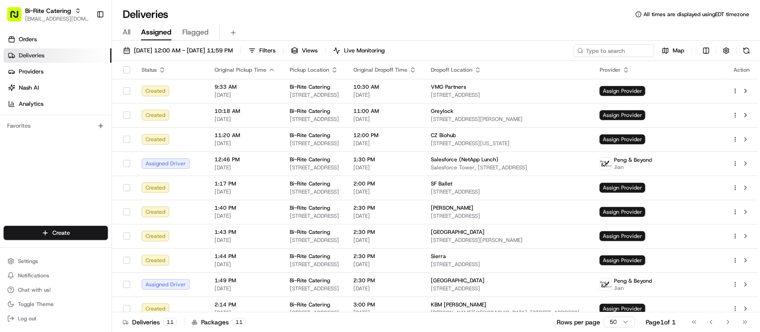
click at [520, 19] on div "Deliveries All times are displayed using EDT timezone" at bounding box center [436, 14] width 648 height 14
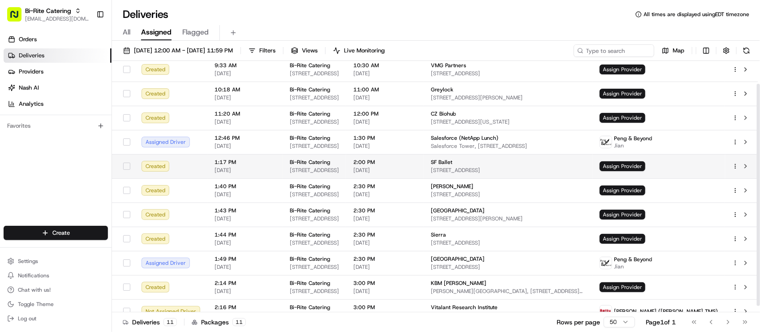
scroll to position [32, 0]
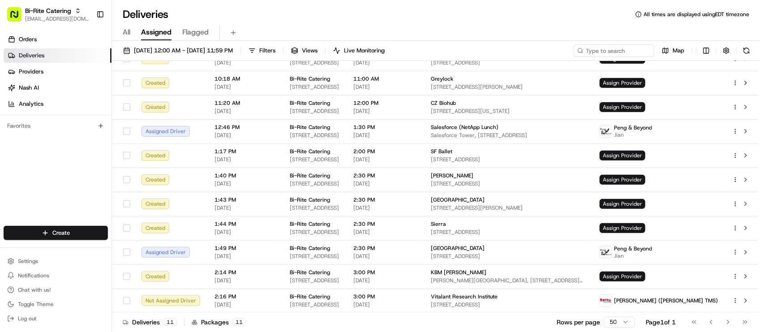
click at [257, 3] on div "Deliveries All times are displayed using EDT timezone All Assigned Flagged 08/1…" at bounding box center [436, 166] width 648 height 332
click at [287, 24] on div "All Assigned Flagged" at bounding box center [436, 30] width 648 height 19
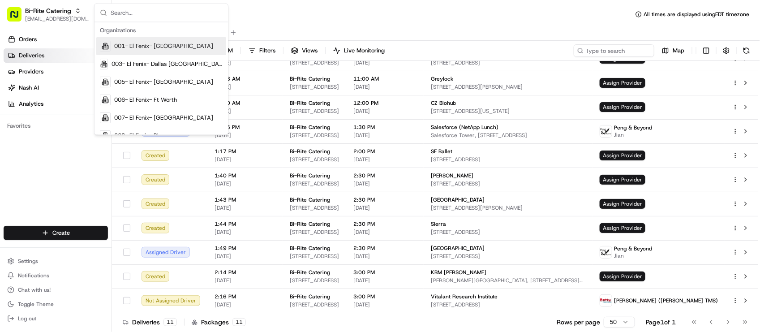
type input "s"
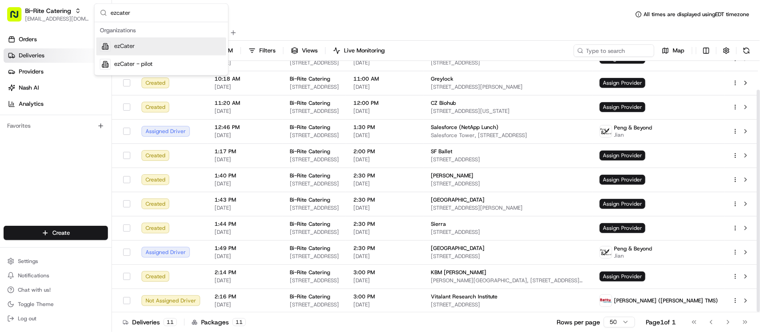
type input "ezcater"
click at [155, 50] on div "ezCater" at bounding box center [161, 47] width 130 height 18
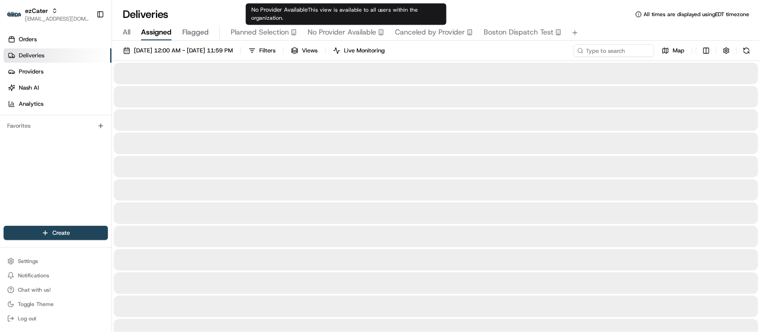
click at [406, 14] on div "No Provider Available This view is available to all users within the organizati…" at bounding box center [346, 14] width 201 height 21
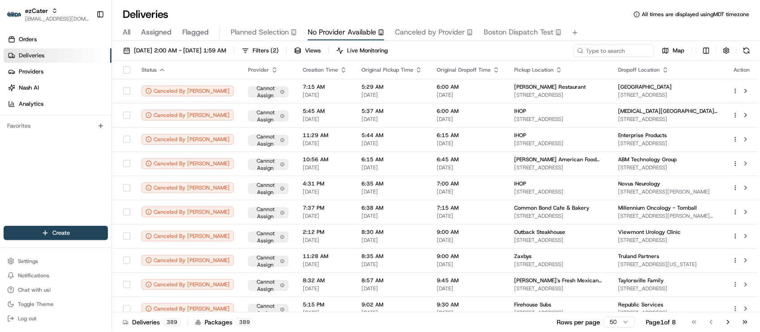
click at [200, 14] on div "Deliveries All times are displayed using MDT timezone" at bounding box center [436, 14] width 648 height 14
click at [60, 39] on link "Orders" at bounding box center [58, 39] width 108 height 14
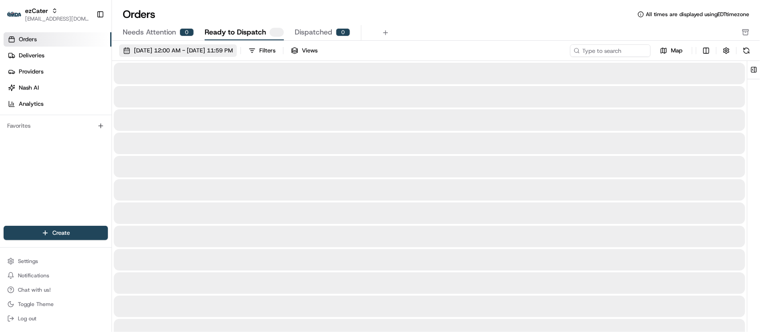
click at [173, 35] on span "Needs Attention" at bounding box center [149, 32] width 53 height 11
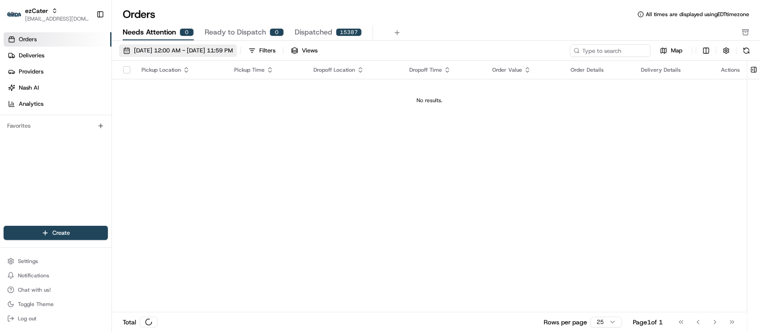
click at [178, 51] on span "08/01/2025 12:00 AM - 08/31/2025 11:59 PM" at bounding box center [183, 51] width 99 height 8
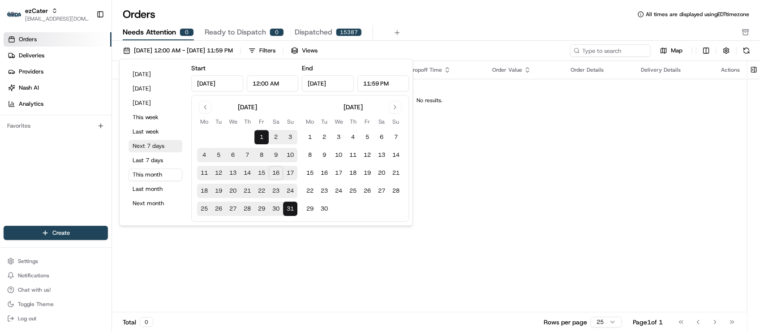
click at [160, 149] on button "Next 7 days" at bounding box center [155, 146] width 54 height 13
type input "Aug 16, 2025"
type input "Aug 23, 2025"
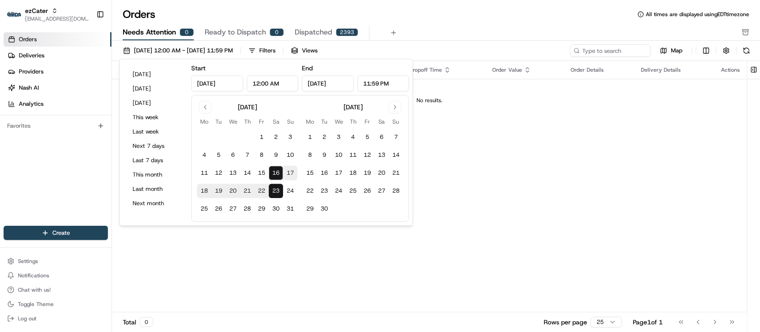
click at [499, 39] on div "Needs Attention 0 Ready to Dispatch 0 Dispatched 2393" at bounding box center [430, 32] width 614 height 15
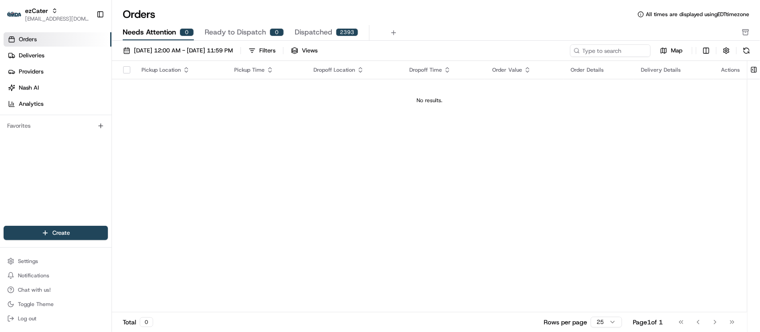
click at [178, 213] on div "Pickup Location Pickup Time Dropoff Location Dropoff Time Order Value Order Det…" at bounding box center [429, 186] width 635 height 251
click at [234, 153] on div "Pickup Location Pickup Time Dropoff Location Dropoff Time Order Value Order Det…" at bounding box center [429, 186] width 635 height 251
click at [56, 56] on link "Deliveries" at bounding box center [58, 55] width 108 height 14
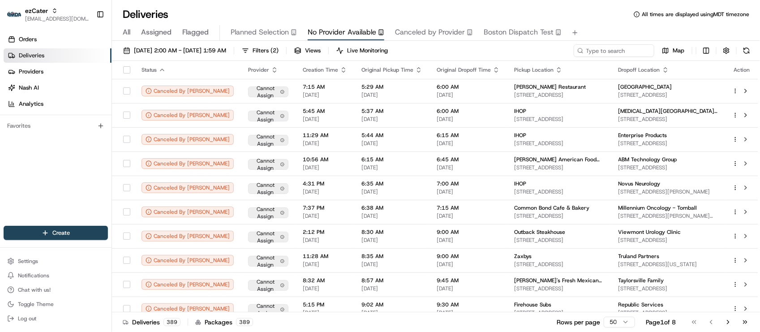
click at [200, 10] on div "Deliveries All times are displayed using MDT timezone" at bounding box center [436, 14] width 648 height 14
click at [49, 169] on div "Orders Deliveries Providers Nash AI Analytics Favorites" at bounding box center [55, 130] width 111 height 202
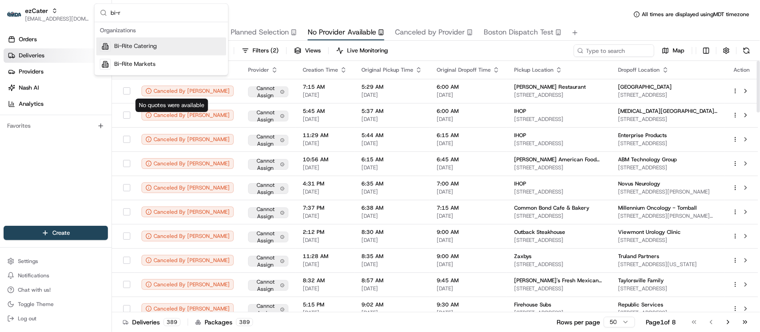
type input "bi-r"
click at [171, 47] on div "Bi-Rite Catering" at bounding box center [161, 47] width 130 height 18
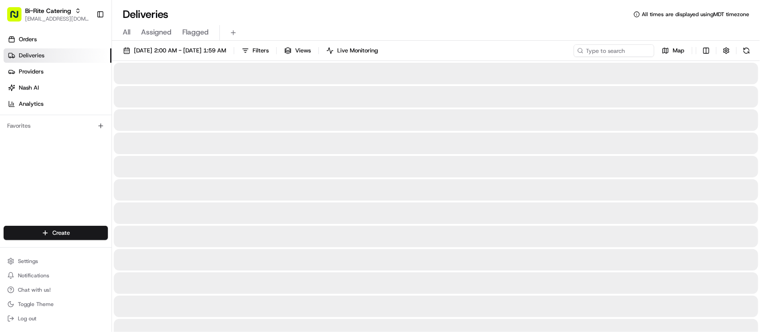
click at [211, 51] on span "04/01/2025 2:00 AM - 04/17/2025 1:59 AM" at bounding box center [180, 51] width 92 height 8
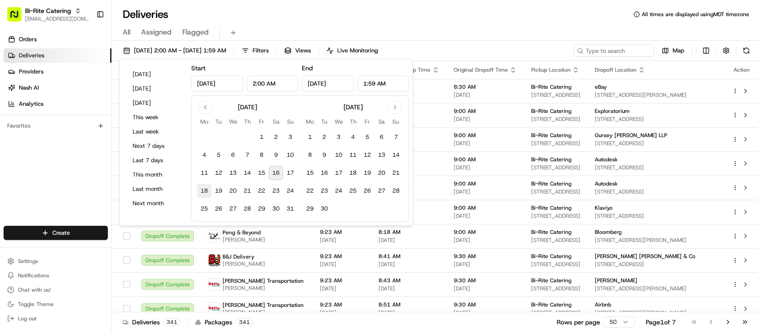
click at [207, 192] on button "18" at bounding box center [204, 191] width 14 height 14
type input "Aug 18, 2025"
type input "12:00 AM"
type input "Aug 18, 2025"
type input "11:59 PM"
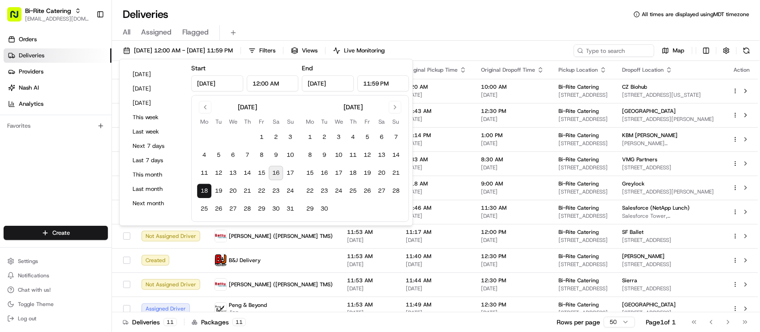
click at [318, 19] on div "Deliveries All times are displayed using MDT timezone" at bounding box center [436, 14] width 648 height 14
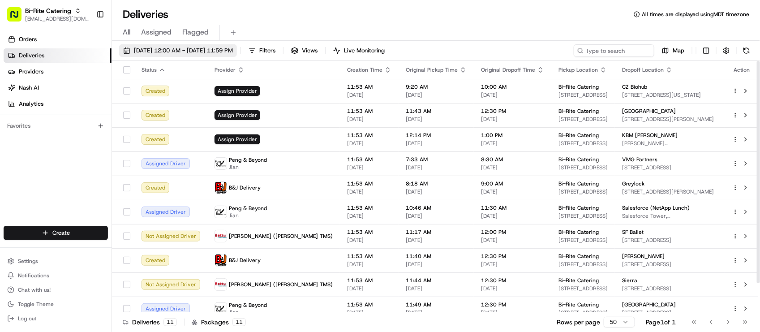
click at [178, 49] on span "08/18/2025 12:00 AM - 08/18/2025 11:59 PM" at bounding box center [183, 51] width 99 height 8
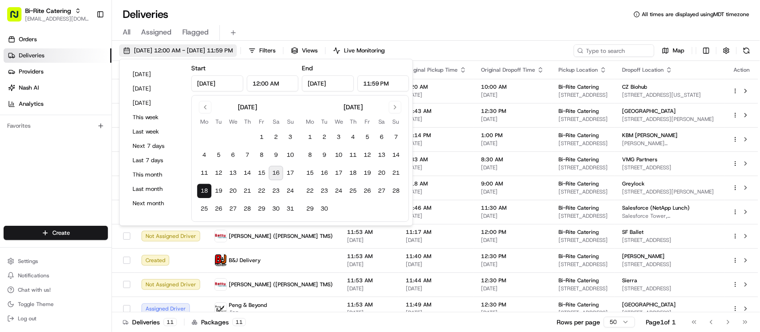
click at [178, 49] on span "08/18/2025 12:00 AM - 08/18/2025 11:59 PM" at bounding box center [183, 51] width 99 height 8
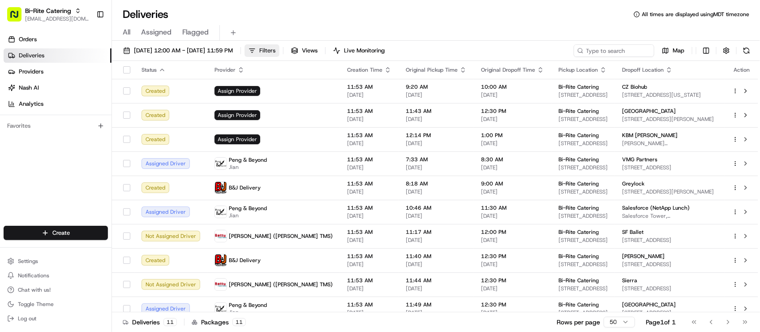
click at [275, 54] on span "Filters" at bounding box center [267, 51] width 16 height 8
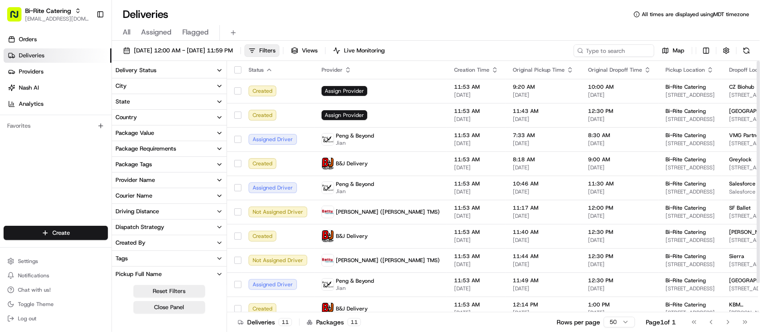
click at [164, 180] on button "Provider Name" at bounding box center [169, 179] width 115 height 15
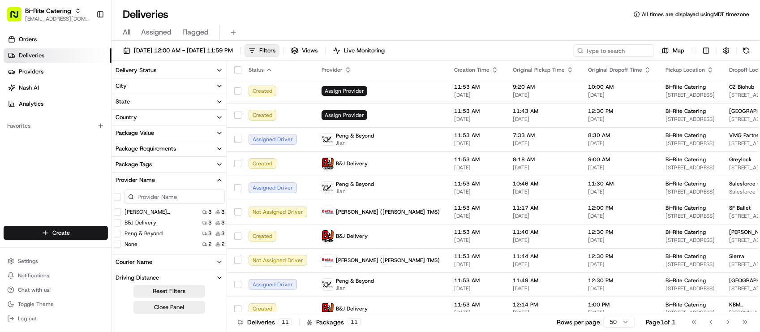
click at [117, 238] on div "Betty (Nash TMS) 3 3 B&J Delivery 3 3 Peng & Beyond 3 3 None 2 2" at bounding box center [169, 227] width 115 height 41
click at [119, 245] on button "None" at bounding box center [117, 243] width 7 height 7
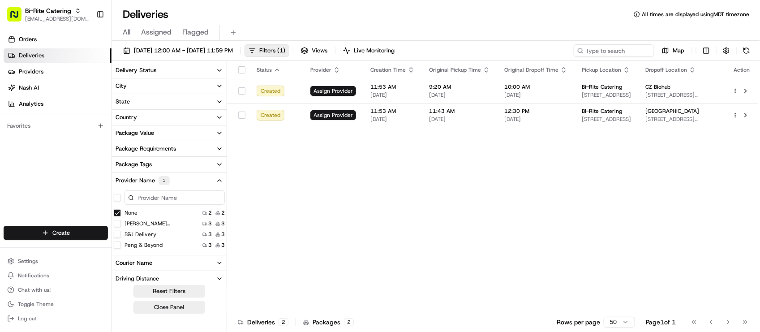
click at [499, 207] on div "Status Provider Creation Time Original Pickup Time Original Dropoff Time Pickup…" at bounding box center [492, 186] width 531 height 251
click at [497, 206] on div "Status Provider Creation Time Original Pickup Time Original Dropoff Time Pickup…" at bounding box center [492, 186] width 531 height 251
click at [341, 235] on div "Status Provider Creation Time Original Pickup Time Original Dropoff Time Pickup…" at bounding box center [492, 186] width 531 height 251
click at [494, 188] on div "Status Provider Creation Time Original Pickup Time Original Dropoff Time Pickup…" at bounding box center [492, 186] width 531 height 251
click at [339, 240] on div "Status Provider Creation Time Original Pickup Time Original Dropoff Time Pickup…" at bounding box center [492, 186] width 531 height 251
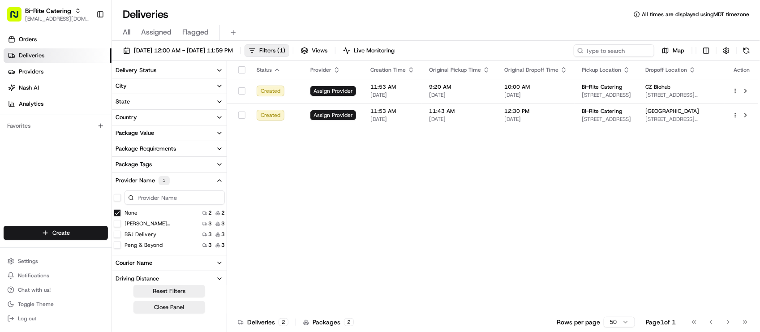
click at [514, 201] on div "Status Provider Creation Time Original Pickup Time Original Dropoff Time Pickup…" at bounding box center [492, 186] width 531 height 251
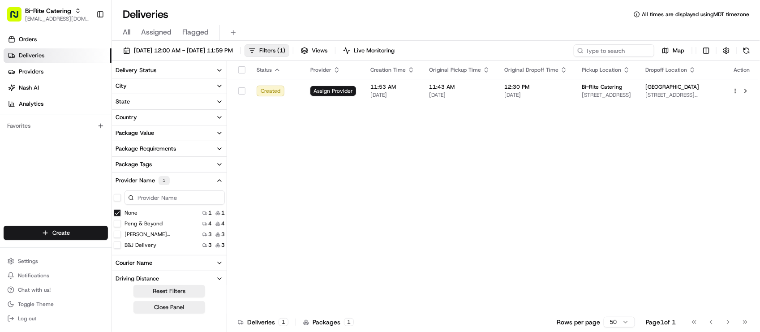
click at [265, 135] on div "Status Provider Creation Time Original Pickup Time Original Dropoff Time Pickup…" at bounding box center [492, 186] width 531 height 251
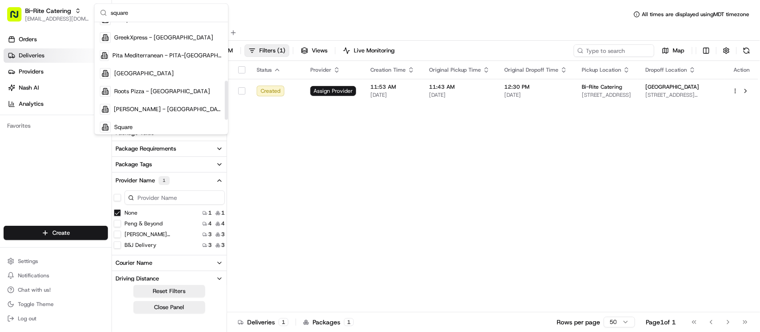
scroll to position [168, 0]
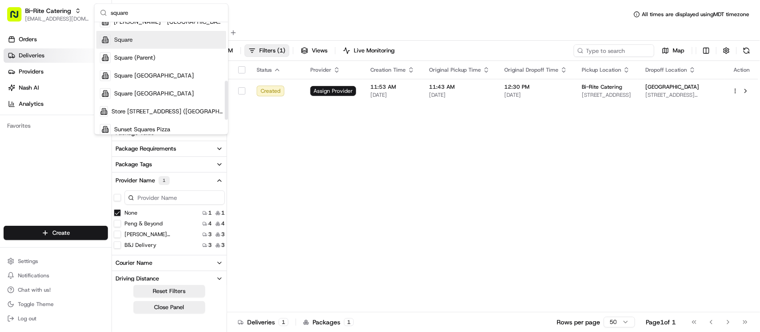
type input "square"
click at [131, 43] on span "Square" at bounding box center [123, 40] width 18 height 8
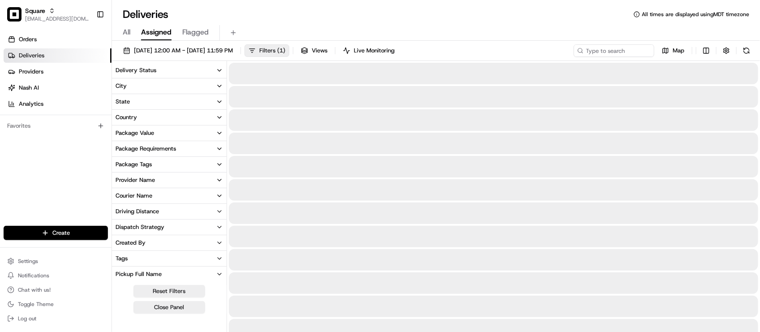
click at [368, 9] on div "Deliveries All times are displayed using MDT timezone" at bounding box center [436, 14] width 648 height 14
click at [285, 52] on span "Filters ( 1 )" at bounding box center [272, 51] width 26 height 8
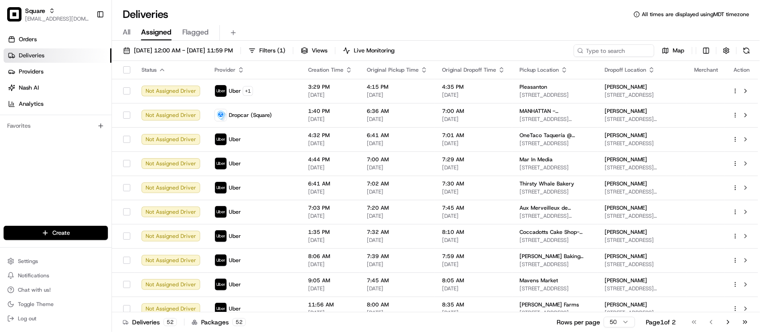
click at [317, 25] on div "All Assigned Flagged" at bounding box center [436, 33] width 648 height 16
click at [157, 45] on button "08/18/2025 12:00 AM - 08/18/2025 11:59 PM" at bounding box center [178, 50] width 118 height 13
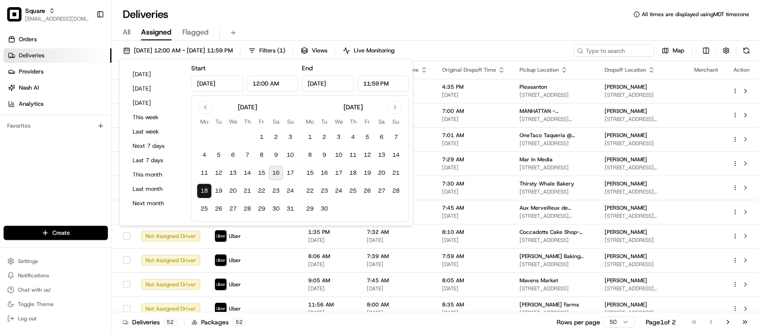
click at [42, 54] on span "Deliveries" at bounding box center [32, 55] width 26 height 8
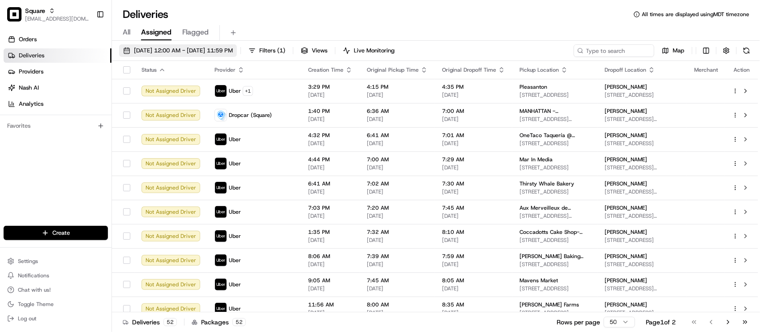
click at [233, 51] on span "08/18/2025 12:00 AM - 08/18/2025 11:59 PM" at bounding box center [183, 51] width 99 height 8
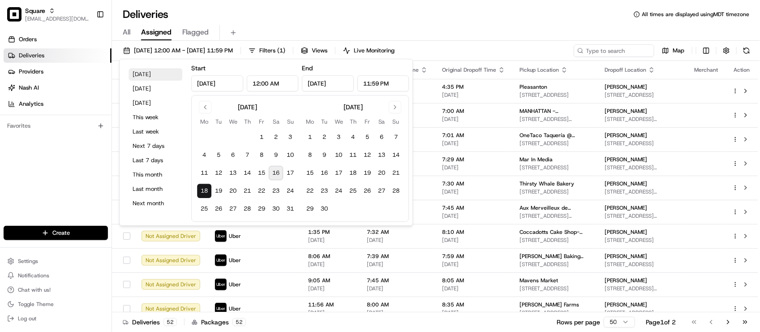
click at [147, 77] on button "Today" at bounding box center [155, 74] width 54 height 13
type input "Aug 16, 2025"
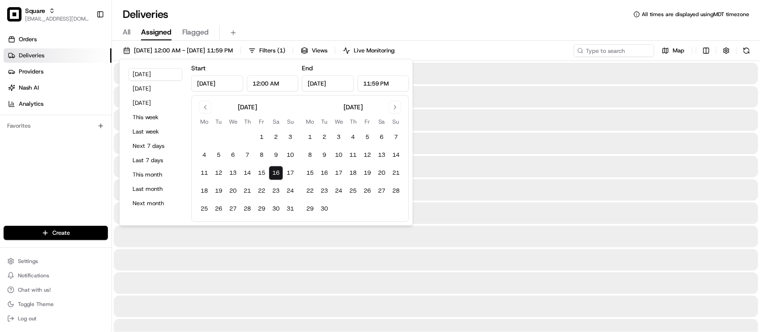
click at [375, 25] on div "All Assigned Flagged" at bounding box center [436, 33] width 648 height 16
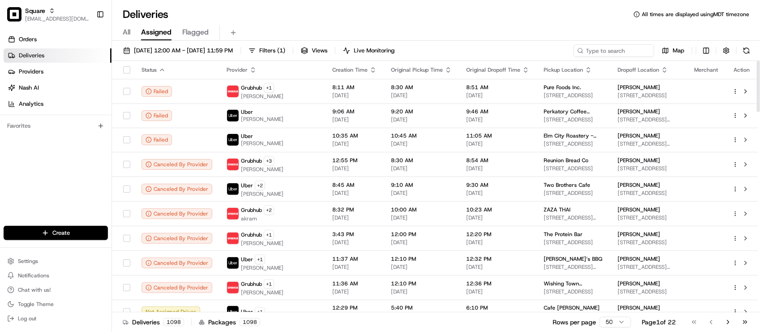
click at [261, 16] on div "Deliveries All times are displayed using MDT timezone" at bounding box center [436, 14] width 648 height 14
drag, startPoint x: 354, startPoint y: 19, endPoint x: 333, endPoint y: 26, distance: 22.7
click at [353, 19] on div "Deliveries All times are displayed using MDT timezone" at bounding box center [436, 14] width 648 height 14
click at [209, 57] on div "08/16/2025 12:00 AM - 08/16/2025 11:59 PM Filters ( 1 ) Views Live Monitoring M…" at bounding box center [436, 52] width 648 height 17
click at [211, 52] on span "08/16/2025 12:00 AM - 08/16/2025 11:59 PM" at bounding box center [183, 51] width 99 height 8
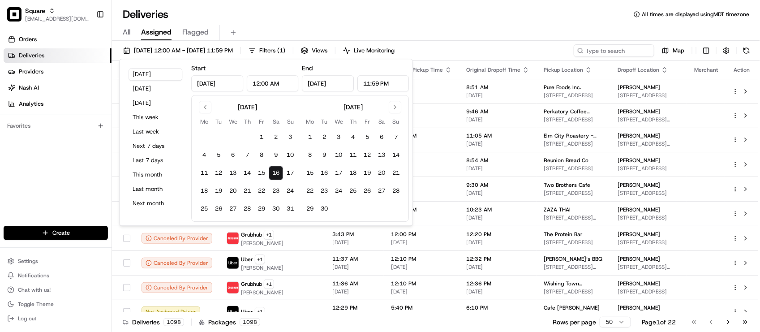
click at [36, 140] on div "Orders Deliveries Providers Nash AI Analytics Favorites" at bounding box center [55, 130] width 111 height 202
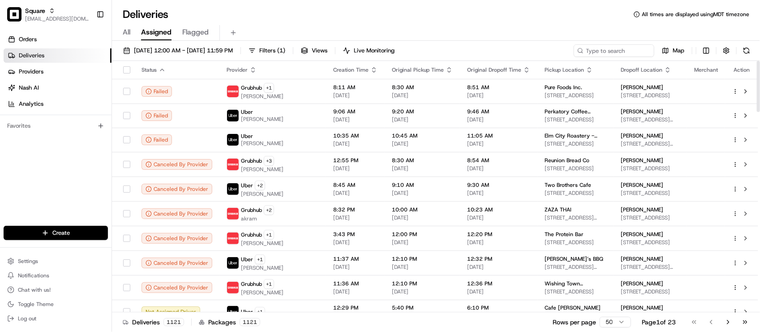
click at [51, 188] on div "Orders Deliveries Providers Nash AI Analytics Favorites" at bounding box center [55, 130] width 111 height 202
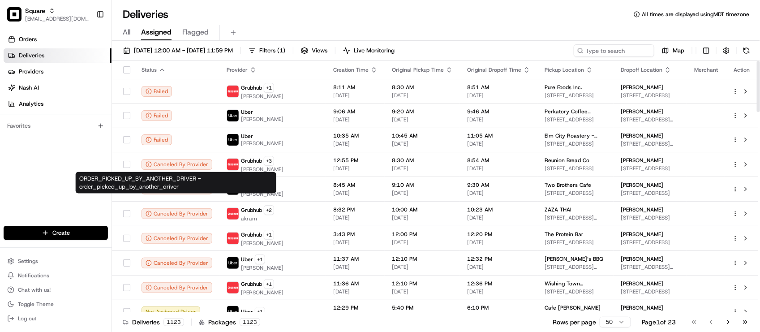
click at [58, 177] on div "Orders Deliveries Providers Nash AI Analytics Favorites" at bounding box center [55, 130] width 111 height 202
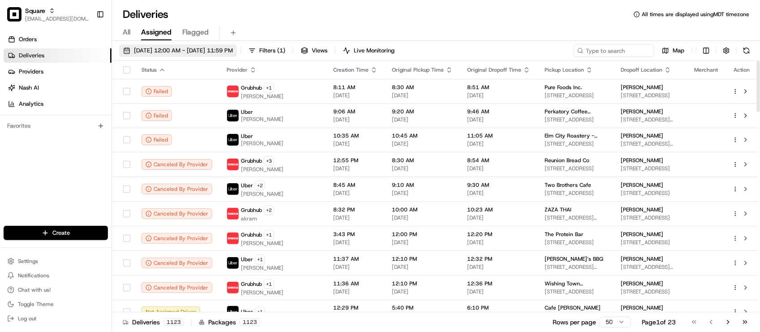
click at [180, 52] on span "[DATE] 12:00 AM - [DATE] 11:59 PM" at bounding box center [183, 51] width 99 height 8
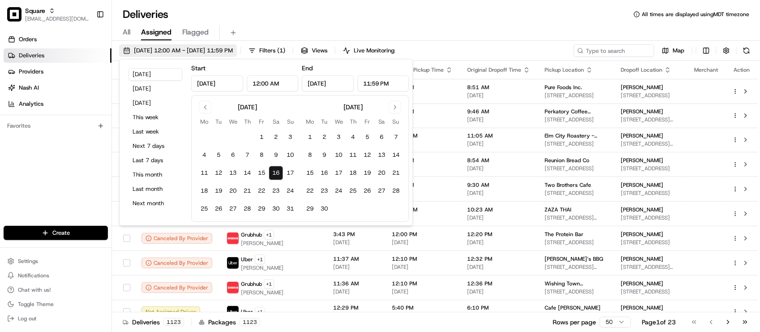
click at [180, 52] on span "[DATE] 12:00 AM - [DATE] 11:59 PM" at bounding box center [183, 51] width 99 height 8
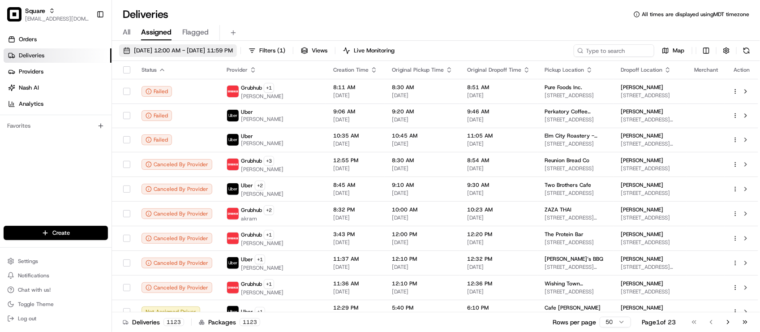
click at [180, 52] on span "[DATE] 12:00 AM - [DATE] 11:59 PM" at bounding box center [183, 51] width 99 height 8
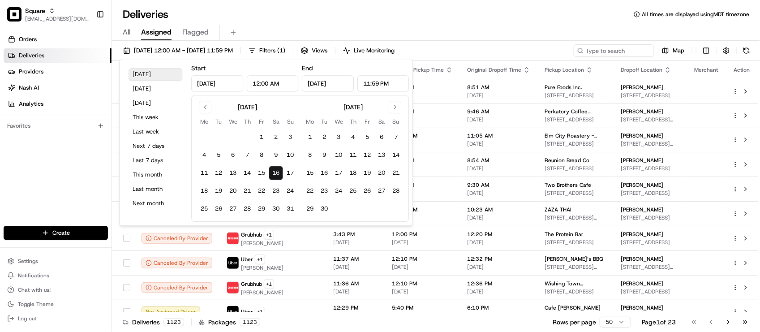
click at [160, 76] on button "Today" at bounding box center [155, 74] width 54 height 13
click at [72, 162] on div "Orders Deliveries Providers Nash AI Analytics Favorites" at bounding box center [55, 130] width 111 height 202
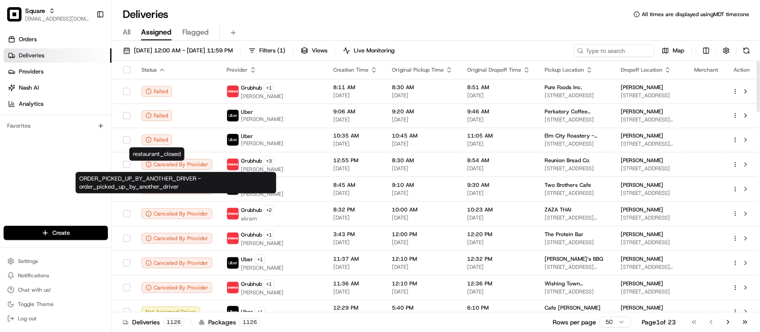
click at [57, 174] on div "Orders Deliveries Providers Nash AI Analytics Favorites" at bounding box center [55, 130] width 111 height 202
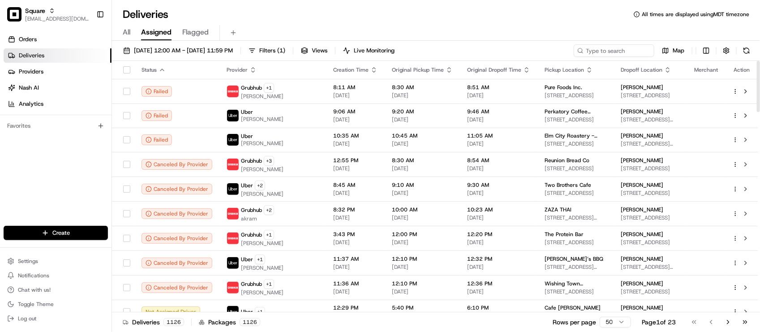
click at [538, 17] on div "Deliveries All times are displayed using MDT timezone" at bounding box center [436, 14] width 648 height 14
click at [47, 19] on span "[EMAIL_ADDRESS][DOMAIN_NAME]" at bounding box center [57, 18] width 64 height 7
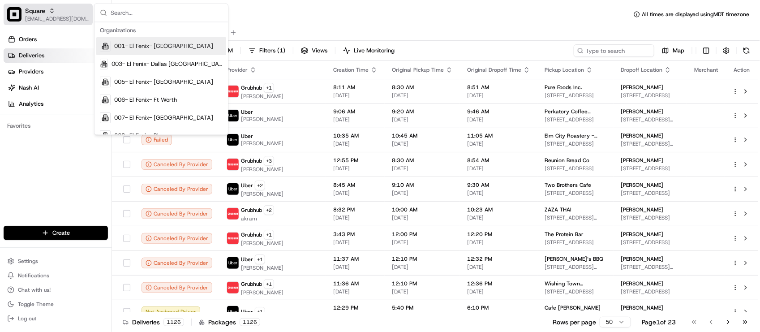
click at [47, 19] on span "[EMAIL_ADDRESS][DOMAIN_NAME]" at bounding box center [57, 18] width 64 height 7
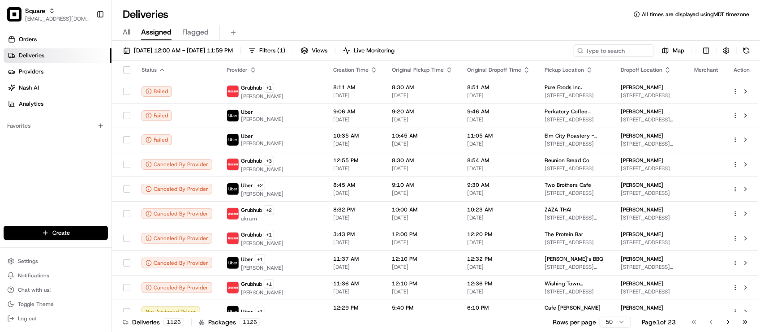
click at [370, 12] on div "Deliveries All times are displayed using MDT timezone" at bounding box center [436, 14] width 648 height 14
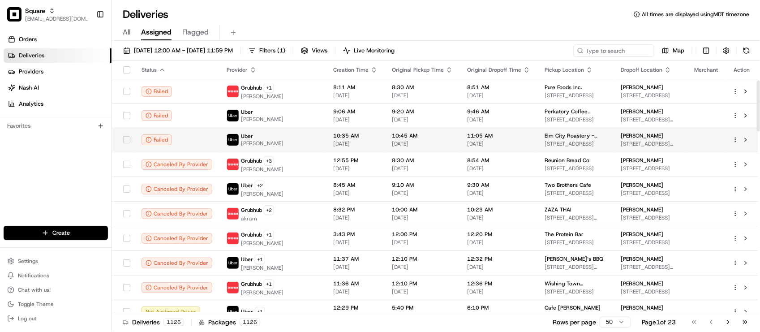
scroll to position [280, 0]
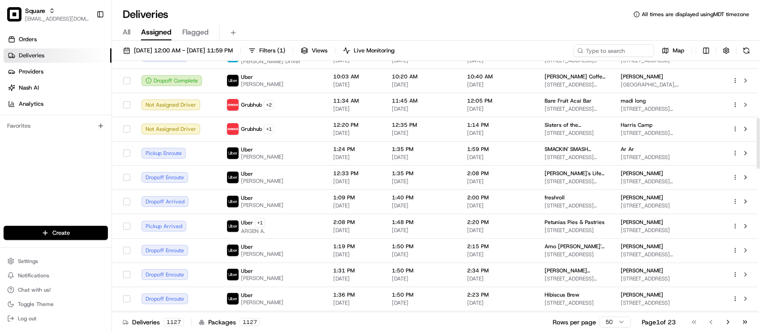
click at [72, 189] on div "Orders Deliveries Providers Nash AI Analytics Favorites" at bounding box center [55, 130] width 111 height 202
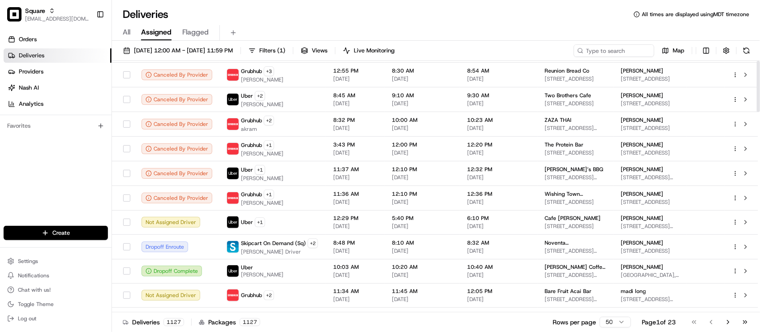
scroll to position [0, 0]
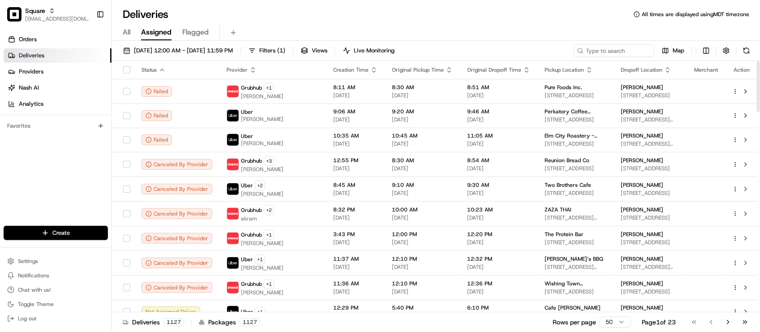
click at [462, 15] on div "Deliveries All times are displayed using MDT timezone" at bounding box center [436, 14] width 648 height 14
click at [55, 180] on div "Orders Deliveries Providers Nash AI Analytics Favorites" at bounding box center [55, 130] width 111 height 202
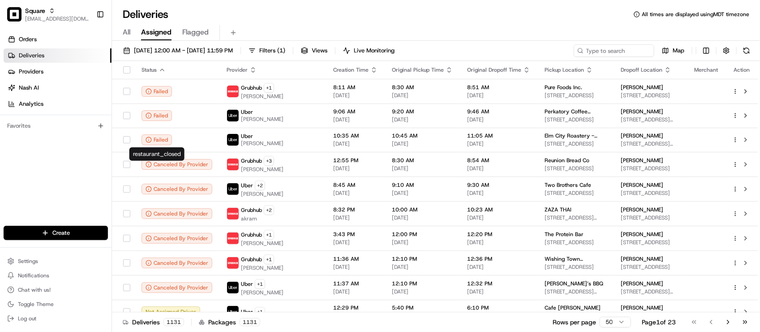
click at [64, 167] on div "Orders Deliveries Providers Nash AI Analytics Favorites" at bounding box center [55, 130] width 111 height 202
click at [339, 28] on div "All Assigned Flagged" at bounding box center [436, 33] width 648 height 16
click at [61, 187] on div "Orders Deliveries Providers Nash AI Analytics Favorites" at bounding box center [55, 130] width 111 height 202
click at [77, 174] on div "Orders Deliveries Providers Nash AI Analytics Favorites" at bounding box center [55, 130] width 111 height 202
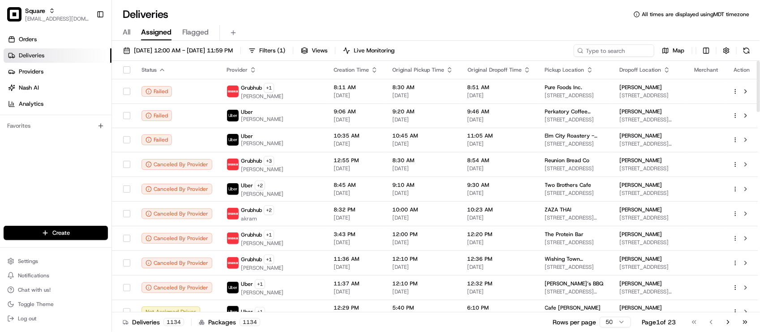
click at [68, 160] on div "Orders Deliveries Providers Nash AI Analytics Favorites" at bounding box center [55, 130] width 111 height 202
click at [487, 34] on div "All Assigned Flagged" at bounding box center [436, 33] width 648 height 16
click at [56, 200] on div "Orders Deliveries Providers Nash AI Analytics Favorites" at bounding box center [55, 130] width 111 height 202
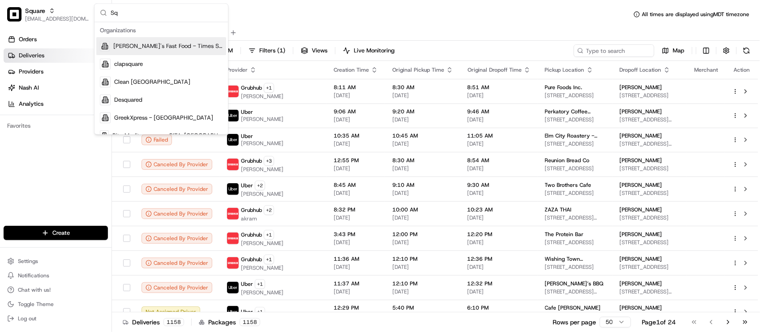
type input "S"
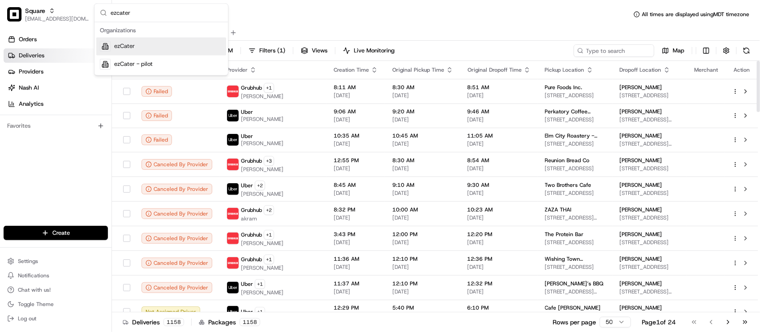
type input "ezcater"
click at [146, 48] on div "ezCater" at bounding box center [161, 47] width 130 height 18
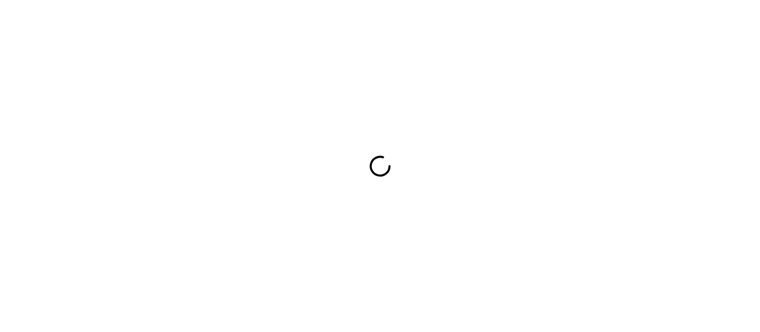
click at [198, 36] on div at bounding box center [380, 166] width 760 height 332
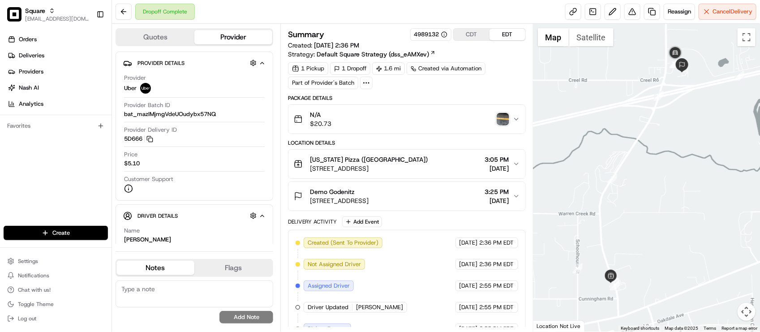
click at [500, 120] on img "button" at bounding box center [502, 119] width 13 height 13
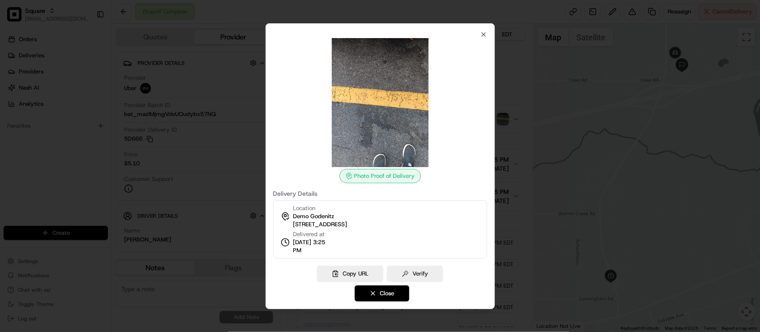
click at [509, 98] on div at bounding box center [380, 166] width 760 height 332
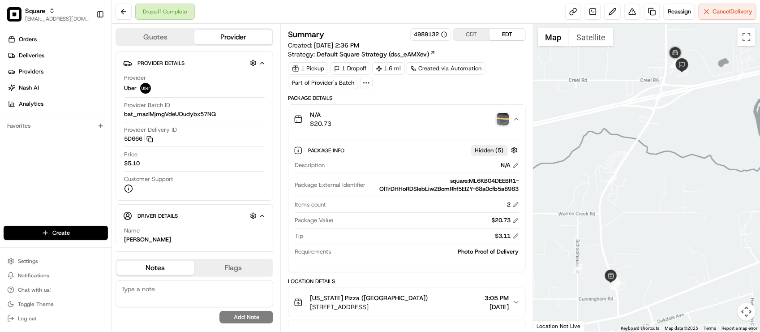
click at [499, 115] on img "button" at bounding box center [502, 119] width 13 height 13
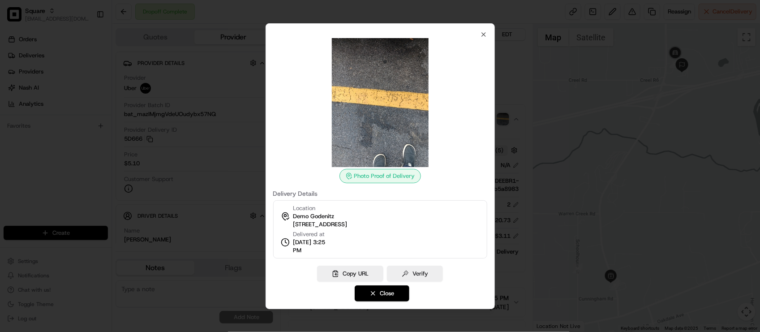
click at [509, 102] on div at bounding box center [380, 166] width 760 height 332
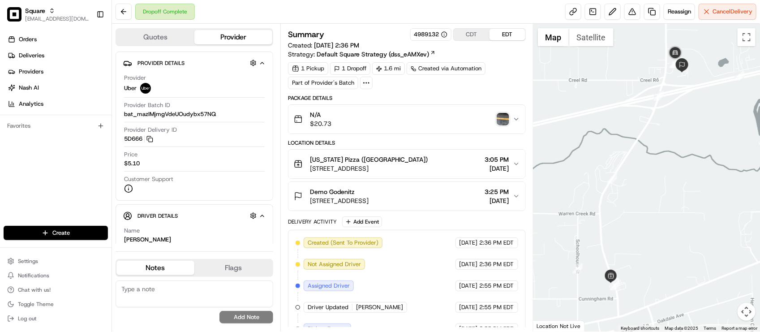
click at [424, 155] on button "[US_STATE] Pizza ([GEOGRAPHIC_DATA]) [STREET_ADDRESS] 3:05 PM [DATE]" at bounding box center [406, 164] width 236 height 29
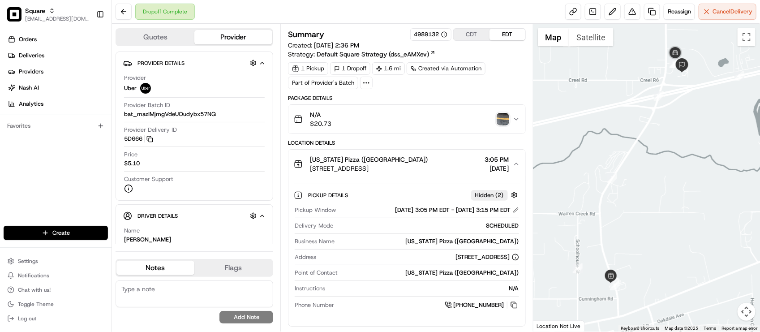
click at [424, 155] on button "[US_STATE] Pizza ([GEOGRAPHIC_DATA]) [STREET_ADDRESS] 3:05 PM [DATE]" at bounding box center [406, 164] width 236 height 29
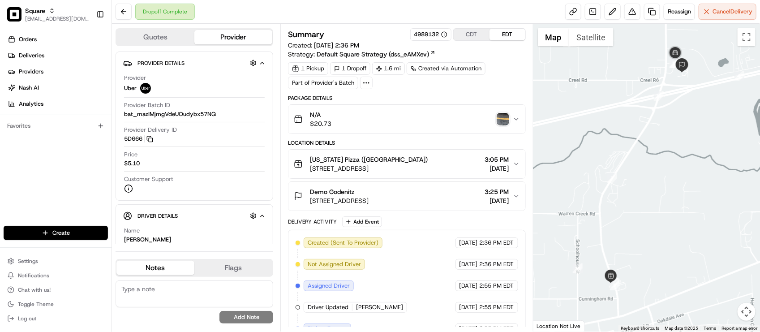
click at [428, 171] on span "[STREET_ADDRESS]" at bounding box center [369, 168] width 118 height 9
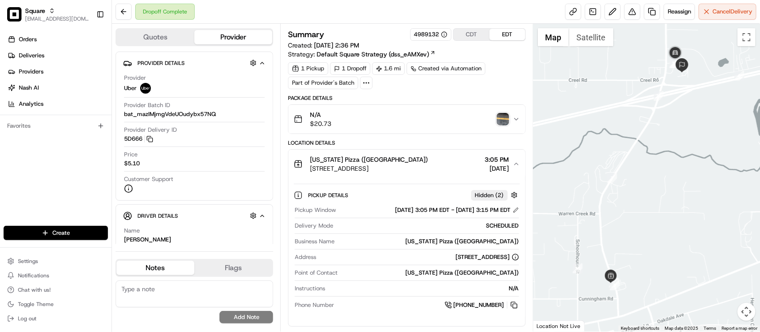
click at [428, 169] on span "[STREET_ADDRESS]" at bounding box center [369, 168] width 118 height 9
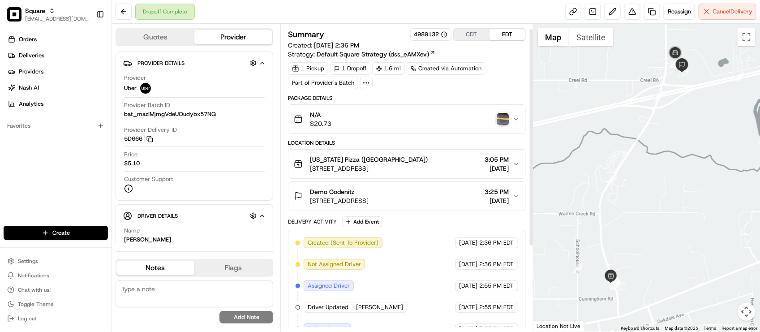
scroll to position [56, 0]
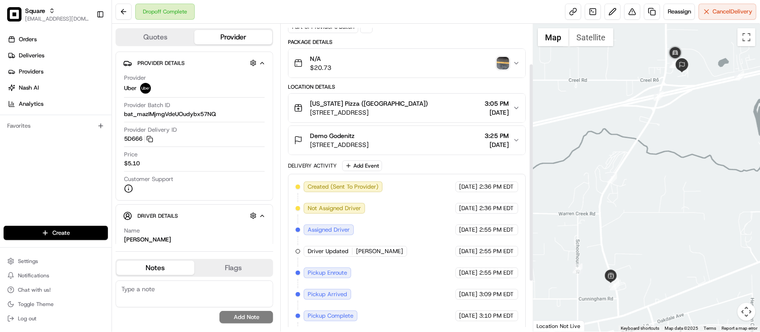
click at [368, 145] on span "[STREET_ADDRESS]" at bounding box center [339, 144] width 59 height 9
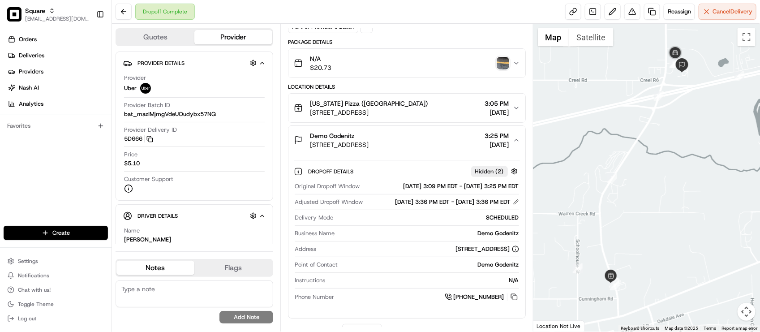
click at [368, 142] on span "[STREET_ADDRESS]" at bounding box center [339, 144] width 59 height 9
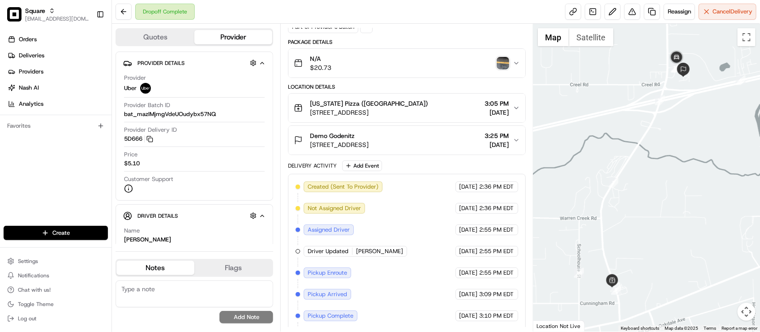
drag, startPoint x: 658, startPoint y: 109, endPoint x: 660, endPoint y: 116, distance: 7.1
click at [660, 116] on div at bounding box center [646, 178] width 227 height 308
click at [379, 86] on div "Location Details" at bounding box center [406, 86] width 237 height 7
click at [441, 171] on div "Delivery Activity Add Event" at bounding box center [406, 165] width 237 height 11
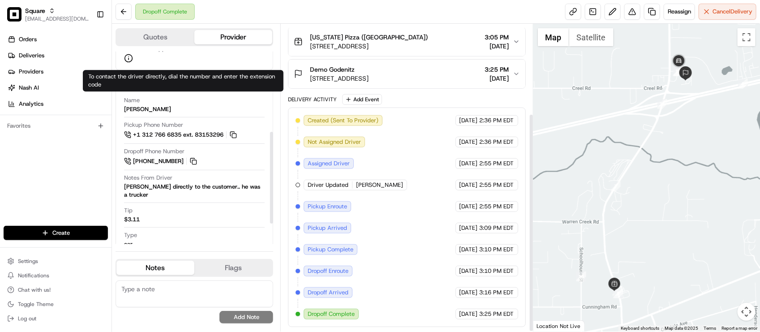
scroll to position [168, 0]
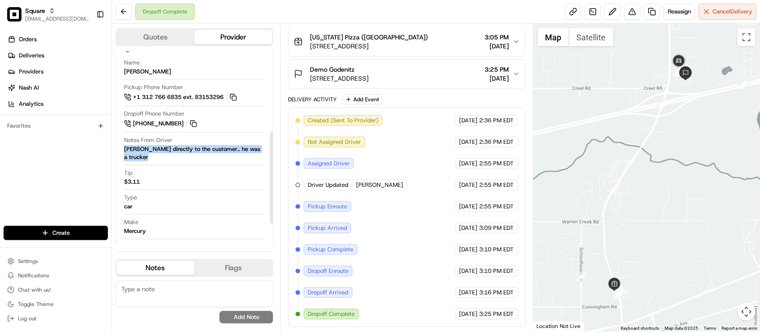
drag, startPoint x: 122, startPoint y: 153, endPoint x: 261, endPoint y: 154, distance: 139.2
click at [261, 154] on div "Driver Details Hidden ( 5 ) Name MICHELLE C. Pickup Phone Number +1 312 766 683…" at bounding box center [195, 164] width 158 height 256
click at [261, 154] on div "Notes From Driver David directly to the customer.. he was a trucker" at bounding box center [194, 150] width 141 height 29
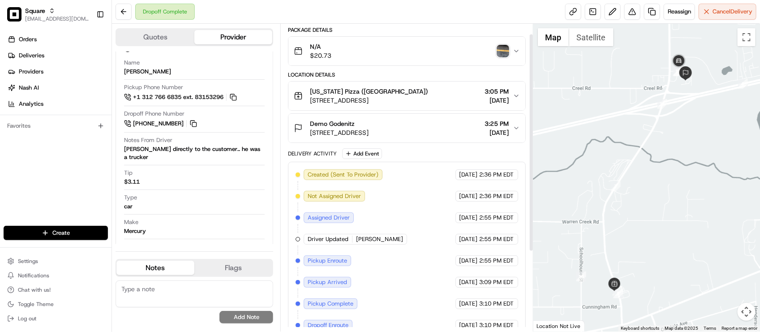
scroll to position [13, 0]
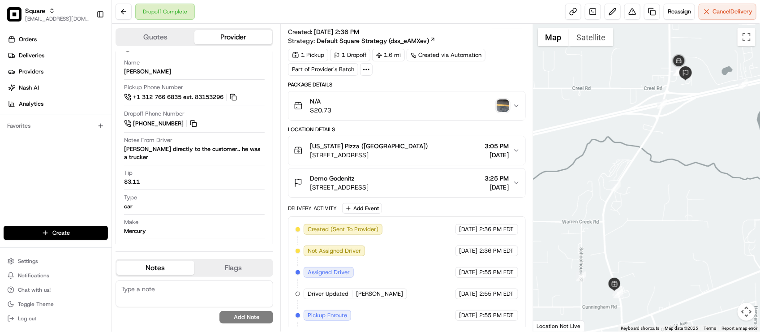
click at [432, 132] on div "Location Details" at bounding box center [406, 129] width 237 height 7
click at [432, 131] on div "Location Details" at bounding box center [406, 129] width 237 height 7
click at [432, 129] on div "Location Details" at bounding box center [406, 129] width 237 height 7
click at [433, 129] on div "Location Details" at bounding box center [406, 129] width 237 height 7
click at [434, 129] on div "Location Details" at bounding box center [406, 129] width 237 height 7
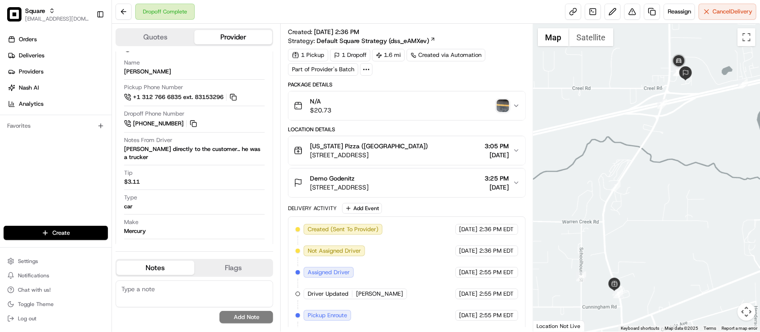
click at [434, 129] on div "Location Details" at bounding box center [406, 129] width 237 height 7
click at [501, 109] on img "button" at bounding box center [502, 105] width 13 height 13
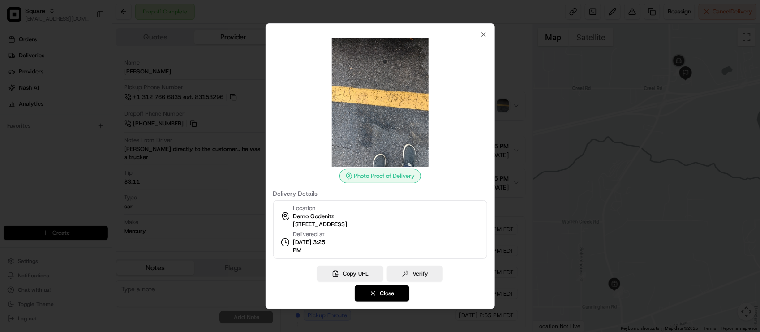
click at [516, 70] on div at bounding box center [380, 166] width 760 height 332
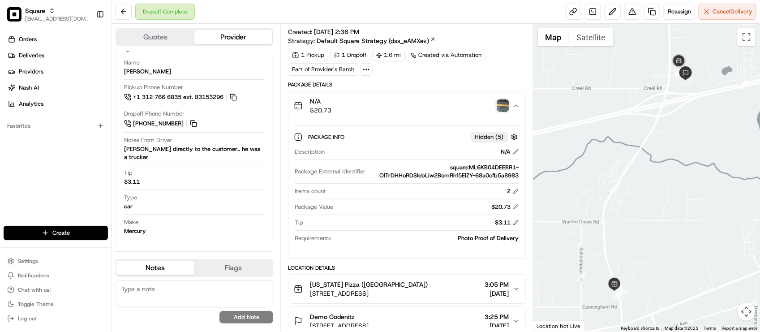
click at [502, 107] on img "button" at bounding box center [502, 105] width 13 height 13
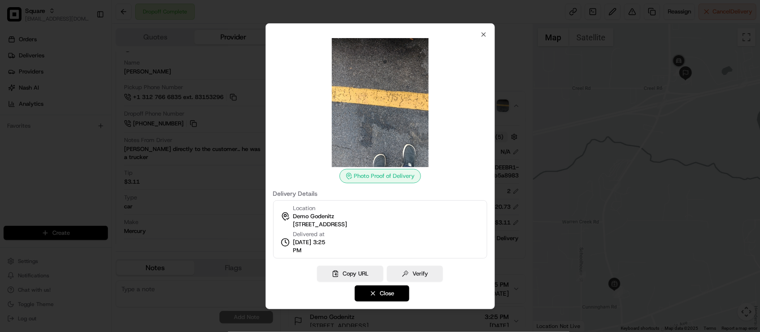
click at [512, 48] on div at bounding box center [380, 166] width 760 height 332
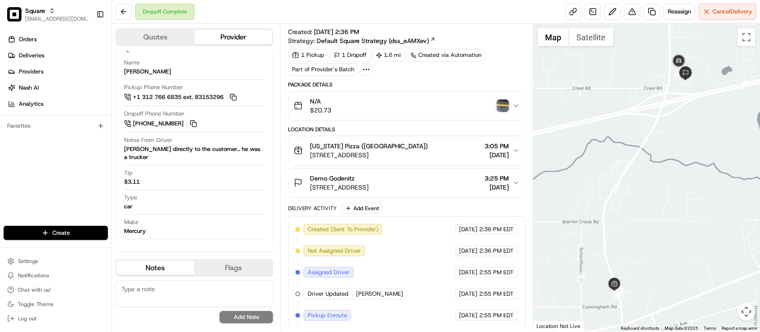
click at [512, 48] on div "Summary 4989132 CDT EDT Created: 08/16/2025 2:36 PM Strategy: Default Square St…" at bounding box center [406, 45] width 237 height 61
click at [424, 140] on button "New York Pizza (Grand Bay) 10090 Grand Bay Wilmer Rd, Grand Bay, AL 36541, USA …" at bounding box center [406, 150] width 236 height 29
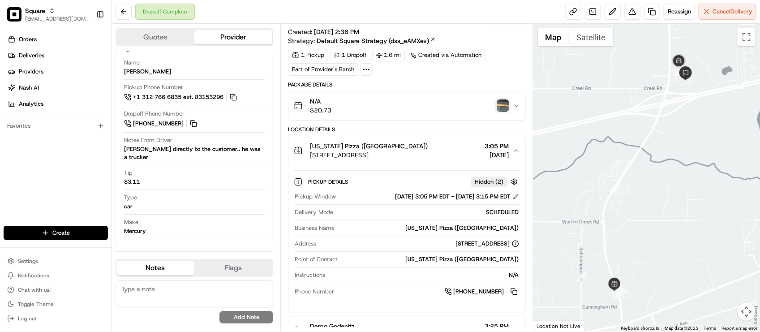
click at [496, 81] on div "Summary 4989132 CDT EDT Created: 08/16/2025 2:36 PM Strategy: Default Square St…" at bounding box center [406, 299] width 237 height 569
click at [407, 274] on div "N/A" at bounding box center [424, 275] width 190 height 8
click at [451, 16] on div "Dropoff Complete Reassign Cancel Delivery" at bounding box center [436, 12] width 648 height 24
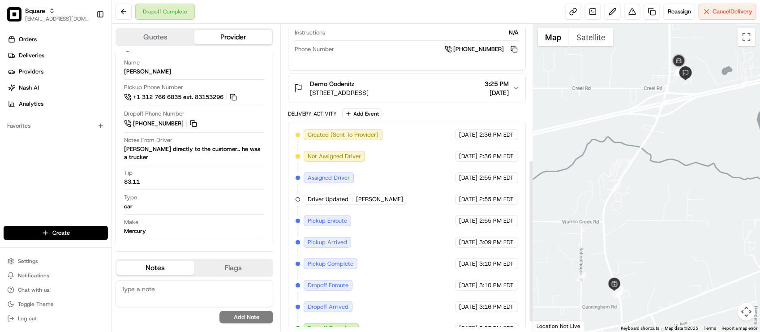
scroll to position [274, 0]
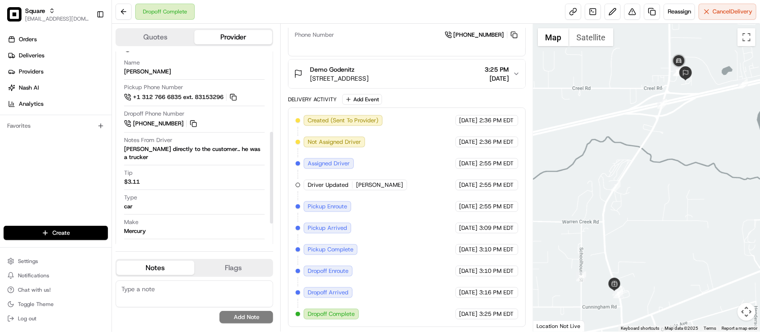
click at [180, 295] on textarea at bounding box center [195, 293] width 158 height 27
type textarea "M"
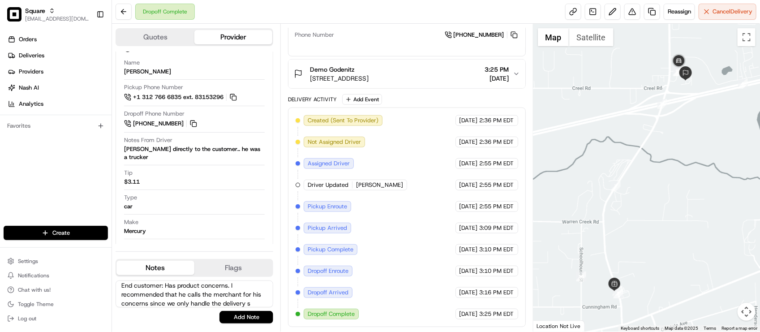
scroll to position [13, 0]
type textarea "End customer: Has product concerns. I recommended that he calls the merchant fo…"
click at [227, 311] on button "Add Note" at bounding box center [246, 317] width 54 height 13
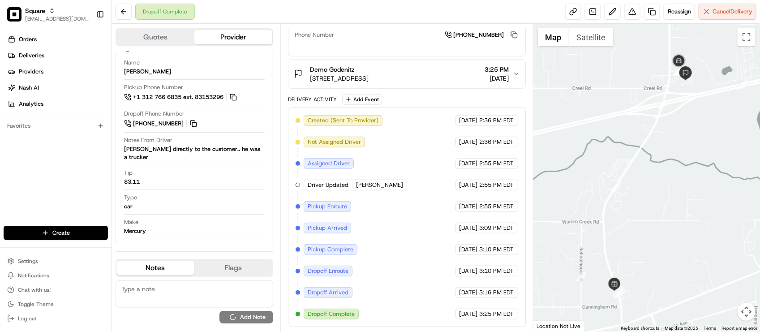
scroll to position [0, 0]
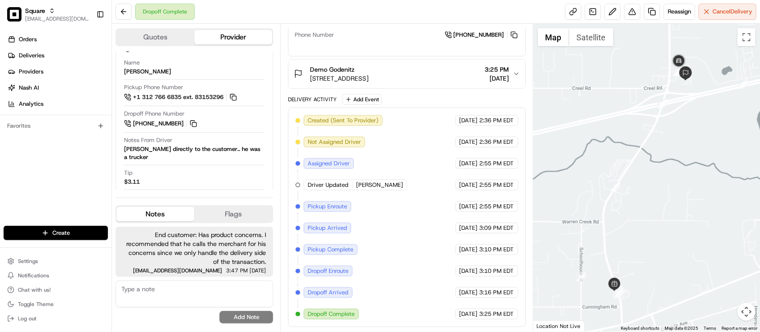
click at [231, 9] on div "Dropoff Complete Reassign Cancel Delivery" at bounding box center [436, 12] width 648 height 24
click at [279, 17] on div "Dropoff Complete Reassign Cancel Delivery" at bounding box center [436, 12] width 648 height 24
click at [462, 222] on div "Created (Sent To Provider) Uber 08/16/2025 2:36 PM EDT Not Assigned Driver Uber…" at bounding box center [406, 217] width 222 height 204
click at [91, 173] on div "Orders Deliveries Providers Nash AI Analytics Favorites" at bounding box center [55, 130] width 111 height 202
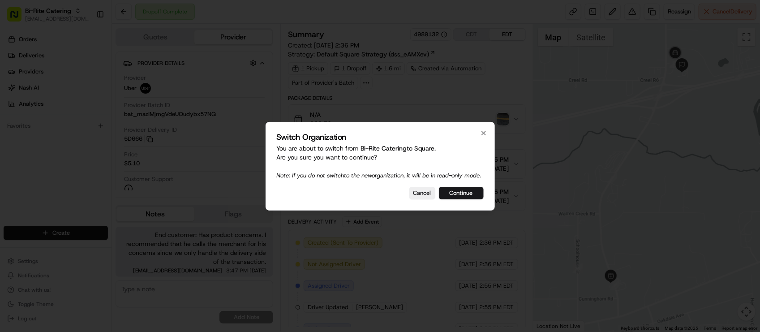
click at [279, 144] on p "You are about to switch from Bi-Rite Catering to Square . Are you sure you want…" at bounding box center [380, 162] width 207 height 36
click at [271, 204] on div "Switch Organization You are about to switch from Bi-Rite Catering to Square . A…" at bounding box center [379, 166] width 229 height 89
click at [479, 157] on p "You are about to switch from Bi-Rite Catering to Square . Are you sure you want…" at bounding box center [380, 162] width 207 height 36
click at [482, 129] on icon "button" at bounding box center [483, 132] width 7 height 7
click at [423, 63] on div at bounding box center [380, 166] width 760 height 332
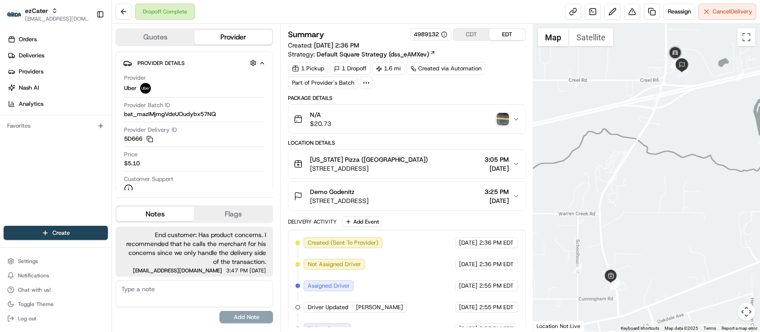
click at [496, 227] on div "Delivery Activity Add Event" at bounding box center [406, 221] width 237 height 11
click at [228, 11] on div "Dropoff Complete Reassign Cancel Delivery" at bounding box center [436, 12] width 648 height 24
click at [248, 161] on div "Price $5.10" at bounding box center [194, 158] width 141 height 17
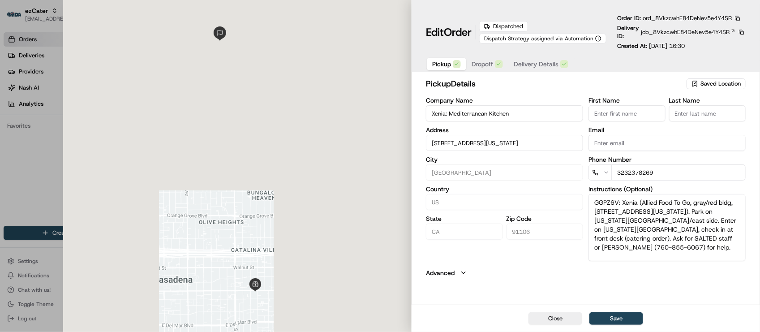
click at [517, 270] on button "Advanced" at bounding box center [586, 272] width 320 height 9
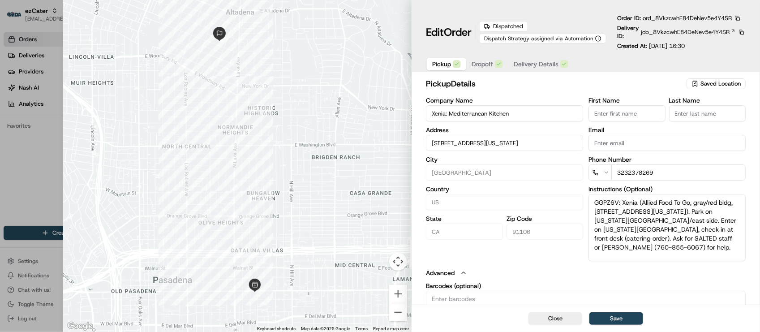
click at [740, 17] on button "button" at bounding box center [737, 18] width 8 height 8
click at [721, 43] on button "Copy URL" at bounding box center [716, 44] width 81 height 11
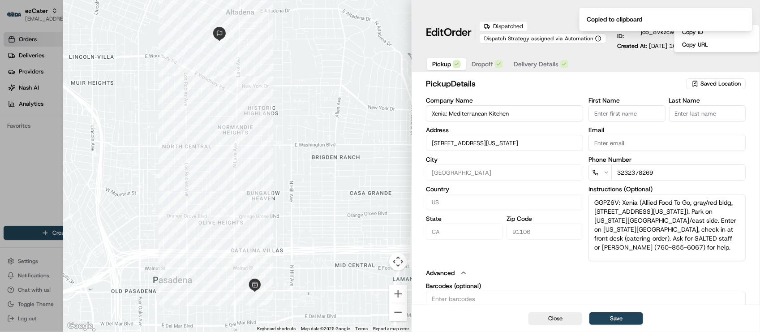
click at [24, 199] on div at bounding box center [380, 166] width 760 height 332
type input "+1"
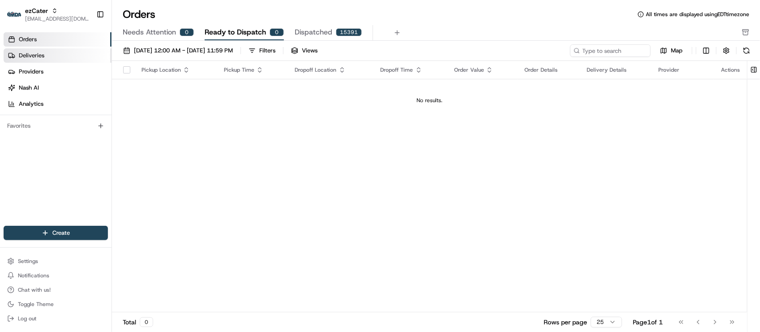
click at [90, 57] on link "Deliveries" at bounding box center [58, 55] width 108 height 14
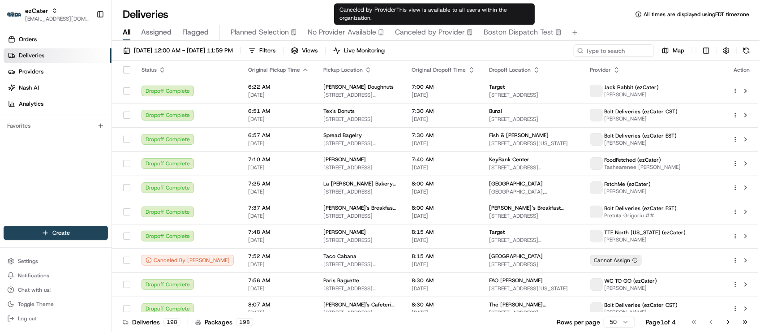
click at [582, 5] on div "Deliveries All times are displayed using EDT timezone All Assigned Flagged Plan…" at bounding box center [436, 166] width 648 height 332
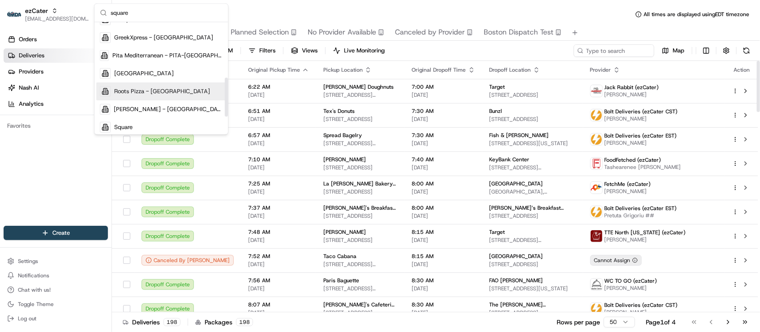
scroll to position [168, 0]
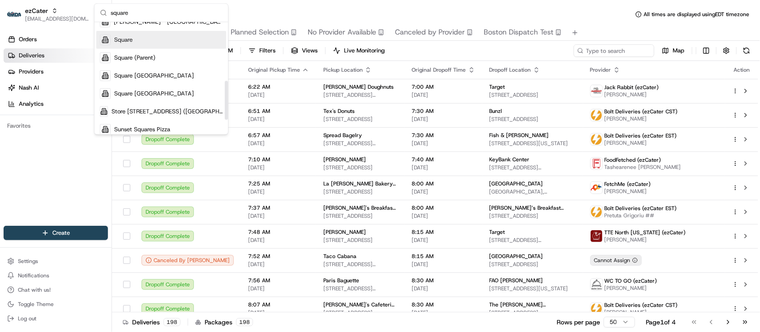
type input "square"
click at [128, 39] on span "Square" at bounding box center [123, 40] width 18 height 8
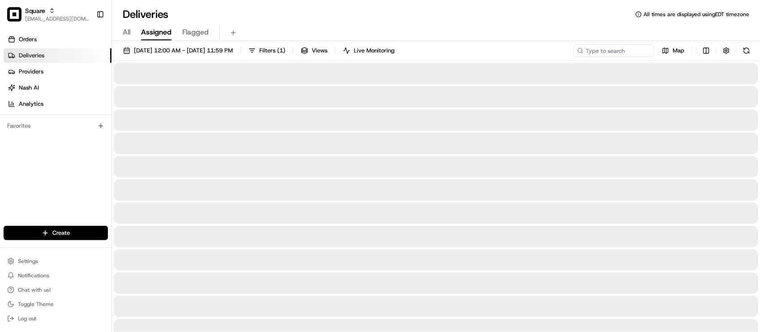
click at [246, 16] on div "Deliveries All times are displayed using EDT timezone" at bounding box center [436, 14] width 648 height 14
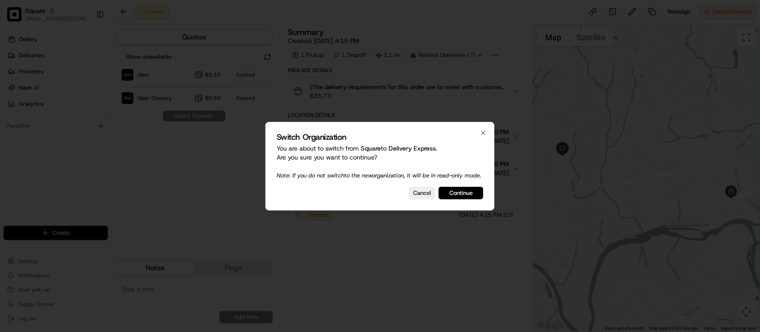
click at [453, 195] on button "Continue" at bounding box center [461, 193] width 45 height 13
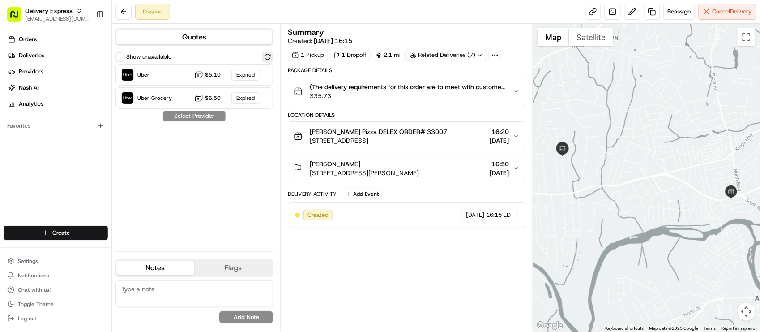
click at [267, 54] on button at bounding box center [267, 56] width 11 height 11
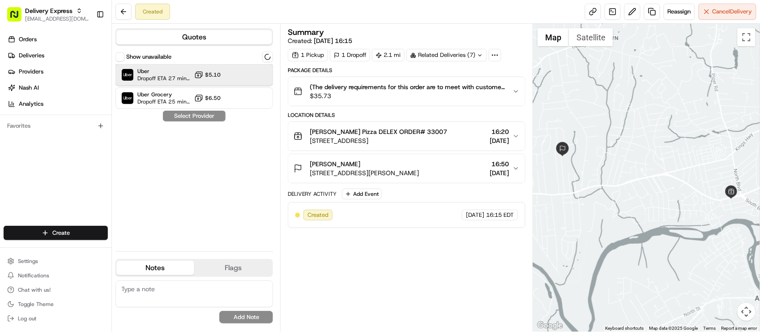
click at [231, 82] on div "Uber Dropoff ETA 27 minutes $5.10" at bounding box center [195, 74] width 158 height 21
click at [201, 117] on button "Assign Provider" at bounding box center [195, 116] width 64 height 11
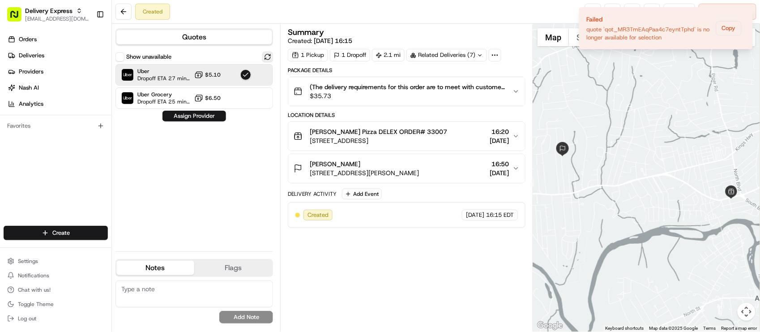
click at [271, 59] on button at bounding box center [267, 56] width 11 height 11
click at [270, 57] on button at bounding box center [267, 56] width 11 height 11
click at [468, 56] on div "Related Deliveries (7)" at bounding box center [447, 55] width 81 height 13
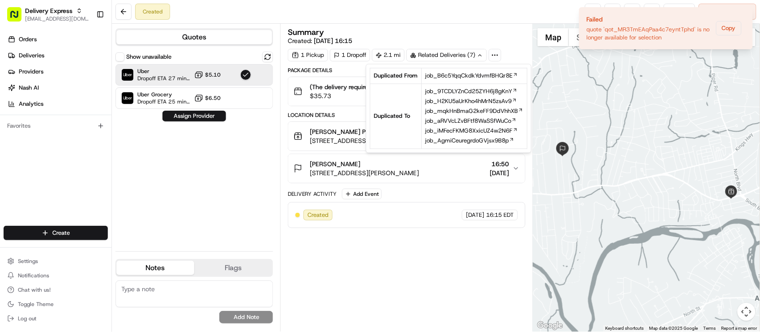
click at [454, 14] on div "Created Reassign Cancel Delivery" at bounding box center [436, 12] width 648 height 24
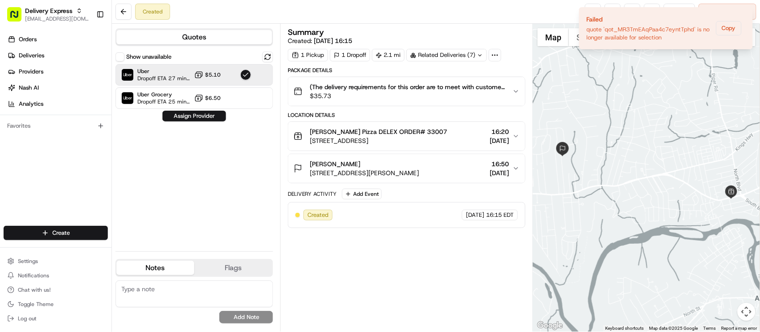
click at [450, 90] on span "(The delivery requirements for this order are to meet with customer and hand th…" at bounding box center [408, 86] width 196 height 9
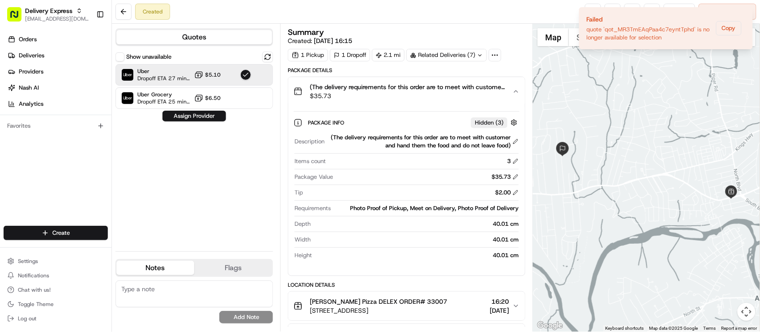
click at [450, 90] on span "(The delivery requirements for this order are to meet with customer and hand th…" at bounding box center [408, 86] width 196 height 9
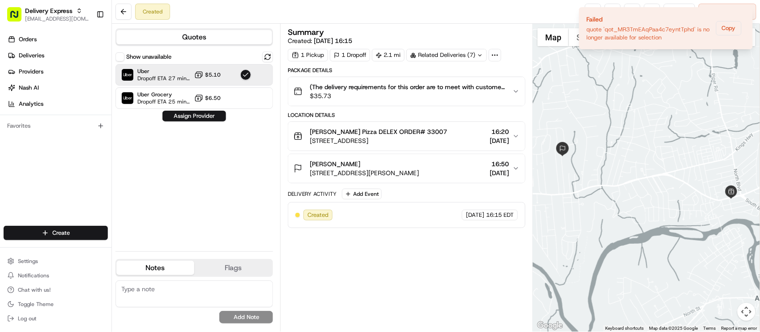
click at [457, 45] on div "Summary Created: 16/08/2025 16:15" at bounding box center [407, 36] width 238 height 17
drag, startPoint x: 457, startPoint y: 56, endPoint x: 453, endPoint y: 63, distance: 7.2
click at [457, 57] on div "Related Deliveries (7)" at bounding box center [447, 55] width 81 height 13
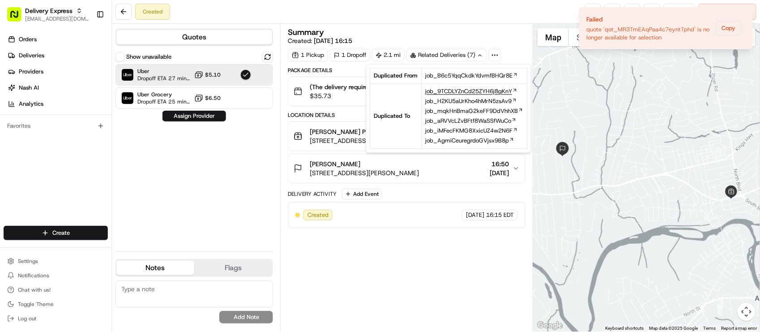
click at [444, 88] on span "job_9TCDLYZnCd25ZYH6j8gKnY" at bounding box center [469, 92] width 87 height 8
click at [211, 172] on div "Show unavailable Uber Dropoff ETA 27 minutes $5.10 Uber Grocery Dropoff ETA 25 …" at bounding box center [195, 147] width 158 height 193
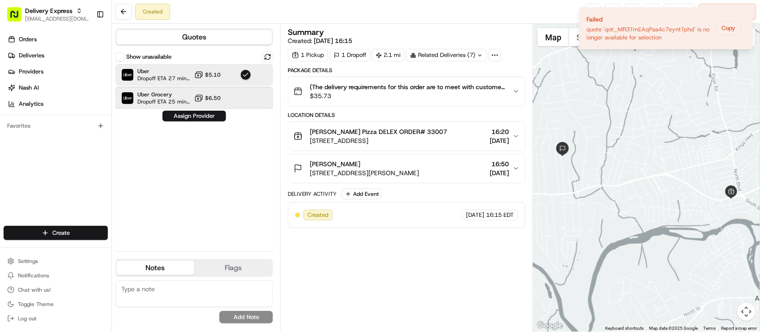
click at [183, 96] on span "Uber Grocery" at bounding box center [163, 94] width 53 height 7
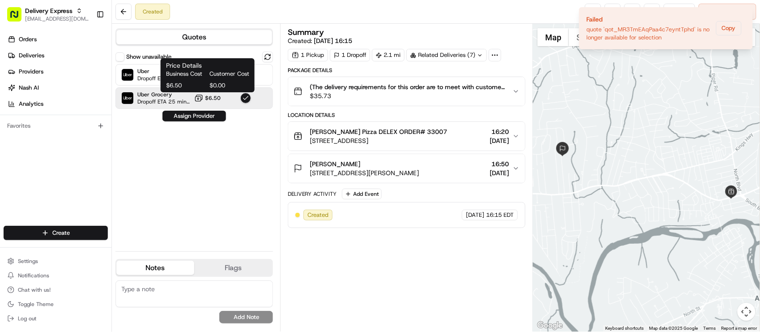
drag, startPoint x: 196, startPoint y: 94, endPoint x: 212, endPoint y: 77, distance: 23.1
click at [206, 85] on div "Business Cost Customer Cost $6.50 $0.00" at bounding box center [207, 80] width 83 height 20
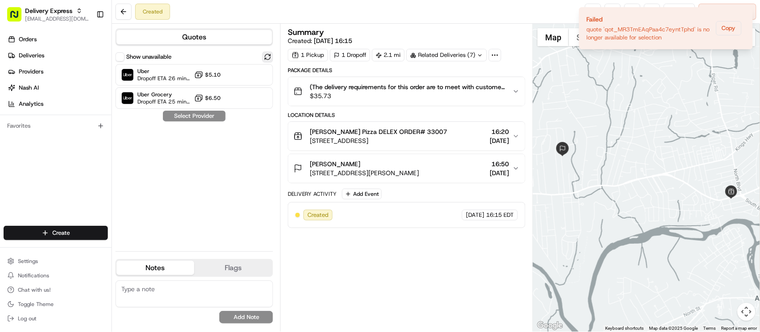
click at [269, 52] on div "Quotes Show unavailable Uber Dropoff ETA 26 minutes $5.10 Uber Grocery Dropoff …" at bounding box center [196, 178] width 168 height 308
click at [269, 53] on button at bounding box center [267, 56] width 11 height 11
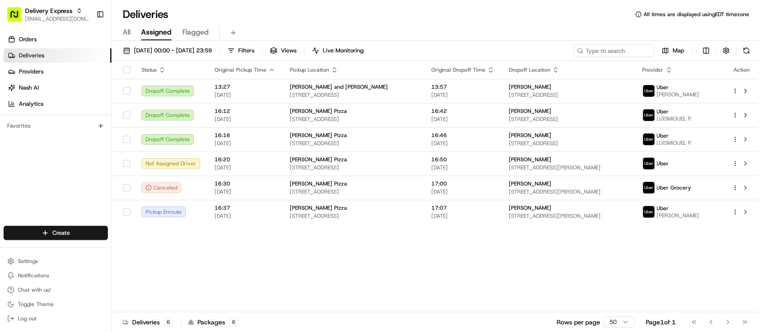
click at [183, 287] on div "Status Original Pickup Time Pickup Location Original Dropoff Time Dropoff Locat…" at bounding box center [435, 186] width 646 height 251
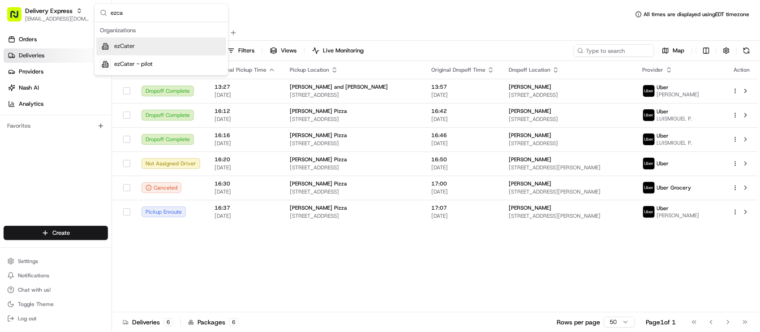
type input "ezca"
click at [161, 42] on div "ezCater" at bounding box center [161, 47] width 130 height 18
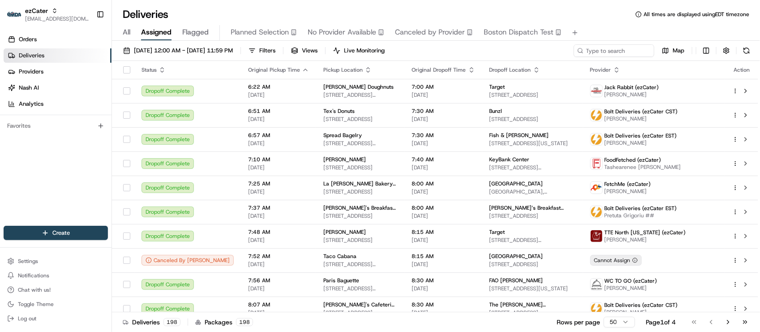
click at [276, 4] on div "Deliveries All times are displayed using EDT timezone All Assigned Flagged Plan…" at bounding box center [436, 166] width 648 height 332
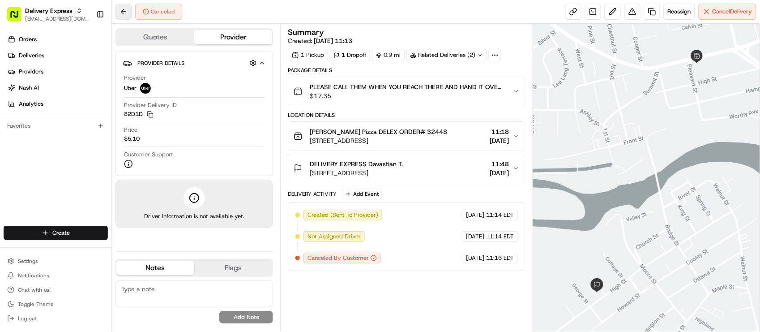
click at [121, 11] on button at bounding box center [124, 12] width 16 height 16
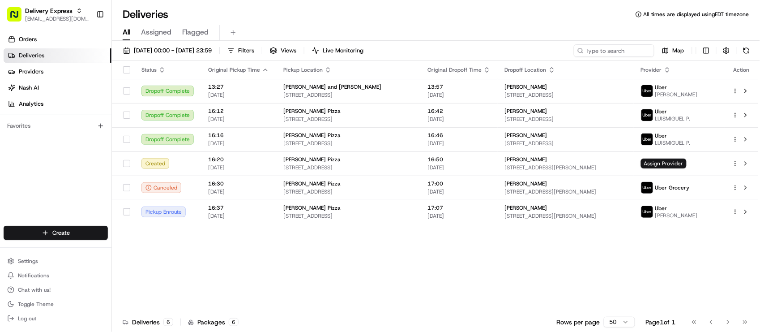
click at [429, 265] on div "Status Original Pickup Time Pickup Location Original Dropoff Time Dropoff Locat…" at bounding box center [435, 186] width 646 height 251
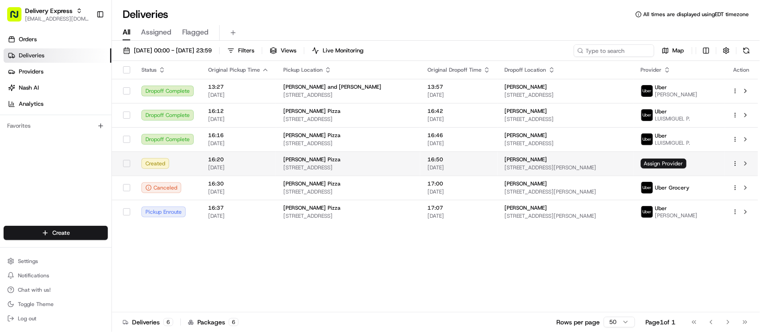
click at [237, 166] on span "[DATE]" at bounding box center [238, 167] width 61 height 7
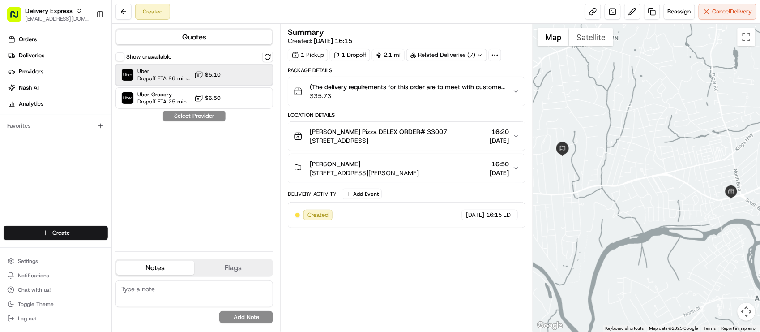
click at [158, 72] on span "Uber" at bounding box center [163, 71] width 53 height 7
click at [175, 121] on button "Assign Provider" at bounding box center [195, 116] width 64 height 11
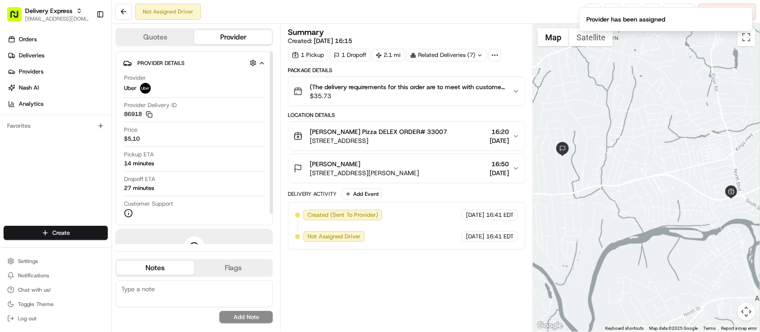
click at [435, 98] on span "$35.73" at bounding box center [408, 95] width 196 height 9
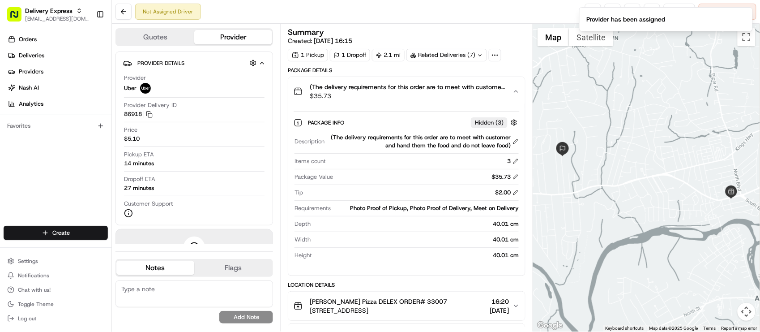
click at [435, 98] on span "$35.73" at bounding box center [408, 95] width 196 height 9
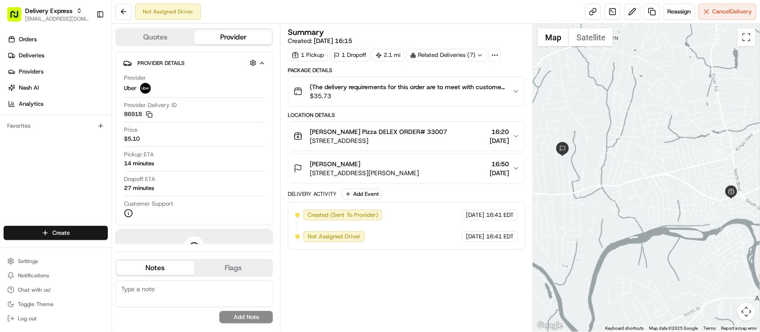
click at [435, 98] on span "$35.73" at bounding box center [408, 95] width 196 height 9
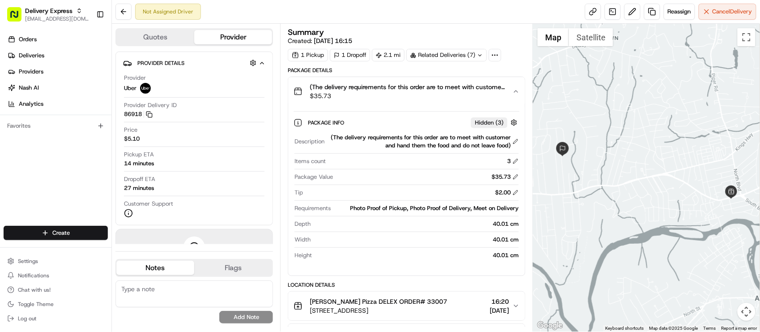
click at [435, 98] on span "$35.73" at bounding box center [408, 95] width 196 height 9
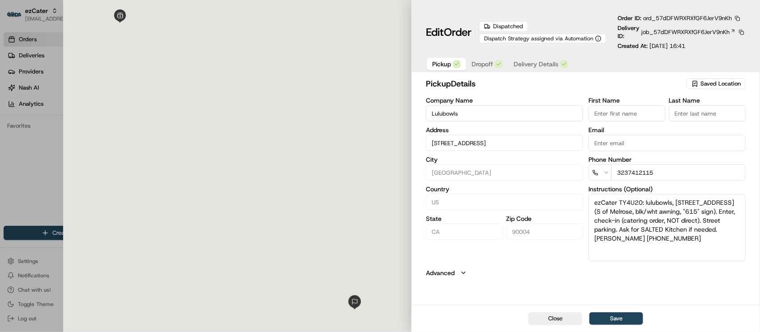
click at [501, 264] on div "pickup Details Saved Location Company Name Lulubowls Address [STREET_ADDRESS][U…" at bounding box center [586, 177] width 320 height 200
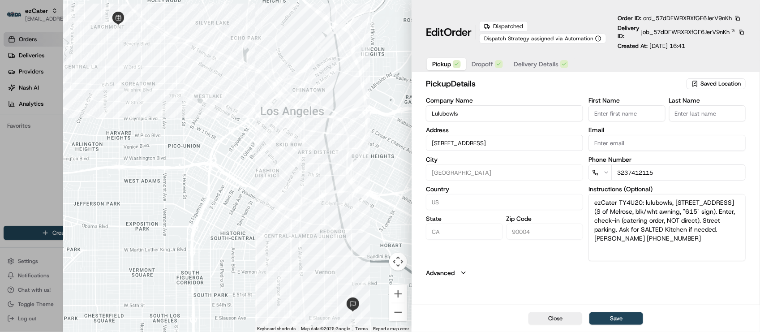
click at [746, 13] on div "Edit Order Dispatched Dispatch Strategy assigned via Automation Order ID: ord_5…" at bounding box center [585, 36] width 348 height 72
click at [739, 19] on button "button" at bounding box center [737, 18] width 8 height 8
click at [726, 43] on button "Copy URL" at bounding box center [716, 44] width 81 height 11
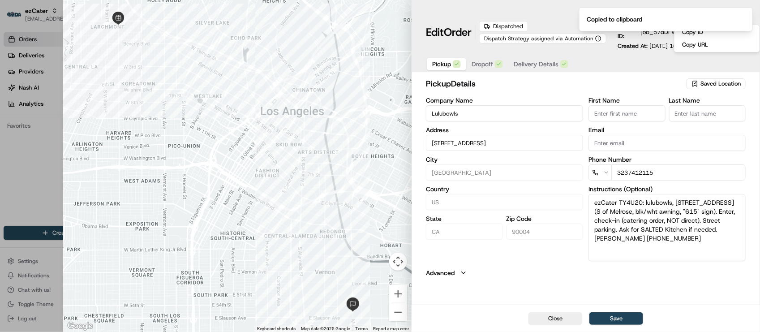
click at [552, 323] on button "Close" at bounding box center [555, 318] width 54 height 13
type input "+1"
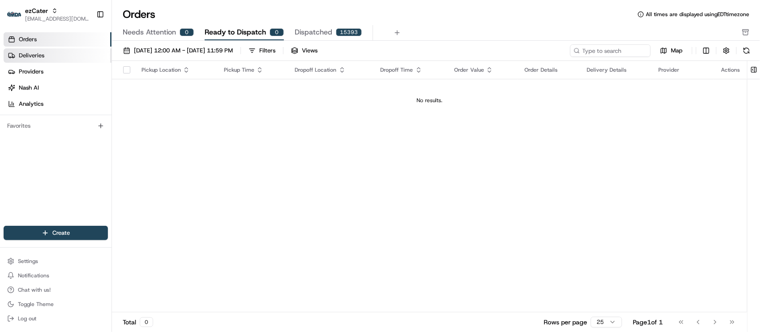
click at [53, 59] on link "Deliveries" at bounding box center [58, 55] width 108 height 14
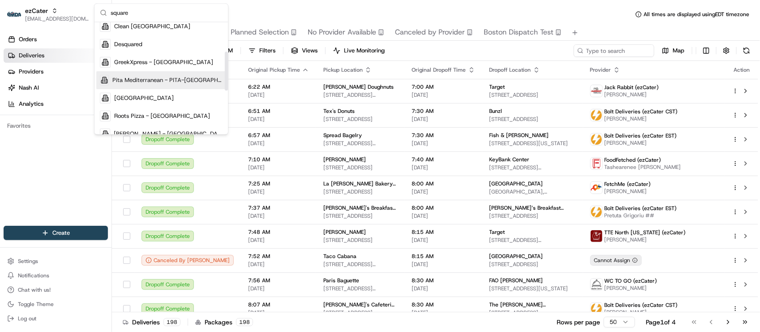
scroll to position [112, 0]
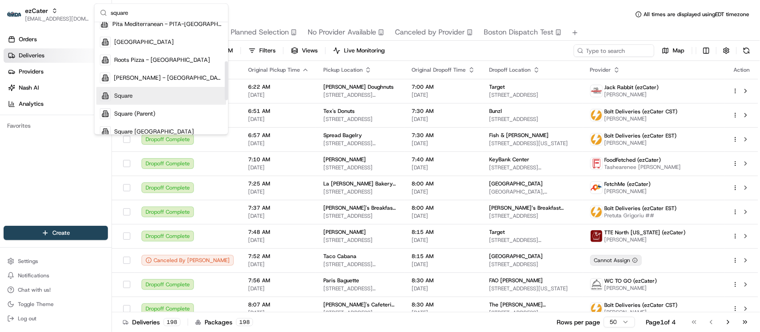
type input "square"
click at [157, 95] on div "Square" at bounding box center [161, 96] width 130 height 18
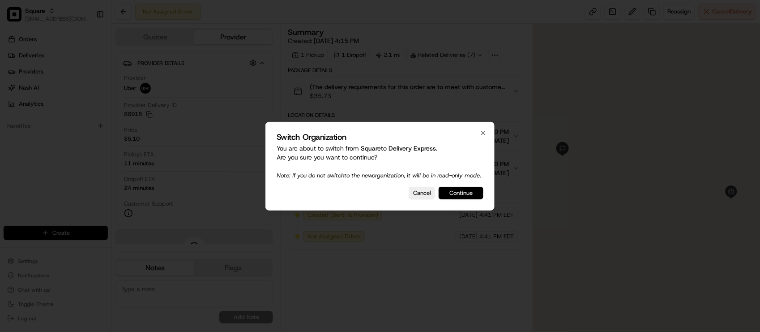
click at [445, 196] on button "Continue" at bounding box center [461, 193] width 45 height 13
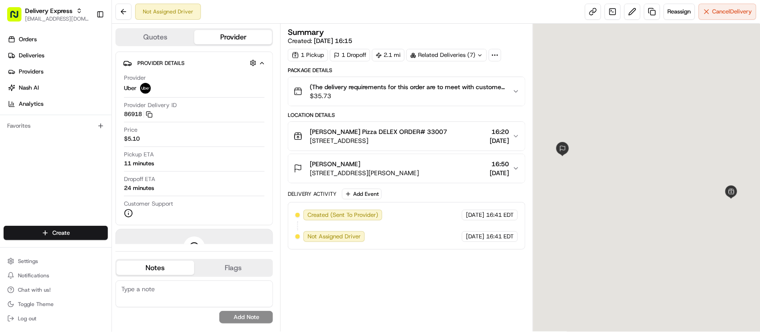
click at [417, 296] on div "Summary Created: 16/08/2025 16:15 1 Pickup 1 Dropoff 2.1 mi Related Deliveries …" at bounding box center [407, 177] width 238 height 299
click at [434, 289] on div "Summary Created: 16/08/2025 16:15 1 Pickup 1 Dropoff 2.1 mi Related Deliveries …" at bounding box center [407, 177] width 238 height 299
click at [372, 97] on span "$35.73" at bounding box center [408, 95] width 196 height 9
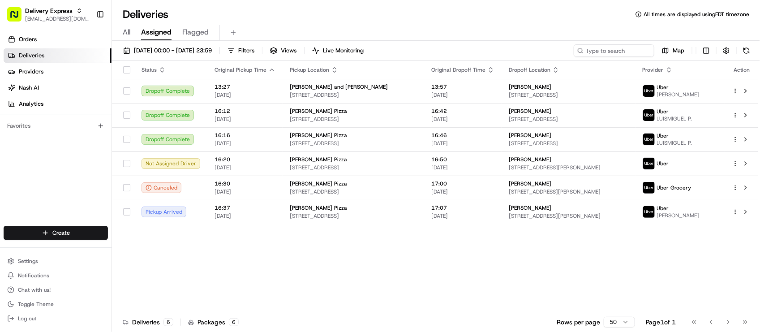
click at [214, 276] on div "Status Original Pickup Time Pickup Location Original Dropoff Time Dropoff Locat…" at bounding box center [435, 186] width 646 height 251
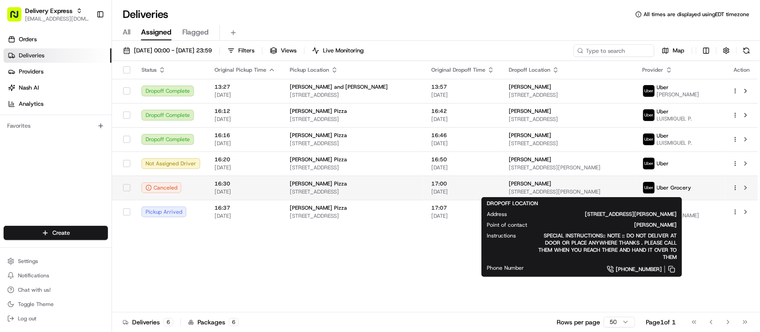
click at [586, 185] on div "[PERSON_NAME]" at bounding box center [569, 183] width 120 height 7
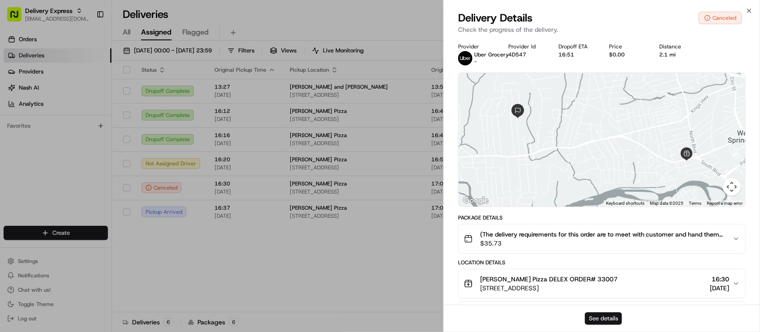
click at [591, 316] on button "See details" at bounding box center [603, 318] width 37 height 13
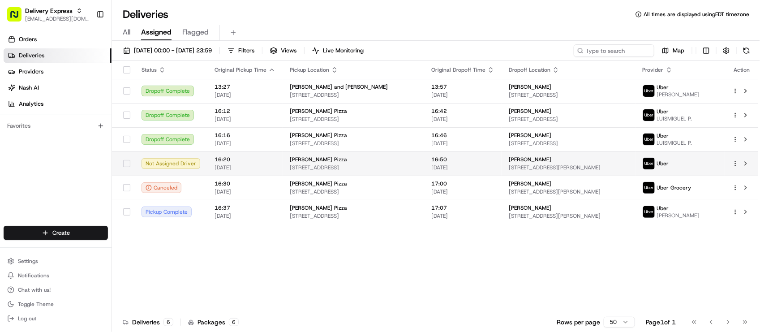
click at [533, 175] on td "Aleah H. 192 Wolcott Ave, West Springfield, MA 01089, USA" at bounding box center [568, 163] width 134 height 24
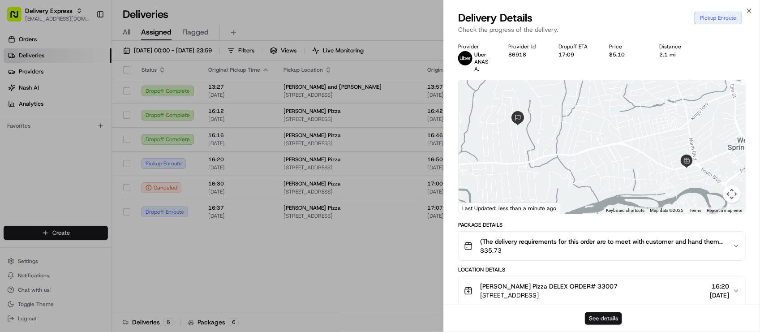
click at [591, 318] on button "See details" at bounding box center [603, 318] width 37 height 13
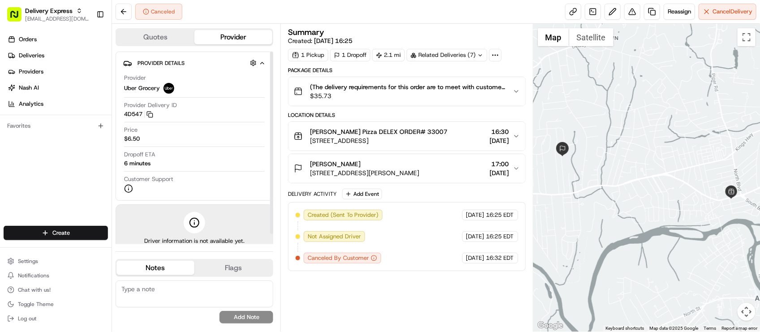
scroll to position [10, 0]
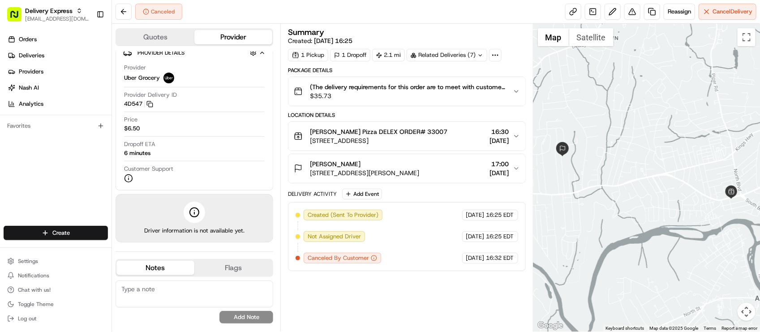
click at [490, 173] on span "[DATE]" at bounding box center [499, 172] width 19 height 9
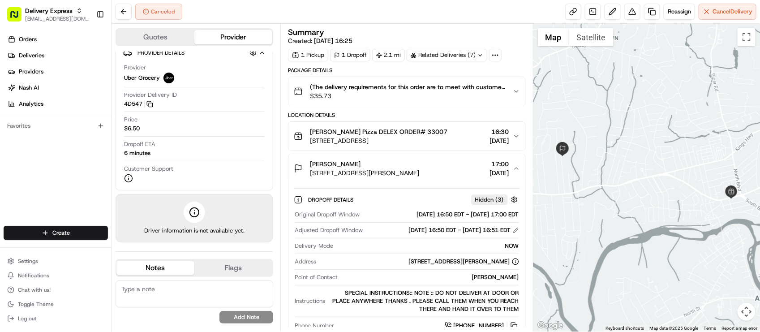
click at [490, 173] on span "[DATE]" at bounding box center [499, 172] width 19 height 9
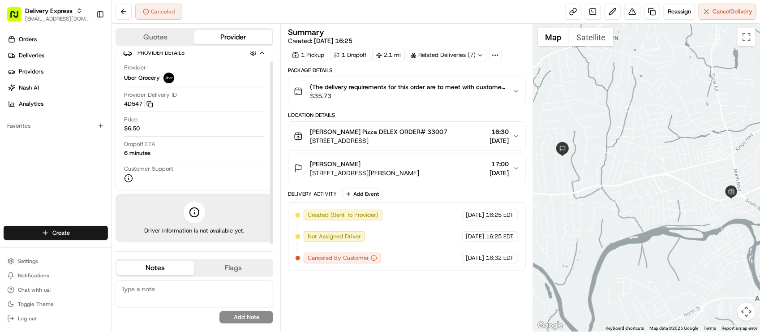
click at [247, 156] on div "Dropoff ETA 6 minutes" at bounding box center [194, 148] width 141 height 17
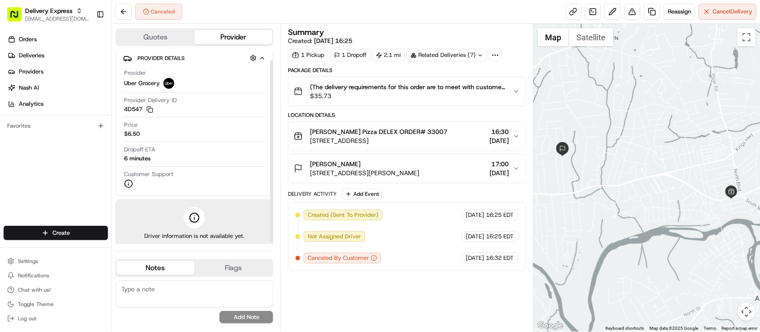
scroll to position [0, 0]
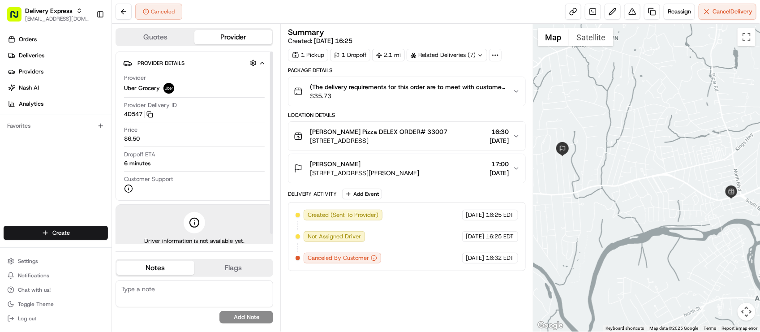
click at [411, 13] on div "Canceled Reassign Cancel Delivery" at bounding box center [436, 12] width 648 height 24
click at [248, 124] on div "Provider Uber Grocery Provider Delivery ID 4D547 Copy del_oj9lEgXmSHetAIsHu5TVR…" at bounding box center [194, 133] width 142 height 126
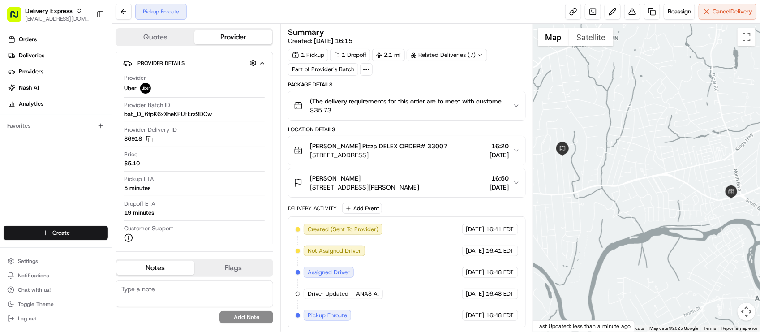
scroll to position [3, 0]
click at [439, 252] on div "Created (Sent To Provider) Uber [DATE] 16:41 EDT Not Assigned Driver Uber [DATE…" at bounding box center [406, 271] width 222 height 97
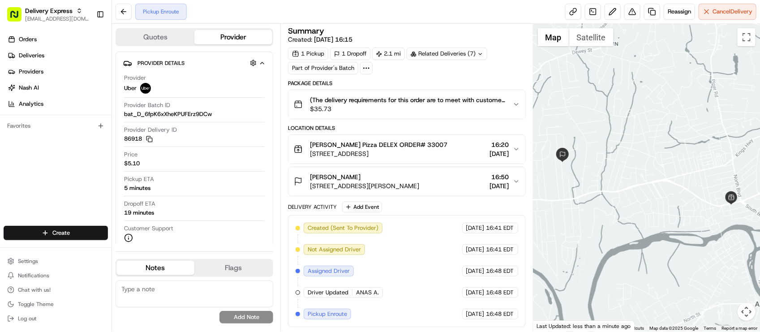
drag, startPoint x: 659, startPoint y: 168, endPoint x: 663, endPoint y: 179, distance: 11.8
click at [663, 179] on div at bounding box center [646, 178] width 227 height 308
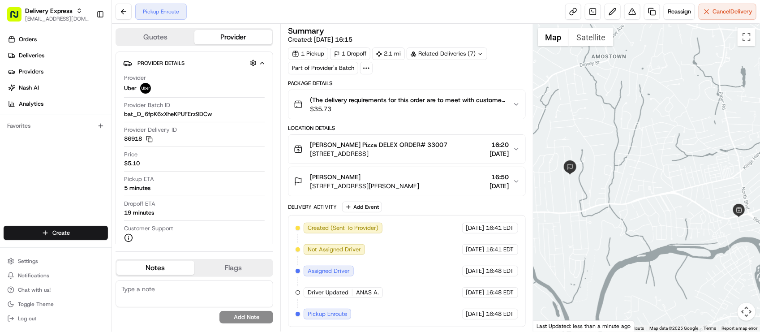
click at [442, 249] on div "Created (Sent To Provider) Uber 16/08/2025 16:41 EDT Not Assigned Driver Uber 1…" at bounding box center [406, 271] width 222 height 97
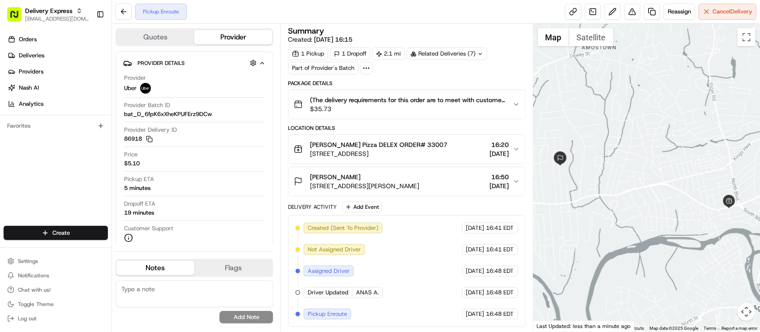
drag, startPoint x: 654, startPoint y: 218, endPoint x: 616, endPoint y: 157, distance: 72.0
click at [615, 159] on div at bounding box center [646, 178] width 227 height 308
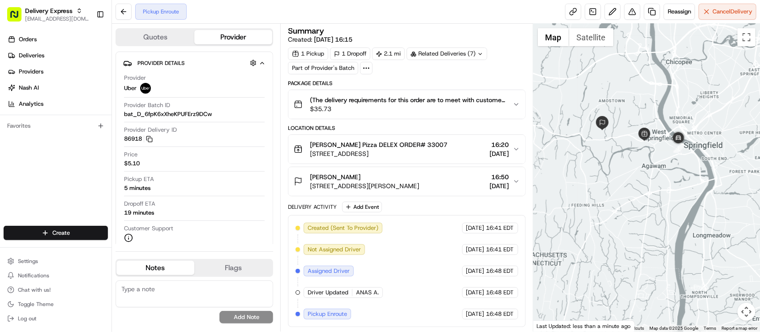
drag, startPoint x: 636, startPoint y: 147, endPoint x: 631, endPoint y: 148, distance: 5.1
click at [631, 148] on div at bounding box center [646, 178] width 227 height 308
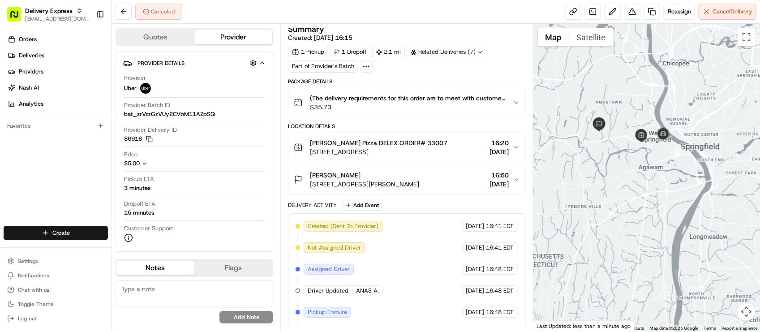
click at [229, 13] on div "Canceled Reassign Cancel Delivery" at bounding box center [436, 12] width 648 height 24
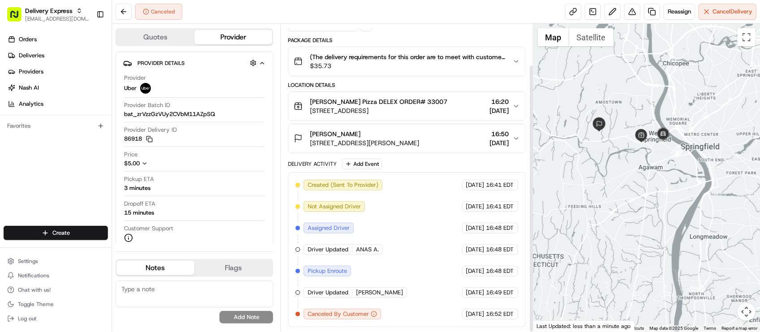
scroll to position [47, 0]
drag, startPoint x: 423, startPoint y: 221, endPoint x: 411, endPoint y: 222, distance: 12.6
click at [422, 221] on div "Created (Sent To Provider) Uber 16/08/2025 16:41 EDT Not Assigned Driver Uber 1…" at bounding box center [406, 250] width 222 height 140
click at [93, 175] on div "Orders Deliveries Providers Nash AI Analytics Favorites" at bounding box center [55, 130] width 111 height 202
click at [73, 15] on span "[EMAIL_ADDRESS][DOMAIN_NAME]" at bounding box center [57, 18] width 64 height 7
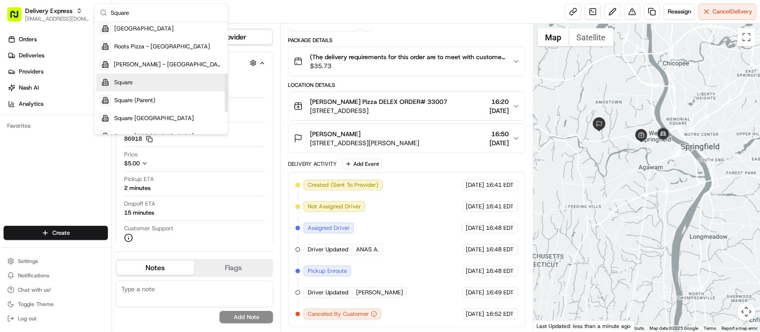
scroll to position [97, 0]
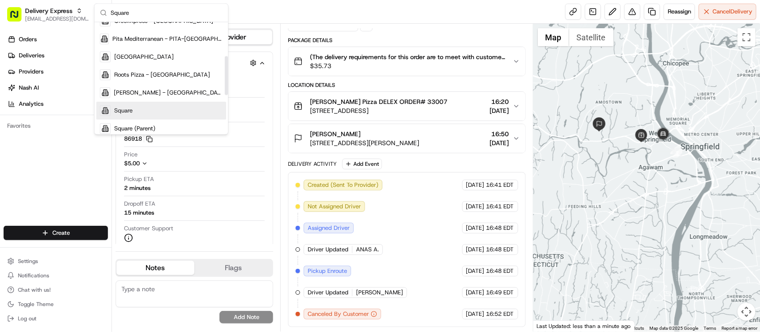
type input "Square"
click at [132, 107] on span "Square" at bounding box center [123, 111] width 18 height 8
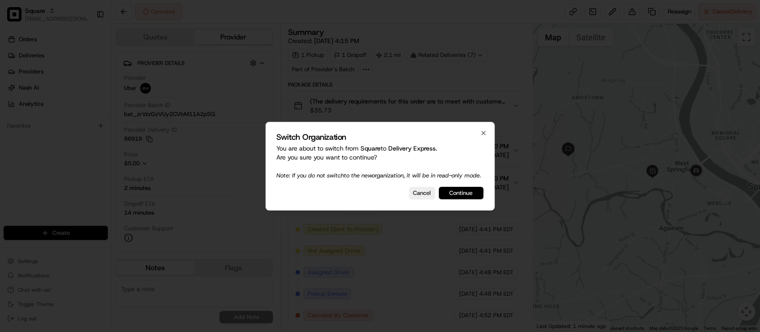
click at [472, 199] on button "Continue" at bounding box center [461, 193] width 45 height 13
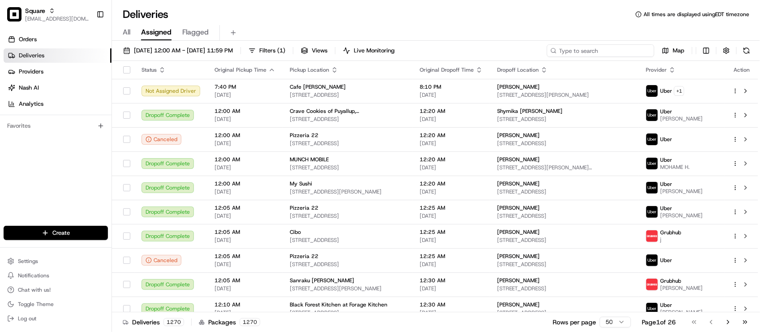
click at [621, 52] on input at bounding box center [600, 50] width 107 height 13
paste input "3568497"
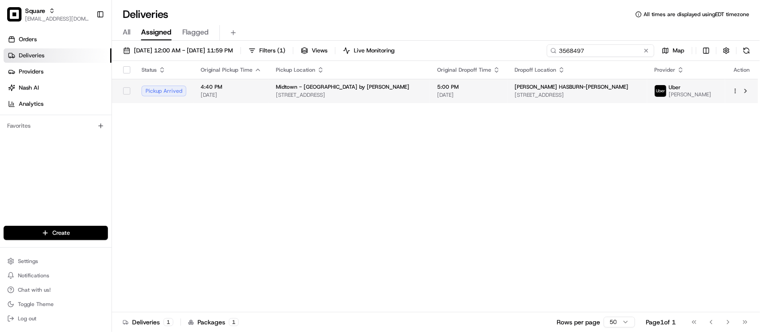
type input "3568497"
click at [507, 92] on td "5:00 PM 08/16/2025" at bounding box center [468, 91] width 77 height 24
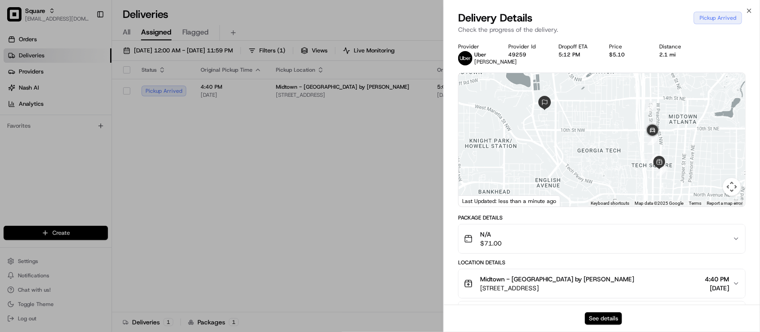
click at [591, 313] on button "See details" at bounding box center [603, 318] width 37 height 13
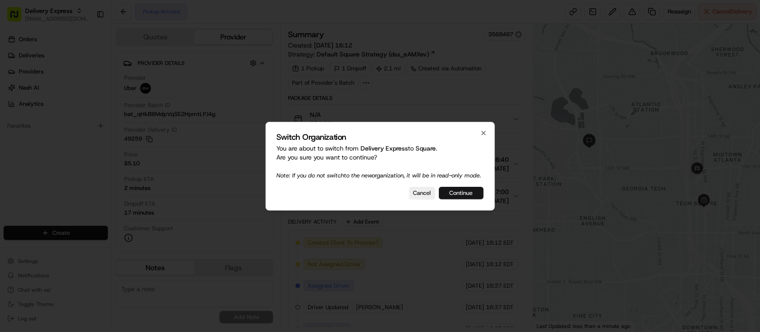
click at [471, 199] on button "Continue" at bounding box center [461, 193] width 45 height 13
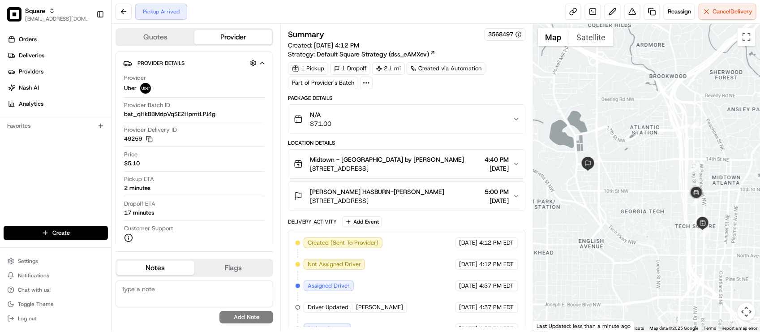
drag, startPoint x: 647, startPoint y: 171, endPoint x: 705, endPoint y: 202, distance: 65.7
click at [625, 157] on div at bounding box center [646, 178] width 227 height 308
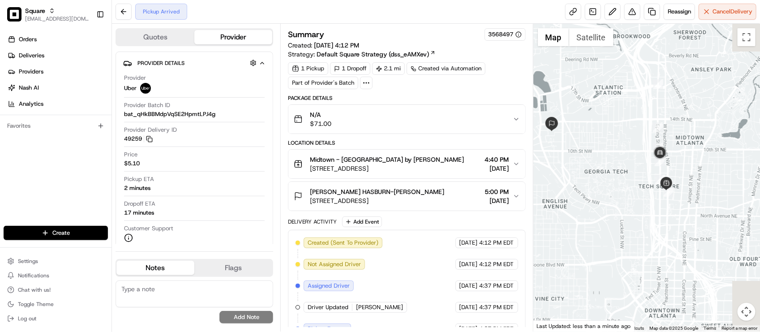
drag, startPoint x: 705, startPoint y: 202, endPoint x: 686, endPoint y: 162, distance: 44.9
click at [686, 162] on div at bounding box center [646, 178] width 227 height 308
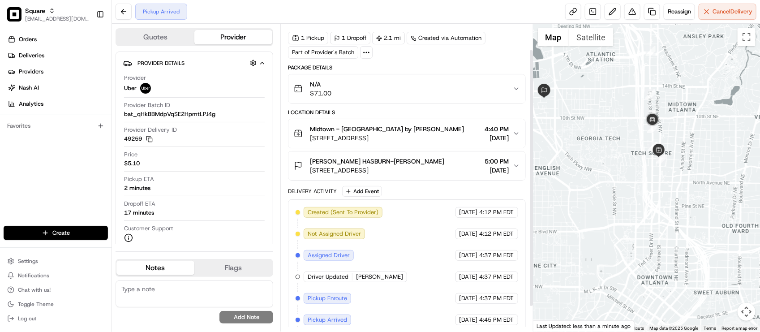
scroll to position [60, 0]
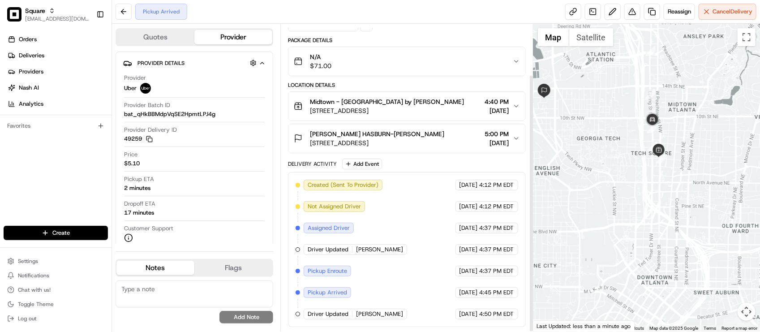
click at [425, 269] on div "Created (Sent To Provider) Uber 08/16/2025 4:12 PM EDT Not Assigned Driver Uber…" at bounding box center [406, 250] width 222 height 140
click at [709, 169] on div at bounding box center [646, 178] width 227 height 308
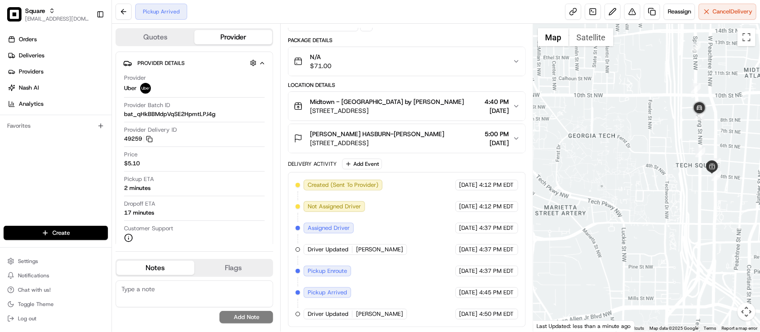
drag, startPoint x: 627, startPoint y: 144, endPoint x: 601, endPoint y: 152, distance: 26.9
click at [601, 152] on div at bounding box center [646, 178] width 227 height 308
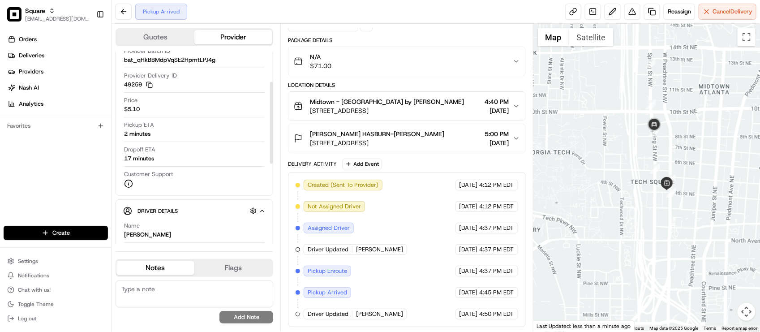
scroll to position [112, 0]
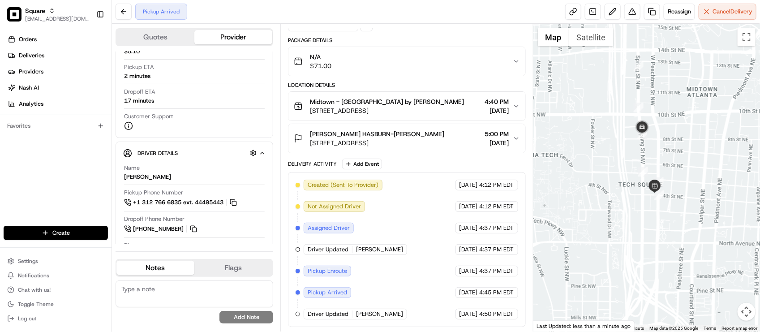
click at [605, 167] on div at bounding box center [646, 178] width 227 height 308
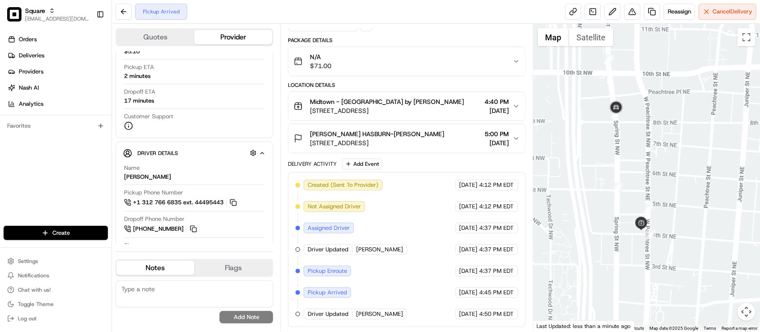
click at [653, 148] on div at bounding box center [646, 178] width 227 height 308
click at [404, 14] on div "Pickup Arrived Reassign Cancel Delivery" at bounding box center [436, 12] width 648 height 24
click at [177, 299] on textarea at bounding box center [195, 293] width 158 height 27
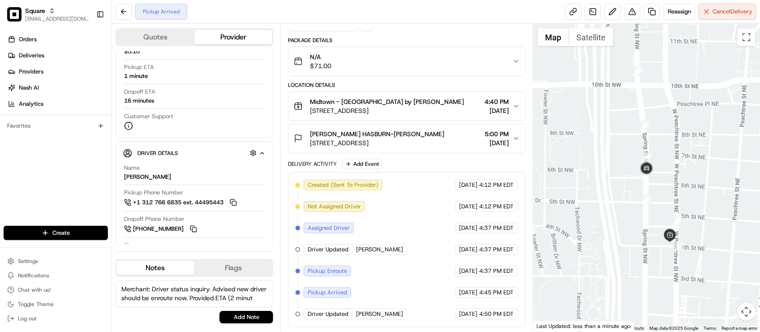
scroll to position [4, 0]
type textarea "Merchant: Driver status inquiry. Advised new driver should be enroute now. Prov…"
click at [236, 315] on button "Add Note" at bounding box center [246, 317] width 54 height 13
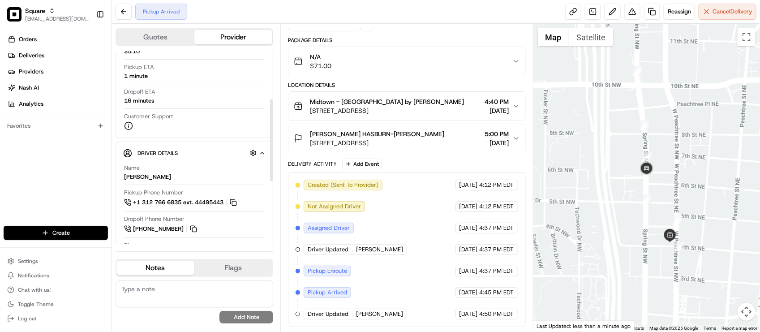
scroll to position [0, 0]
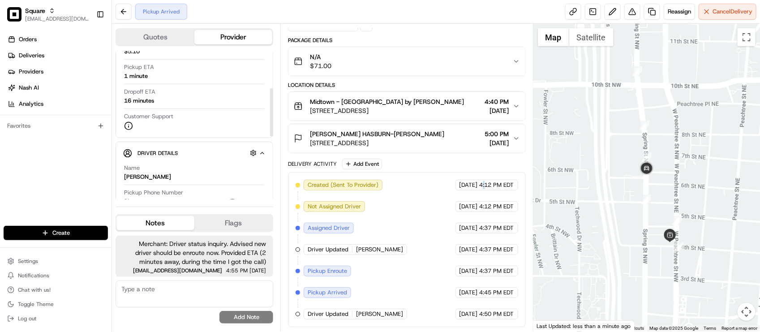
click at [479, 189] on div "Created (Sent To Provider) Uber 08/16/2025 4:12 PM EDT Not Assigned Driver Uber…" at bounding box center [406, 250] width 222 height 140
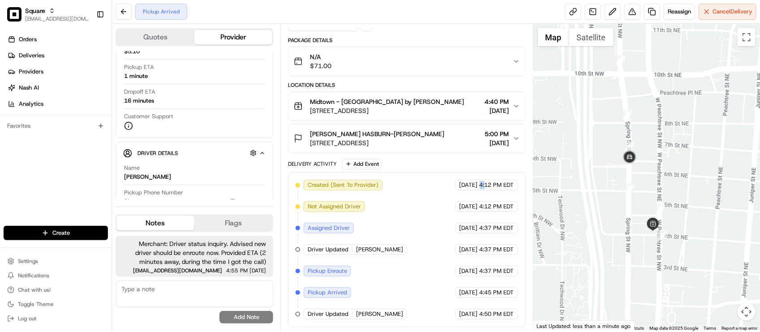
drag, startPoint x: 606, startPoint y: 182, endPoint x: 589, endPoint y: 168, distance: 22.0
click at [588, 168] on div at bounding box center [646, 178] width 227 height 308
drag, startPoint x: 598, startPoint y: 174, endPoint x: 572, endPoint y: 155, distance: 32.1
click at [572, 155] on div at bounding box center [646, 178] width 227 height 308
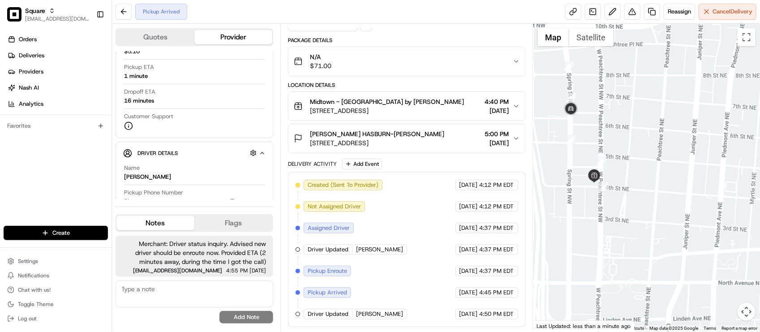
click at [473, 218] on div "Created (Sent To Provider) Uber 08/16/2025 4:12 PM EDT Not Assigned Driver Uber…" at bounding box center [406, 250] width 222 height 140
click at [411, 230] on div "Created (Sent To Provider) Uber 08/16/2025 4:12 PM EDT Not Assigned Driver Uber…" at bounding box center [406, 250] width 222 height 140
click at [377, 242] on div "Created (Sent To Provider) Uber 08/16/2025 4:12 PM EDT Not Assigned Driver Uber…" at bounding box center [406, 250] width 222 height 140
click at [393, 237] on div "Created (Sent To Provider) Uber 08/16/2025 4:12 PM EDT Not Assigned Driver Uber…" at bounding box center [406, 250] width 222 height 140
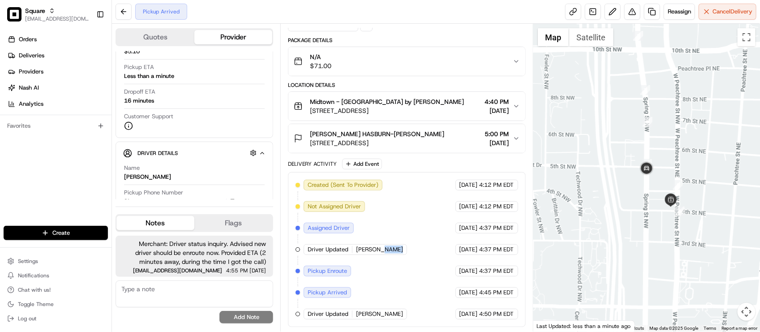
drag, startPoint x: 637, startPoint y: 213, endPoint x: 627, endPoint y: 180, distance: 33.8
click at [626, 180] on div at bounding box center [646, 178] width 227 height 308
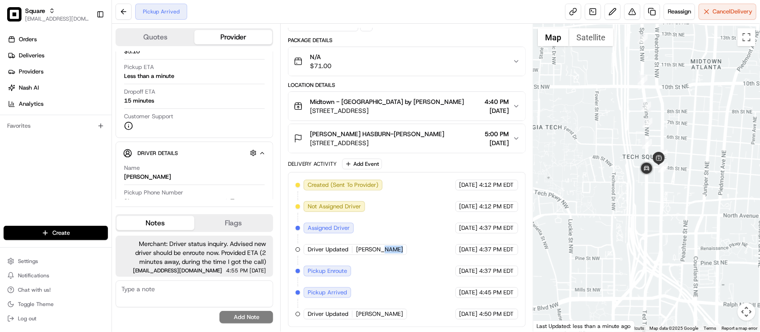
click at [617, 241] on div at bounding box center [646, 178] width 227 height 308
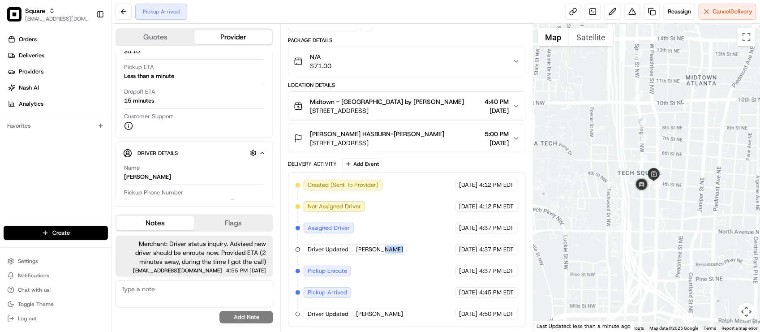
drag, startPoint x: 638, startPoint y: 226, endPoint x: 621, endPoint y: 255, distance: 33.5
click at [621, 255] on div at bounding box center [646, 178] width 227 height 308
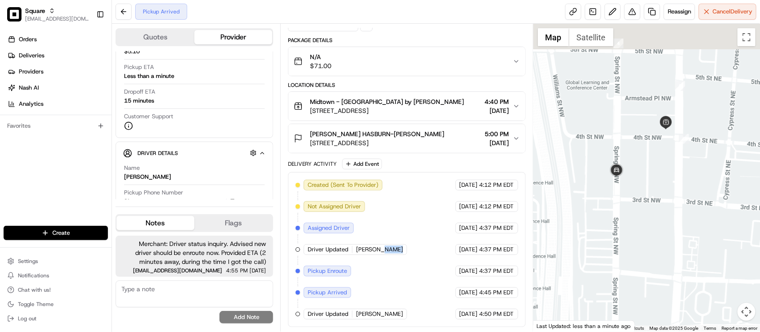
drag, startPoint x: 651, startPoint y: 197, endPoint x: 646, endPoint y: 231, distance: 34.4
click at [646, 231] on div at bounding box center [646, 178] width 227 height 308
drag, startPoint x: 685, startPoint y: 121, endPoint x: 688, endPoint y: 144, distance: 23.0
click at [688, 144] on div at bounding box center [646, 178] width 227 height 308
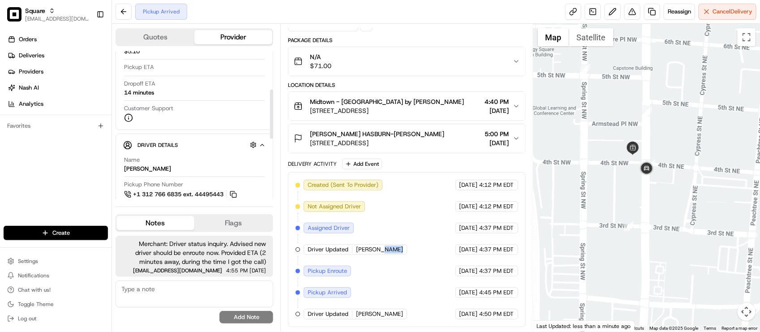
scroll to position [280, 0]
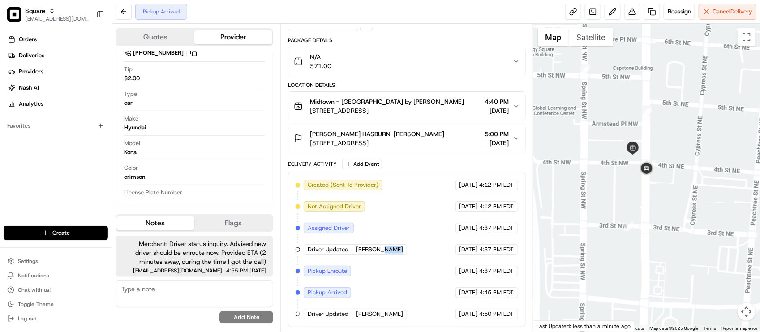
click at [582, 139] on div at bounding box center [646, 178] width 227 height 308
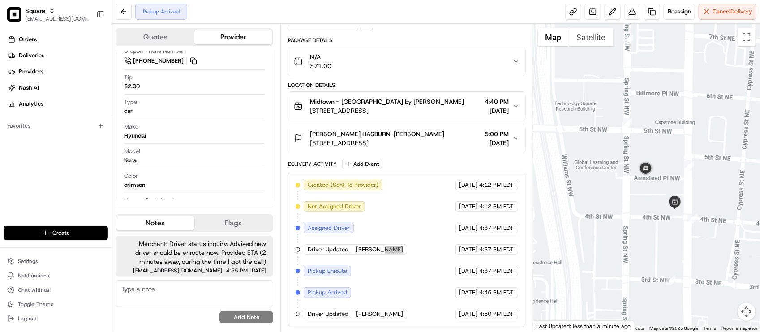
scroll to position [287, 0]
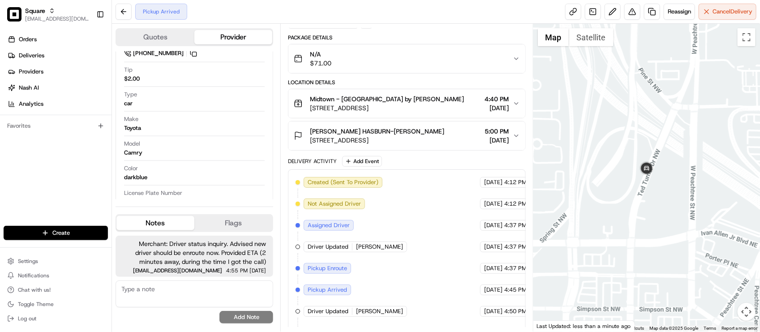
click at [451, 215] on div "Created (Sent To Provider) Uber 08/16/2025 4:12 PM EDT Not Assigned Driver Uber…" at bounding box center [406, 257] width 222 height 161
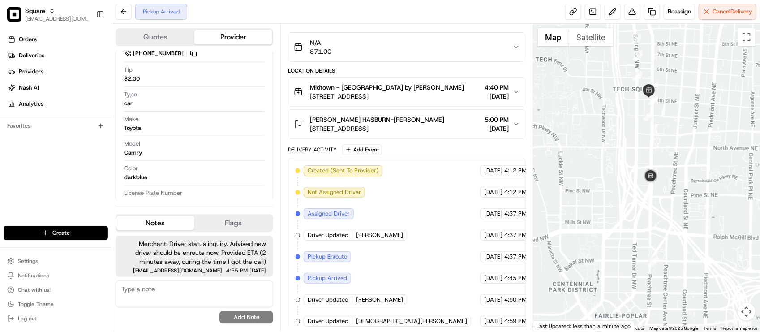
scroll to position [82, 0]
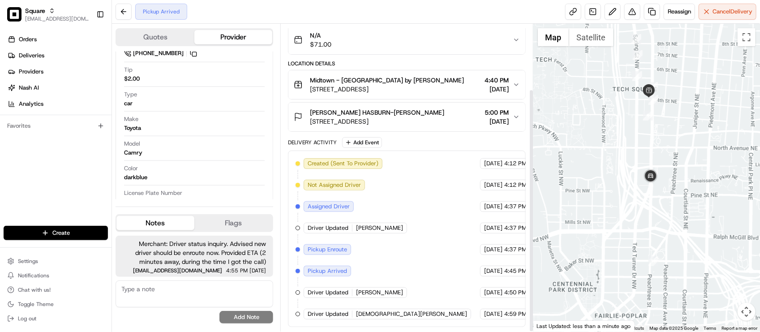
click at [385, 261] on div "Created (Sent To Provider) Uber 08/16/2025 4:12 PM EDT Not Assigned Driver Uber…" at bounding box center [406, 238] width 222 height 161
click at [431, 228] on div "Created (Sent To Provider) Uber 08/16/2025 4:12 PM EDT Not Assigned Driver Uber…" at bounding box center [406, 238] width 222 height 161
drag, startPoint x: 307, startPoint y: 80, endPoint x: 392, endPoint y: 79, distance: 85.1
click at [392, 79] on div "Midtown - Aviva by Kameel 756 W Peachtree St NW suite G, Atlanta, GA 30332, USA" at bounding box center [379, 85] width 170 height 18
copy span "Midtown - Aviva by Kameel"
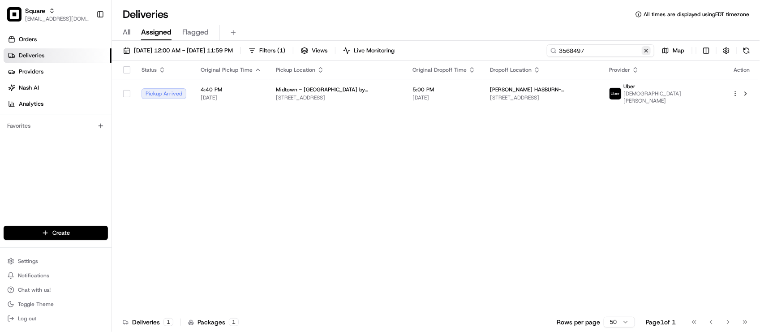
click at [642, 47] on div "3568497" at bounding box center [600, 50] width 107 height 13
click at [643, 49] on button at bounding box center [646, 50] width 9 height 9
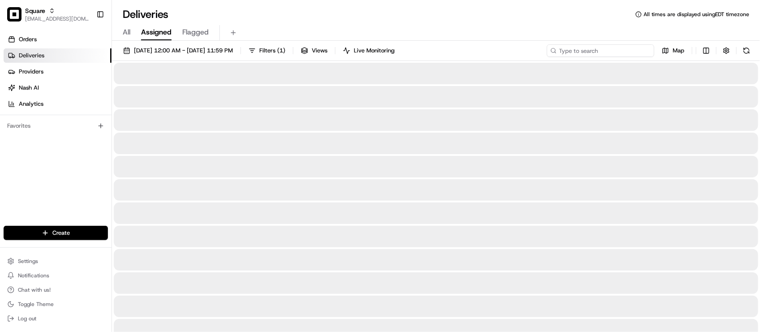
click at [633, 54] on input at bounding box center [600, 50] width 107 height 13
paste input "Midtown - [GEOGRAPHIC_DATA] by [PERSON_NAME]"
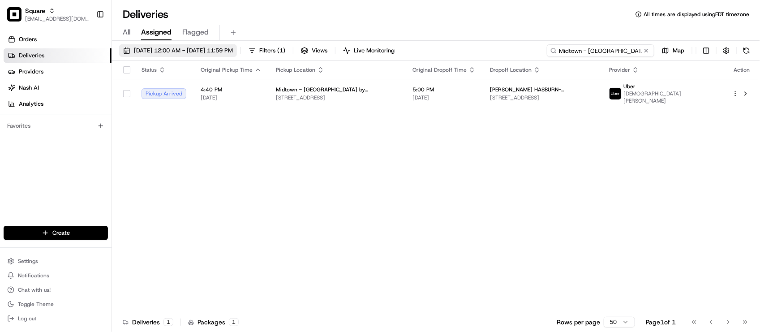
type input "Midtown - [GEOGRAPHIC_DATA] by [PERSON_NAME]"
click at [237, 44] on button "[DATE] 12:00 AM - [DATE] 11:59 PM" at bounding box center [178, 50] width 118 height 13
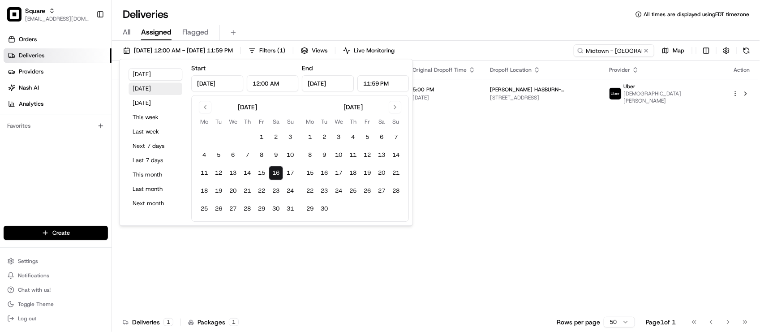
click at [150, 90] on button "[DATE]" at bounding box center [155, 88] width 54 height 13
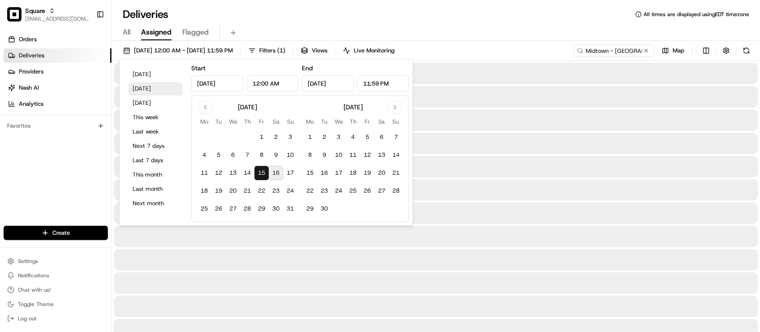
type input "[DATE]"
click at [376, 21] on div "All Assigned Flagged" at bounding box center [436, 30] width 648 height 19
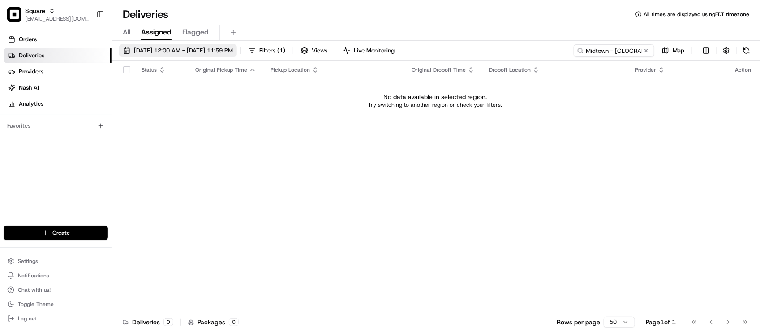
click at [233, 51] on span "[DATE] 12:00 AM - [DATE] 11:59 PM" at bounding box center [183, 51] width 99 height 8
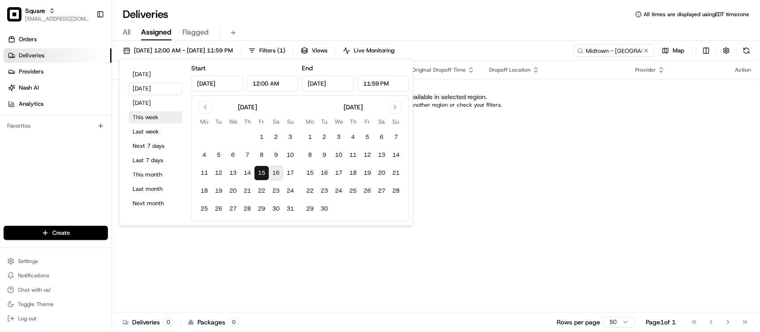
click at [154, 119] on button "This week" at bounding box center [155, 117] width 54 height 13
type input "[DATE]"
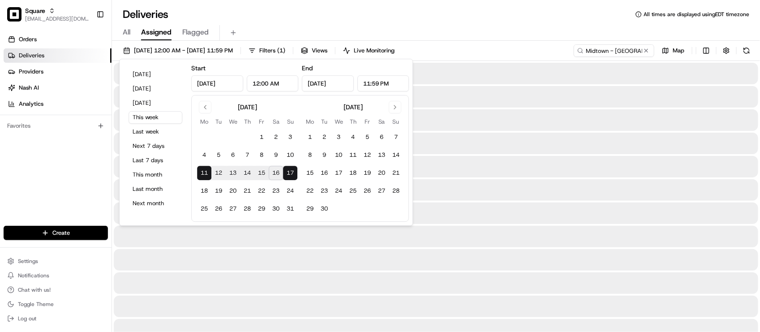
click at [491, 37] on div "All Assigned Flagged" at bounding box center [436, 33] width 648 height 16
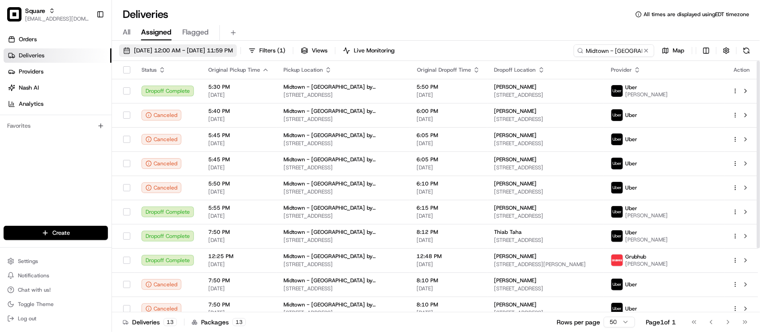
click at [180, 51] on span "[DATE] 12:00 AM - [DATE] 11:59 PM" at bounding box center [183, 51] width 99 height 8
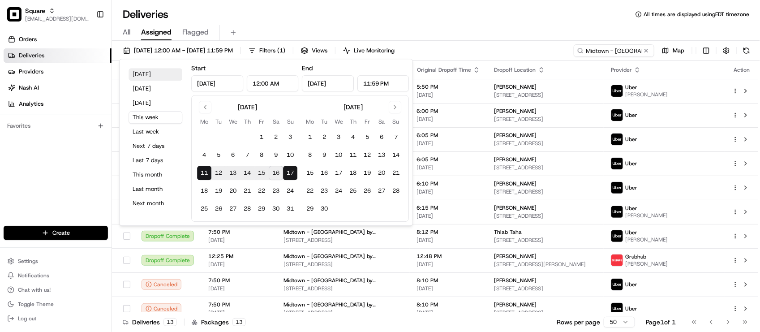
click at [151, 71] on button "[DATE]" at bounding box center [155, 74] width 54 height 13
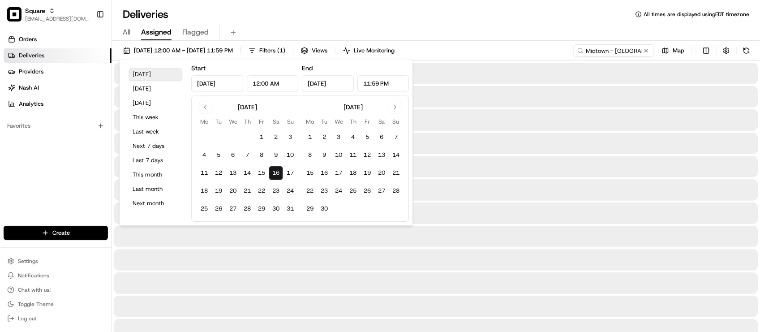
type input "[DATE]"
click at [601, 14] on div "Deliveries All times are displayed using EDT timezone" at bounding box center [436, 14] width 648 height 14
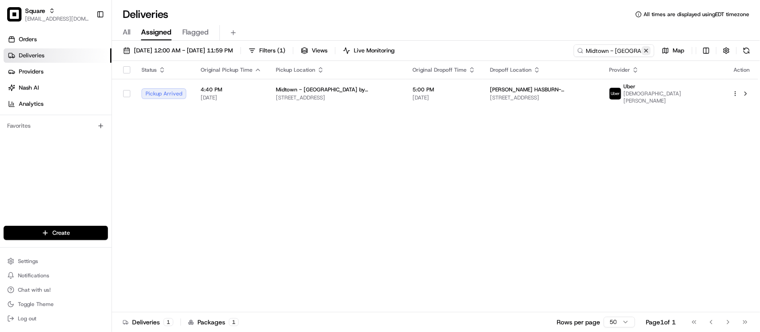
click at [647, 51] on button at bounding box center [646, 50] width 9 height 9
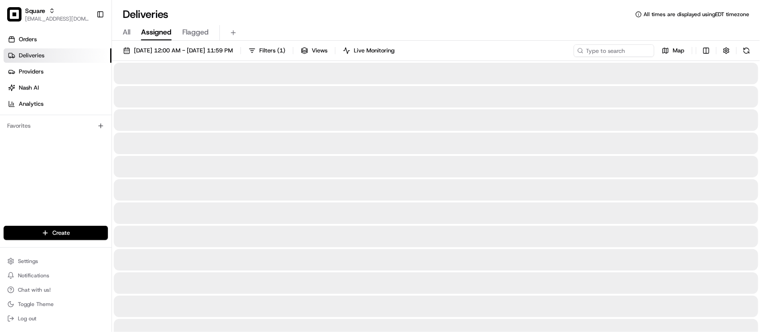
click at [496, 26] on div "All Assigned Flagged" at bounding box center [436, 33] width 648 height 16
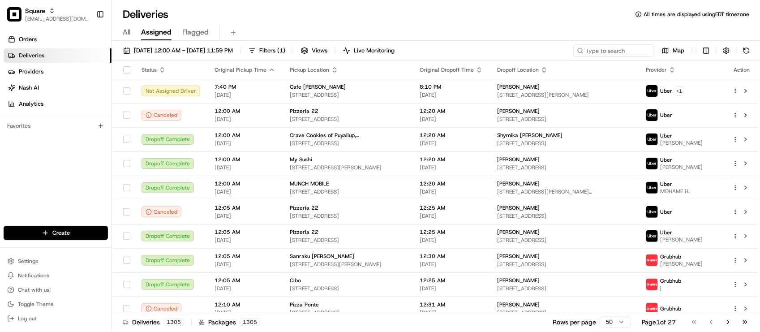
click at [256, 18] on div "Deliveries All times are displayed using EDT timezone" at bounding box center [436, 14] width 648 height 14
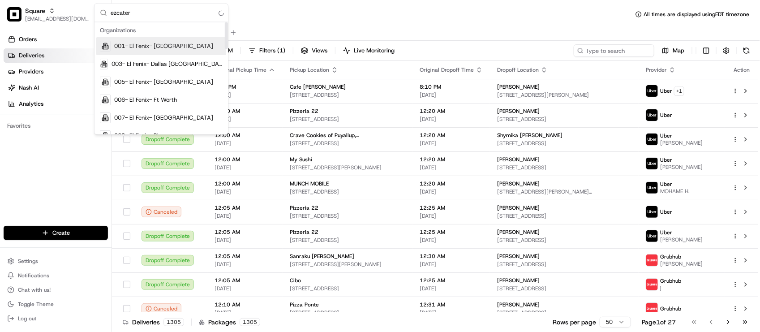
click at [155, 11] on input "ezcater" at bounding box center [167, 13] width 112 height 18
click at [165, 9] on input "ezcater" at bounding box center [167, 13] width 112 height 18
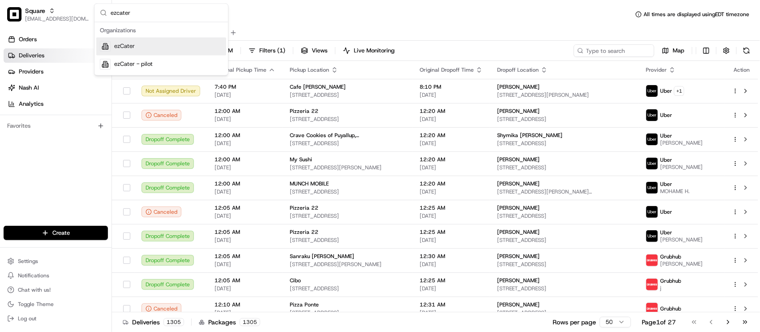
type input "ezcater"
click at [157, 51] on div "ezCater" at bounding box center [161, 47] width 130 height 18
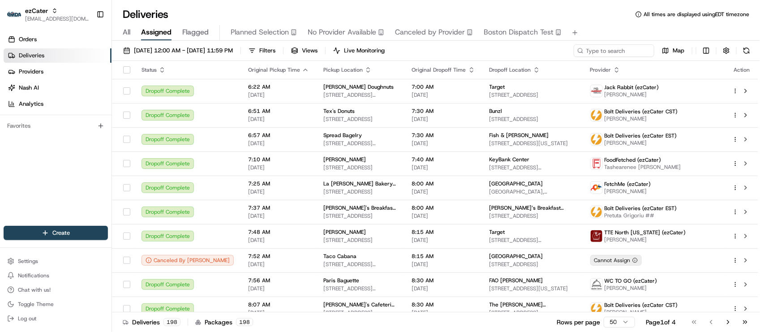
click at [287, 21] on div "Deliveries All times are displayed using EDT timezone" at bounding box center [436, 14] width 648 height 14
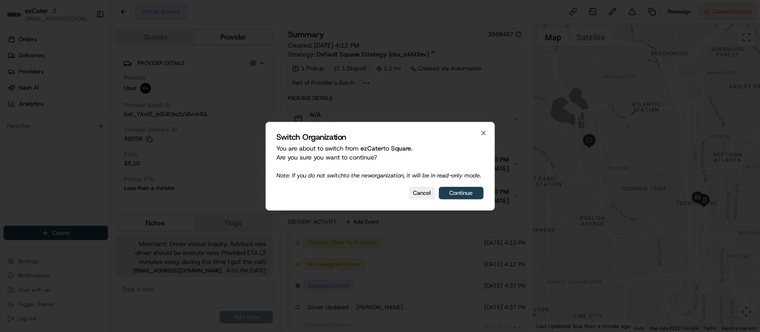
click at [464, 191] on button "Continue" at bounding box center [461, 193] width 45 height 13
click at [464, 194] on div "Cancel Continue" at bounding box center [380, 193] width 207 height 13
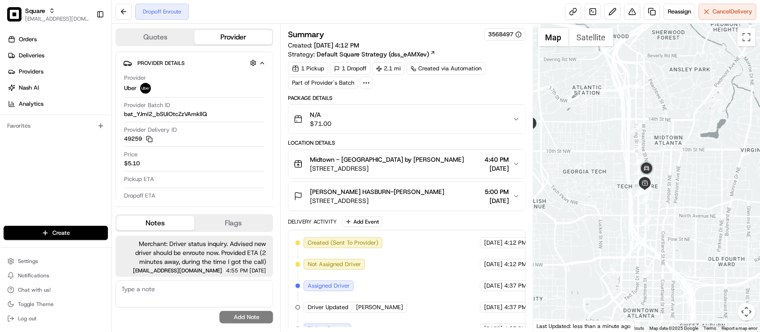
click at [252, 20] on div "Dropoff Enroute Reassign Cancel Delivery" at bounding box center [436, 12] width 648 height 24
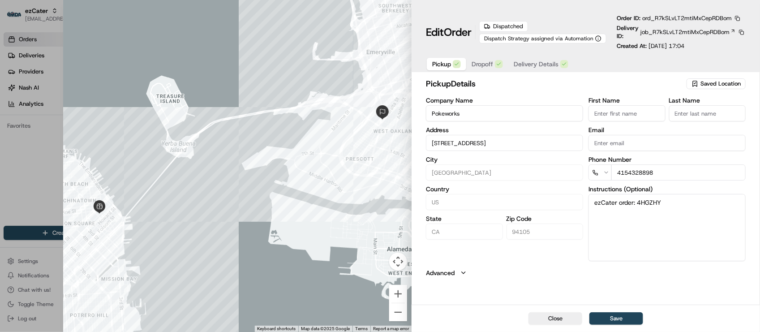
click at [506, 274] on button "Advanced" at bounding box center [586, 272] width 320 height 9
click at [738, 21] on button "button" at bounding box center [737, 18] width 8 height 8
click at [717, 43] on button "Copy URL" at bounding box center [716, 44] width 81 height 11
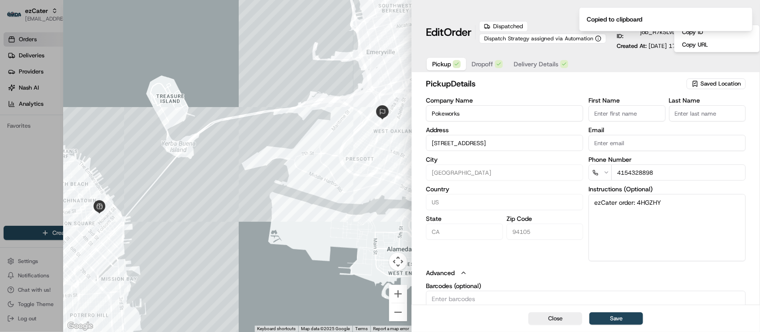
click at [535, 275] on button "Advanced" at bounding box center [586, 272] width 320 height 9
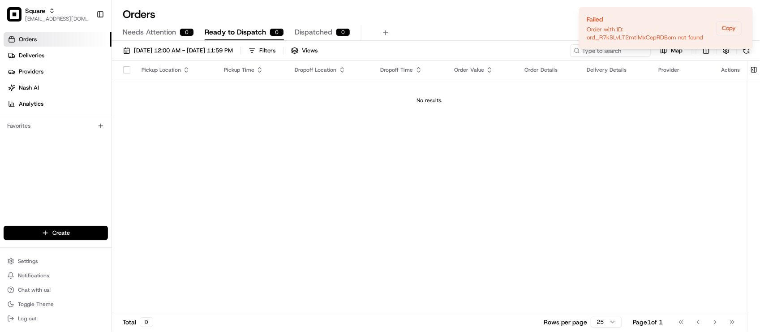
click at [230, 11] on div "Orders All times are displayed using EDT timezone" at bounding box center [436, 14] width 648 height 14
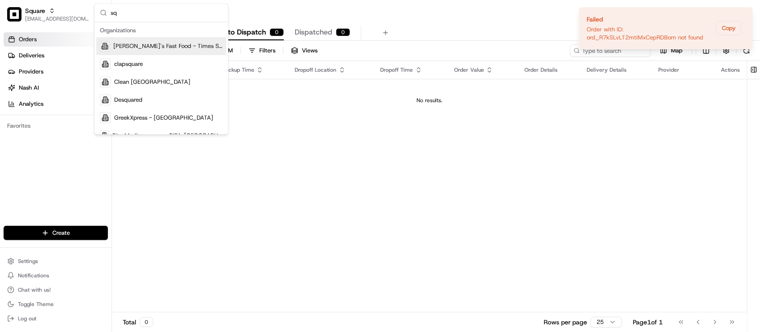
type input "s"
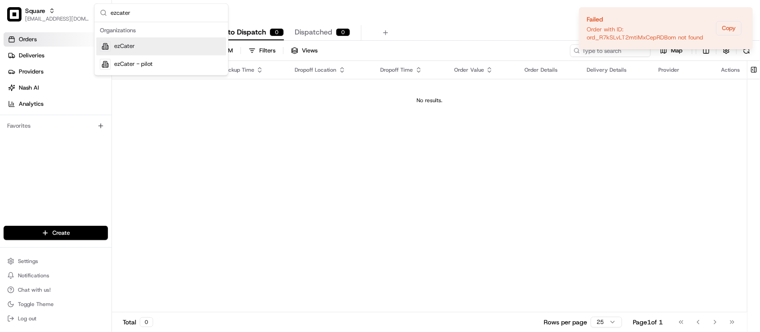
type input "ezcater"
click at [201, 45] on div "ezCater" at bounding box center [161, 47] width 130 height 18
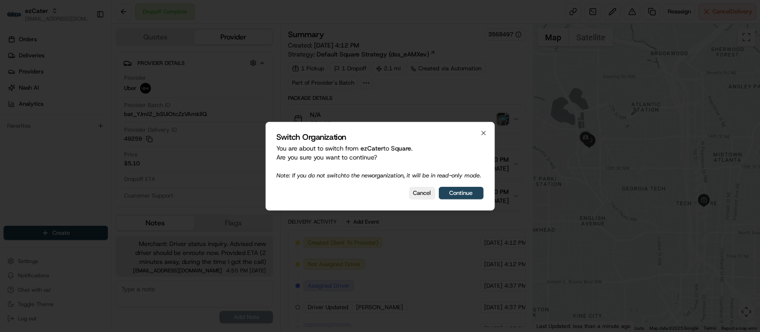
click at [312, 18] on div at bounding box center [380, 166] width 760 height 332
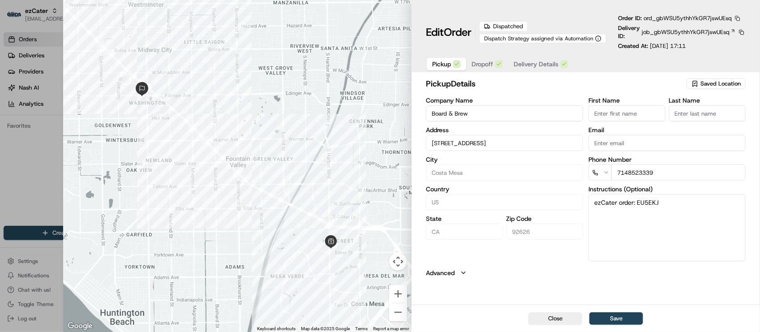
click at [740, 16] on button "button" at bounding box center [737, 18] width 8 height 8
click at [720, 48] on button "Copy URL" at bounding box center [716, 44] width 81 height 11
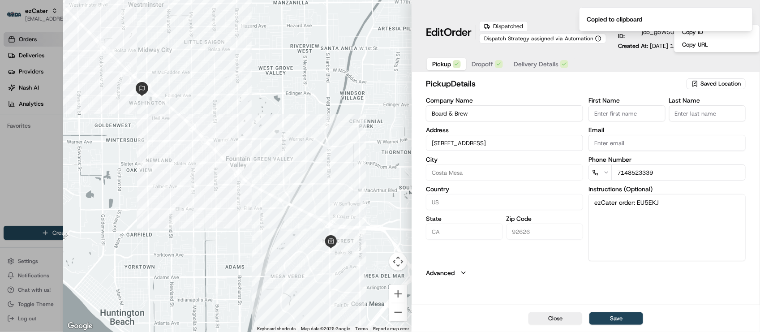
click at [30, 190] on div at bounding box center [380, 166] width 760 height 332
type input "+1"
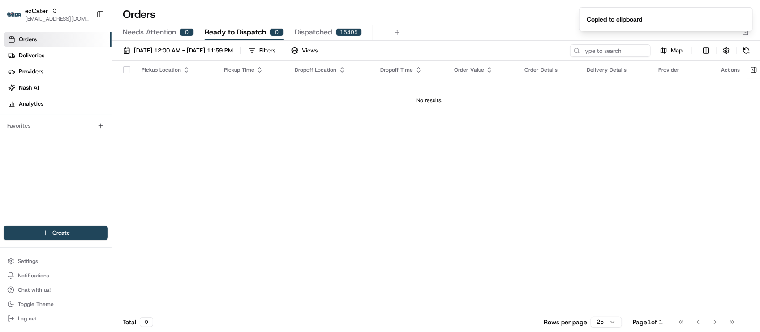
click at [388, 157] on div "Pickup Location Pickup Time Dropoff Location Dropoff Time Order Value Order Det…" at bounding box center [429, 186] width 635 height 251
click at [211, 203] on div "Pickup Location Pickup Time Dropoff Location Dropoff Time Order Value Order Det…" at bounding box center [429, 186] width 635 height 251
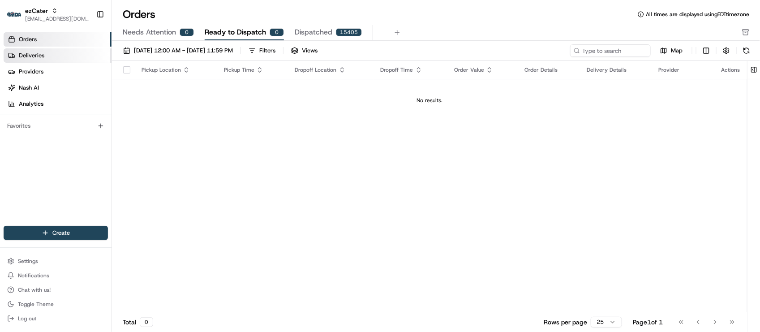
click at [50, 58] on link "Deliveries" at bounding box center [58, 55] width 108 height 14
